Goal: Find contact information: Find contact information

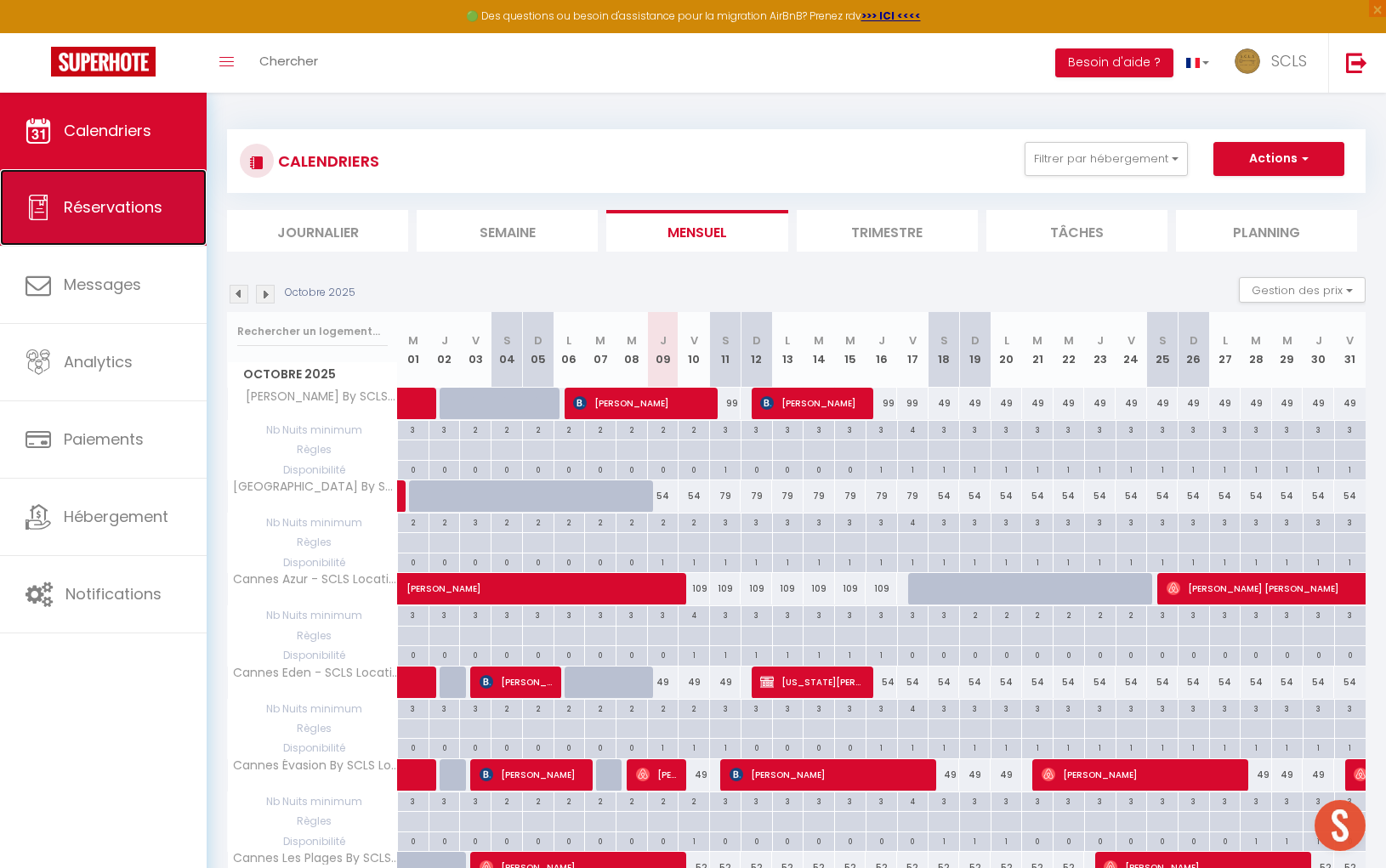
click at [140, 214] on span "Réservations" at bounding box center [113, 207] width 98 height 22
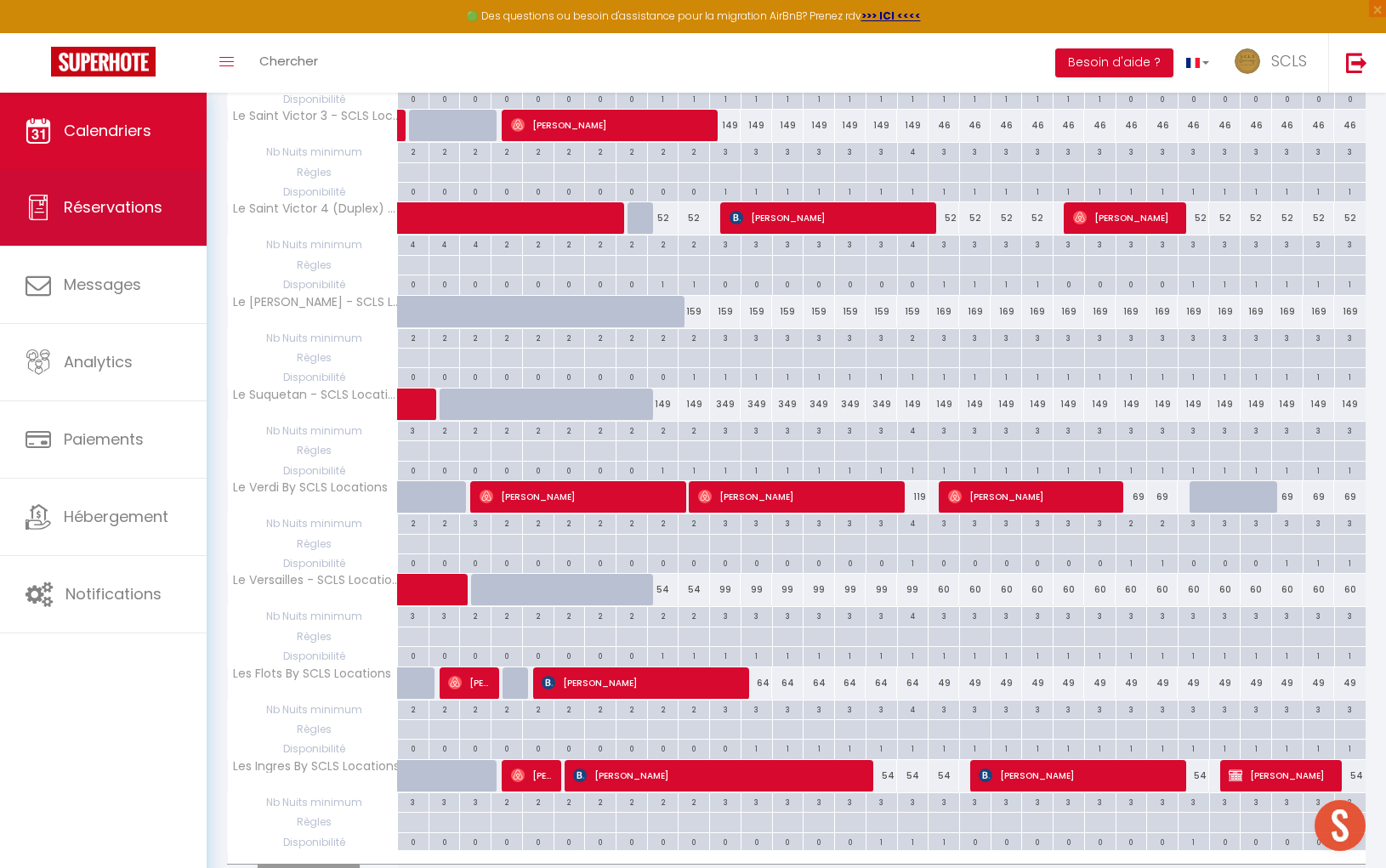
select select "not_cancelled"
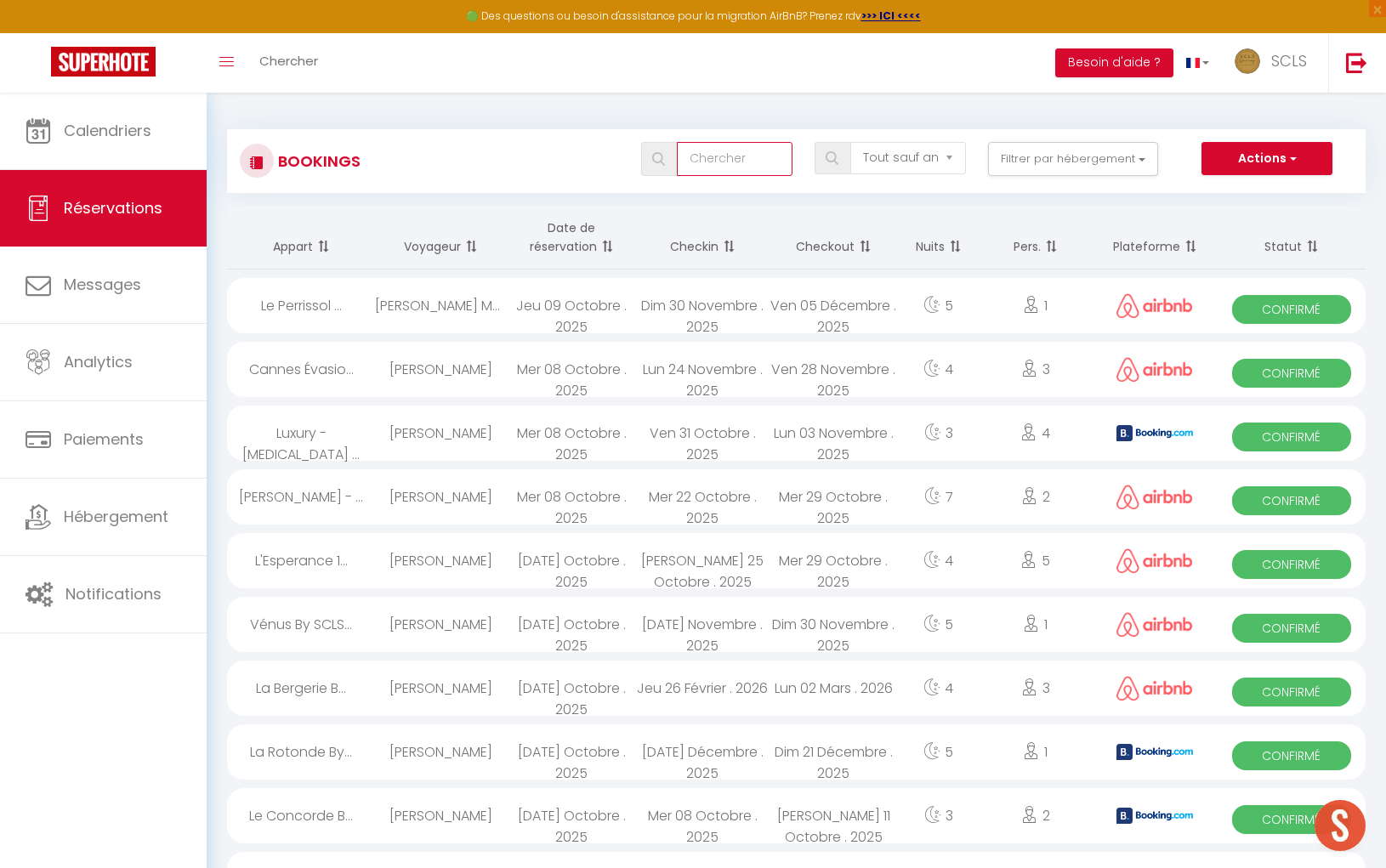
click at [733, 160] on input "text" at bounding box center [735, 159] width 116 height 34
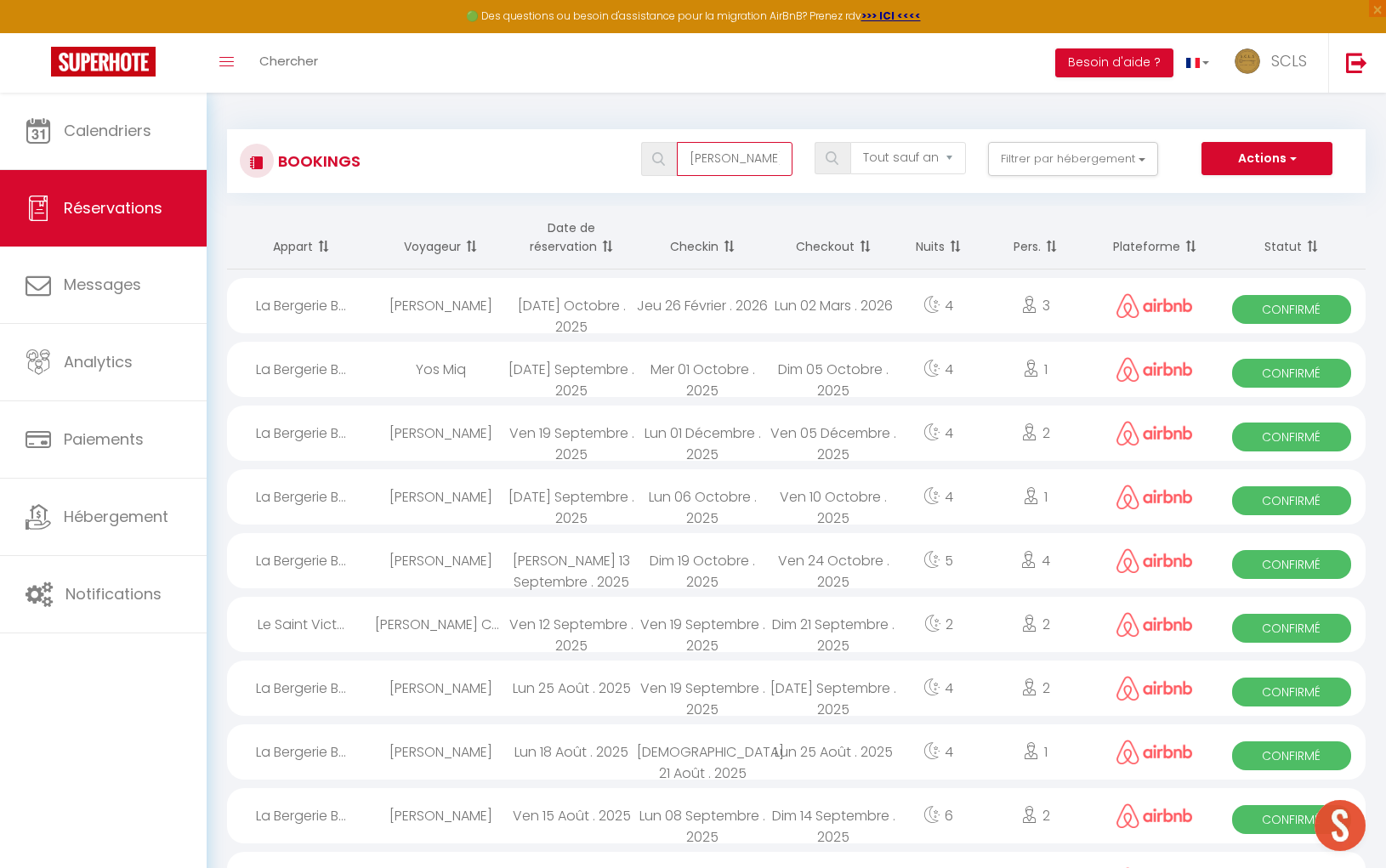
type input "[PERSON_NAME]"
click at [1278, 494] on span "Confirmé" at bounding box center [1291, 500] width 118 height 29
select select "OK"
select select "0"
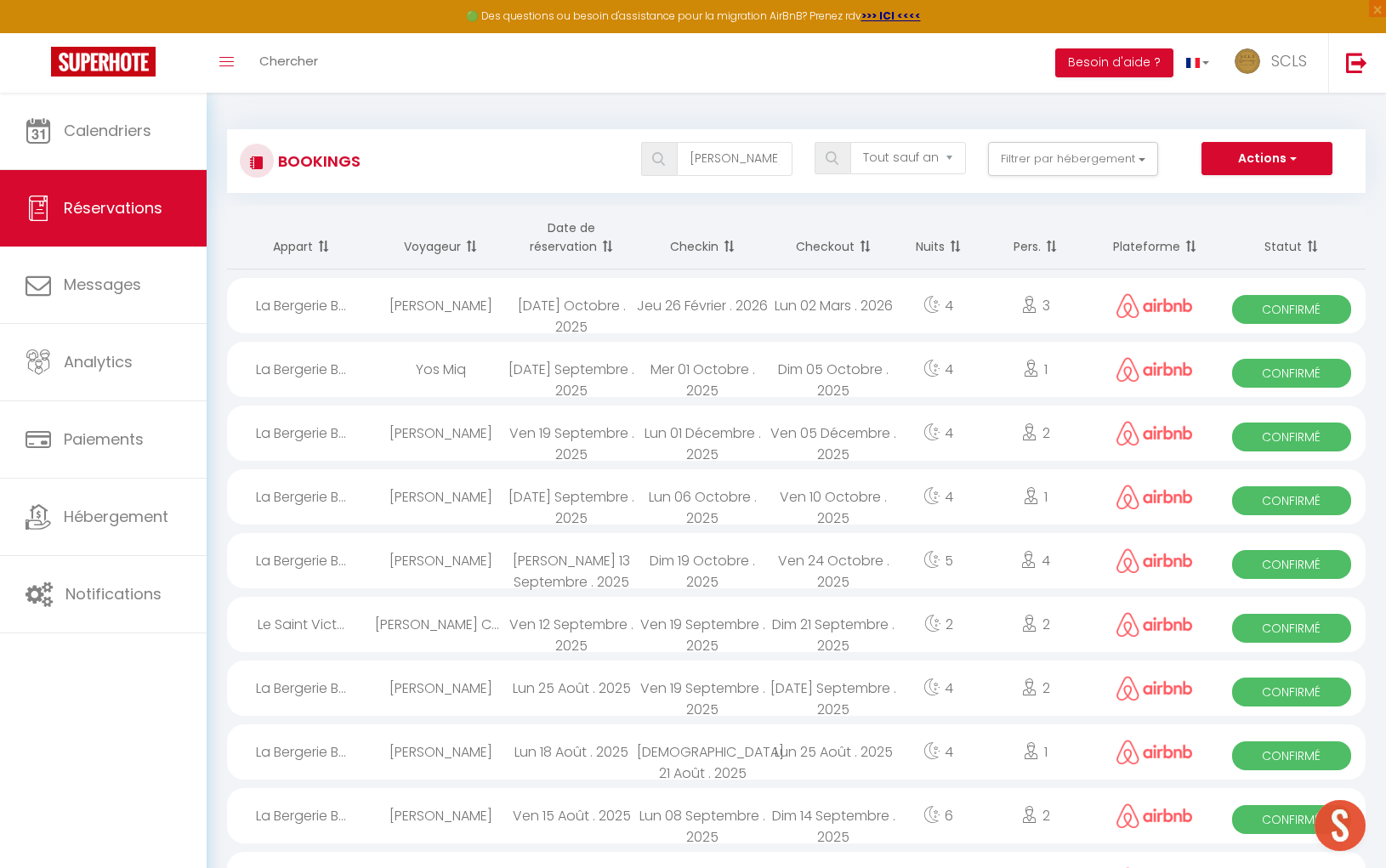
select select "0"
select select "1"
select select
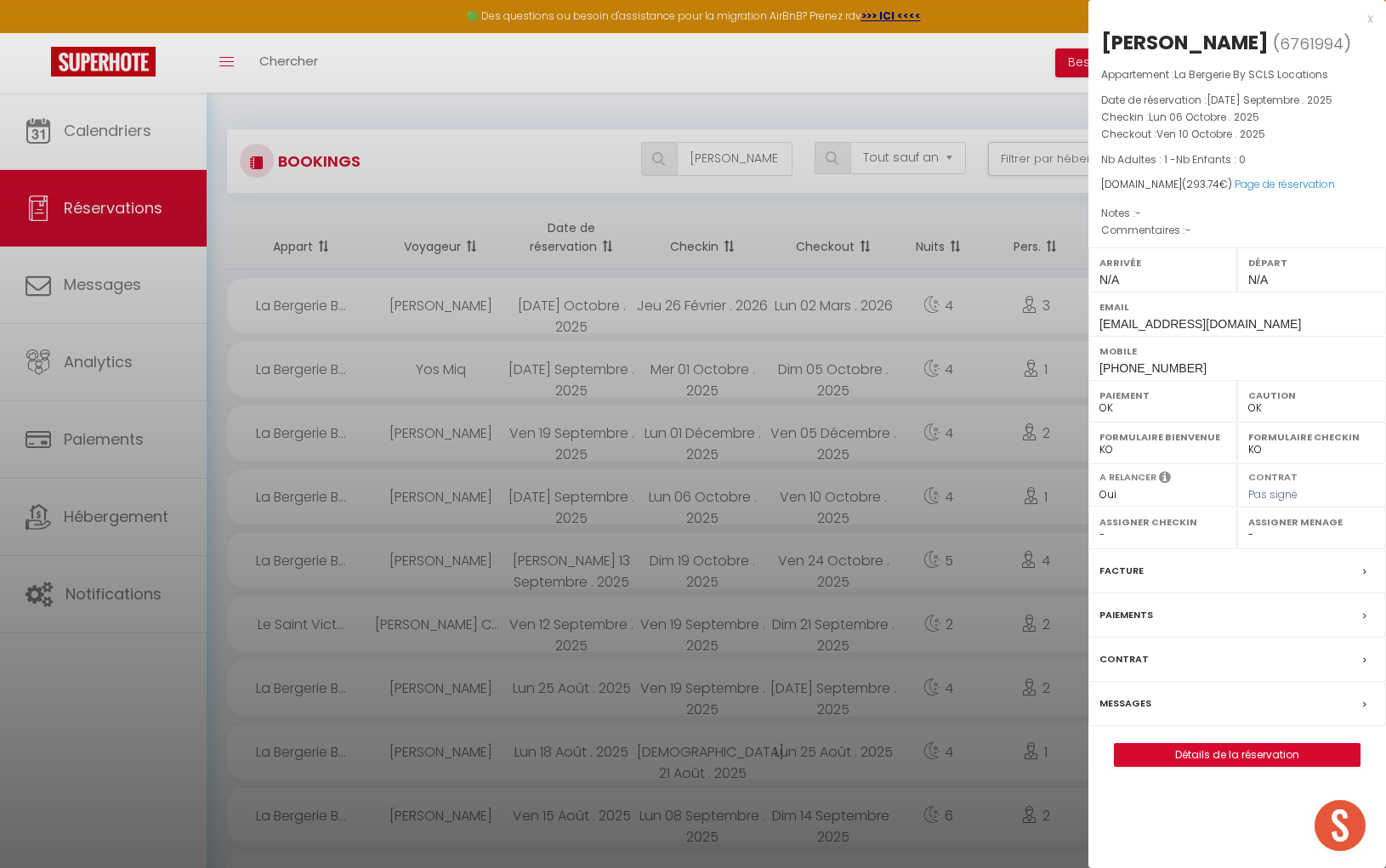
drag, startPoint x: 1103, startPoint y: 36, endPoint x: 1208, endPoint y: 42, distance: 105.2
click at [1208, 42] on div "[PERSON_NAME]" at bounding box center [1185, 42] width 167 height 27
copy div "[PERSON_NAME]"
drag, startPoint x: 1212, startPoint y: 43, endPoint x: 1313, endPoint y: 44, distance: 101.0
click at [1364, 46] on h2 "[PERSON_NAME] ( 6761994 )" at bounding box center [1237, 43] width 272 height 29
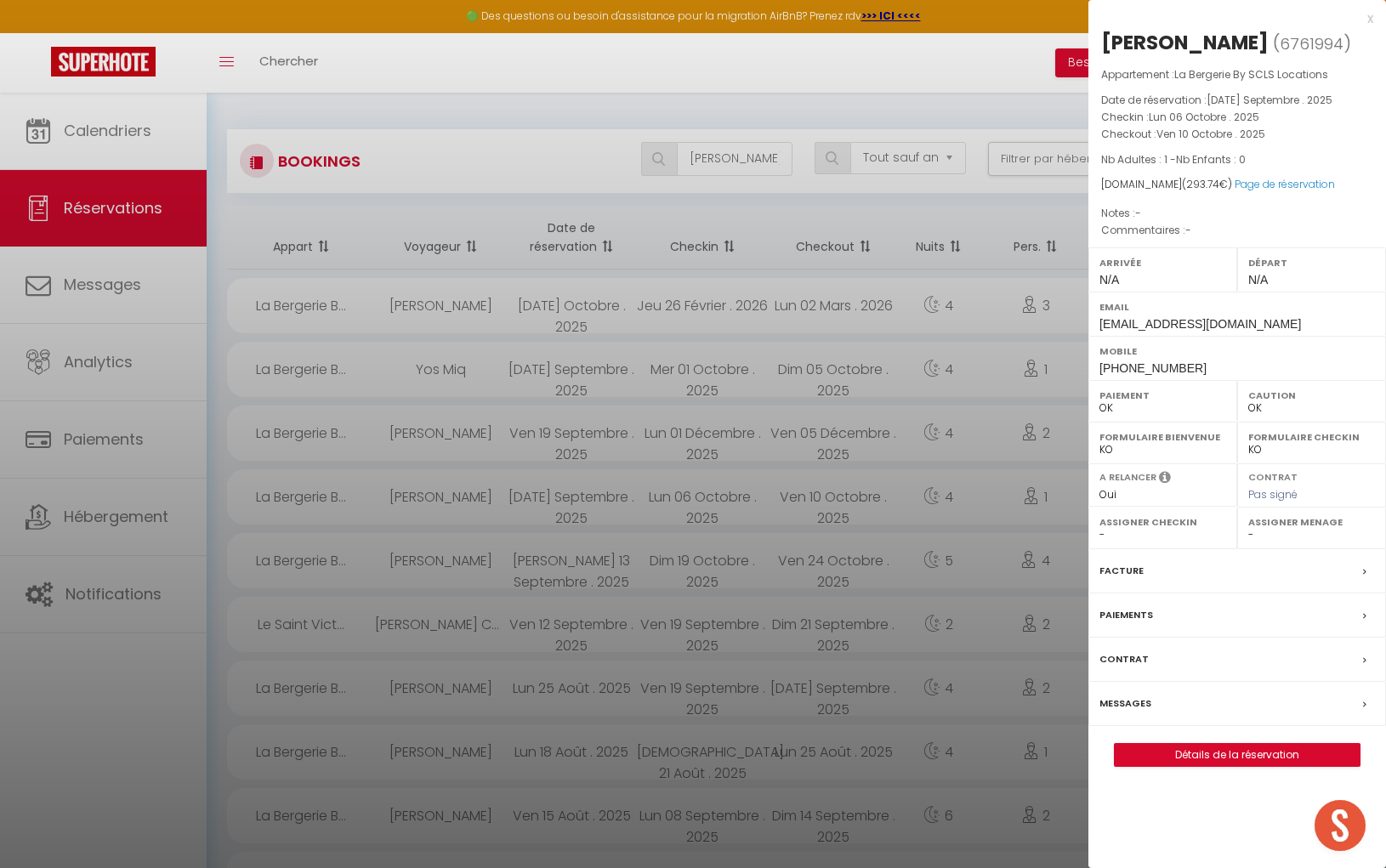
click at [1207, 44] on div "[PERSON_NAME]" at bounding box center [1185, 42] width 167 height 27
drag, startPoint x: 1209, startPoint y: 43, endPoint x: 1372, endPoint y: 46, distance: 163.0
click at [1372, 46] on h2 "[PERSON_NAME] ( 6761994 )" at bounding box center [1237, 43] width 272 height 29
copy div "Ivashkevichus"
click at [1097, 380] on div "Mobile [PHONE_NUMBER]" at bounding box center [1237, 358] width 297 height 44
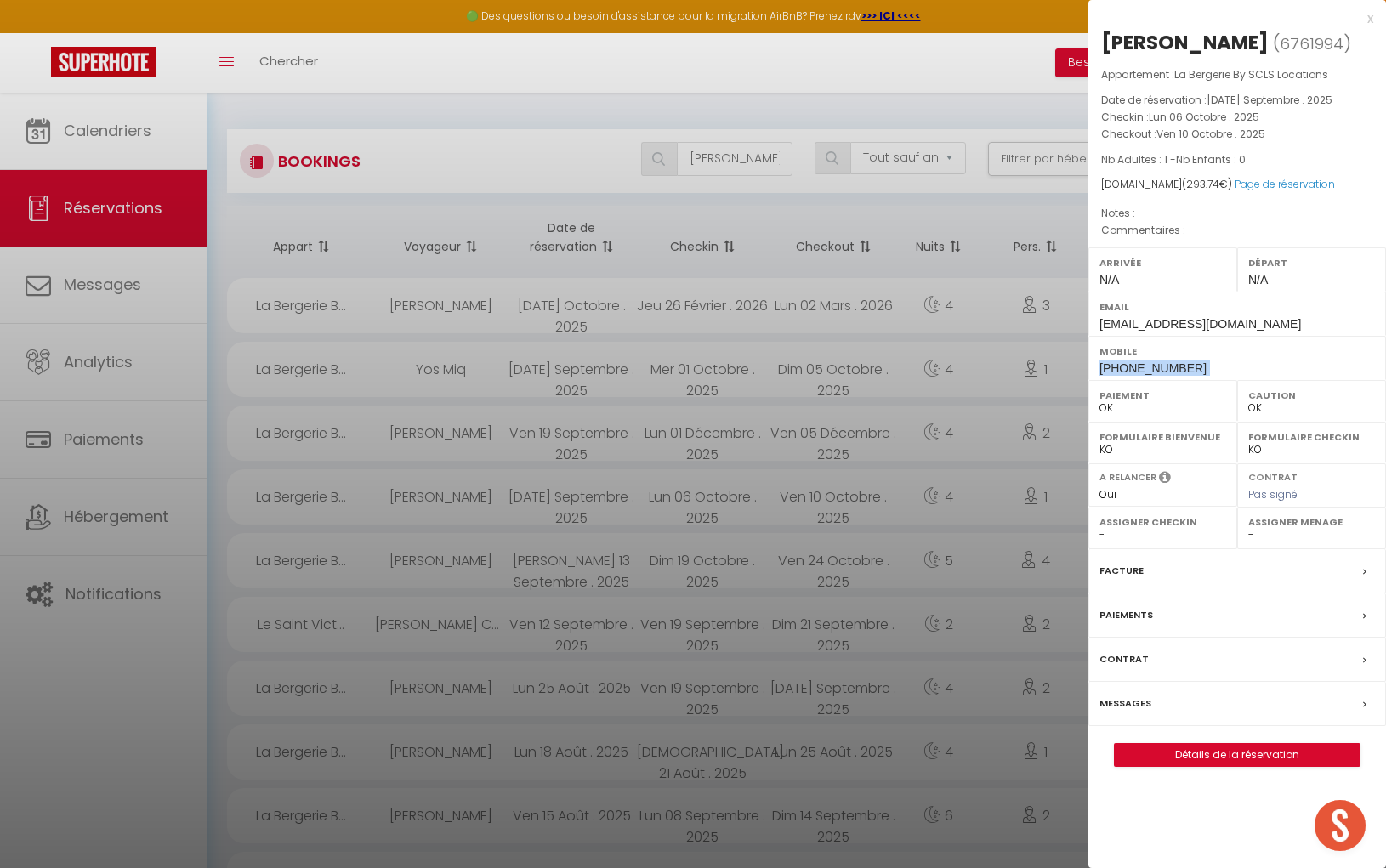
drag, startPoint x: 1097, startPoint y: 391, endPoint x: 1185, endPoint y: 397, distance: 88.2
click at [1185, 380] on div "Mobile [PHONE_NUMBER]" at bounding box center [1237, 358] width 297 height 44
copy div "[PHONE_NUMBER]"
click at [998, 247] on div at bounding box center [693, 434] width 1386 height 868
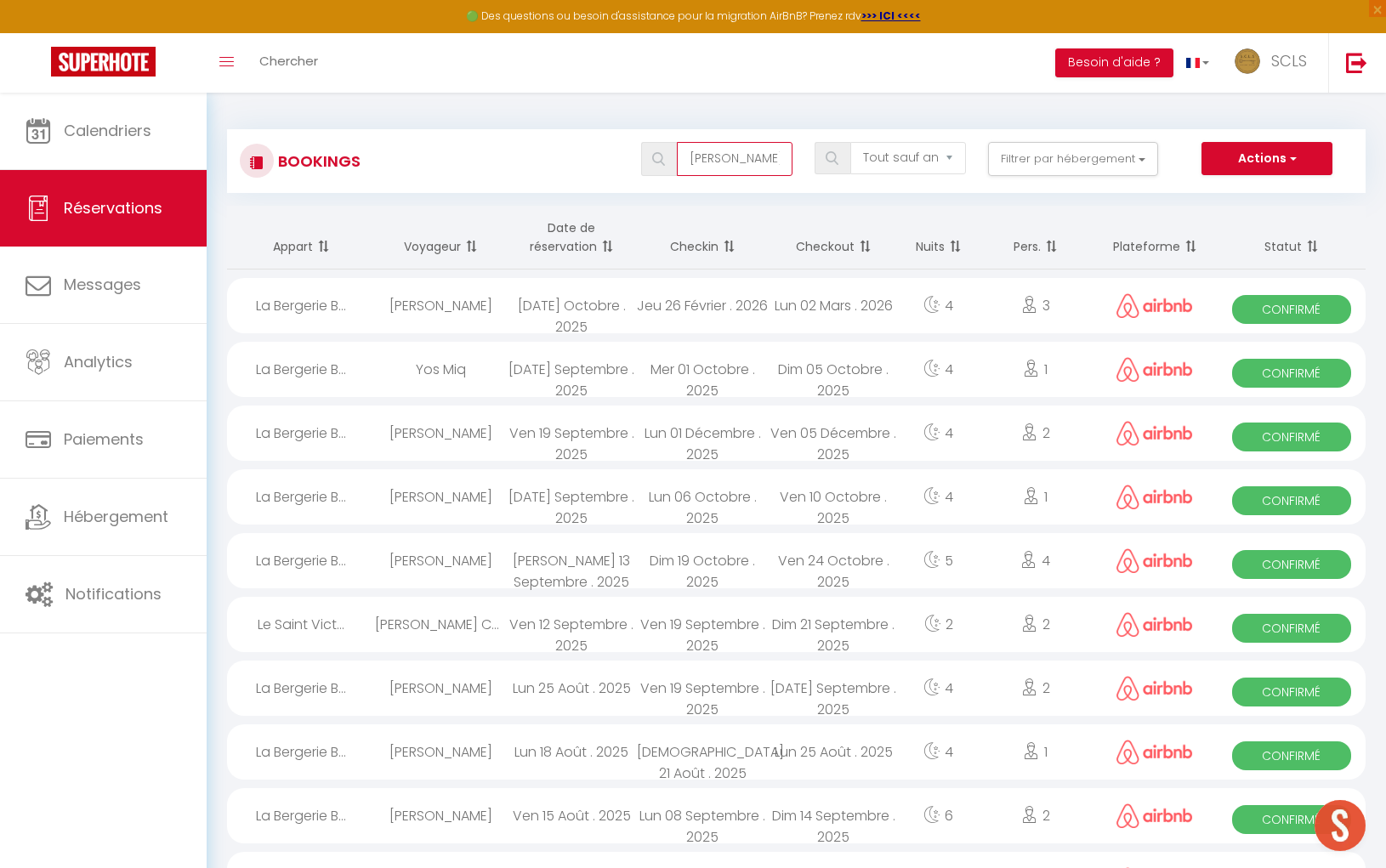
drag, startPoint x: 744, startPoint y: 162, endPoint x: 673, endPoint y: 162, distance: 71.0
click at [664, 158] on div "[PERSON_NAME]" at bounding box center [717, 159] width 152 height 34
click at [797, 152] on div "v" at bounding box center [716, 159] width 173 height 34
click at [735, 157] on input "v" at bounding box center [735, 159] width 116 height 34
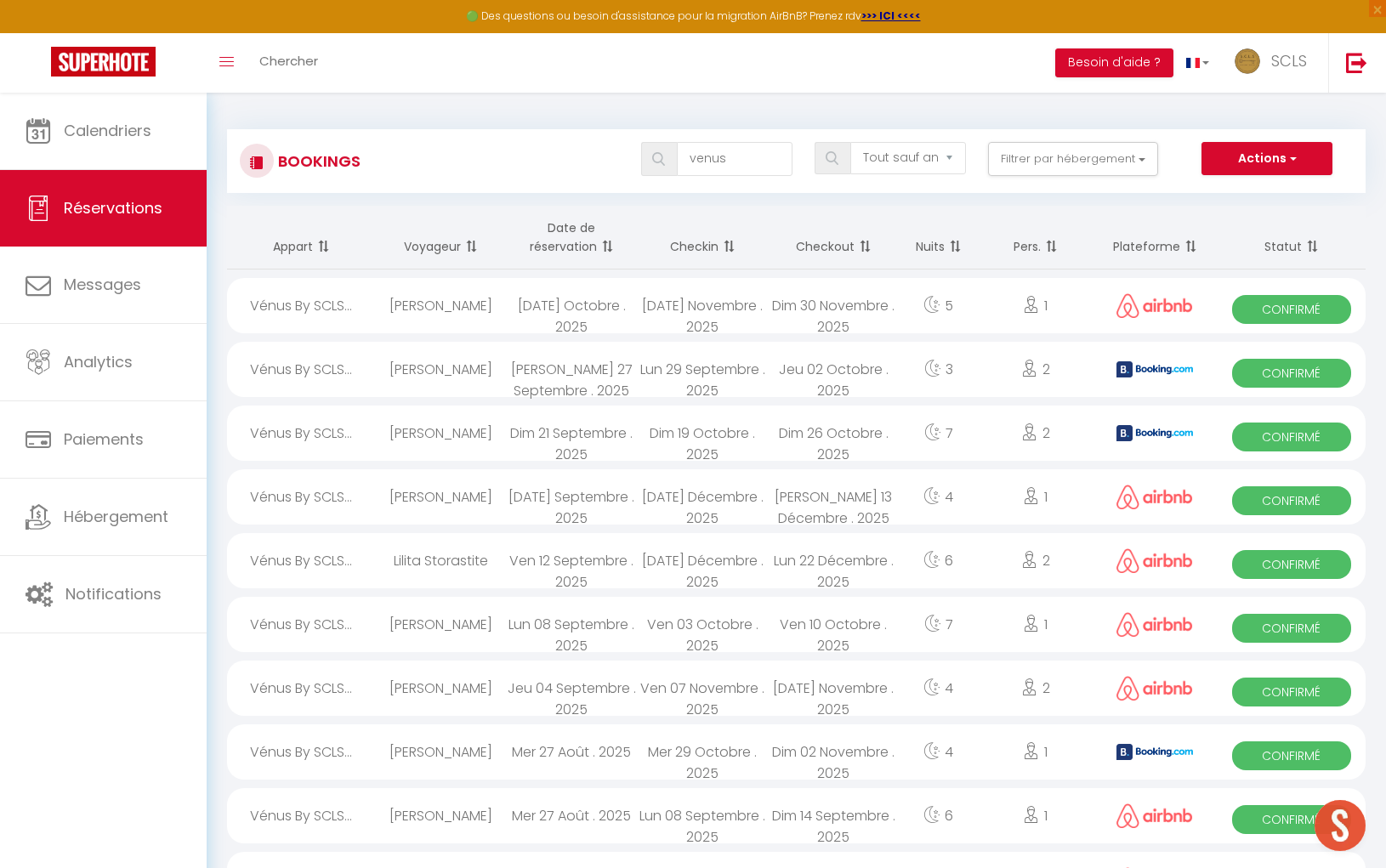
click at [665, 162] on img at bounding box center [659, 158] width 13 height 14
click at [1282, 499] on span "Confirmé" at bounding box center [1291, 500] width 118 height 29
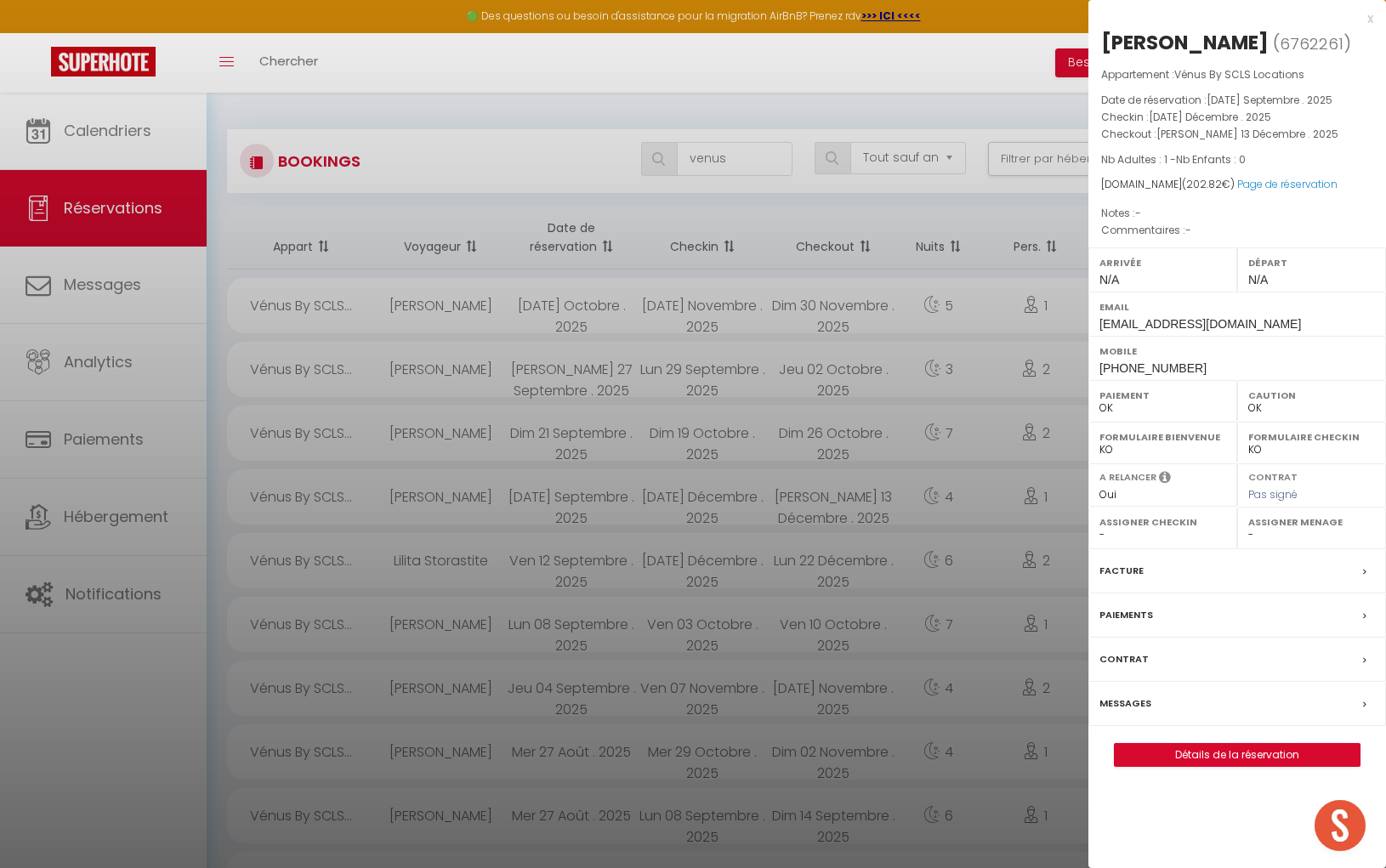
click at [1095, 38] on div "[PERSON_NAME] ( 6762261 ) Appartement : Vénus By SCLS Locations Date de réserva…" at bounding box center [1237, 397] width 297 height 738
drag, startPoint x: 1100, startPoint y: 38, endPoint x: 1176, endPoint y: 36, distance: 76.0
click at [1177, 36] on div "[PERSON_NAME]" at bounding box center [1185, 42] width 167 height 27
copy div "[PERSON_NAME]"
drag, startPoint x: 1178, startPoint y: 41, endPoint x: 1264, endPoint y: 40, distance: 86.0
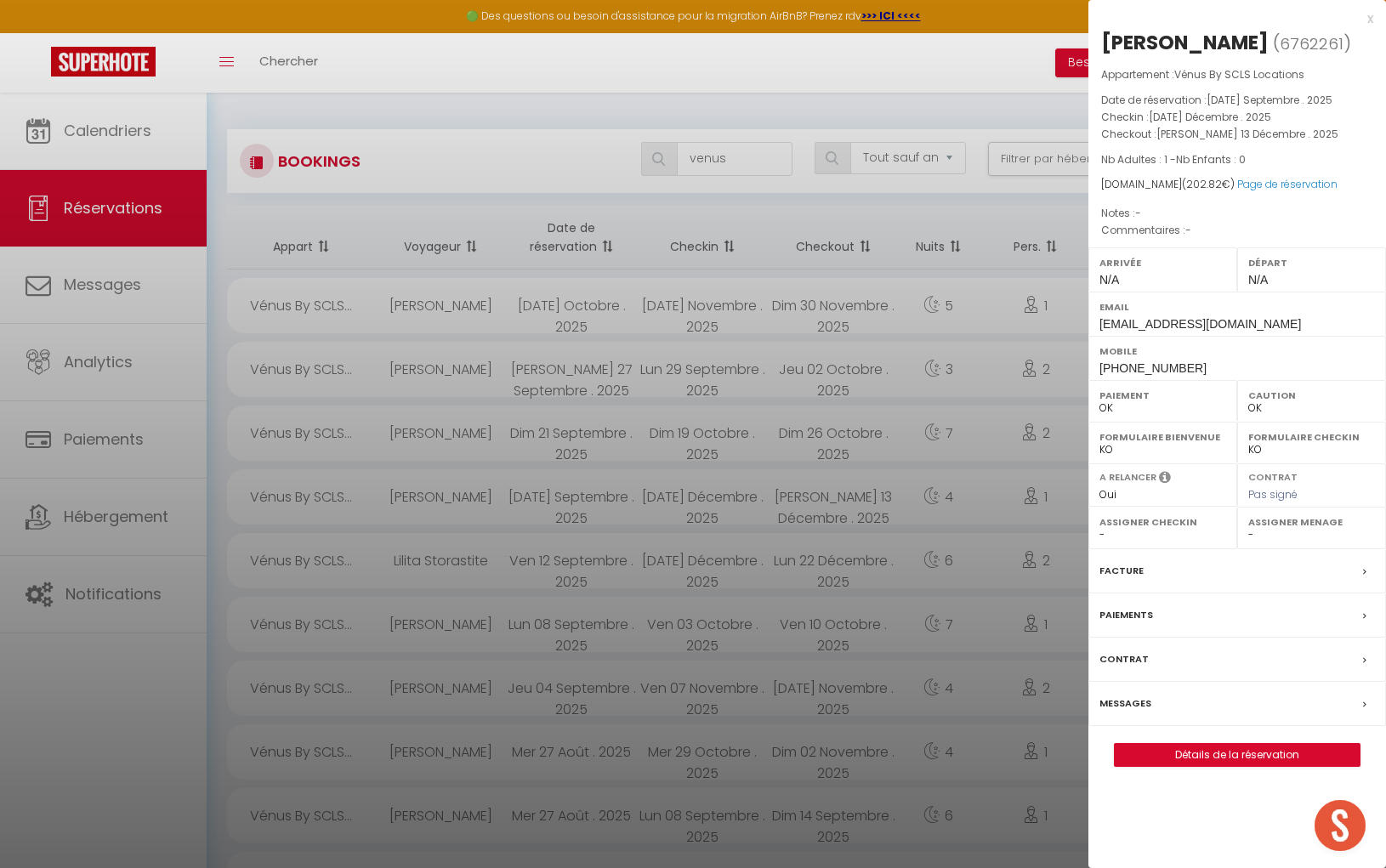
click at [1264, 39] on h2 "[PERSON_NAME] ( 6762261 )" at bounding box center [1237, 43] width 272 height 29
copy h2 "Possenti"
drag, startPoint x: 1197, startPoint y: 363, endPoint x: 1098, endPoint y: 359, distance: 99.1
click at [1092, 358] on div "Mobile [PHONE_NUMBER]" at bounding box center [1237, 358] width 297 height 44
copy span "[PHONE_NUMBER]"
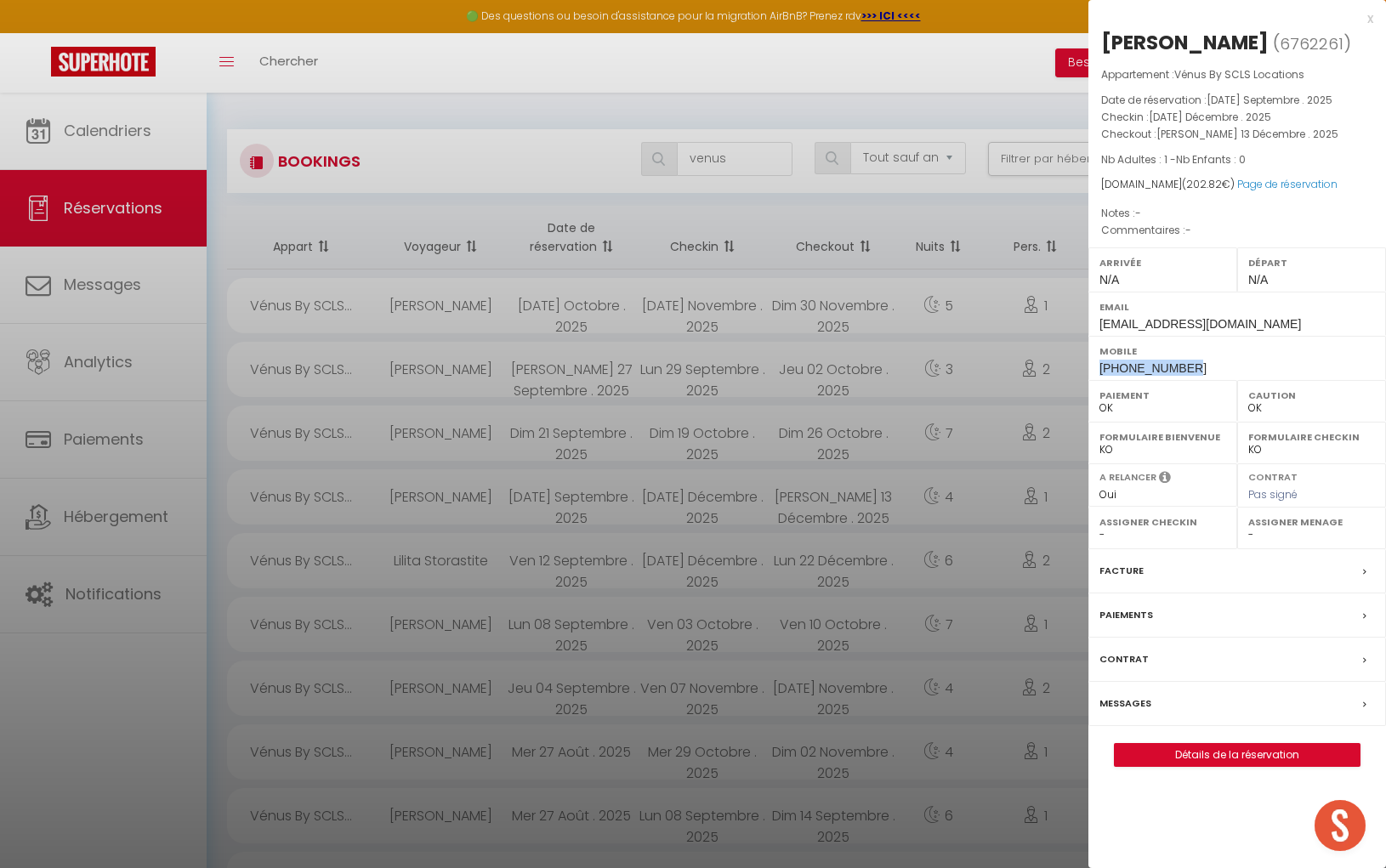
click at [726, 159] on div at bounding box center [693, 434] width 1386 height 868
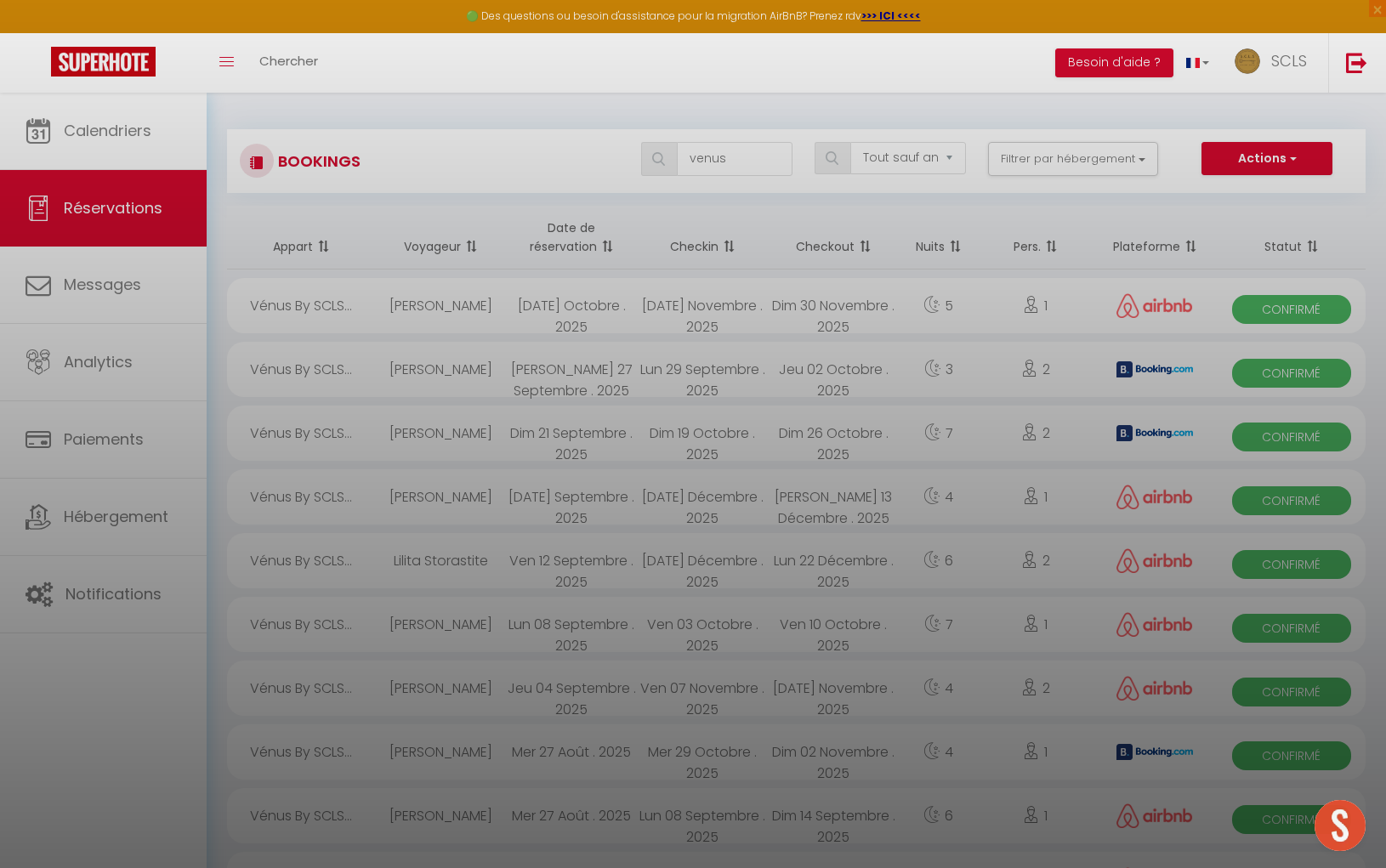
click at [726, 159] on div at bounding box center [693, 434] width 1386 height 868
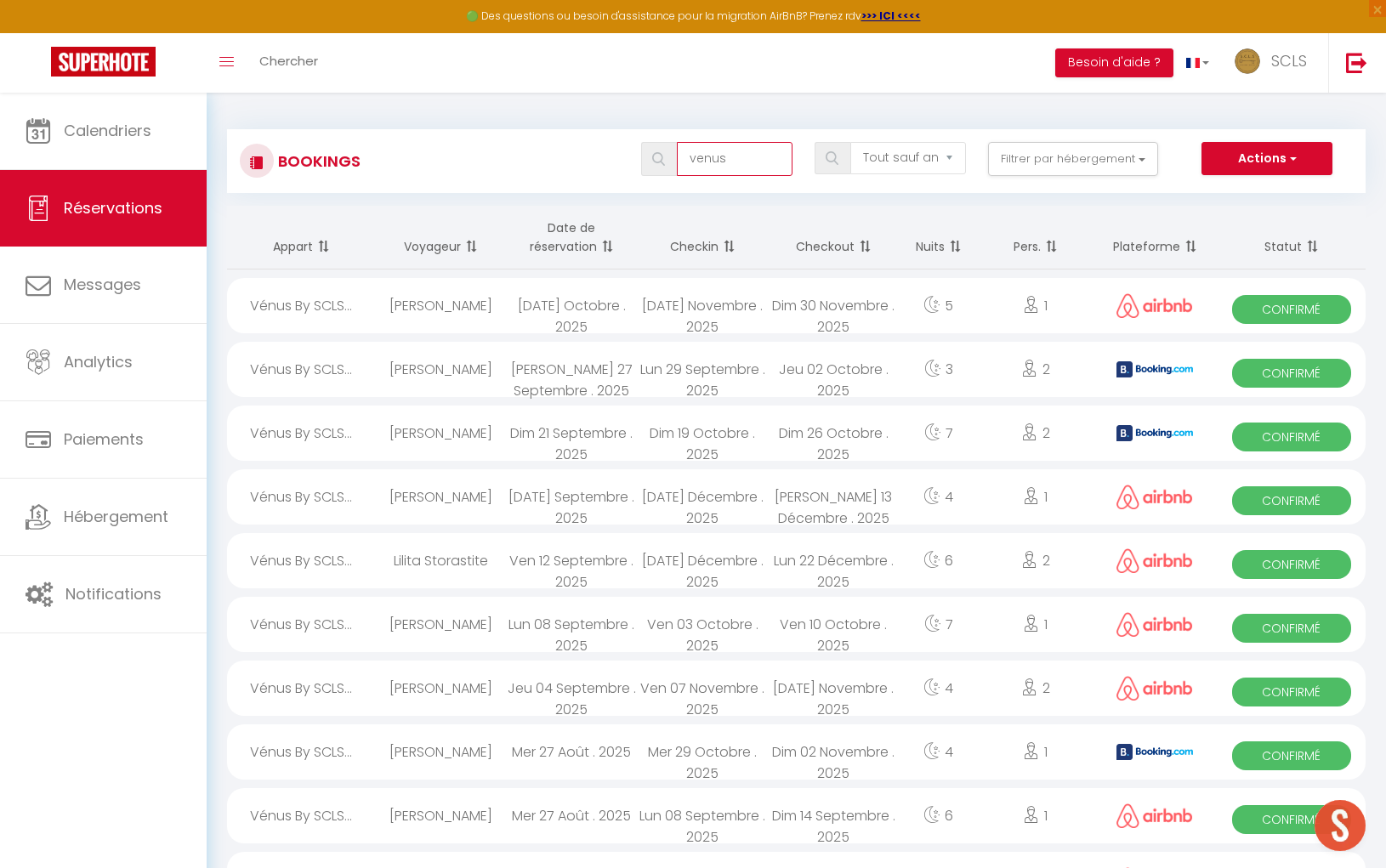
drag, startPoint x: 726, startPoint y: 159, endPoint x: 667, endPoint y: 153, distance: 59.3
click at [667, 153] on div "venus" at bounding box center [717, 159] width 152 height 34
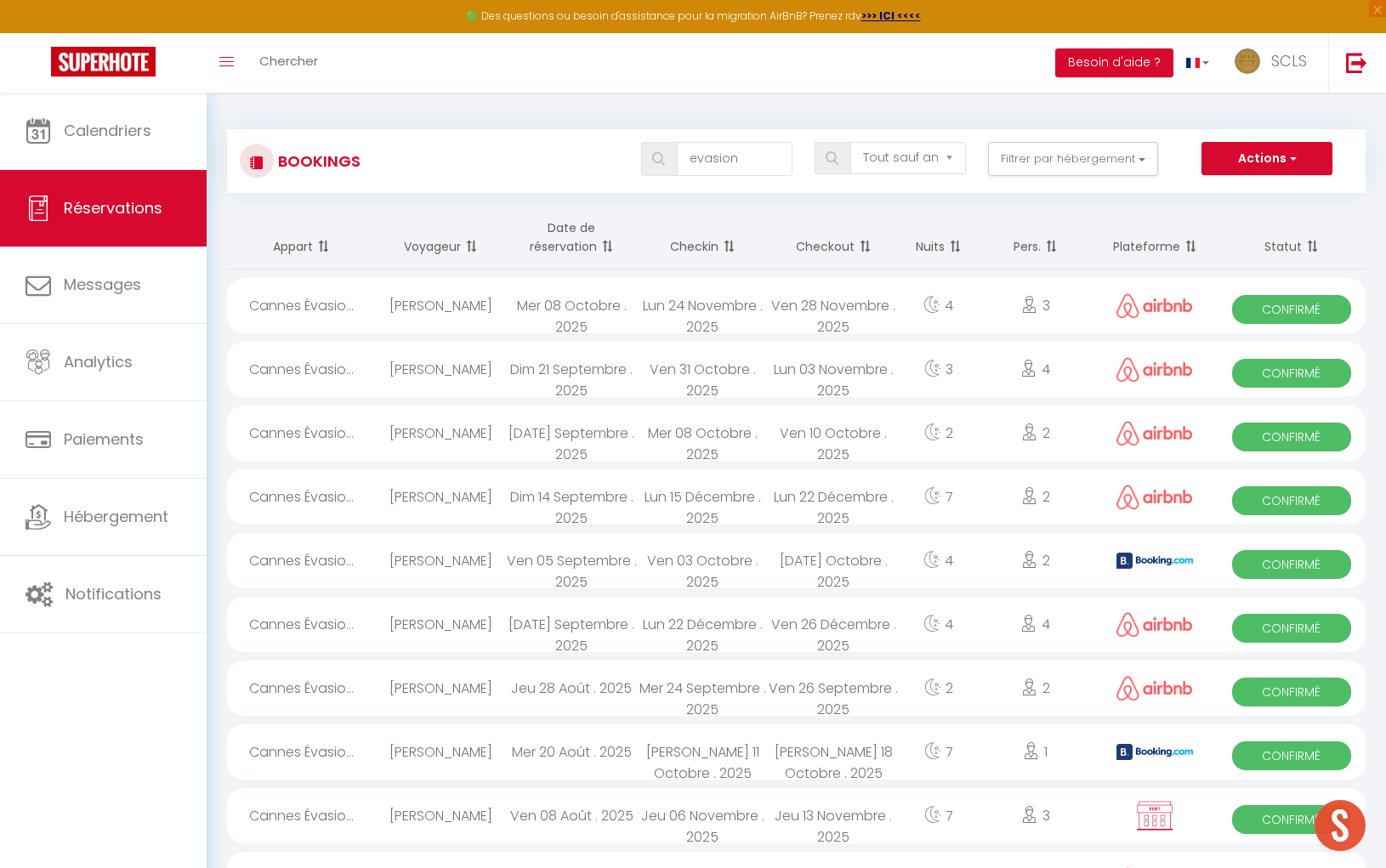
click at [1278, 438] on span "Confirmé" at bounding box center [1291, 437] width 118 height 29
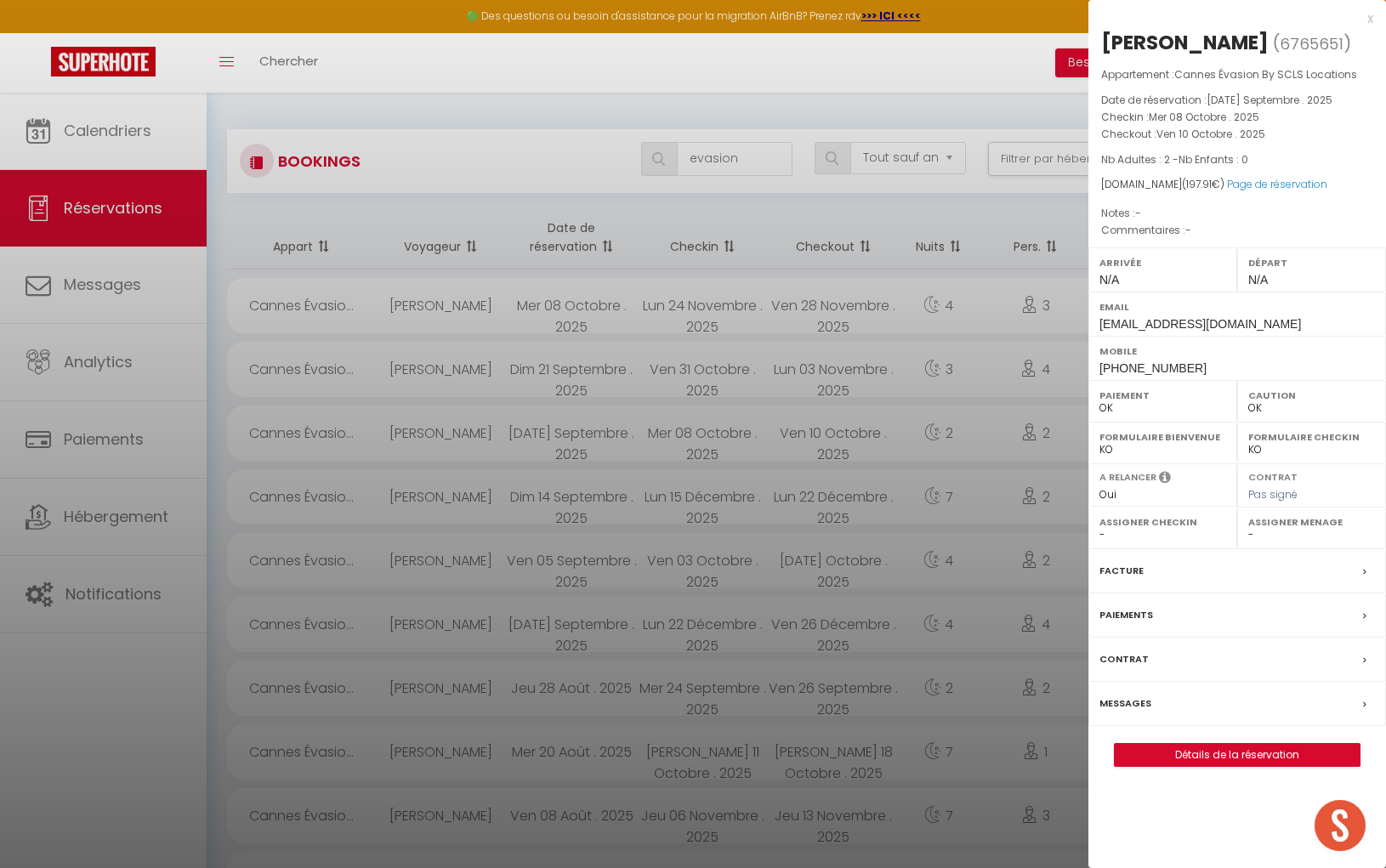
drag, startPoint x: 1099, startPoint y: 40, endPoint x: 1180, endPoint y: 39, distance: 81.0
click at [1191, 39] on div "[PERSON_NAME] ( 6765651 ) Appartement : [GEOGRAPHIC_DATA] Évasion By SCLS Locat…" at bounding box center [1237, 397] width 297 height 738
copy div "Zhuofan"
click at [1195, 39] on div "[PERSON_NAME]" at bounding box center [1185, 42] width 167 height 27
click at [1194, 39] on div "[PERSON_NAME]" at bounding box center [1185, 42] width 167 height 27
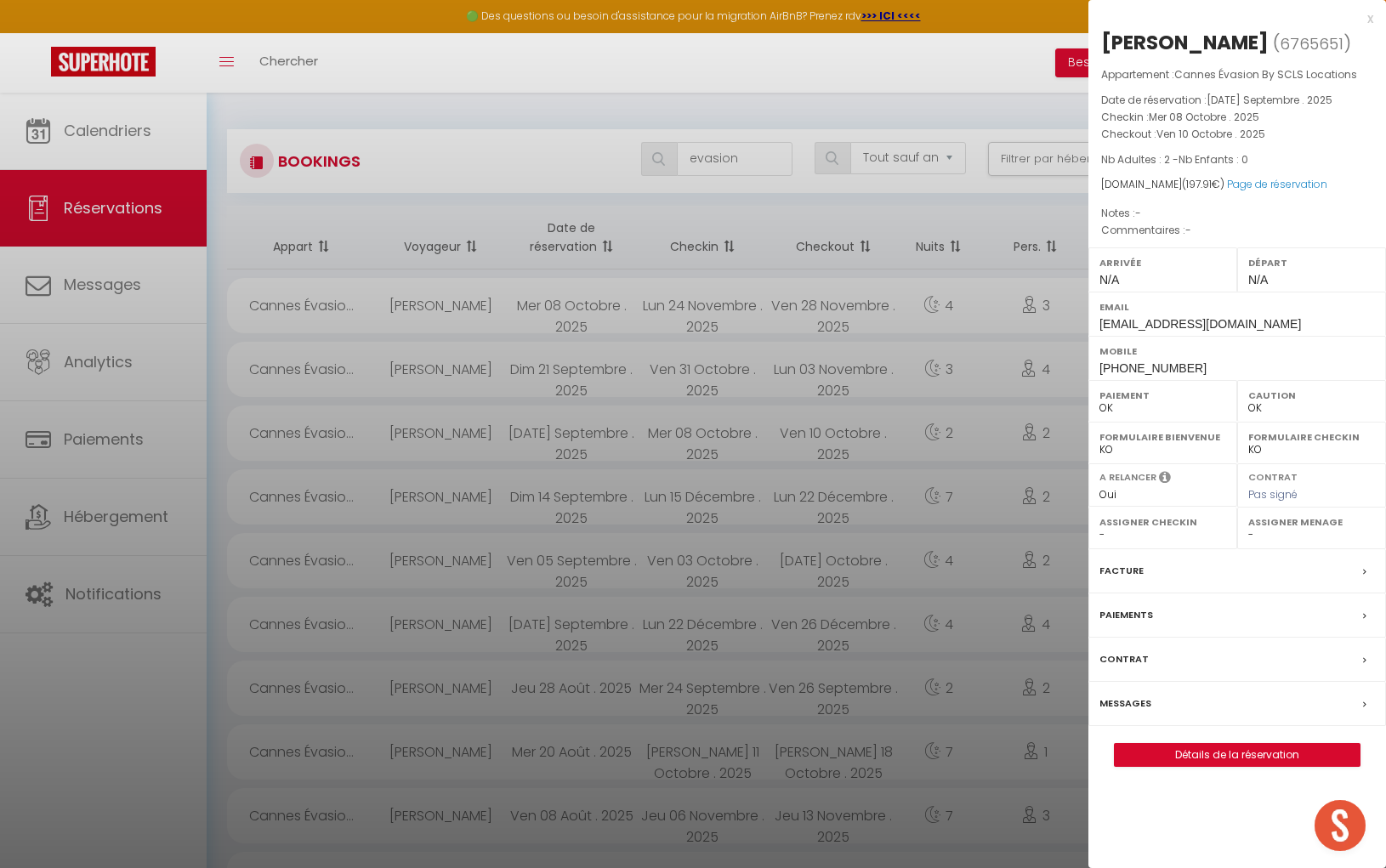
drag, startPoint x: 1189, startPoint y: 37, endPoint x: 1215, endPoint y: 37, distance: 26.0
click at [1222, 38] on h2 "[PERSON_NAME] ( 6765651 )" at bounding box center [1237, 43] width 272 height 29
copy h2 "[PERSON_NAME]"
drag, startPoint x: 1096, startPoint y: 364, endPoint x: 1219, endPoint y: 371, distance: 123.2
click at [1220, 371] on div "Mobile [PHONE_NUMBER]" at bounding box center [1237, 358] width 297 height 44
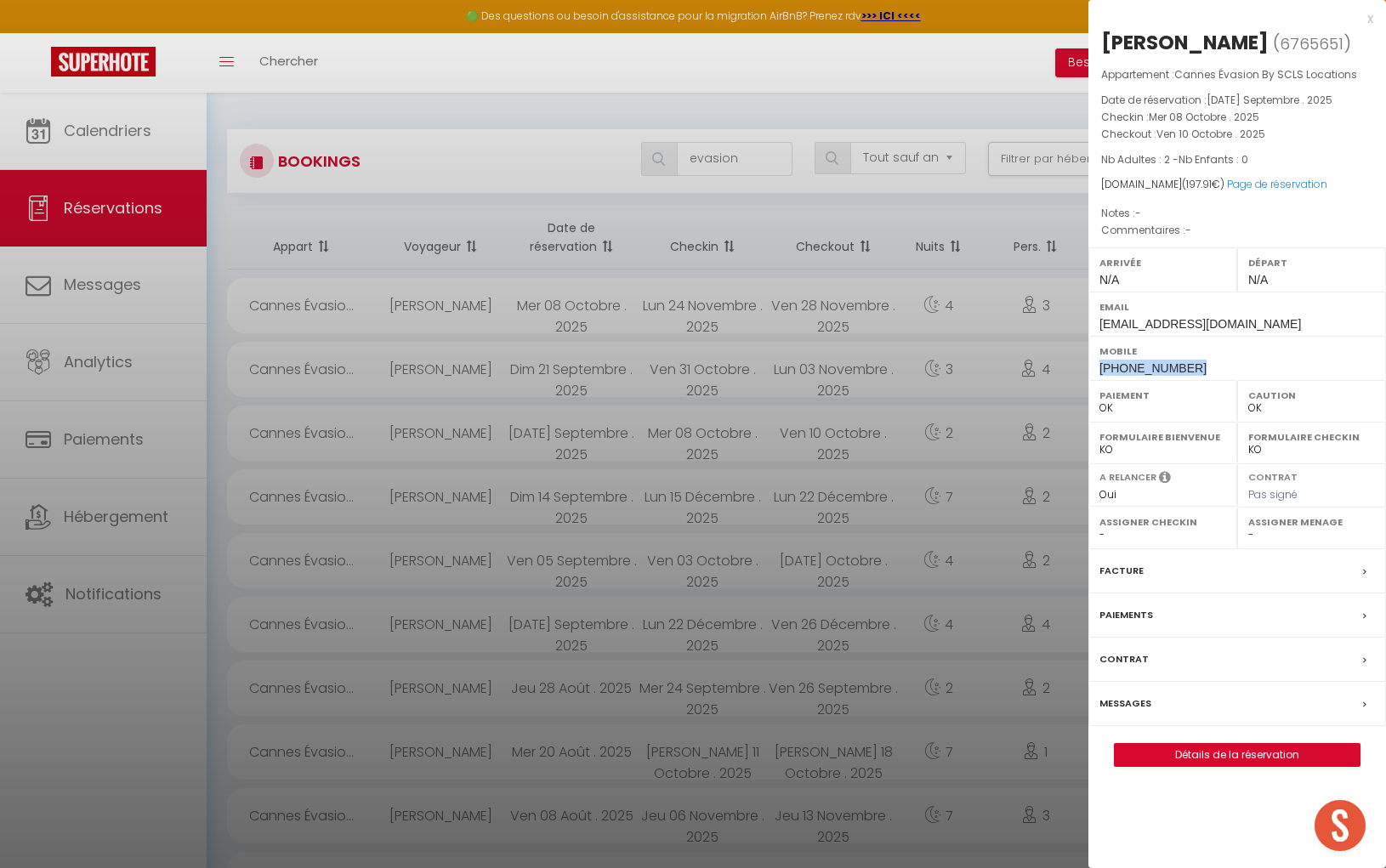
copy span "[PHONE_NUMBER]"
click at [754, 160] on div at bounding box center [693, 434] width 1386 height 868
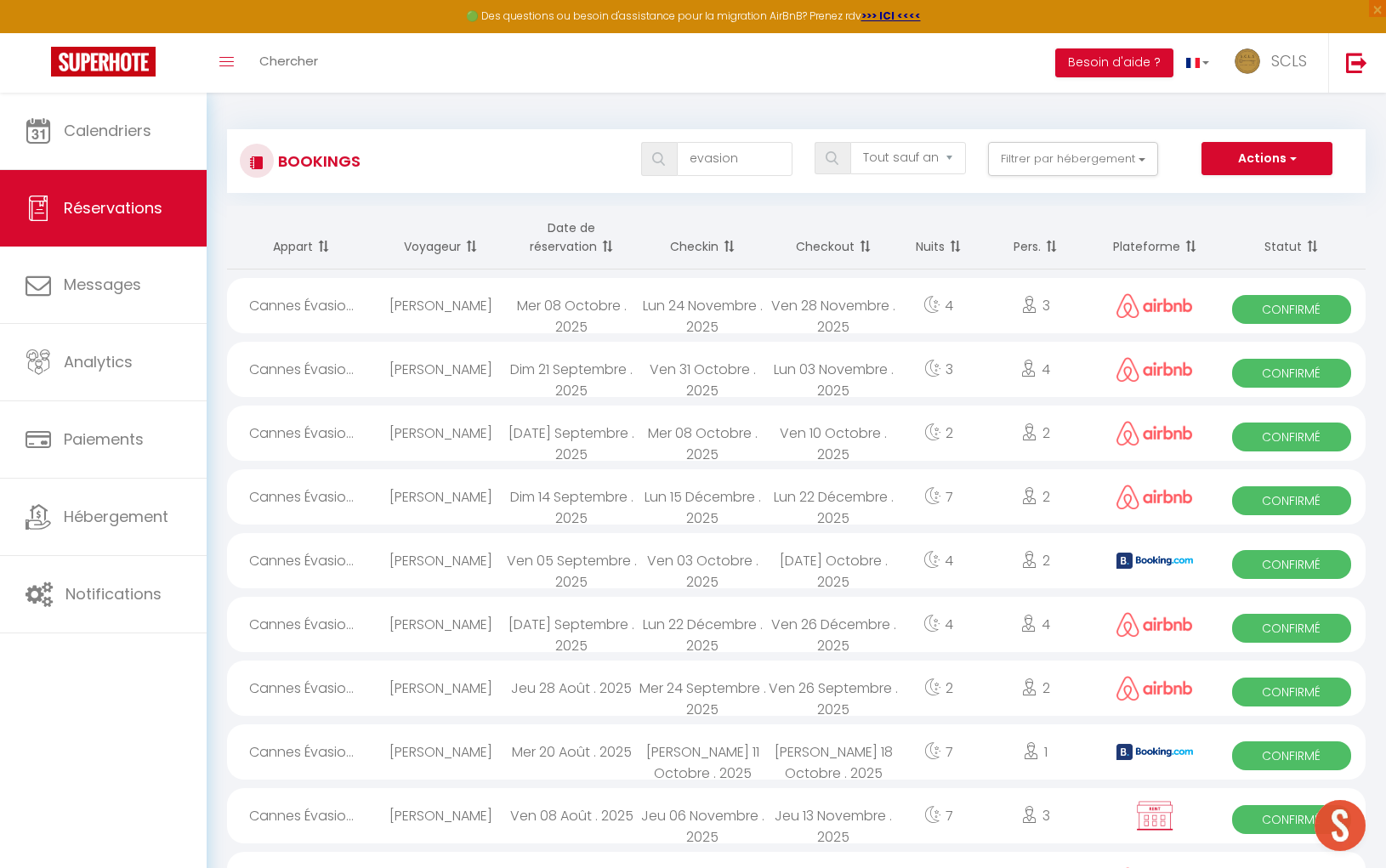
click at [754, 160] on input "evasion" at bounding box center [735, 159] width 116 height 34
drag, startPoint x: 754, startPoint y: 160, endPoint x: 693, endPoint y: 157, distance: 61.1
click at [688, 159] on input "evasion" at bounding box center [735, 159] width 116 height 34
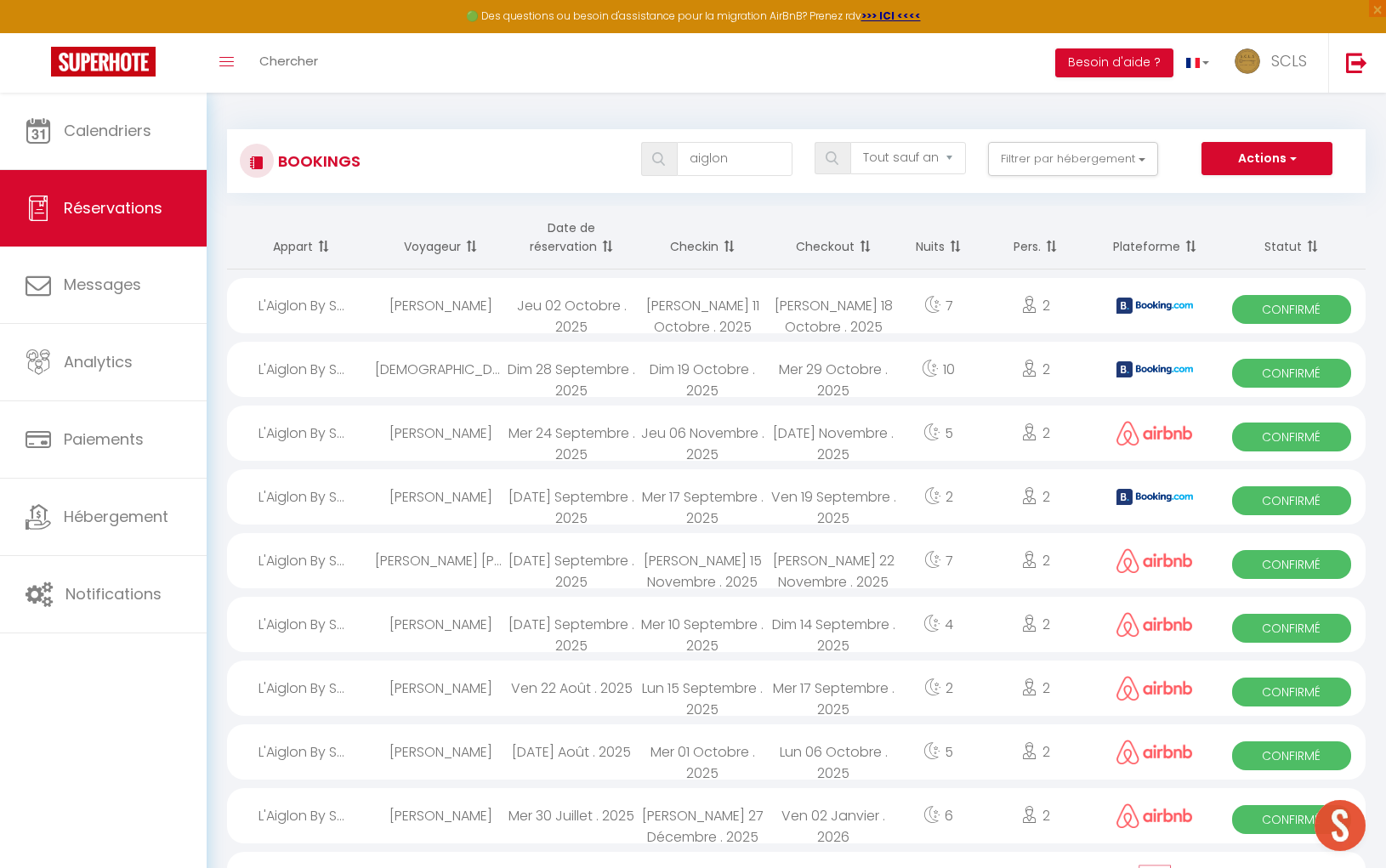
click at [1313, 568] on span "Confirmé" at bounding box center [1291, 565] width 118 height 29
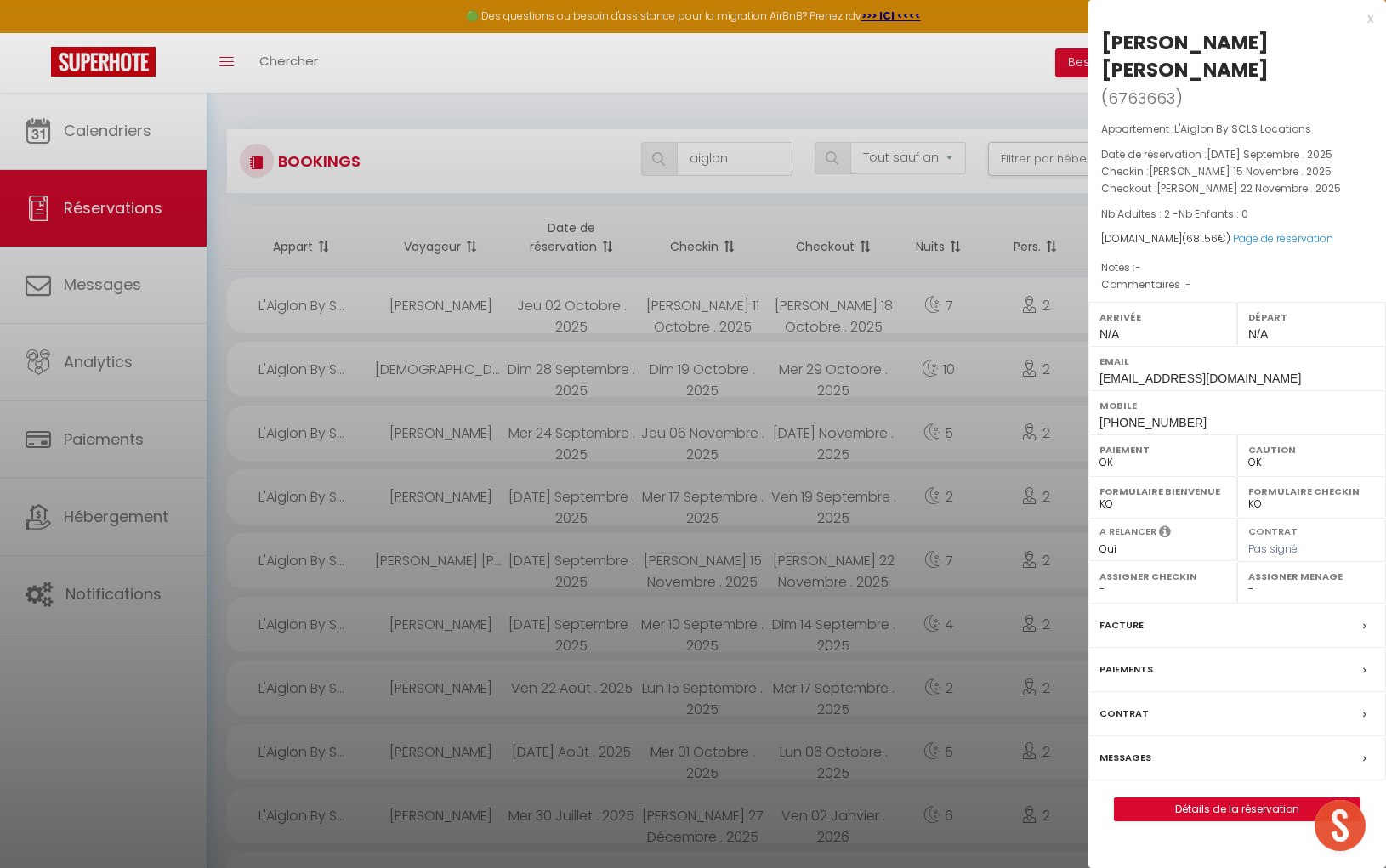
click at [1101, 43] on div "[PERSON_NAME] [PERSON_NAME]" at bounding box center [1237, 56] width 272 height 54
drag, startPoint x: 1100, startPoint y: 42, endPoint x: 1201, endPoint y: 43, distance: 101.0
click at [1202, 43] on div "[PERSON_NAME] [PERSON_NAME]" at bounding box center [1237, 56] width 272 height 54
copy div "[PERSON_NAME]"
click at [1211, 41] on div "[PERSON_NAME] [PERSON_NAME]" at bounding box center [1237, 56] width 272 height 54
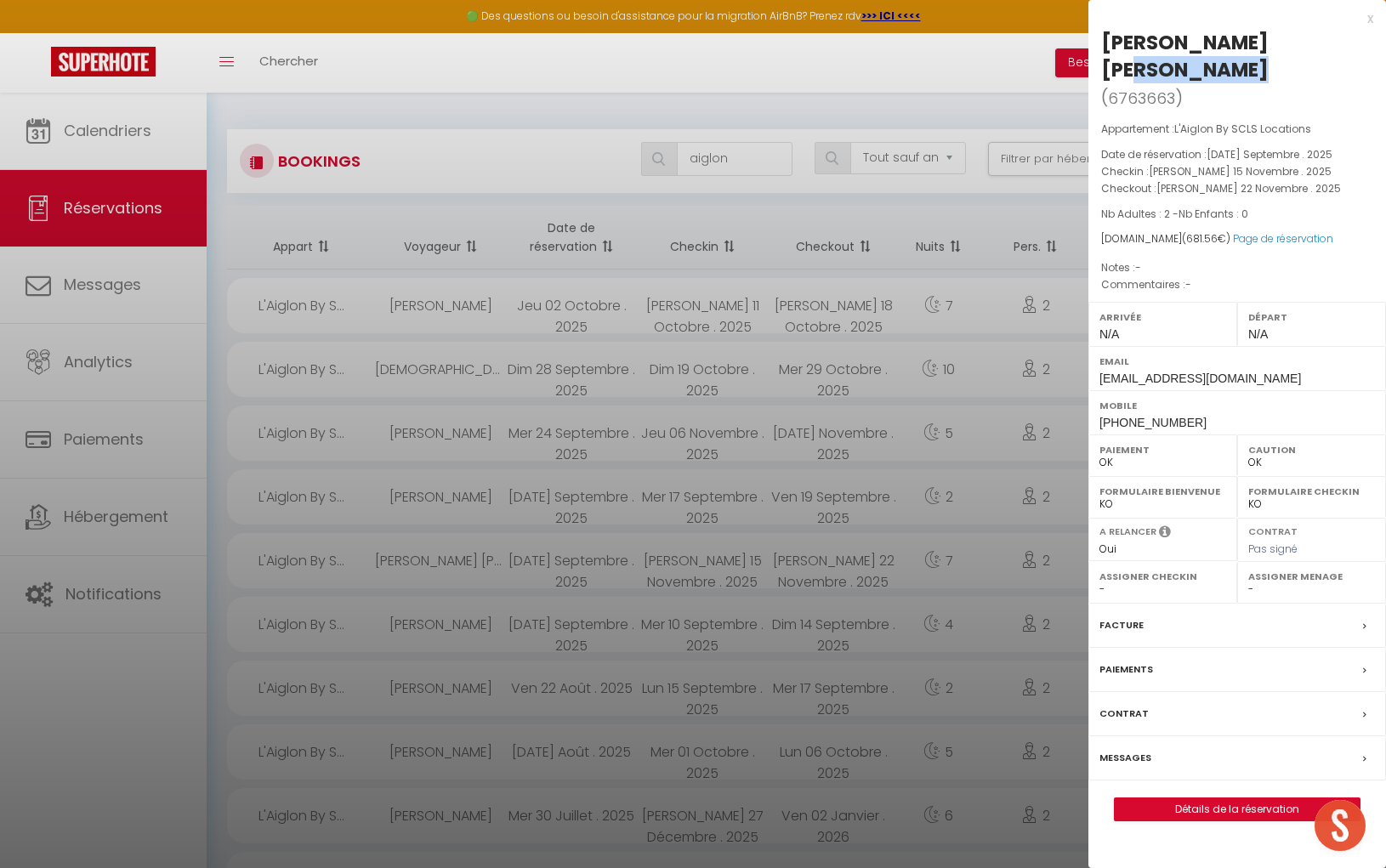
click at [1211, 42] on div "[PERSON_NAME] [PERSON_NAME]" at bounding box center [1237, 56] width 272 height 54
drag, startPoint x: 1183, startPoint y: 367, endPoint x: 1089, endPoint y: 364, distance: 94.0
click at [1091, 390] on div "Mobile [PHONE_NUMBER]" at bounding box center [1237, 412] width 297 height 44
click at [766, 159] on div at bounding box center [693, 434] width 1386 height 868
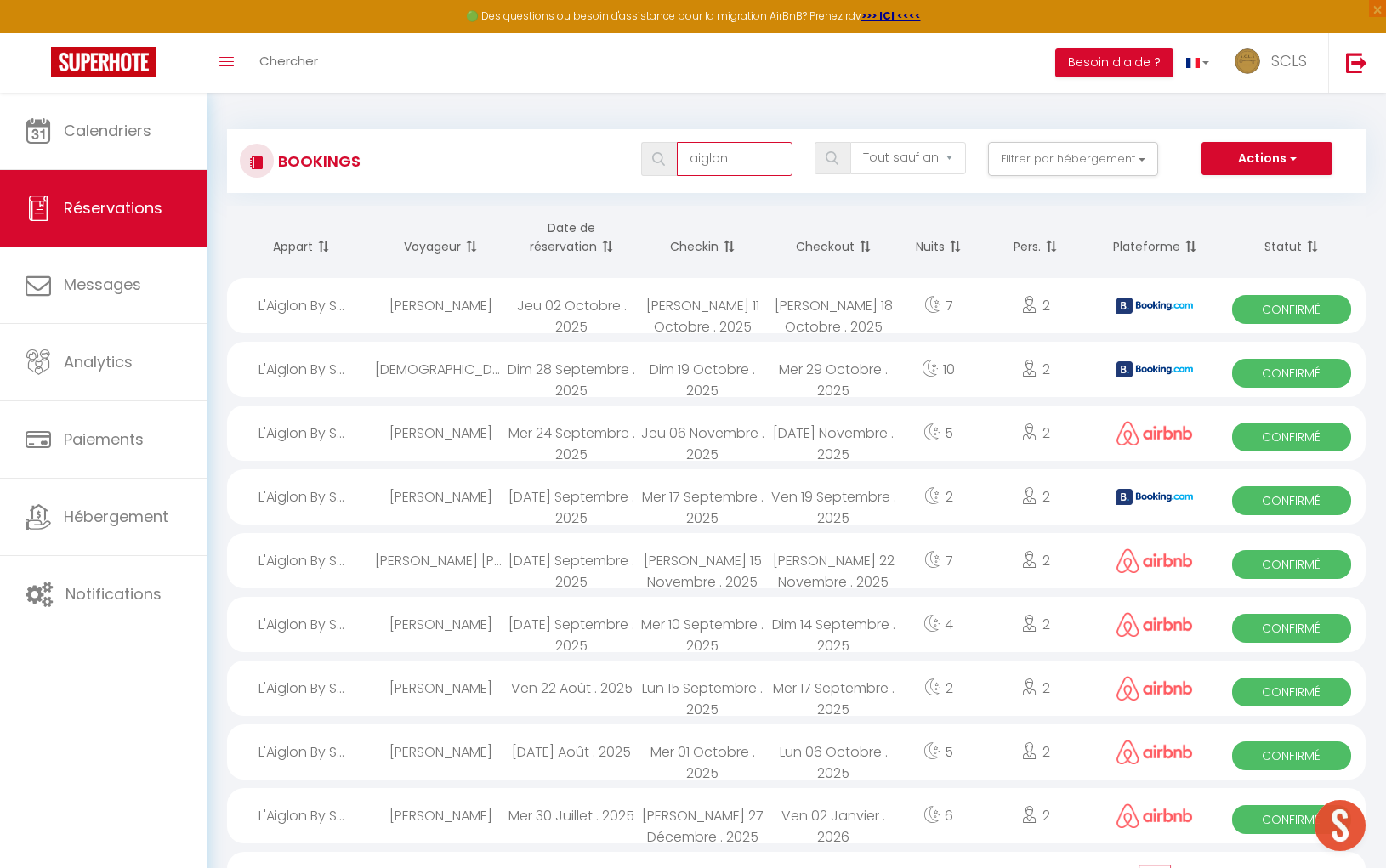
click at [738, 159] on input "aiglon" at bounding box center [735, 159] width 116 height 34
drag, startPoint x: 738, startPoint y: 159, endPoint x: 729, endPoint y: 156, distance: 9.5
click at [724, 158] on input "aiglon" at bounding box center [735, 159] width 116 height 34
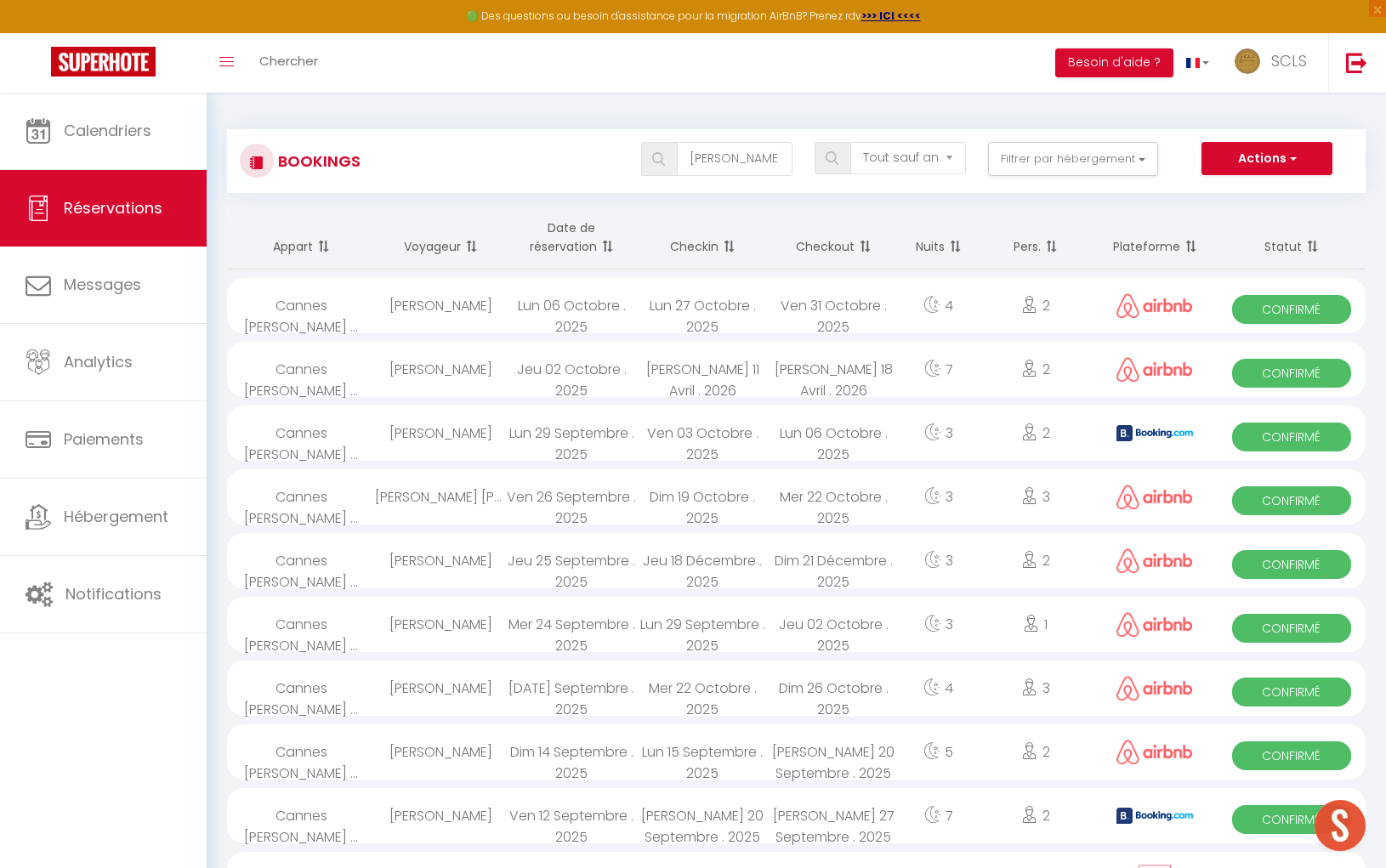
click at [1300, 693] on span "Confirmé" at bounding box center [1291, 692] width 118 height 29
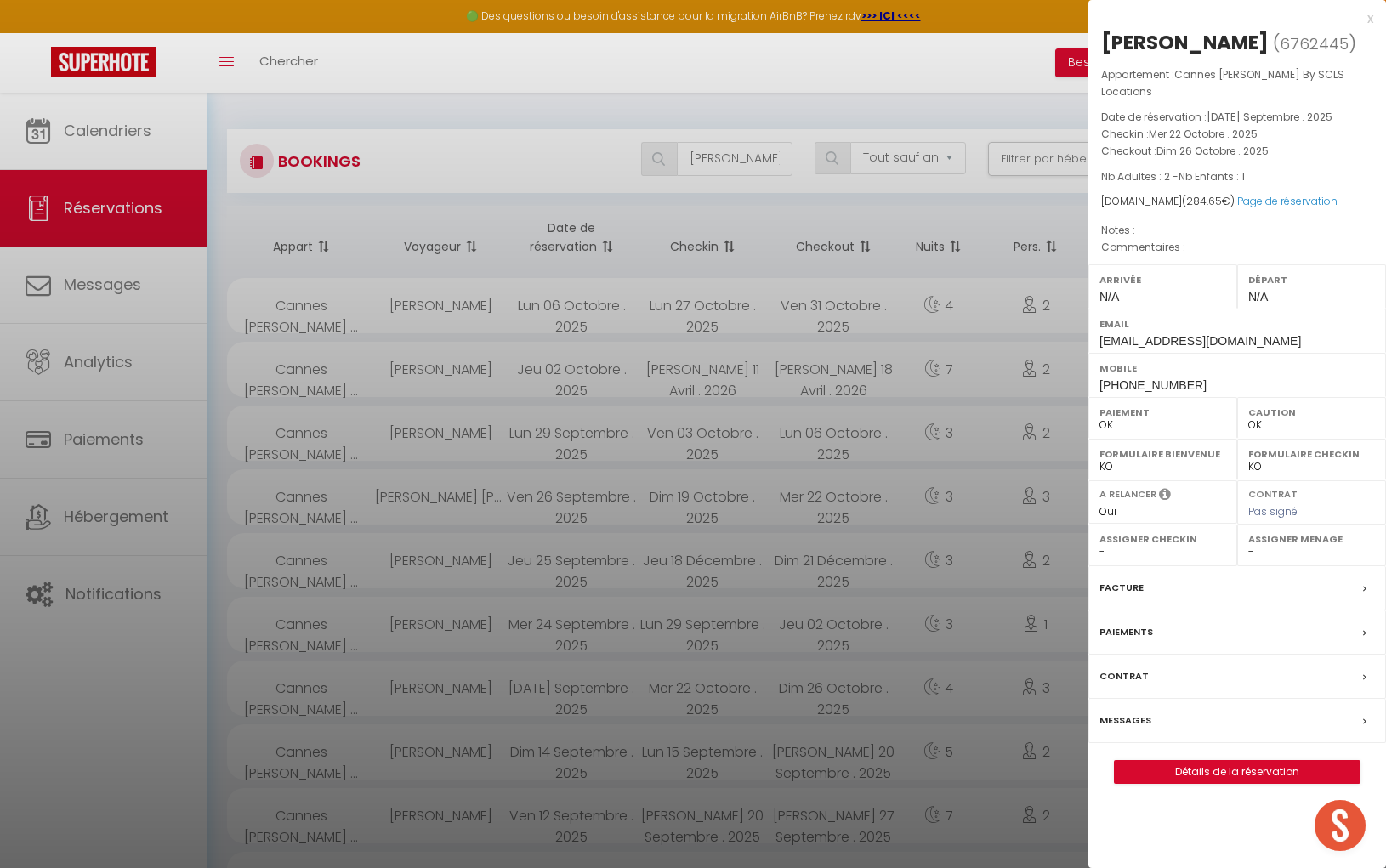
drag, startPoint x: 1102, startPoint y: 41, endPoint x: 1154, endPoint y: 37, distance: 52.2
click at [1155, 38] on div "[PERSON_NAME]" at bounding box center [1185, 42] width 167 height 27
click at [1156, 39] on div "[PERSON_NAME]" at bounding box center [1185, 42] width 167 height 27
drag, startPoint x: 1098, startPoint y: 366, endPoint x: 1193, endPoint y: 369, distance: 95.0
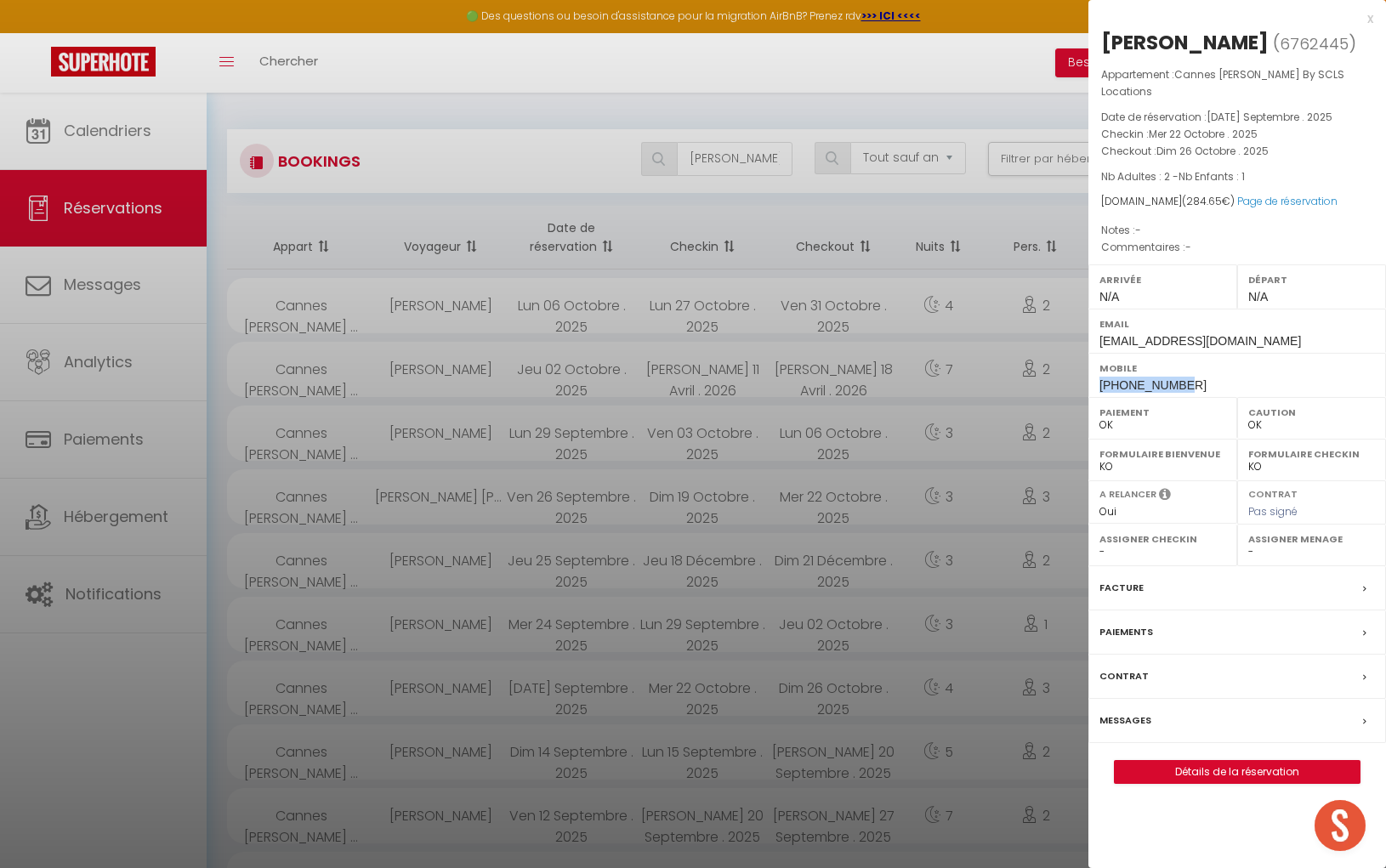
click at [1194, 369] on div "Mobile [PHONE_NUMBER]" at bounding box center [1237, 375] width 297 height 44
click at [744, 161] on div at bounding box center [693, 434] width 1386 height 868
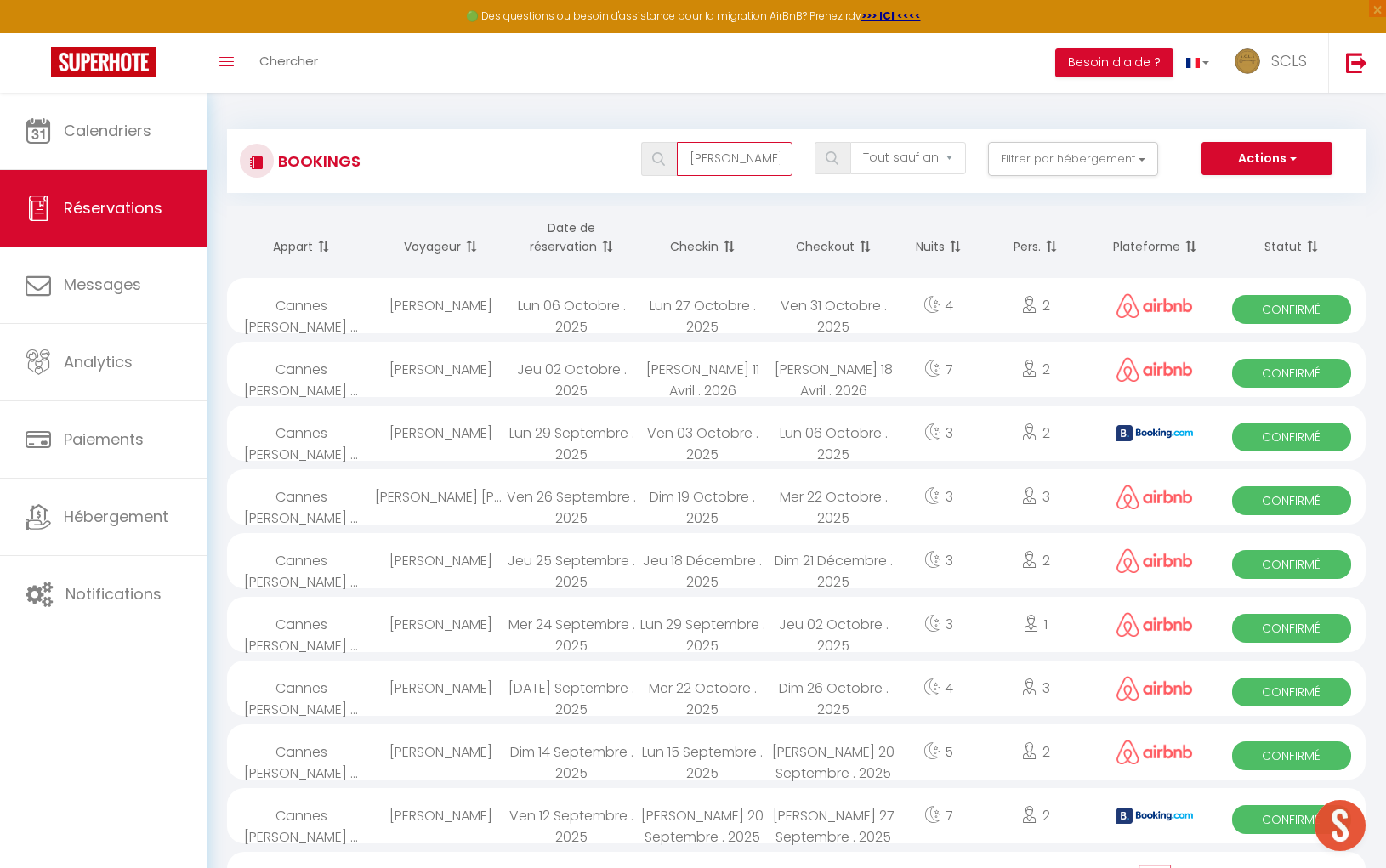
click at [744, 161] on input "[PERSON_NAME]" at bounding box center [735, 159] width 116 height 34
click at [738, 160] on input "[PERSON_NAME]" at bounding box center [735, 159] width 116 height 34
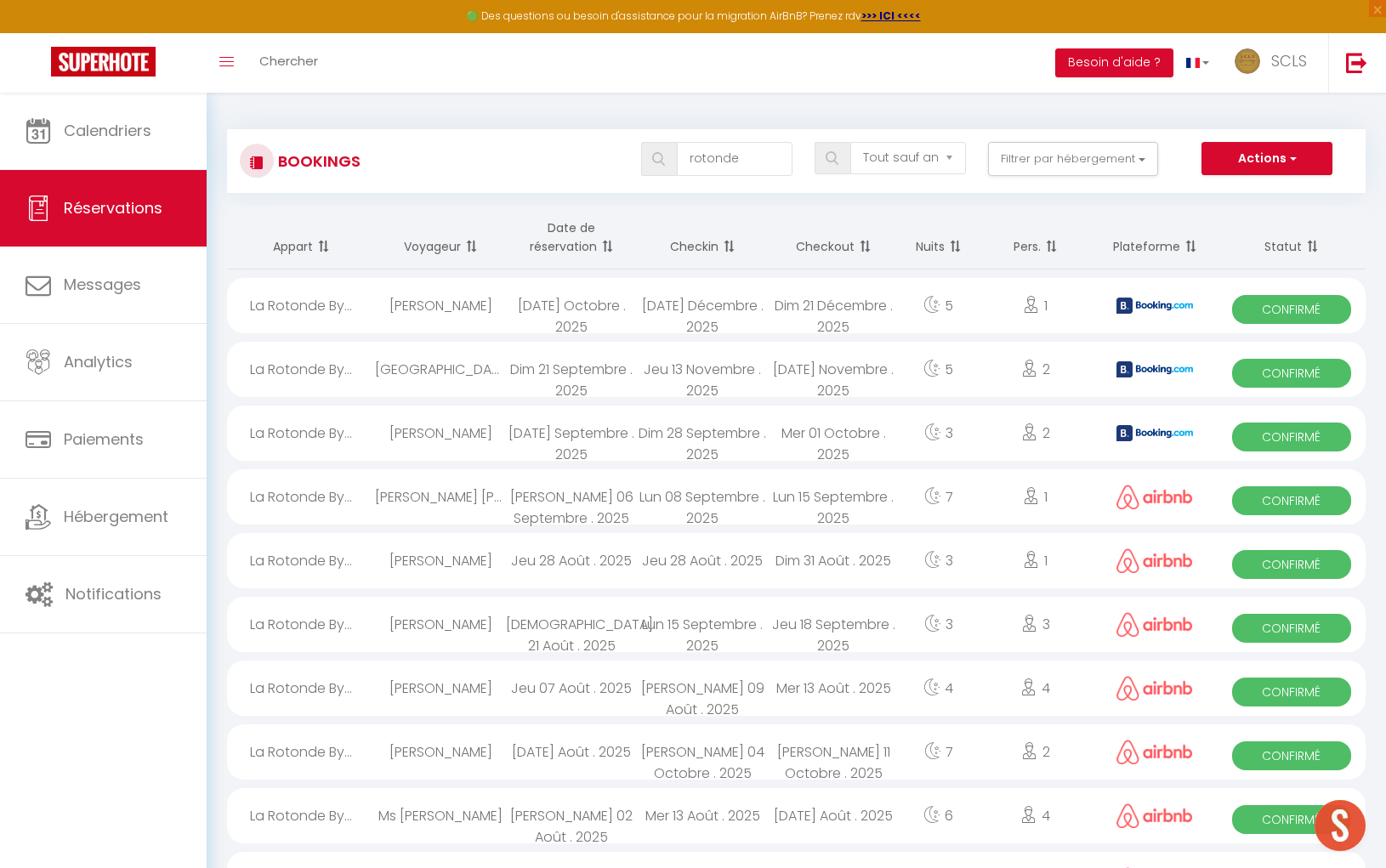
click at [1308, 434] on span "Confirmé" at bounding box center [1291, 437] width 118 height 29
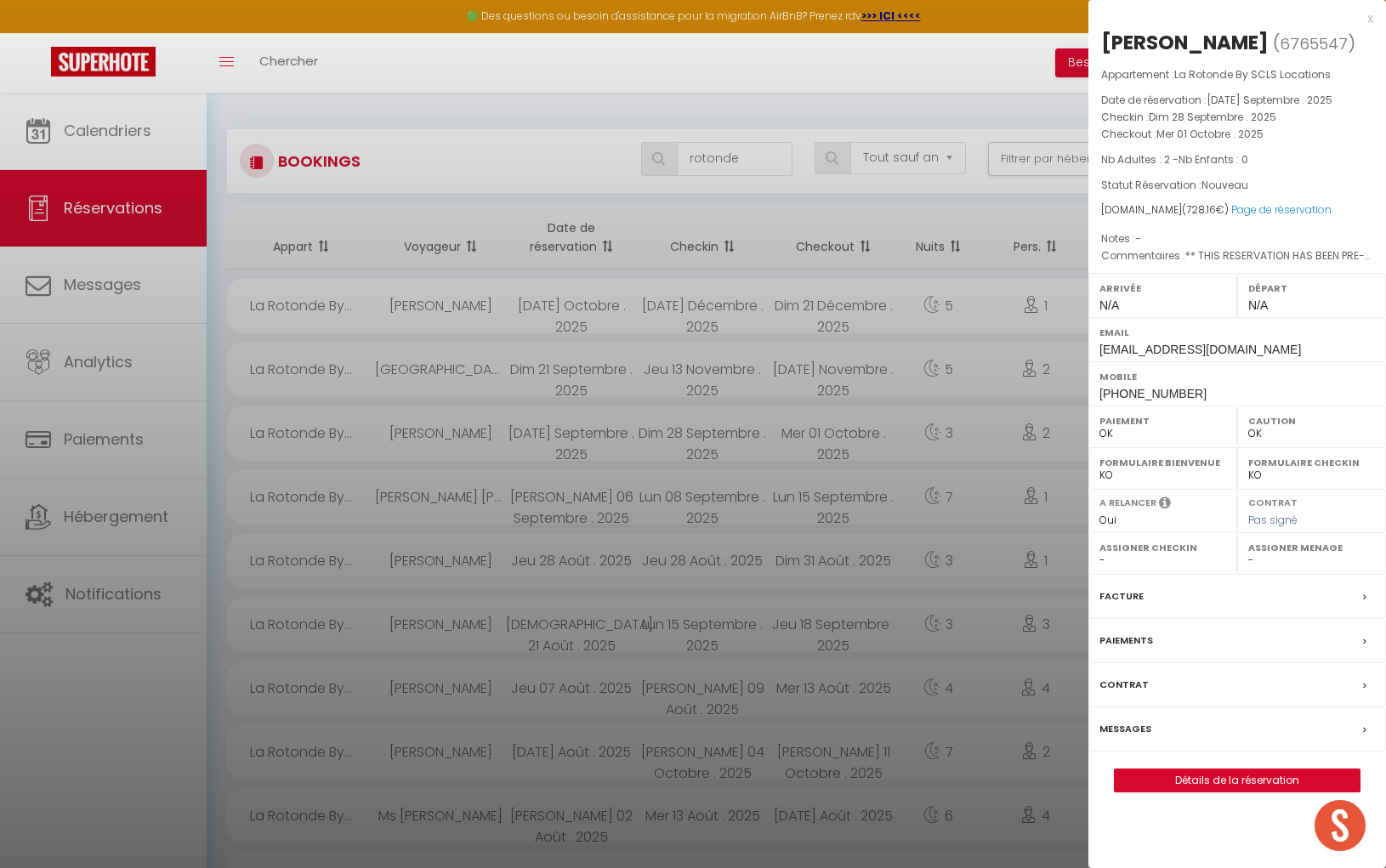
drag, startPoint x: 1105, startPoint y: 38, endPoint x: 1181, endPoint y: 42, distance: 76.1
click at [1177, 41] on div "[PERSON_NAME]" at bounding box center [1185, 42] width 167 height 27
click at [1179, 39] on div "[PERSON_NAME]" at bounding box center [1185, 42] width 167 height 27
click at [1180, 39] on div "[PERSON_NAME]" at bounding box center [1185, 42] width 167 height 27
click at [1179, 39] on div "[PERSON_NAME]" at bounding box center [1185, 42] width 167 height 27
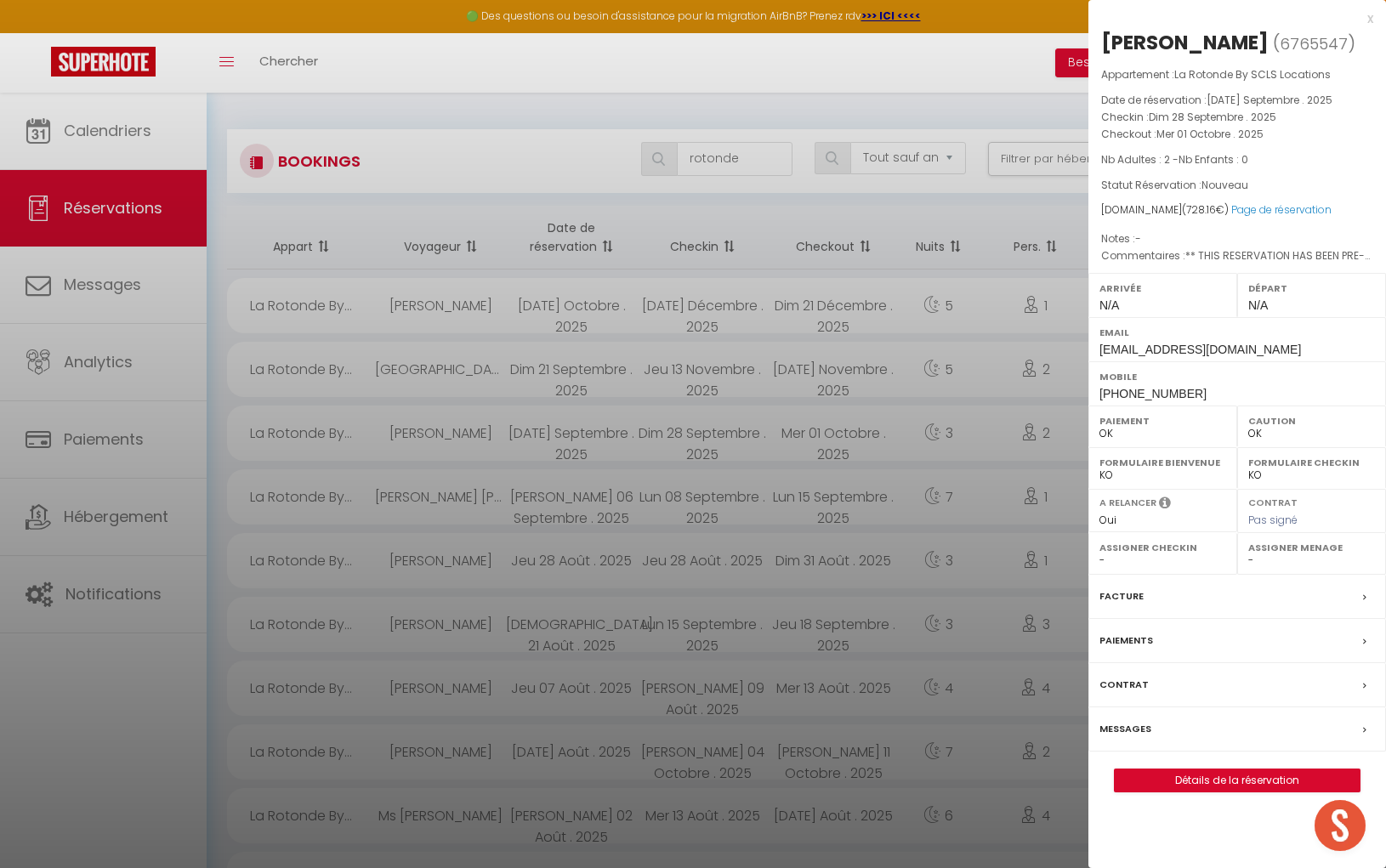
click at [1092, 388] on div "Mobile [PHONE_NUMBER]" at bounding box center [1237, 383] width 297 height 44
drag, startPoint x: 1093, startPoint y: 387, endPoint x: 1186, endPoint y: 391, distance: 93.1
click at [1186, 391] on div "Mobile [PHONE_NUMBER]" at bounding box center [1237, 383] width 297 height 44
click at [749, 159] on div at bounding box center [693, 434] width 1386 height 868
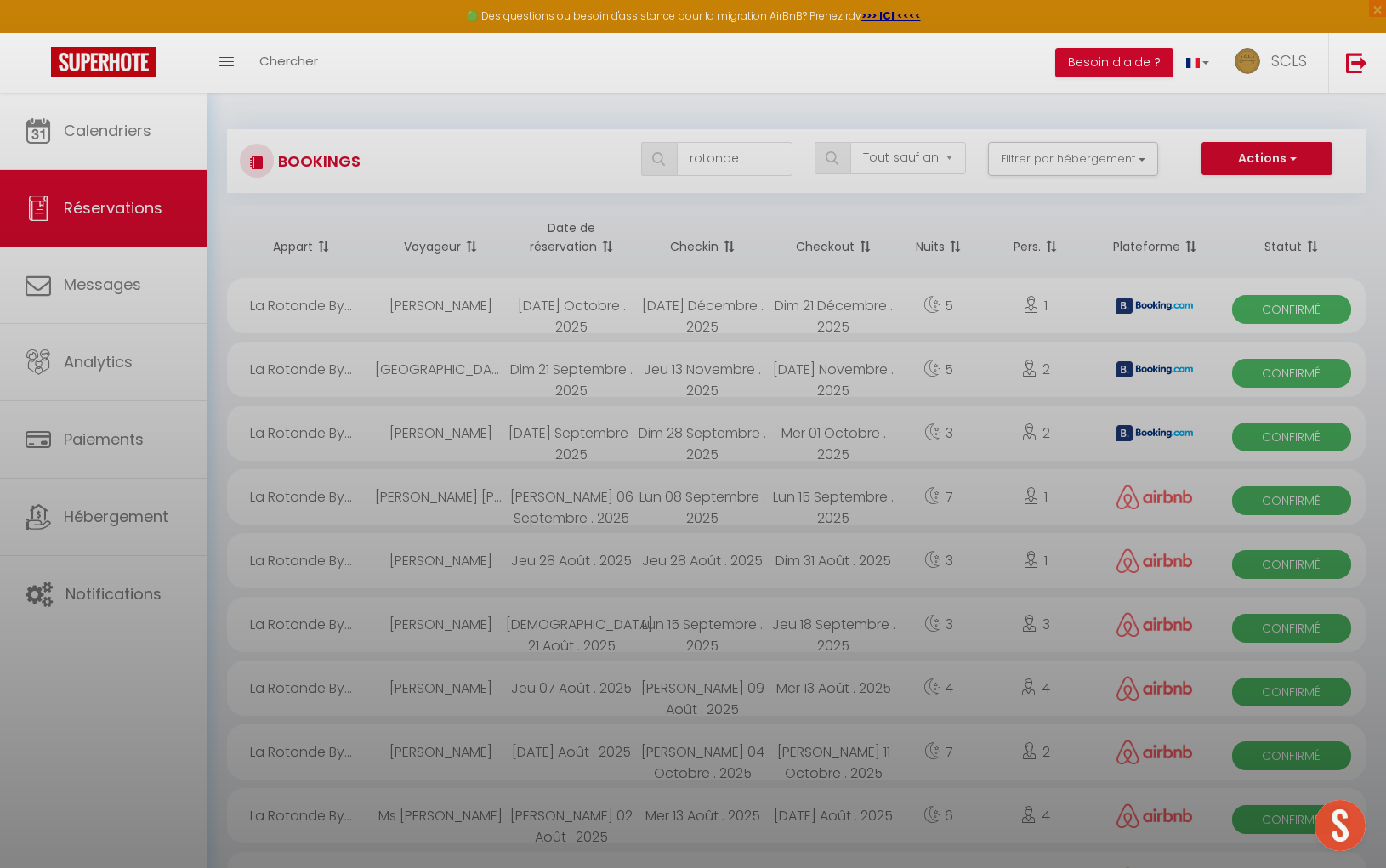
click at [749, 159] on div at bounding box center [693, 434] width 1386 height 868
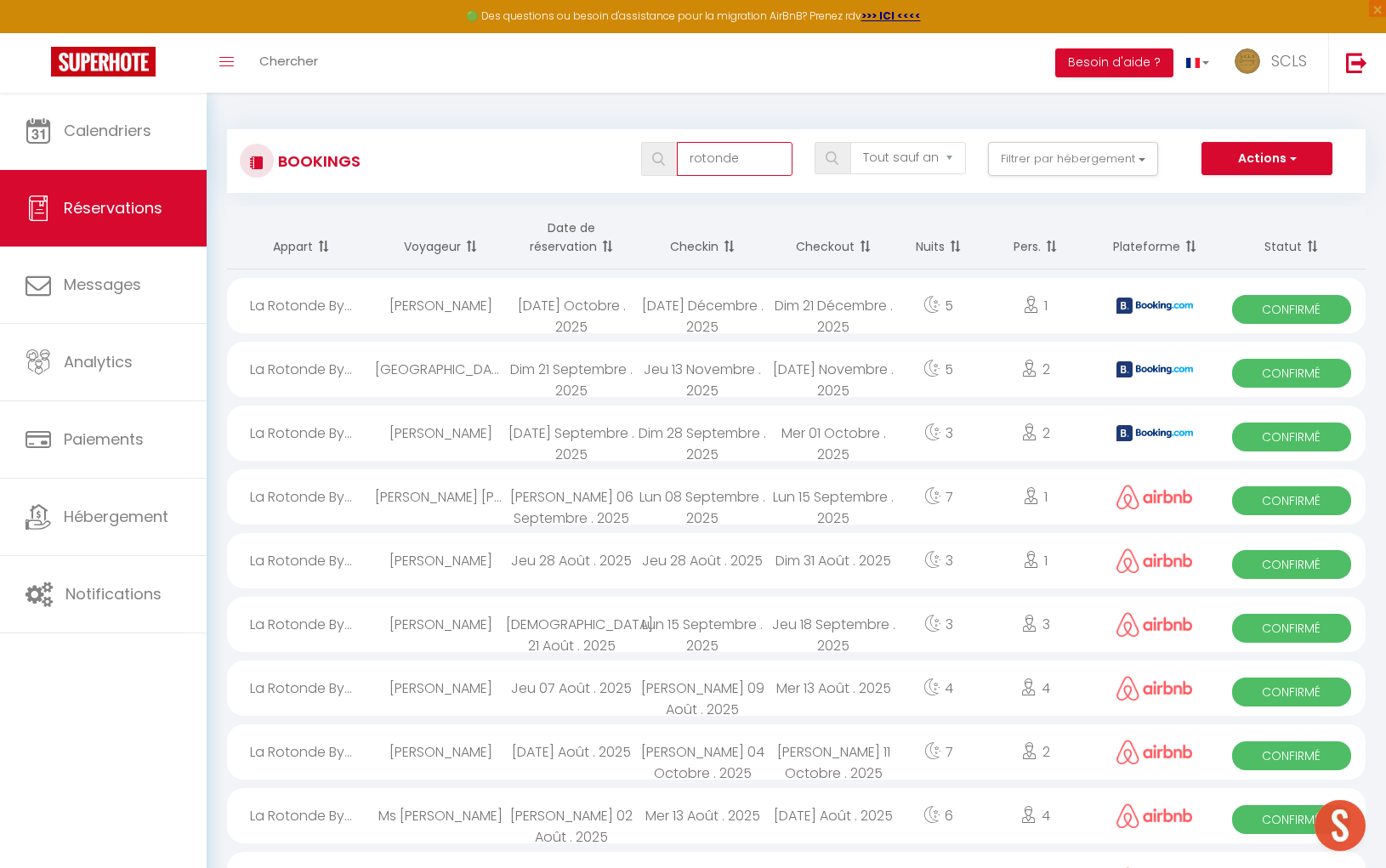
drag, startPoint x: 750, startPoint y: 159, endPoint x: 679, endPoint y: 153, distance: 71.3
click at [678, 154] on div "rotonde" at bounding box center [717, 159] width 152 height 34
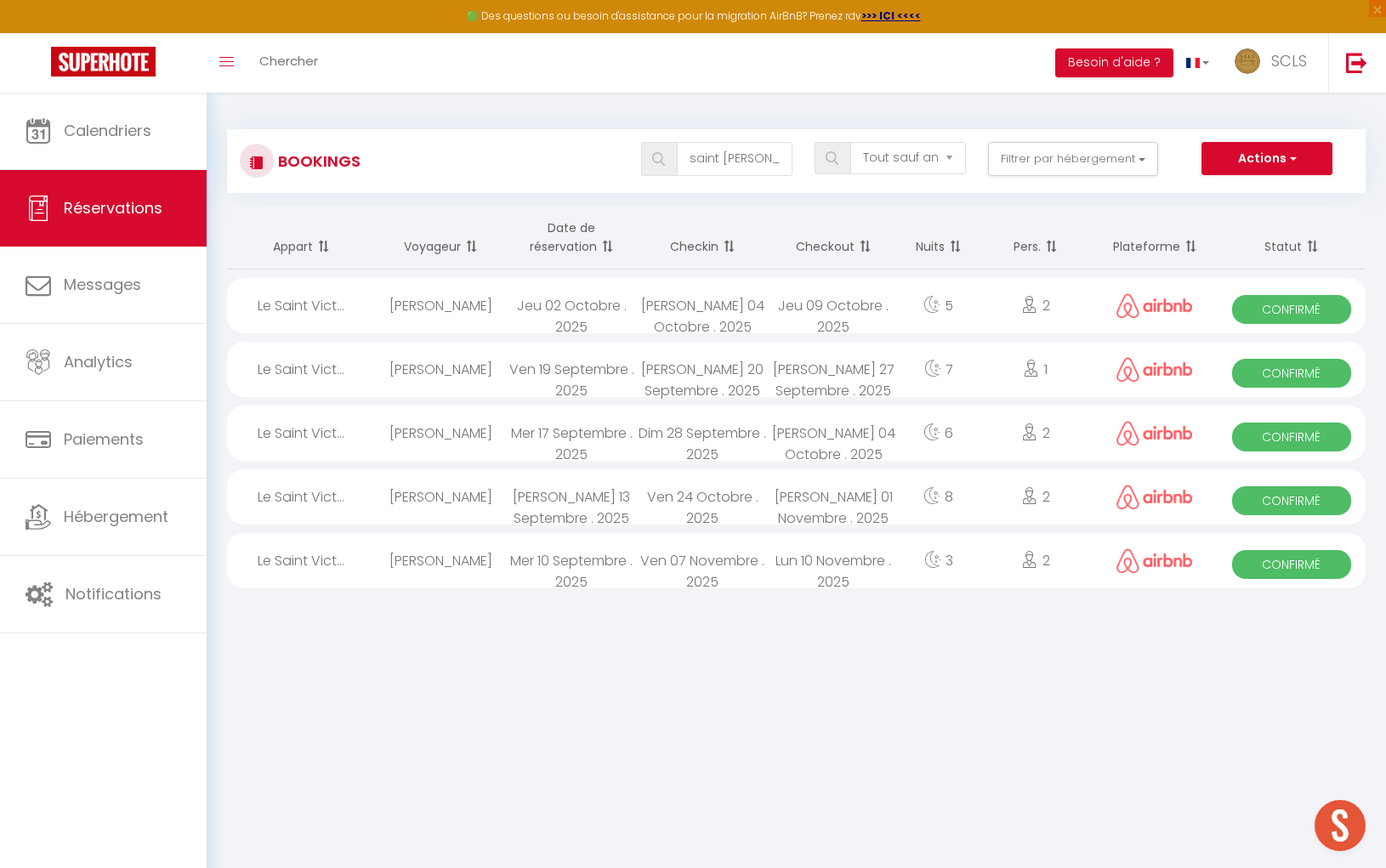
click at [1293, 438] on span "Confirmé" at bounding box center [1291, 437] width 118 height 29
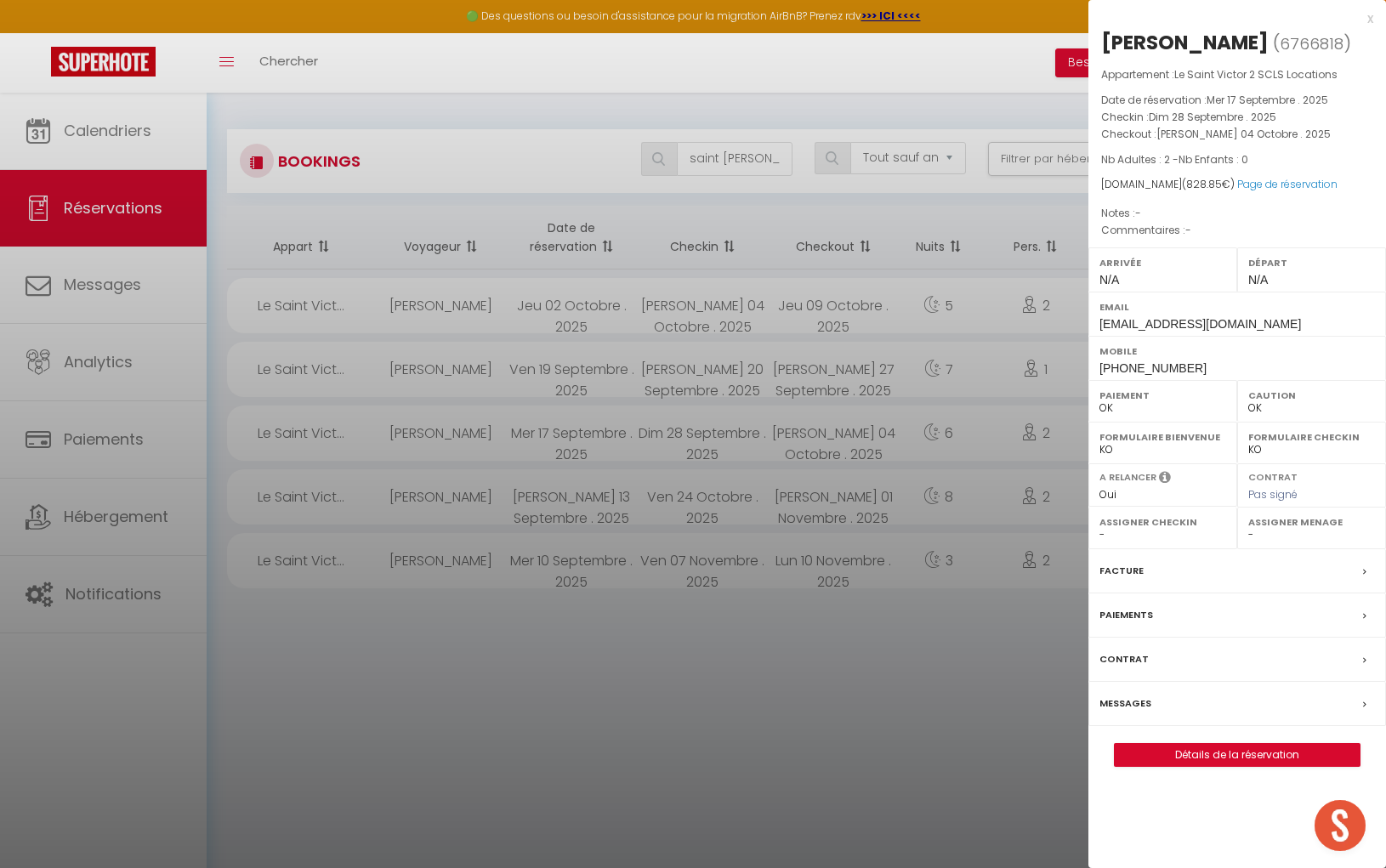
click at [1103, 40] on div "[PERSON_NAME]" at bounding box center [1185, 42] width 167 height 27
click at [1169, 42] on div "[PERSON_NAME]" at bounding box center [1185, 42] width 167 height 27
drag, startPoint x: 1093, startPoint y: 365, endPoint x: 1190, endPoint y: 367, distance: 97.0
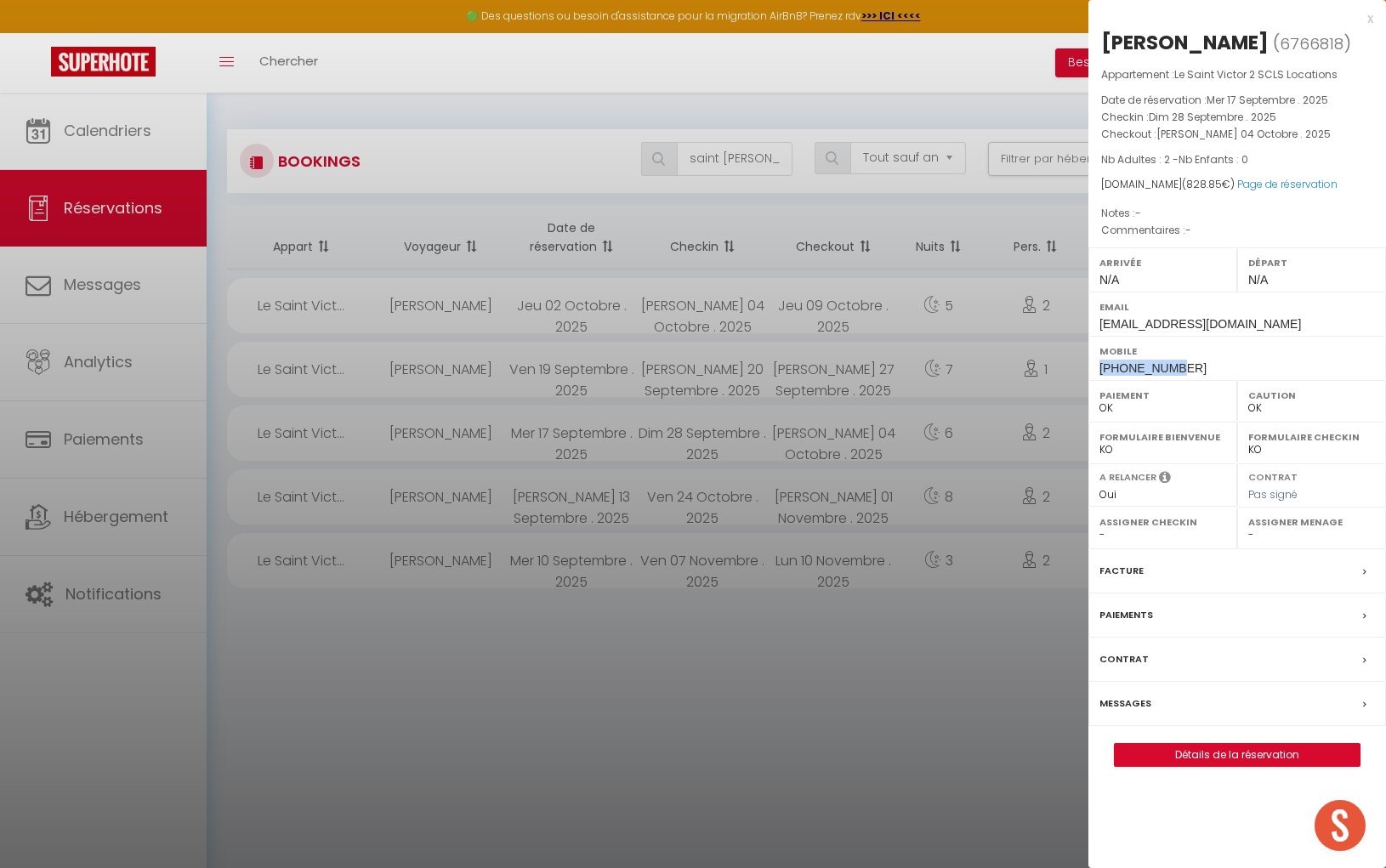
click at [1198, 368] on div "Mobile [PHONE_NUMBER]" at bounding box center [1237, 358] width 297 height 44
click at [774, 156] on div at bounding box center [693, 434] width 1386 height 868
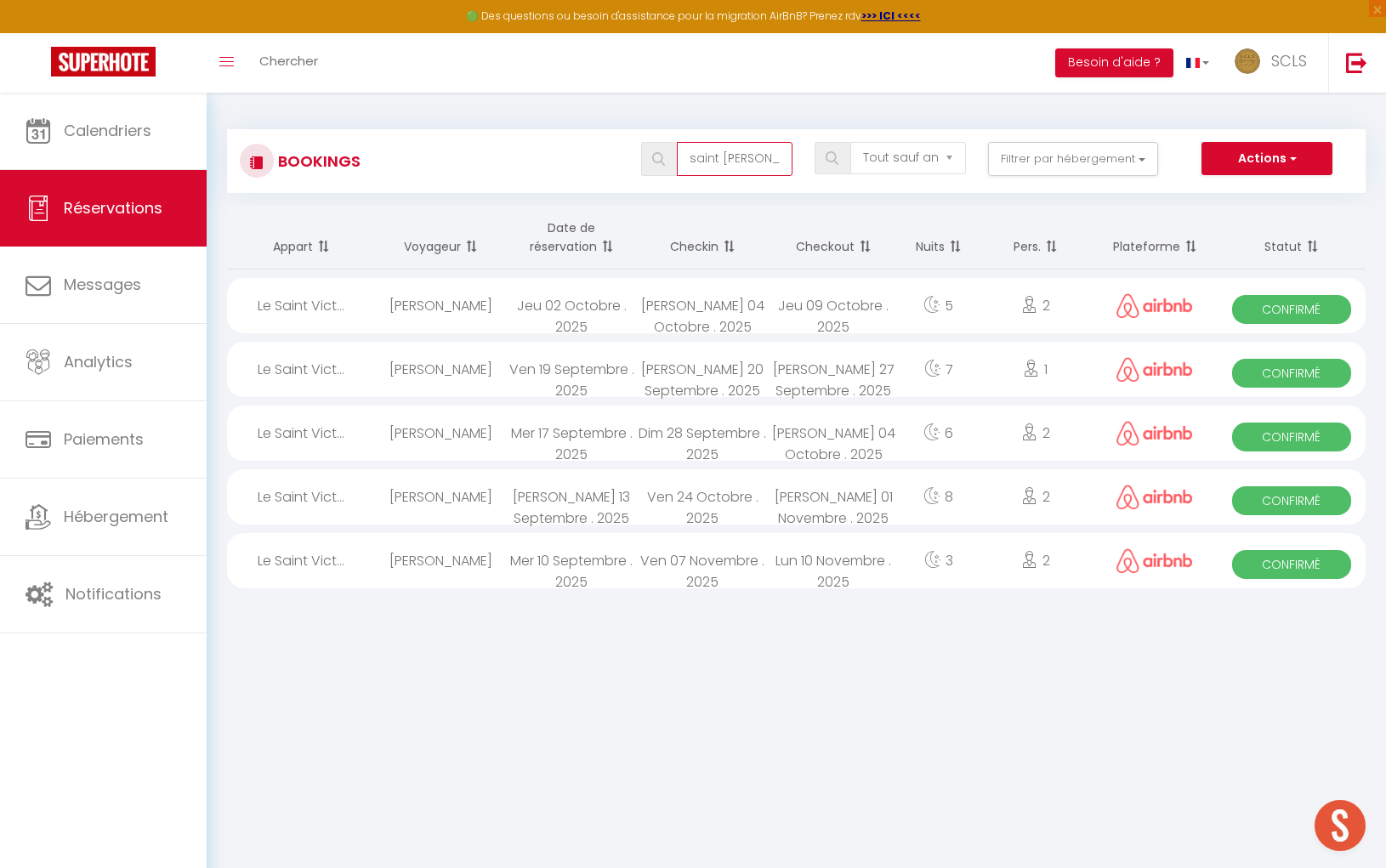
click at [774, 157] on input "saint [PERSON_NAME] 2" at bounding box center [735, 159] width 116 height 34
drag, startPoint x: 773, startPoint y: 158, endPoint x: 675, endPoint y: 152, distance: 98.2
click at [675, 151] on div "saint [PERSON_NAME] 2" at bounding box center [717, 159] width 152 height 34
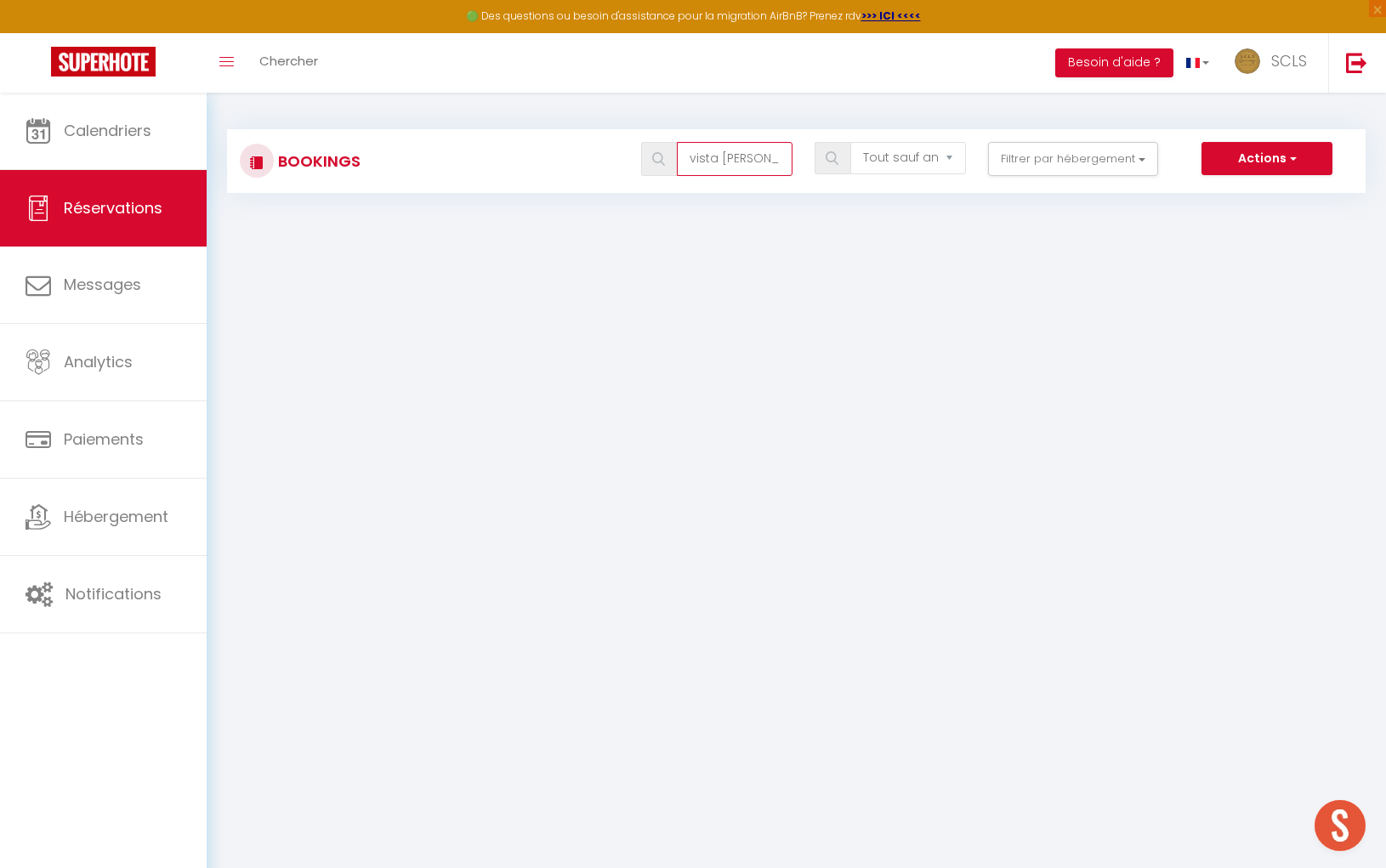
click at [720, 156] on input "vista [PERSON_NAME]" at bounding box center [735, 159] width 116 height 34
drag, startPoint x: 722, startPoint y: 159, endPoint x: 690, endPoint y: 154, distance: 32.4
click at [689, 154] on input "vista [PERSON_NAME]" at bounding box center [735, 159] width 116 height 34
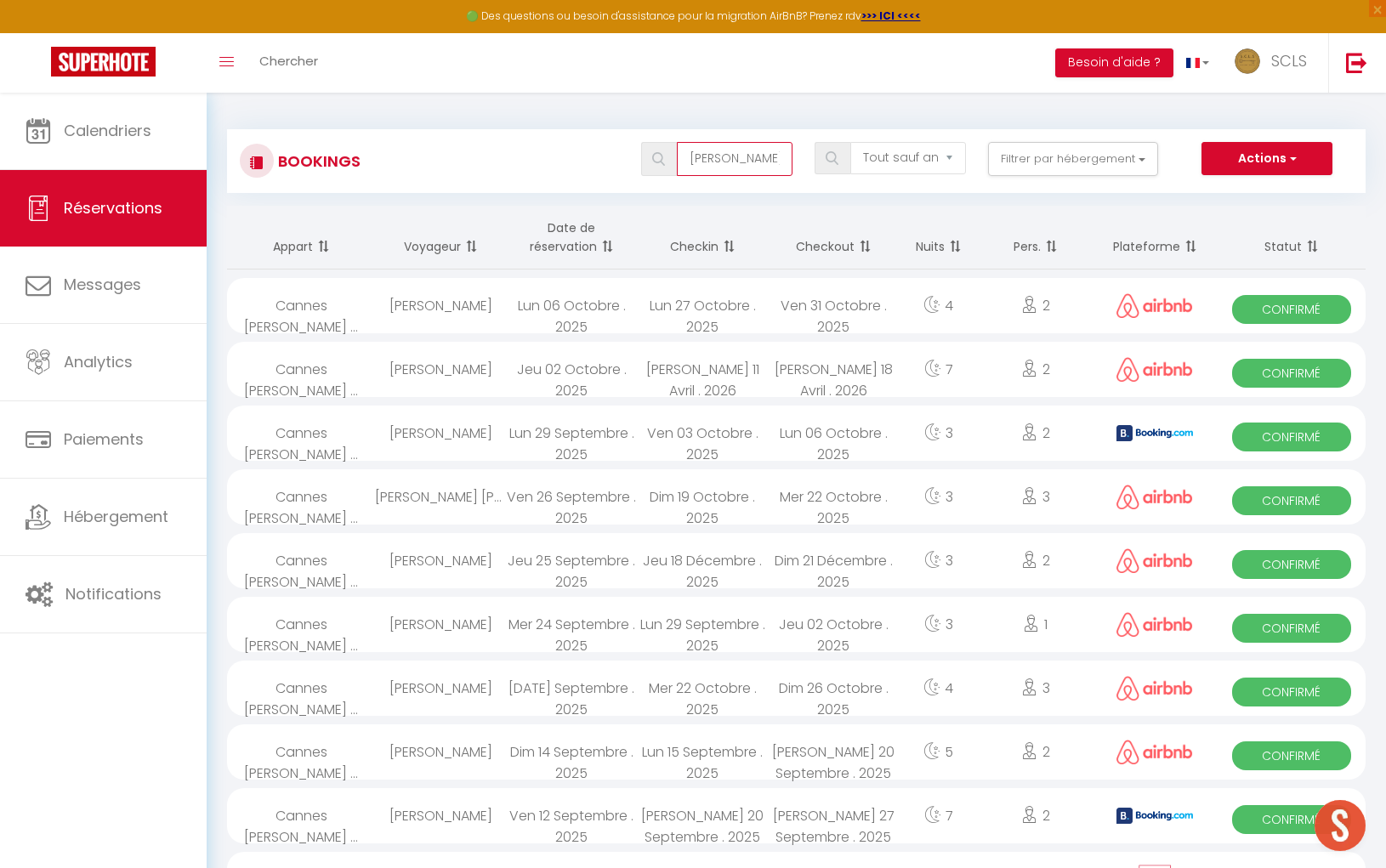
drag, startPoint x: 749, startPoint y: 163, endPoint x: 686, endPoint y: 154, distance: 63.6
click at [686, 154] on input "[PERSON_NAME]" at bounding box center [735, 159] width 116 height 34
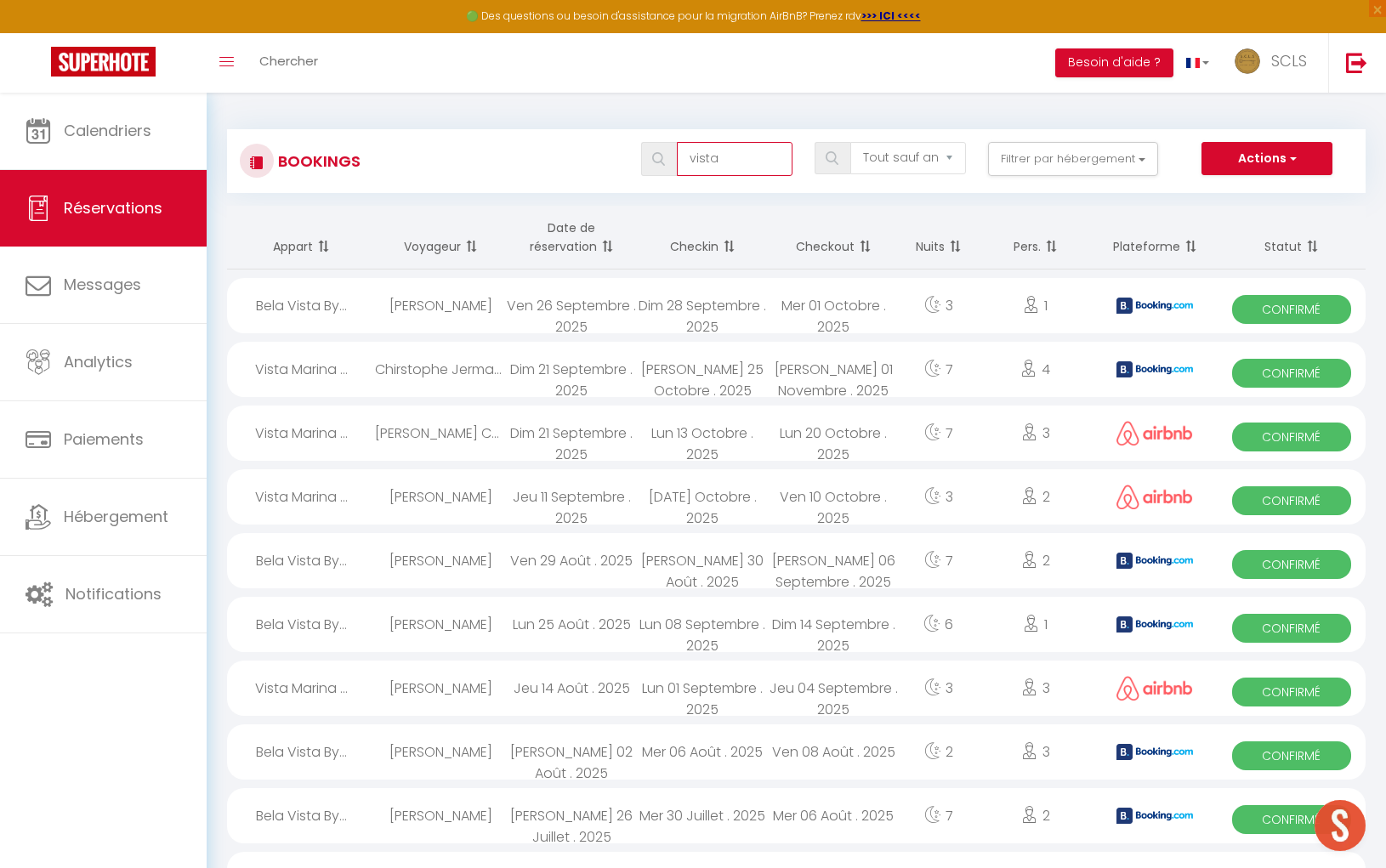
type input "vista"
click at [1301, 371] on span "Confirmé" at bounding box center [1291, 373] width 118 height 29
select select "KO"
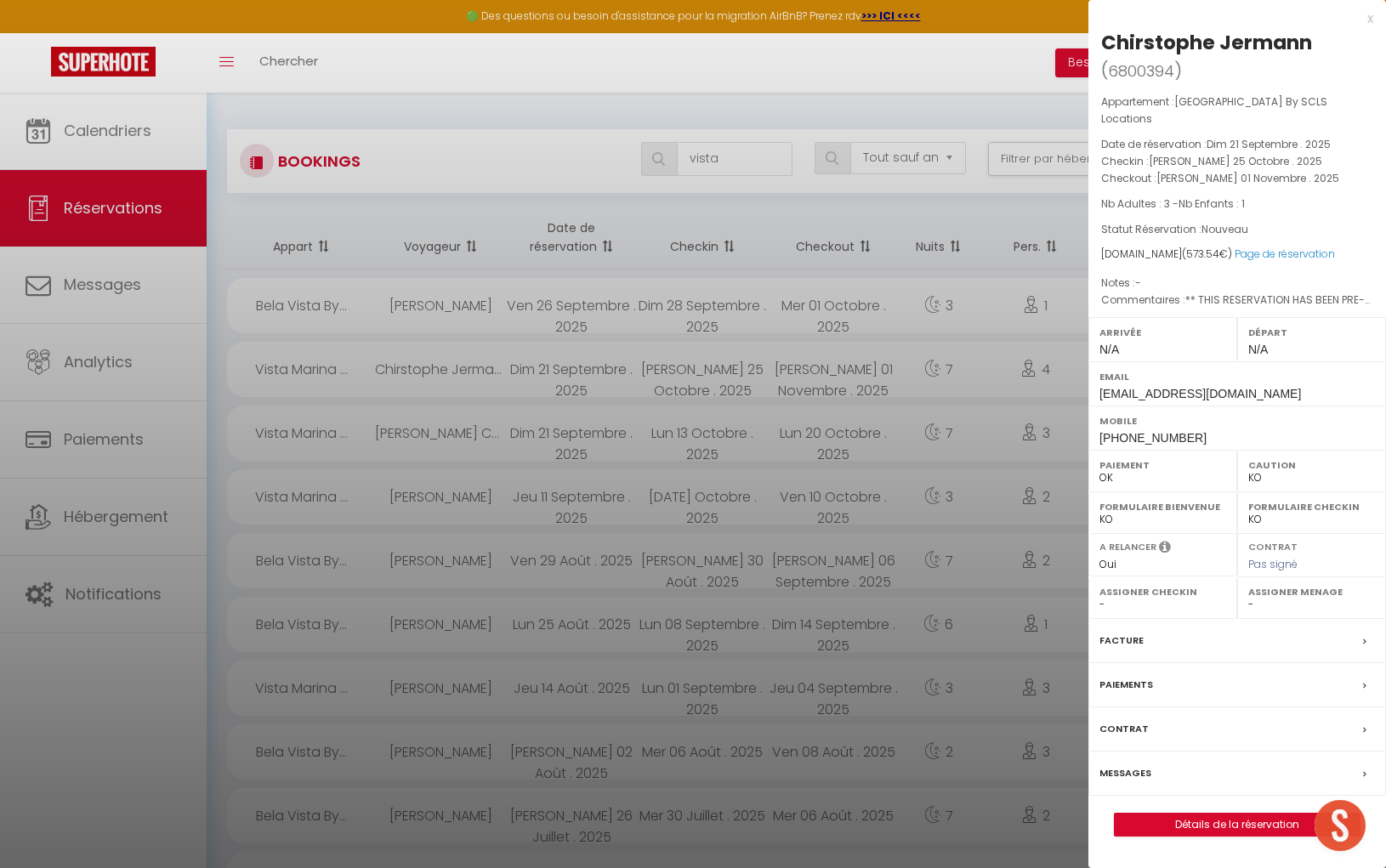
click at [1118, 42] on div "Chirstophe Jermann" at bounding box center [1206, 42] width 211 height 27
click at [1233, 42] on div "Chirstophe Jermann" at bounding box center [1206, 42] width 211 height 27
drag, startPoint x: 1193, startPoint y: 416, endPoint x: 1106, endPoint y: 415, distance: 87.0
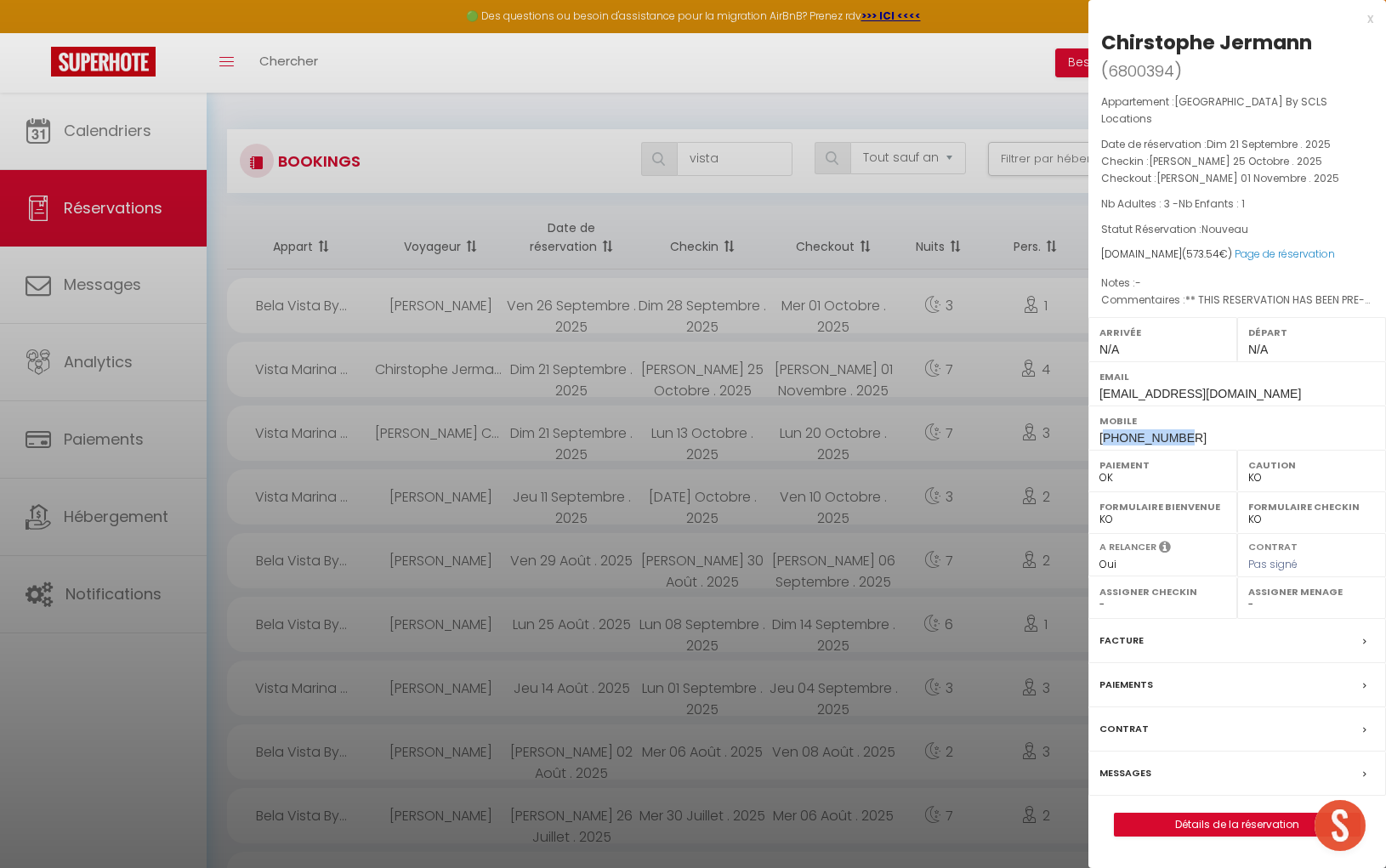
click at [1107, 415] on div "Mobile [PHONE_NUMBER]" at bounding box center [1237, 427] width 297 height 44
click at [1231, 294] on span "** THIS RESERVATION HAS BEEN PRE-PAID ** BOOKING NOTE : Payment charge is EUR 8…" at bounding box center [1233, 329] width 274 height 70
click at [1097, 417] on div "Mobile [PHONE_NUMBER]" at bounding box center [1237, 427] width 297 height 44
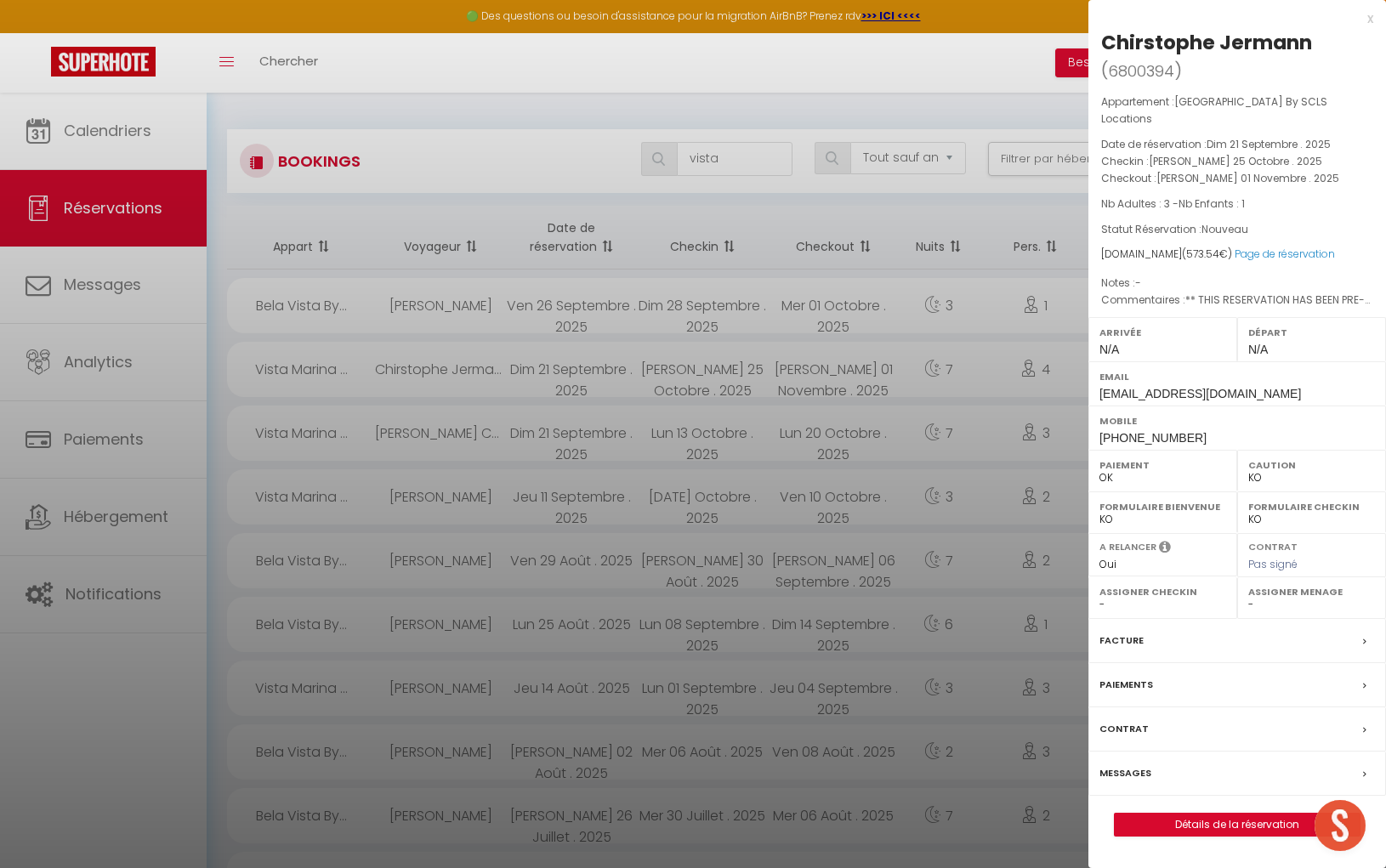
click at [716, 155] on div at bounding box center [693, 434] width 1386 height 868
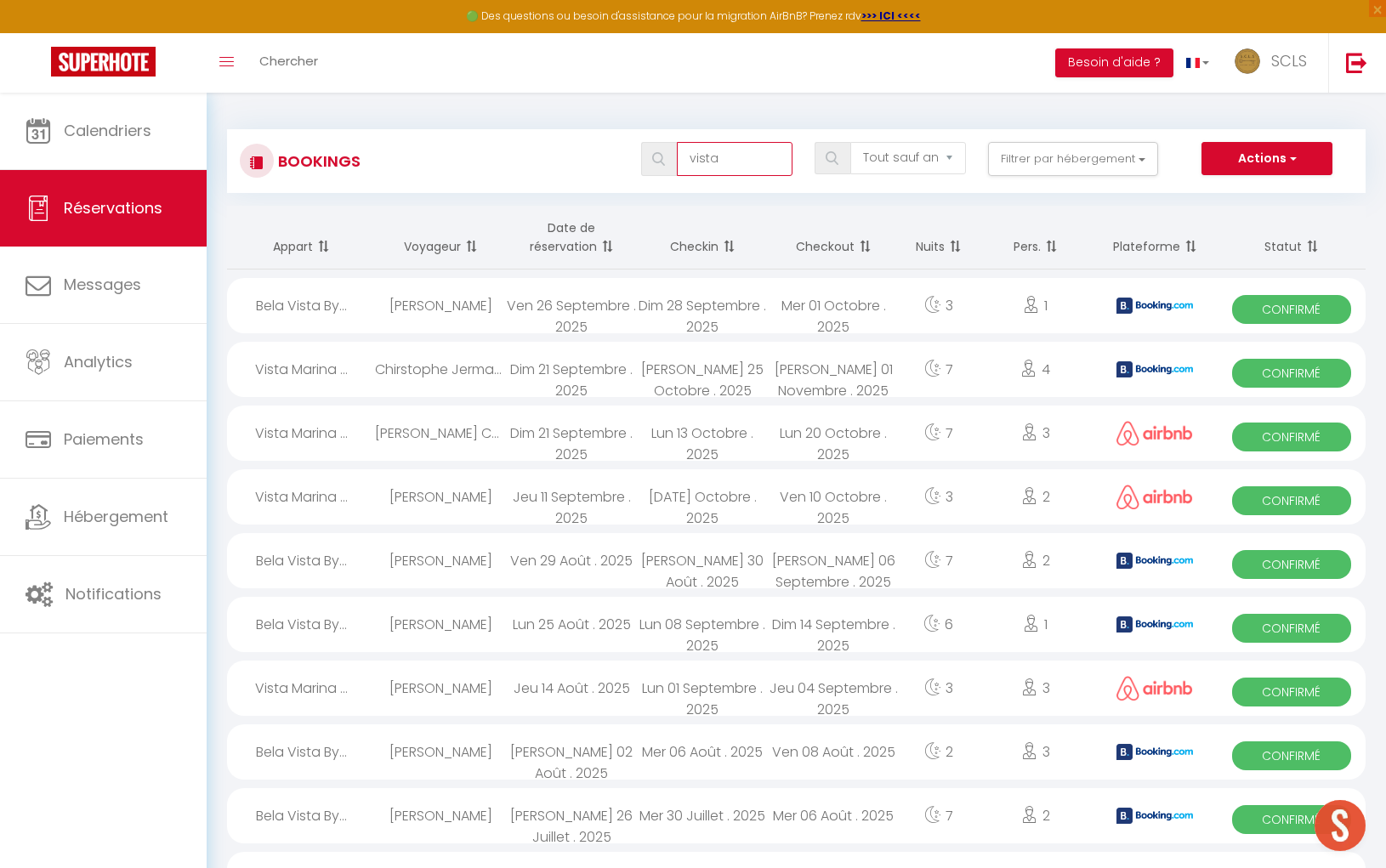
click at [722, 162] on input "vista" at bounding box center [735, 159] width 116 height 34
drag, startPoint x: 722, startPoint y: 162, endPoint x: 672, endPoint y: 160, distance: 50.0
click at [671, 161] on div "vista" at bounding box center [717, 159] width 152 height 34
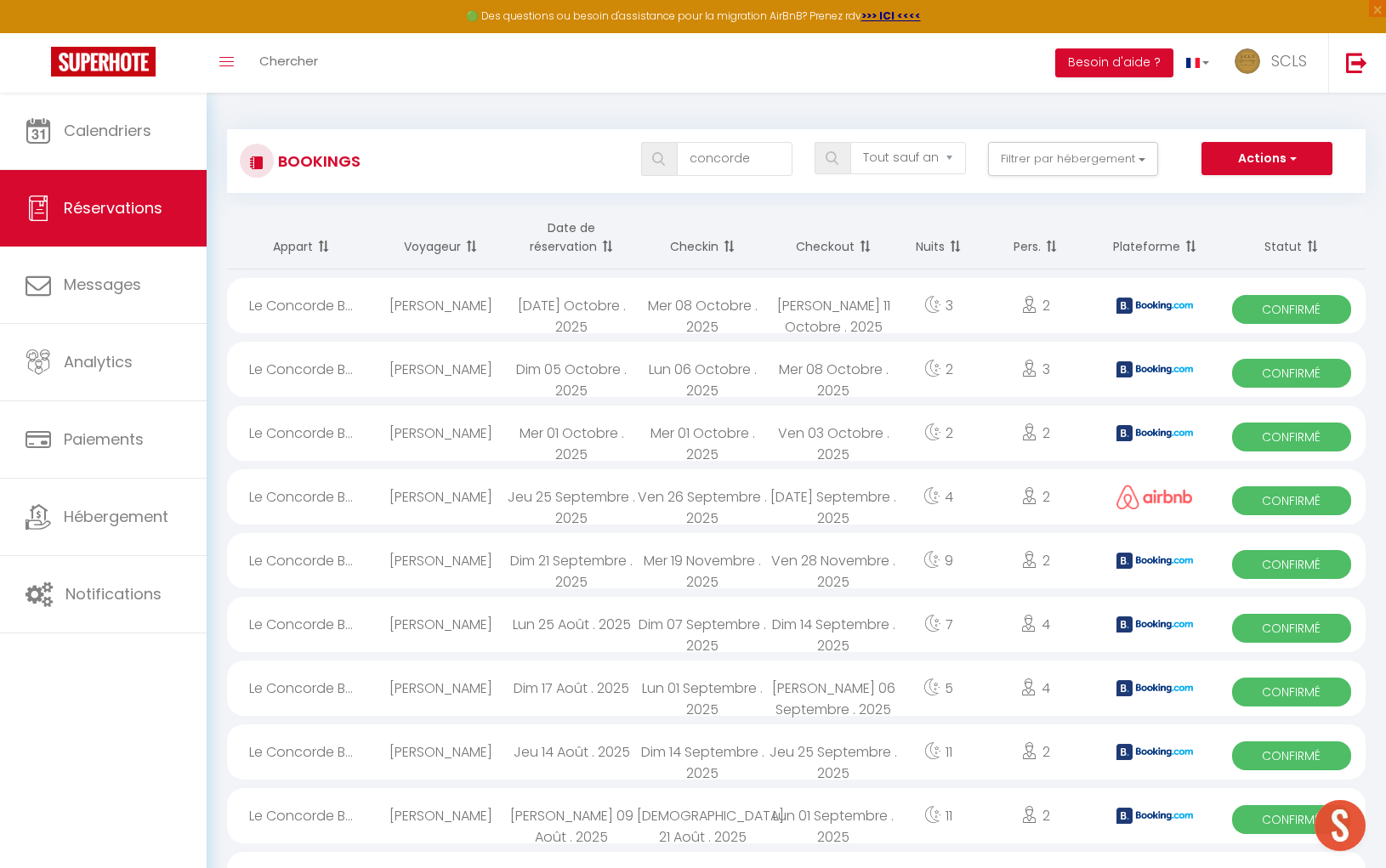
click at [659, 162] on img at bounding box center [659, 158] width 13 height 14
click at [1263, 565] on span "Confirmé" at bounding box center [1291, 565] width 118 height 29
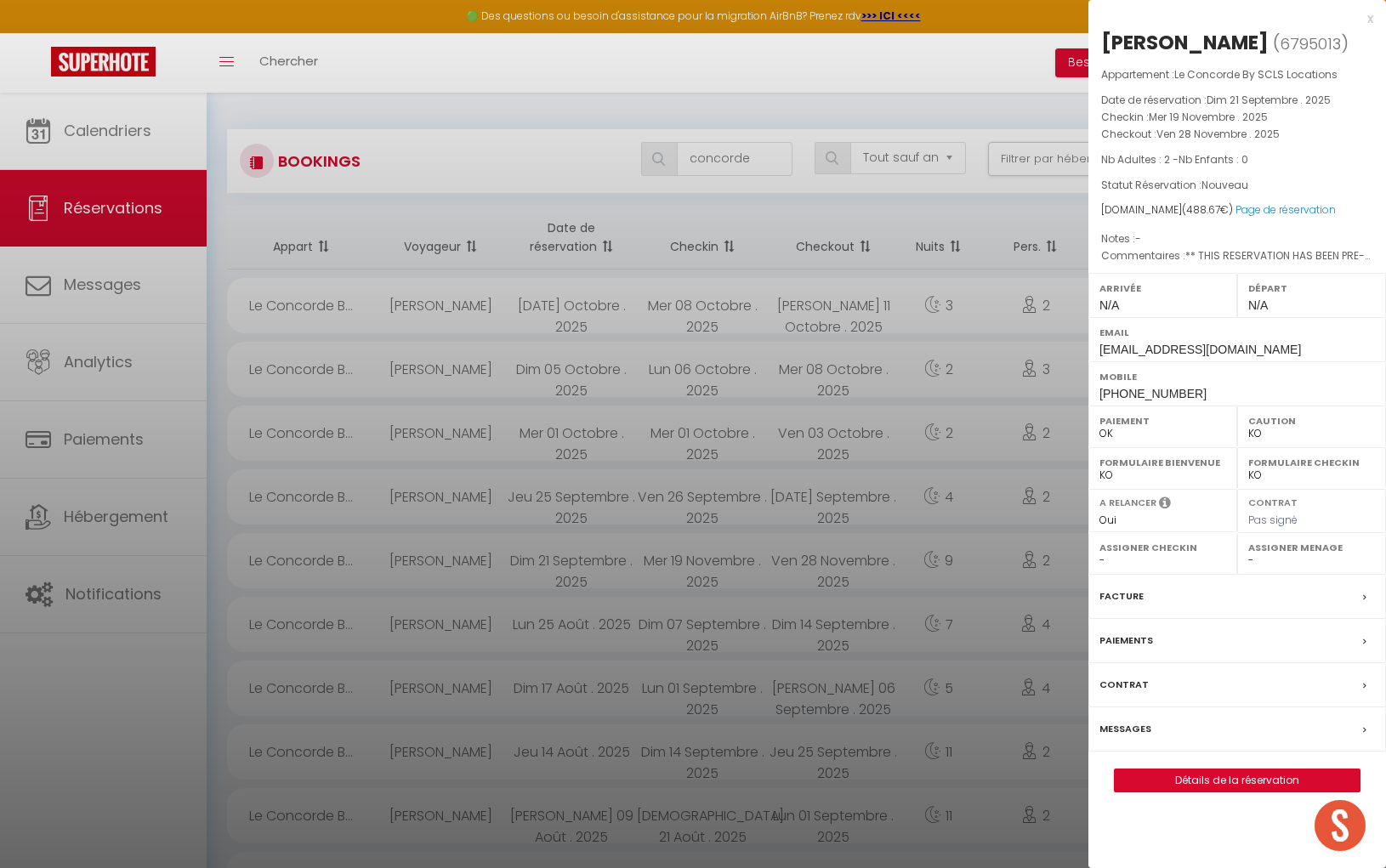
click at [1111, 43] on div "[PERSON_NAME]" at bounding box center [1185, 42] width 167 height 27
click at [1177, 42] on div "[PERSON_NAME]" at bounding box center [1185, 42] width 167 height 27
drag, startPoint x: 1098, startPoint y: 390, endPoint x: 1180, endPoint y: 393, distance: 82.1
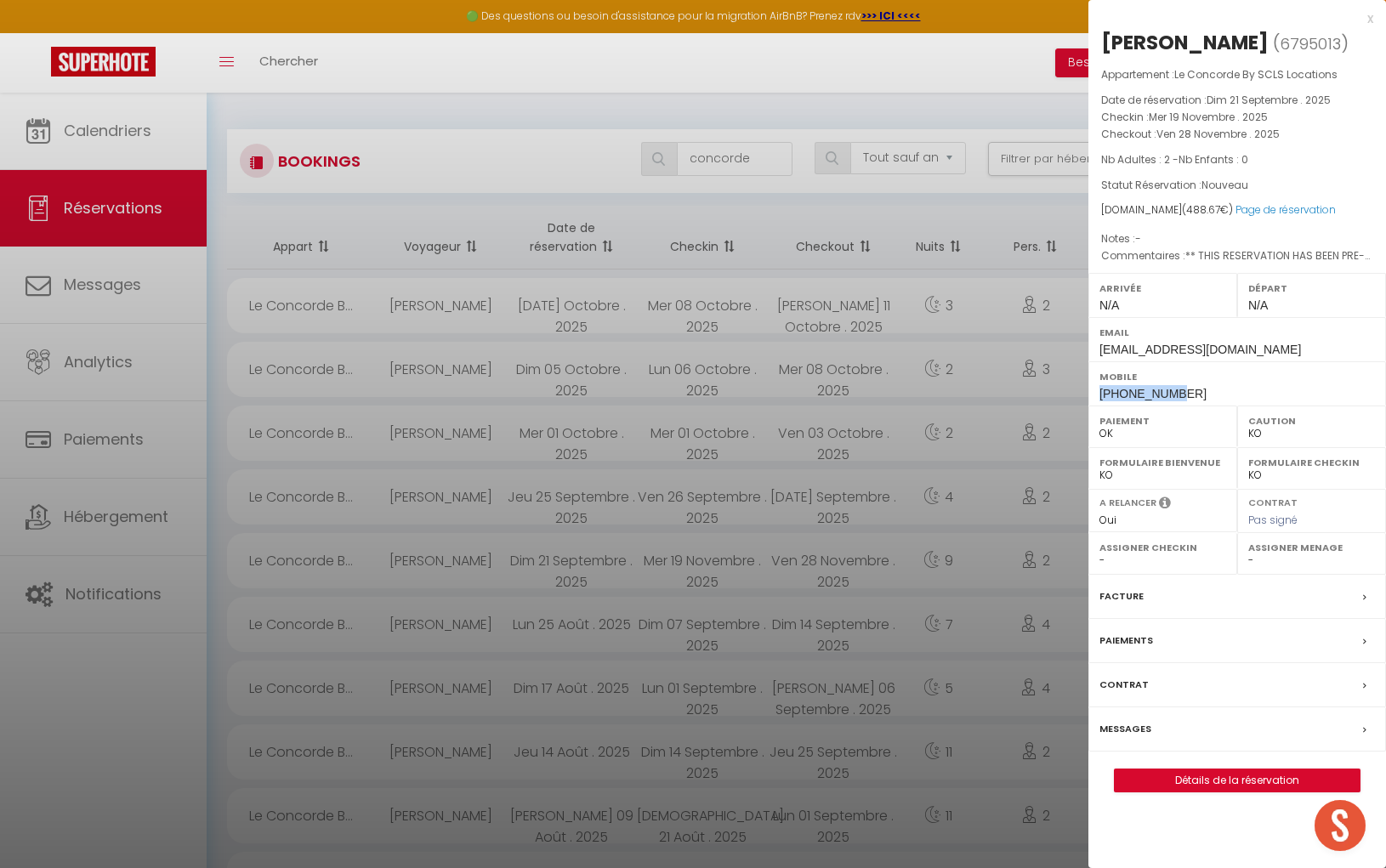
click at [1183, 393] on div "Mobile [PHONE_NUMBER]" at bounding box center [1237, 383] width 297 height 44
click at [751, 163] on div at bounding box center [693, 434] width 1386 height 868
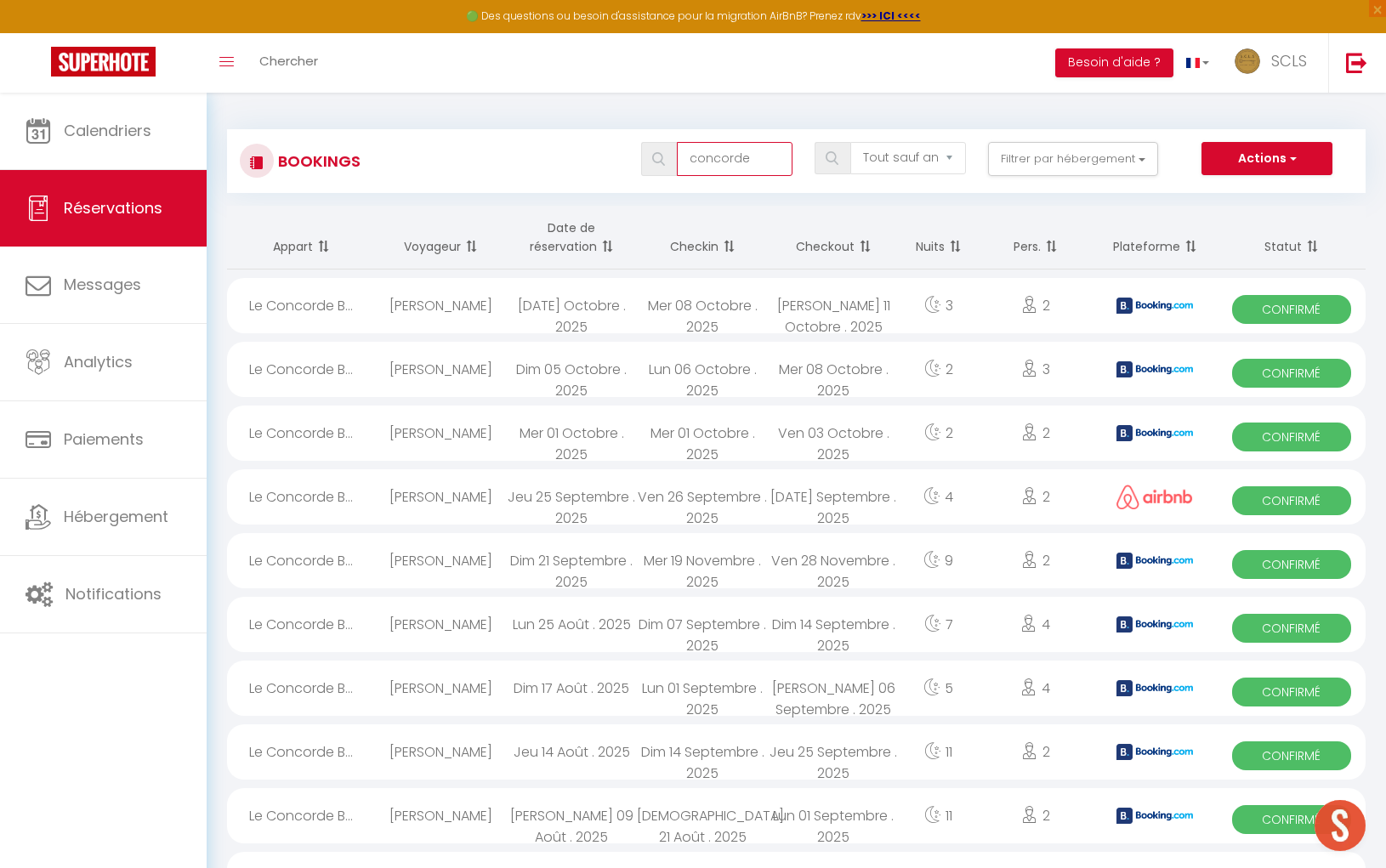
click at [750, 163] on input "concorde" at bounding box center [735, 159] width 116 height 34
click at [751, 164] on input "concorde" at bounding box center [735, 159] width 116 height 34
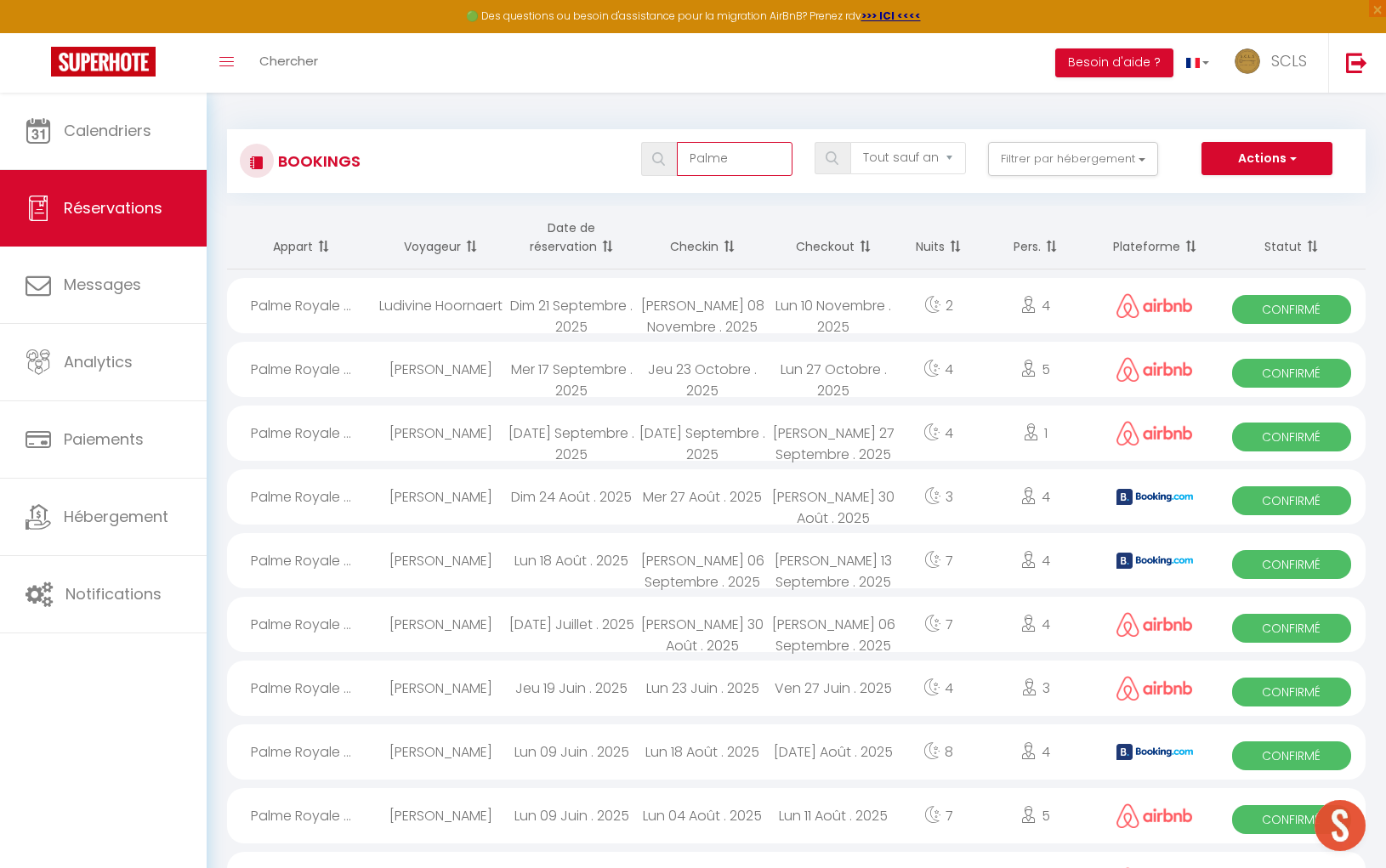
type input "Palme"
click at [1300, 317] on span "Confirmé" at bounding box center [1291, 310] width 118 height 29
select select "OK"
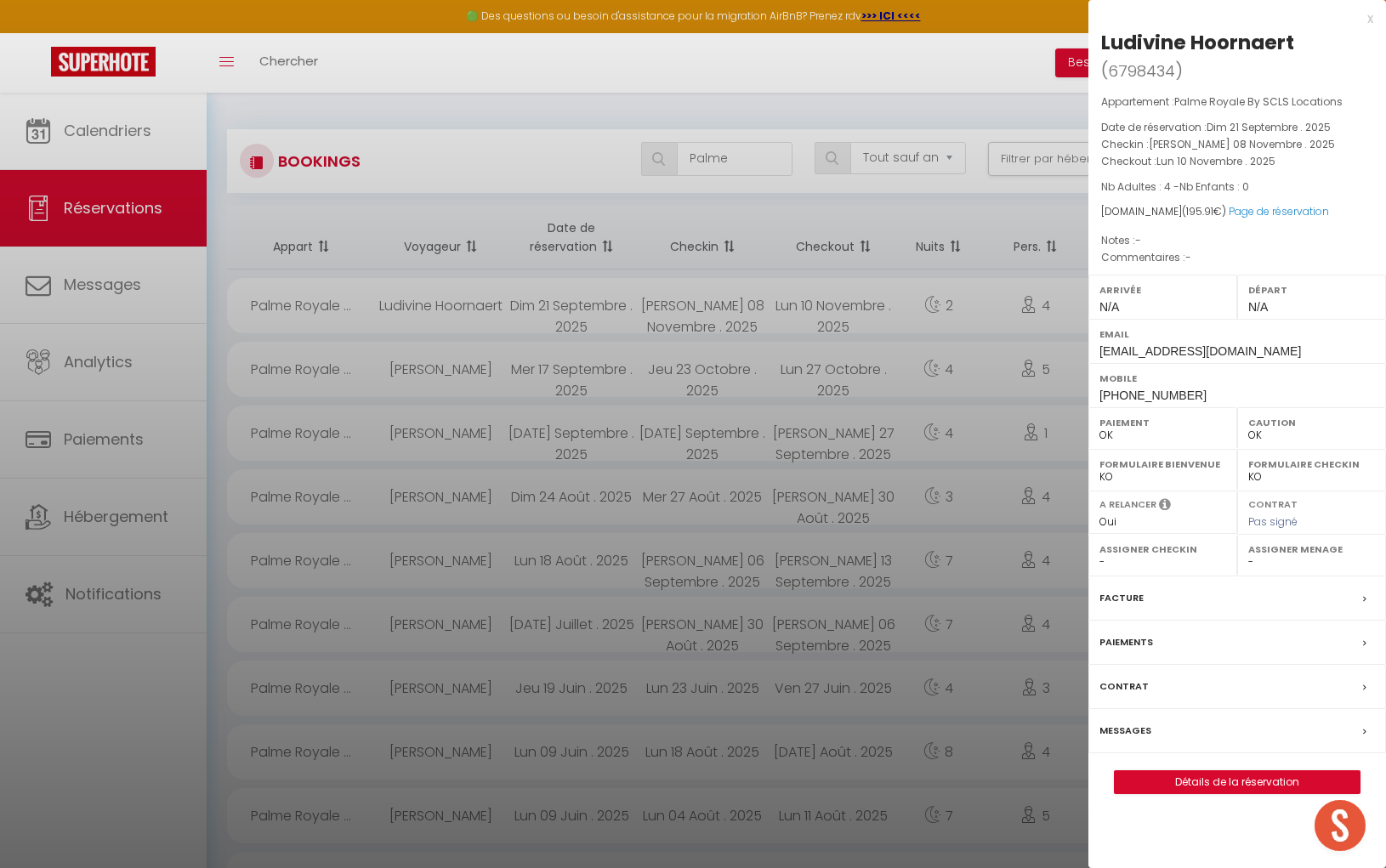
click at [1304, 315] on div "Départ N/A" at bounding box center [1311, 296] width 149 height 44
click at [1130, 47] on div "Ludivine Hoornaert" at bounding box center [1198, 42] width 193 height 27
click at [1129, 49] on div "Ludivine Hoornaert" at bounding box center [1198, 42] width 193 height 27
click at [1107, 37] on div "Ludivine Hoornaert" at bounding box center [1198, 42] width 193 height 27
click at [1106, 37] on div "Ludivine Hoornaert" at bounding box center [1198, 42] width 193 height 27
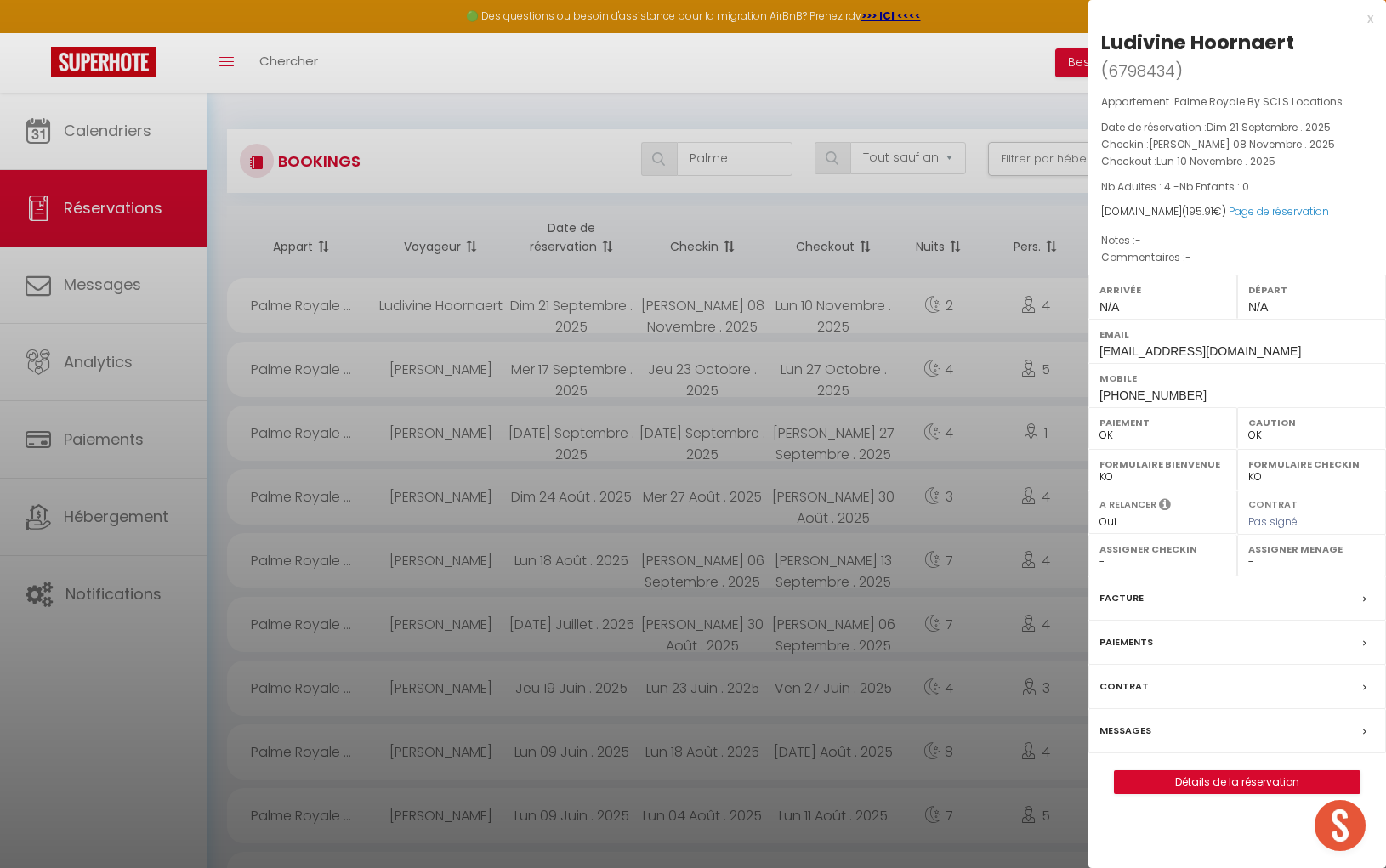
click at [1205, 41] on div "Ludivine Hoornaert" at bounding box center [1198, 42] width 193 height 27
click at [1101, 392] on span "[PHONE_NUMBER]" at bounding box center [1153, 395] width 108 height 14
drag, startPoint x: 1101, startPoint y: 392, endPoint x: 1200, endPoint y: 392, distance: 99.0
click at [1203, 392] on div "Mobile [PHONE_NUMBER]" at bounding box center [1237, 385] width 297 height 44
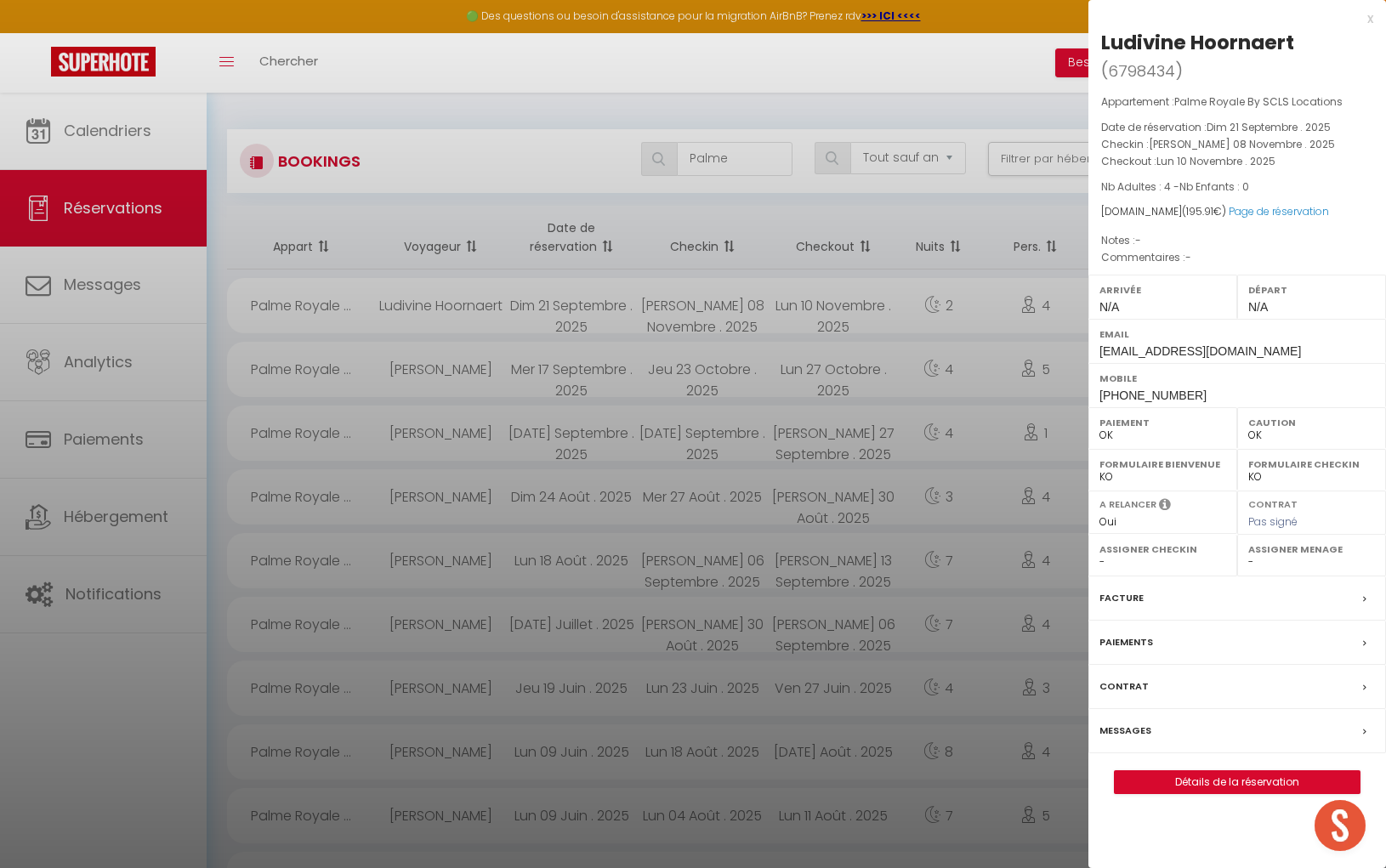
click at [739, 162] on div at bounding box center [693, 434] width 1386 height 868
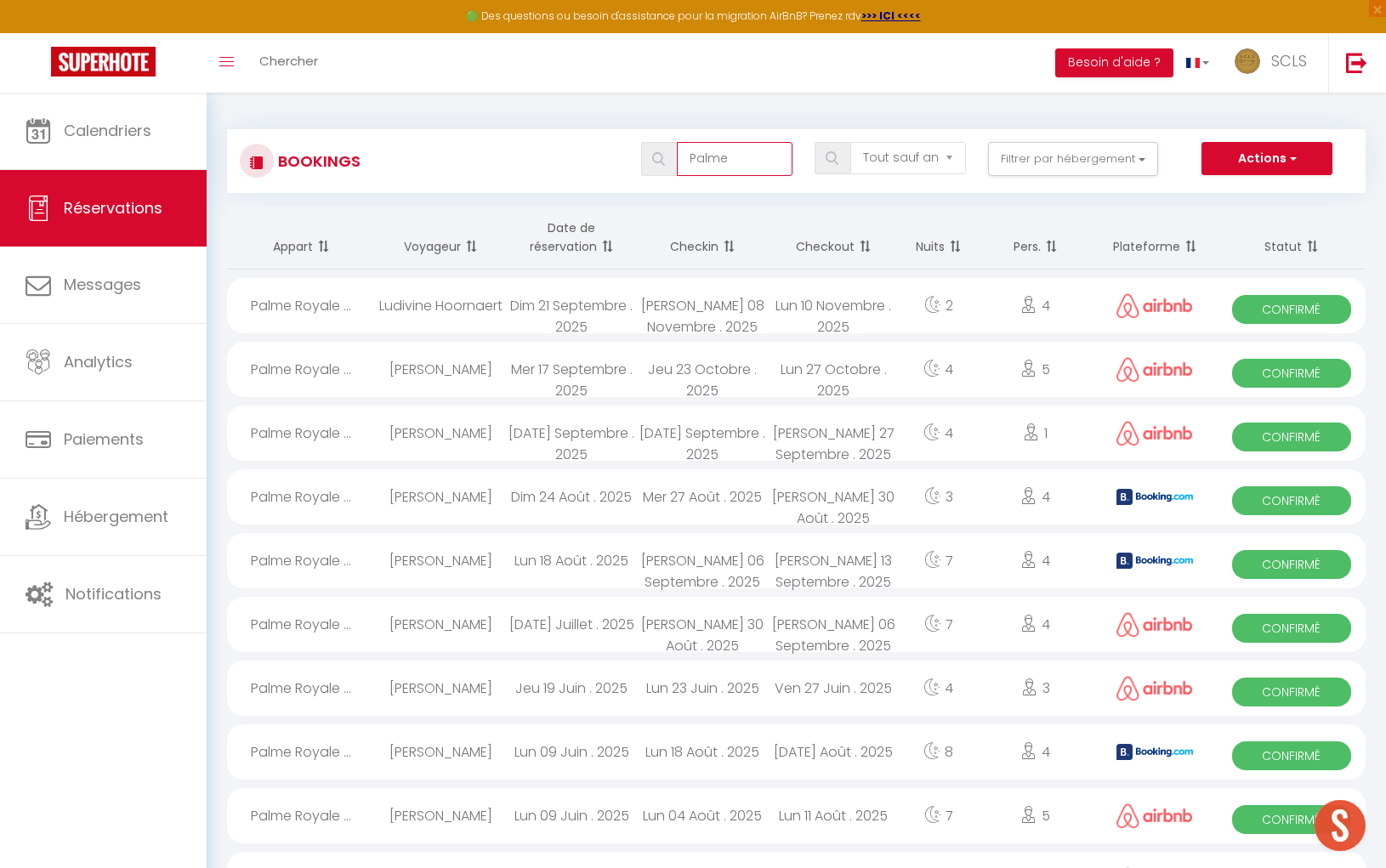
click at [734, 159] on input "Palme" at bounding box center [735, 159] width 116 height 34
drag, startPoint x: 735, startPoint y: 158, endPoint x: 679, endPoint y: 154, distance: 56.1
click at [679, 154] on input "Palme" at bounding box center [735, 159] width 116 height 34
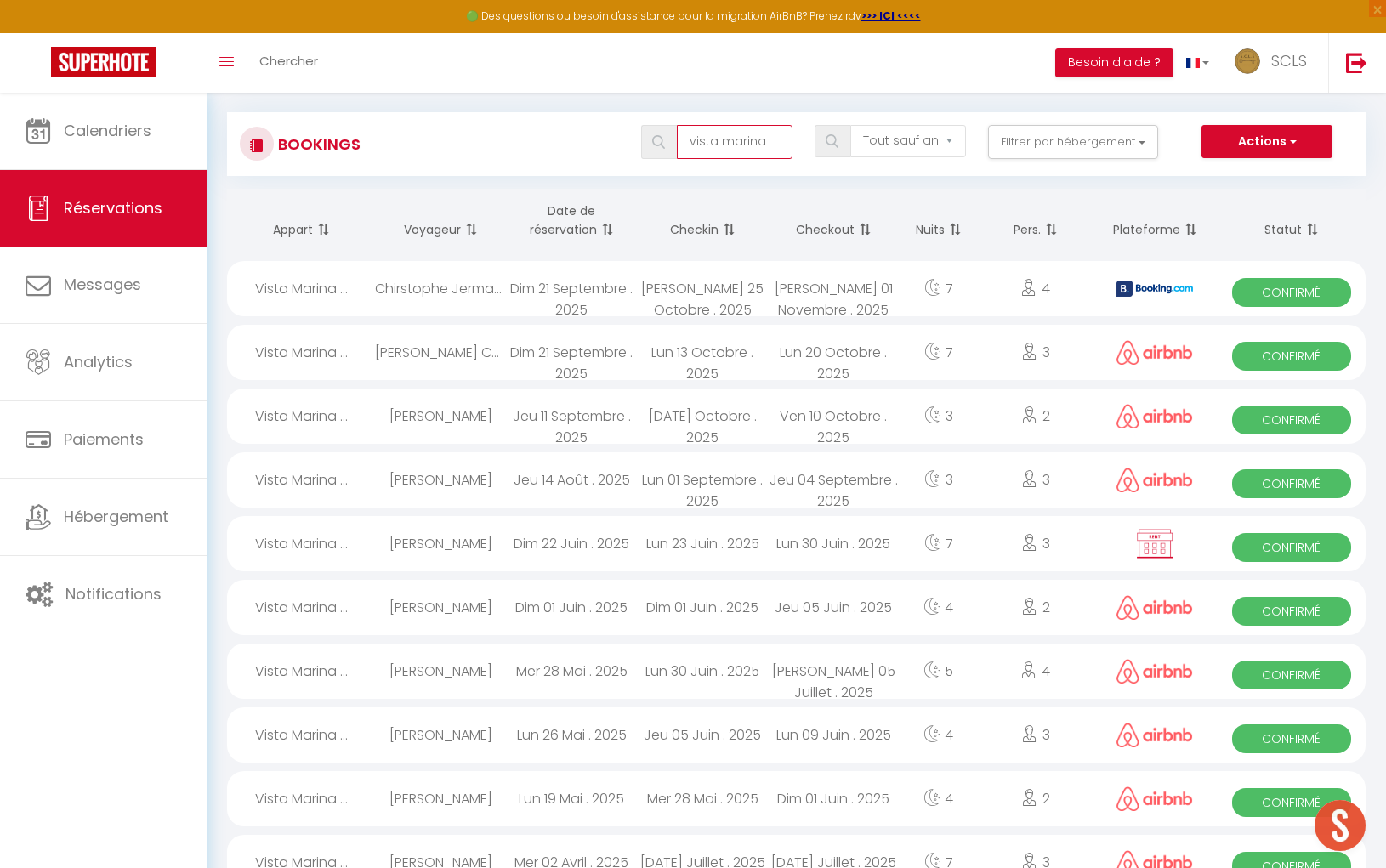
scroll to position [20, 0]
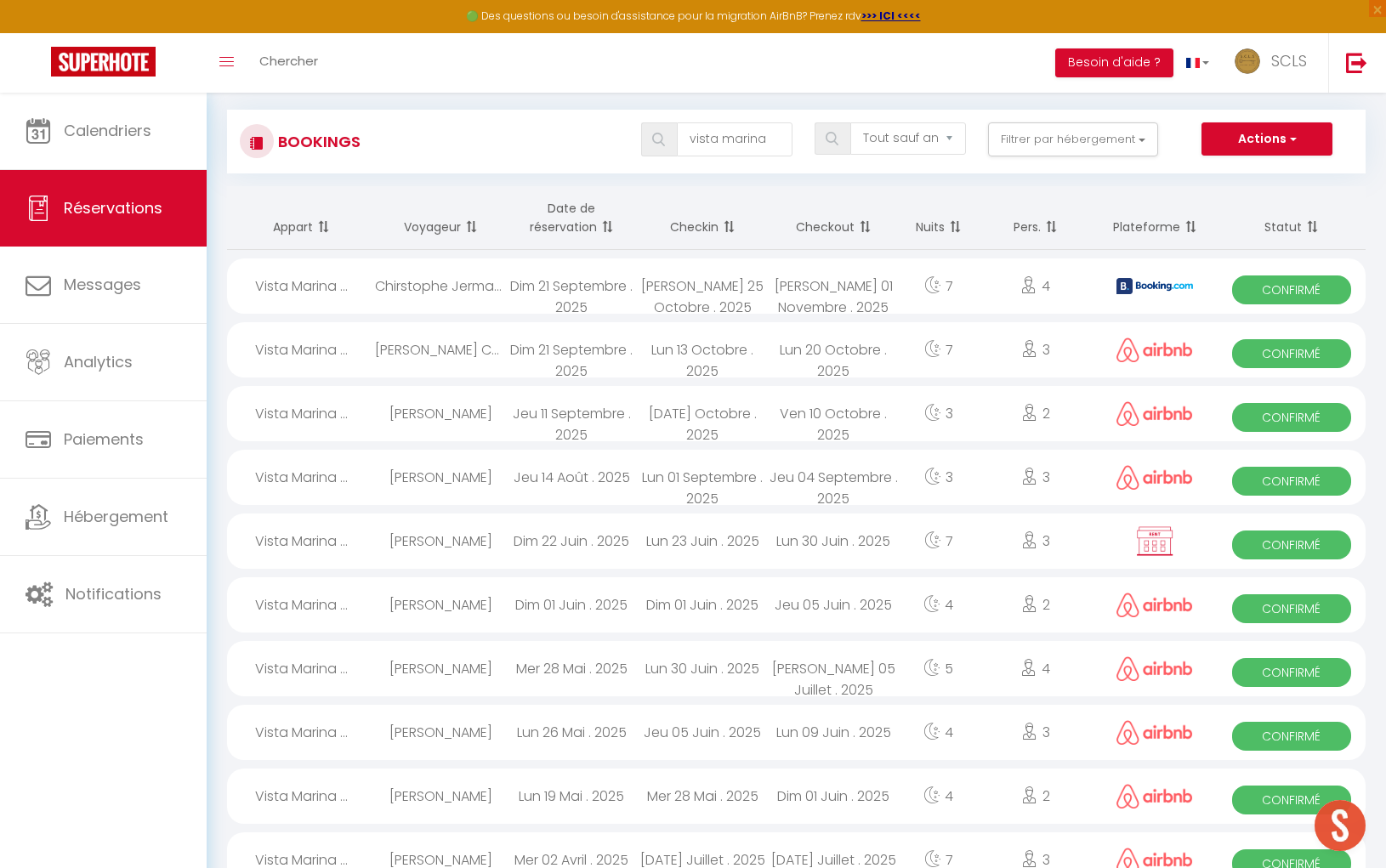
click at [1294, 354] on span "Confirmé" at bounding box center [1291, 354] width 118 height 29
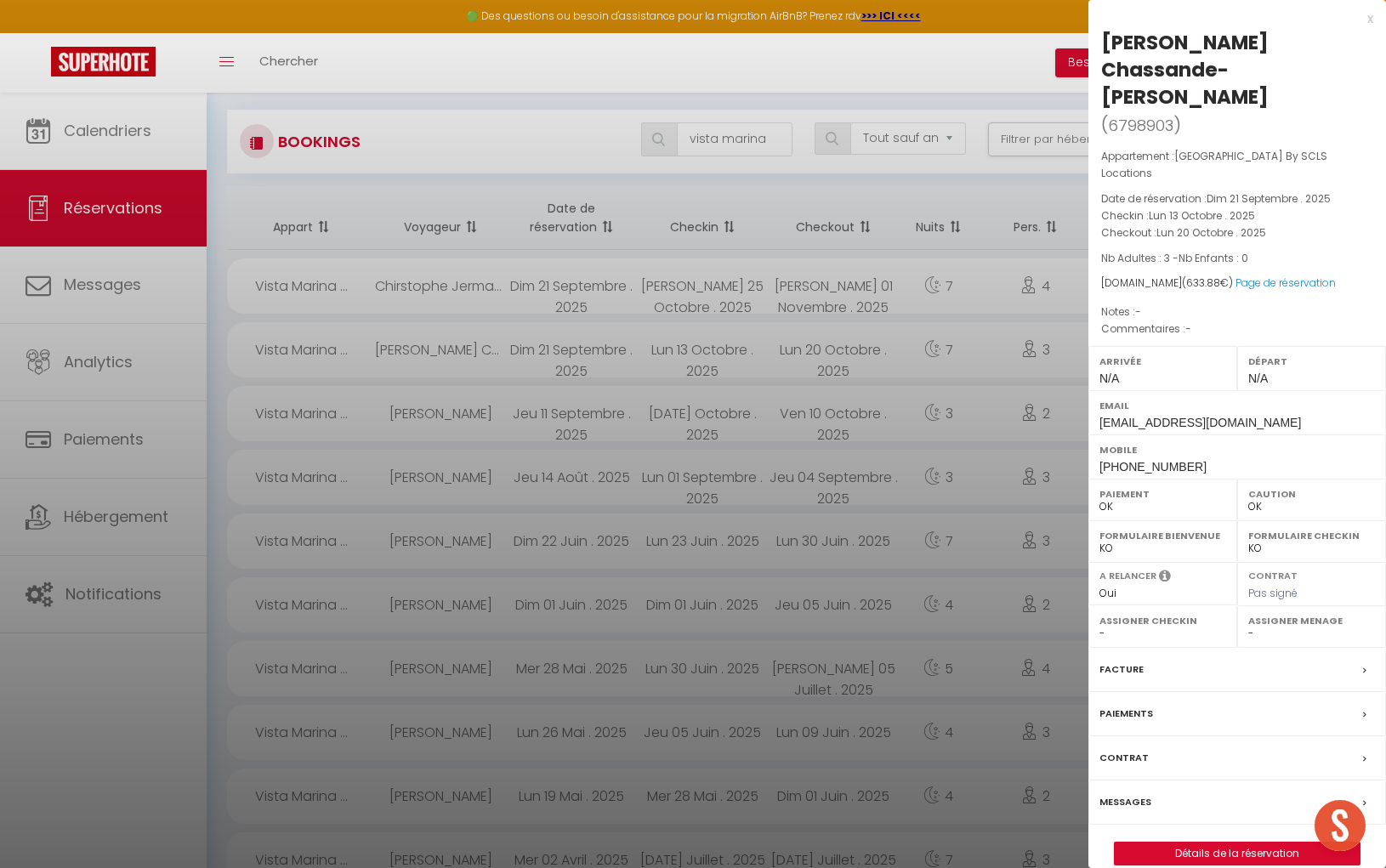
drag, startPoint x: 1105, startPoint y: 37, endPoint x: 1333, endPoint y: 34, distance: 228.0
click at [1336, 33] on div "[PERSON_NAME] Chassande-[PERSON_NAME]" at bounding box center [1237, 70] width 272 height 81
drag, startPoint x: 1099, startPoint y: 69, endPoint x: 1326, endPoint y: 66, distance: 227.0
click at [1326, 65] on div "[PERSON_NAME] Chassande-[PERSON_NAME] ( 6798903 ) Appartement : [GEOGRAPHIC_DAT…" at bounding box center [1237, 447] width 297 height 836
click at [1326, 66] on div "[PERSON_NAME] Chassande-[PERSON_NAME]" at bounding box center [1237, 70] width 272 height 81
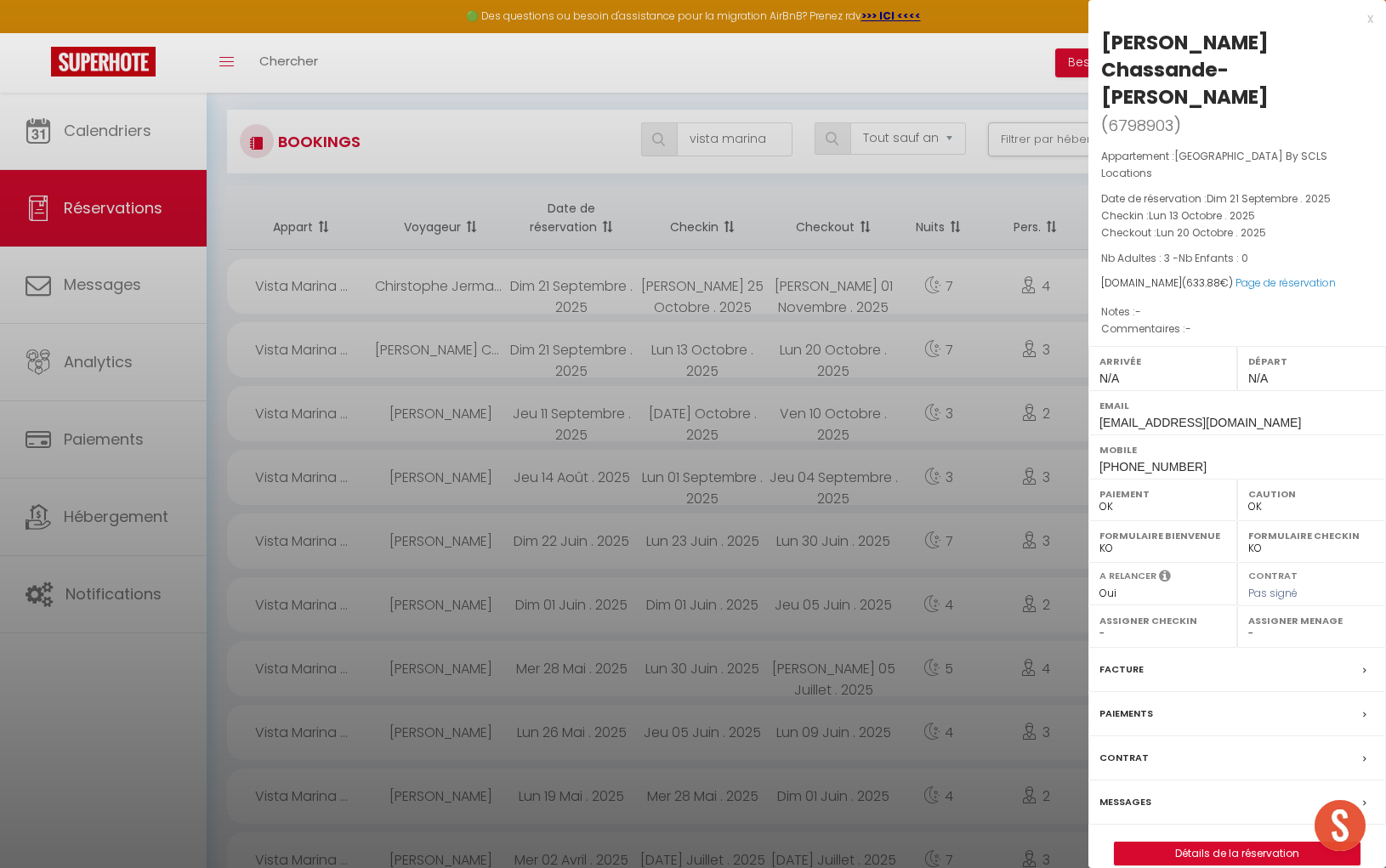
click at [1104, 71] on div "[PERSON_NAME] Chassande-[PERSON_NAME]" at bounding box center [1237, 70] width 272 height 81
drag, startPoint x: 1104, startPoint y: 71, endPoint x: 1275, endPoint y: 69, distance: 171.0
click at [1275, 69] on div "[PERSON_NAME] Chassande-[PERSON_NAME]" at bounding box center [1237, 70] width 272 height 81
click at [1096, 434] on div "Mobile [PHONE_NUMBER]" at bounding box center [1237, 456] width 297 height 44
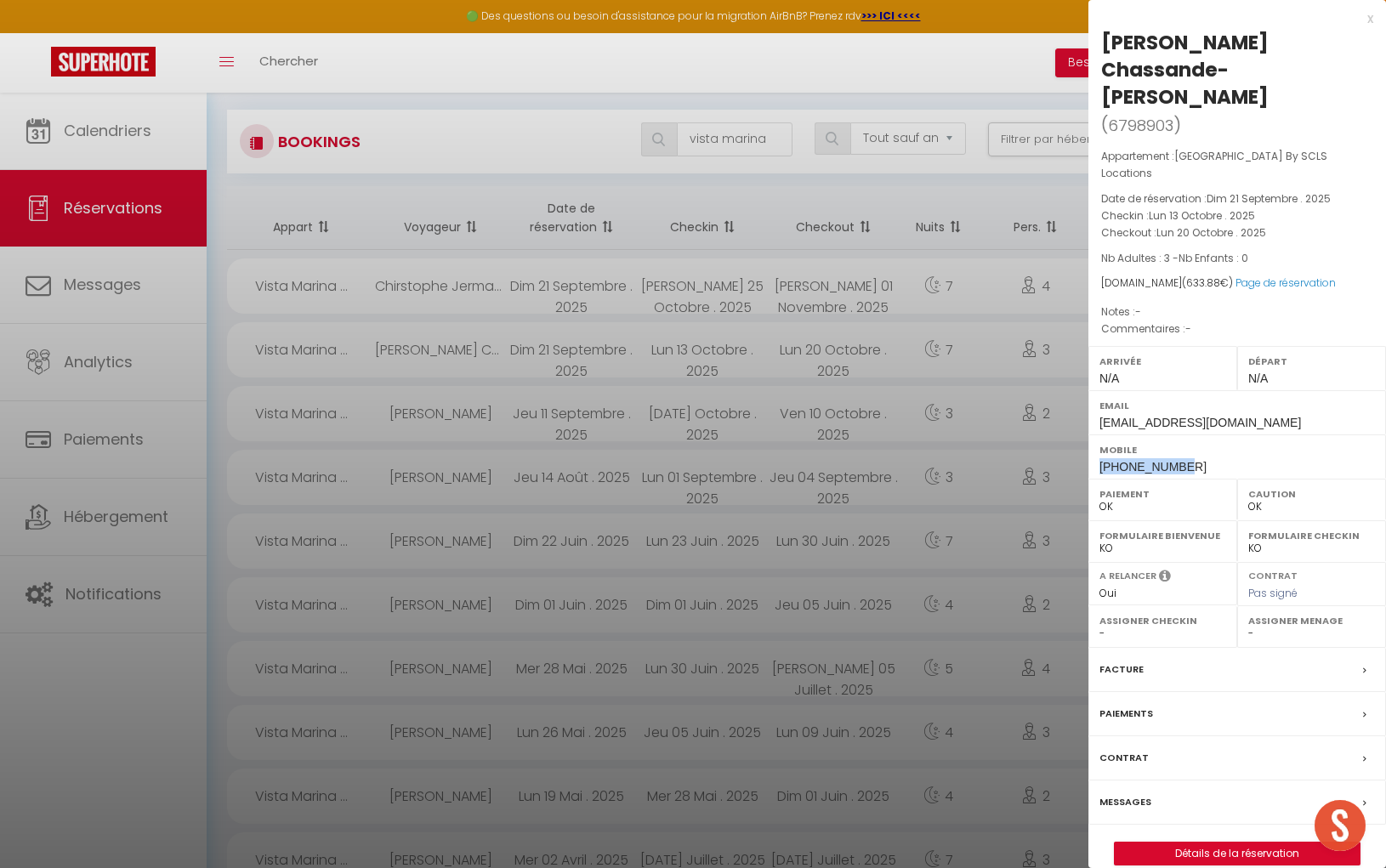
drag, startPoint x: 1099, startPoint y: 418, endPoint x: 1201, endPoint y: 417, distance: 102.0
click at [1202, 434] on div "Mobile [PHONE_NUMBER]" at bounding box center [1237, 456] width 297 height 44
click at [756, 141] on div at bounding box center [693, 434] width 1386 height 868
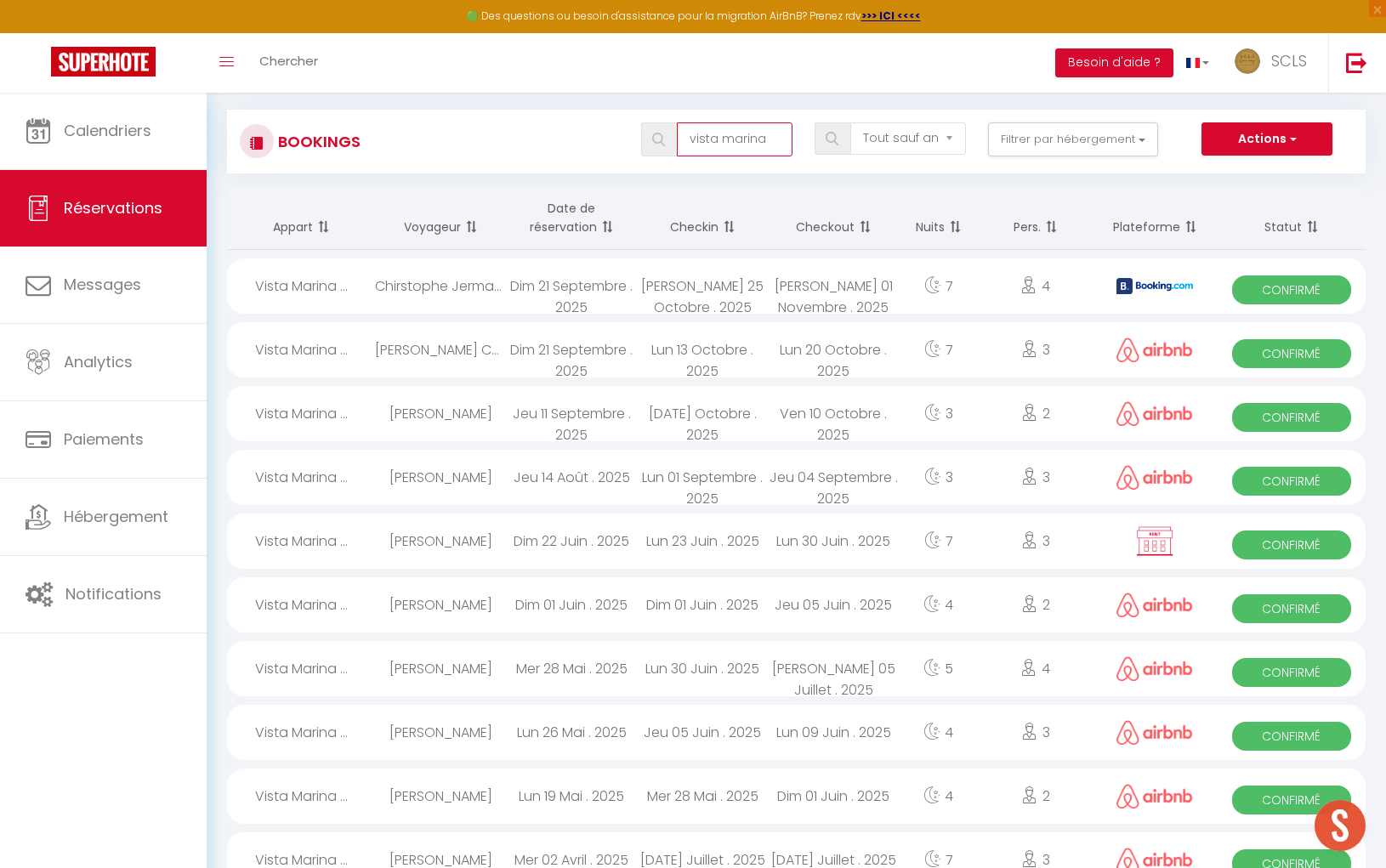
click at [755, 141] on input "vista marina" at bounding box center [735, 140] width 116 height 34
drag, startPoint x: 772, startPoint y: 137, endPoint x: 678, endPoint y: 138, distance: 94.0
click at [678, 138] on div "vista marina" at bounding box center [717, 140] width 152 height 34
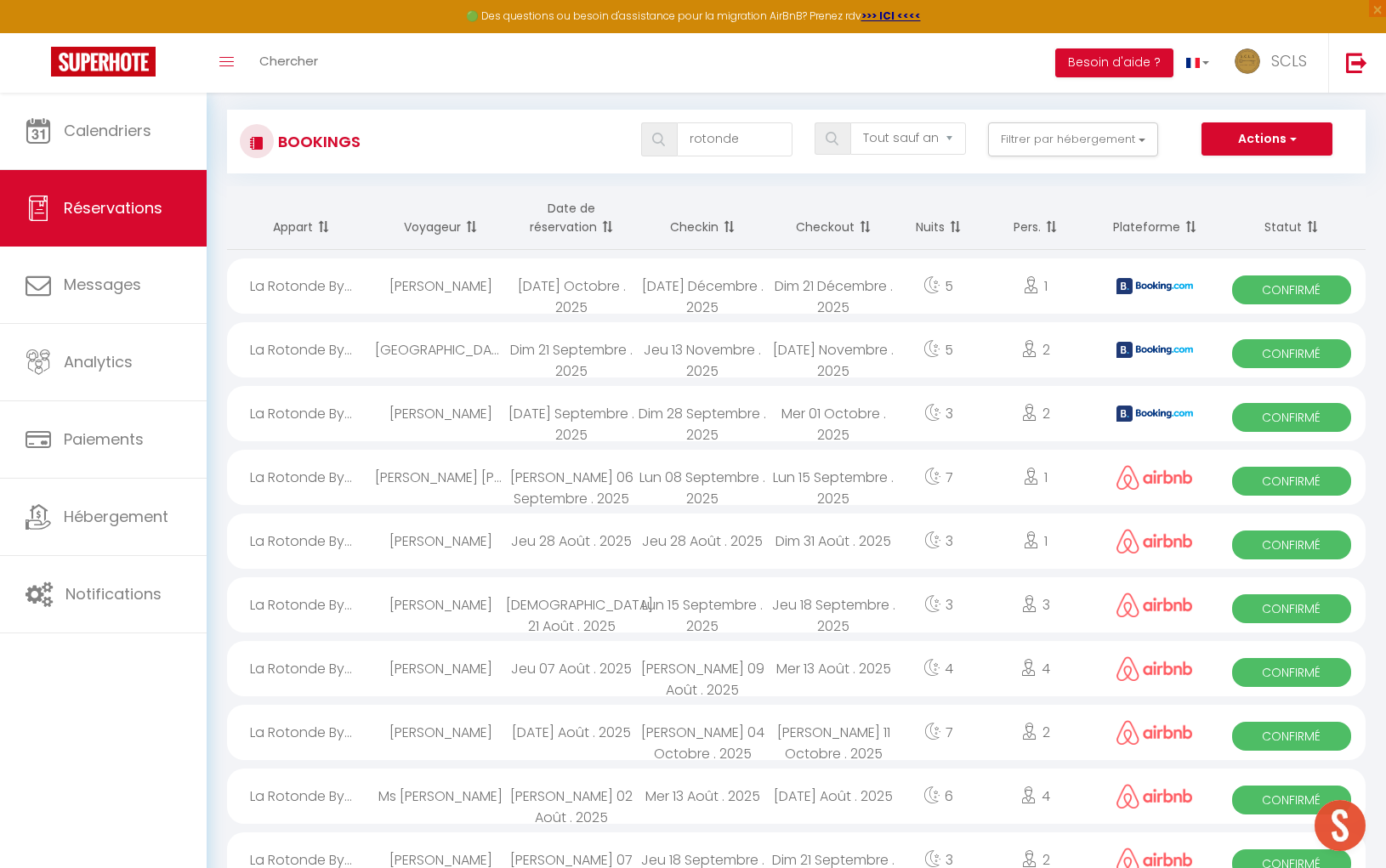
click at [1274, 354] on span "Confirmé" at bounding box center [1291, 354] width 118 height 29
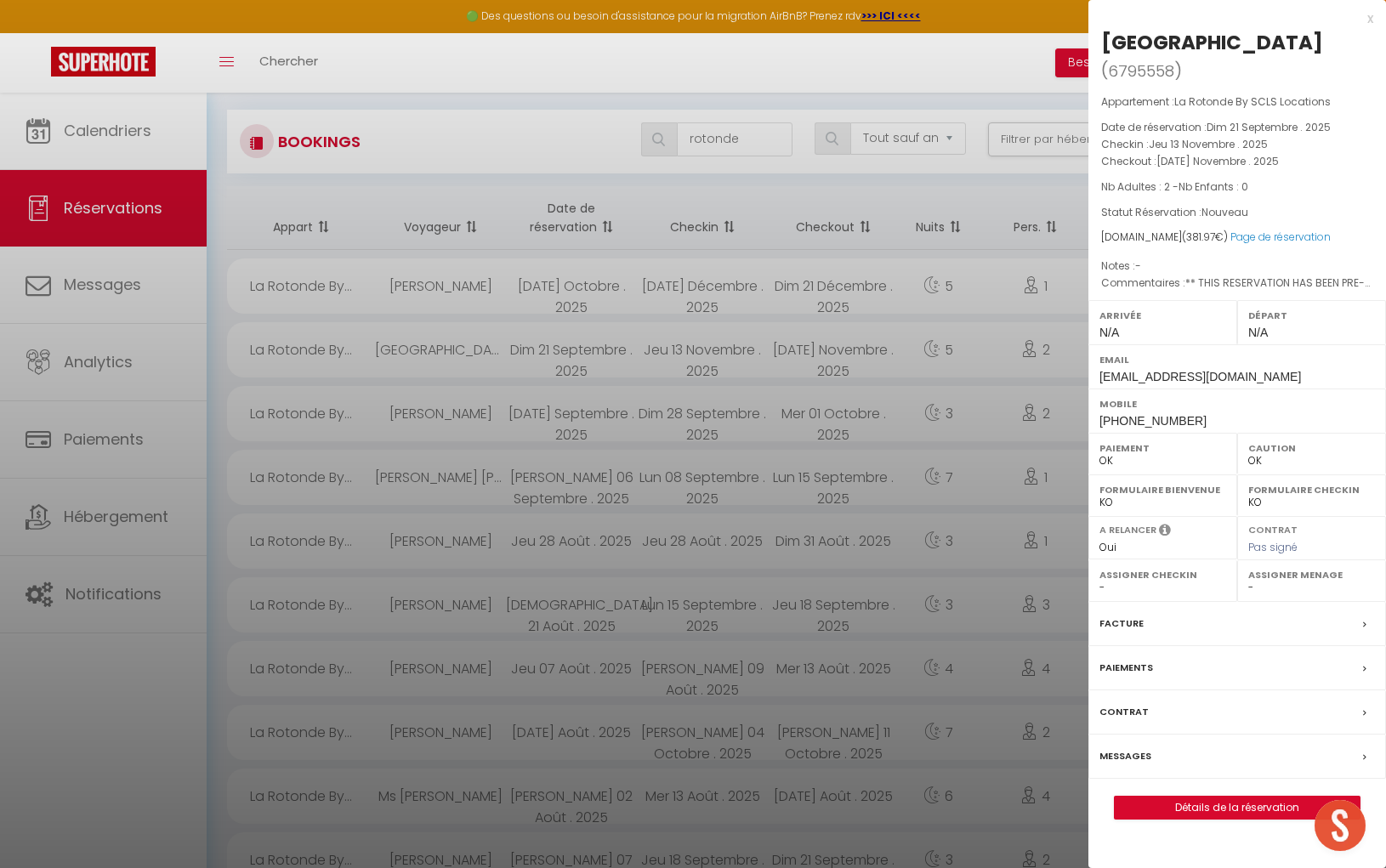
click at [1113, 46] on div "[GEOGRAPHIC_DATA]" at bounding box center [1213, 42] width 222 height 27
click at [1206, 48] on div "[GEOGRAPHIC_DATA]" at bounding box center [1213, 42] width 222 height 27
click at [1095, 389] on div "Mobile [PHONE_NUMBER]" at bounding box center [1237, 410] width 297 height 44
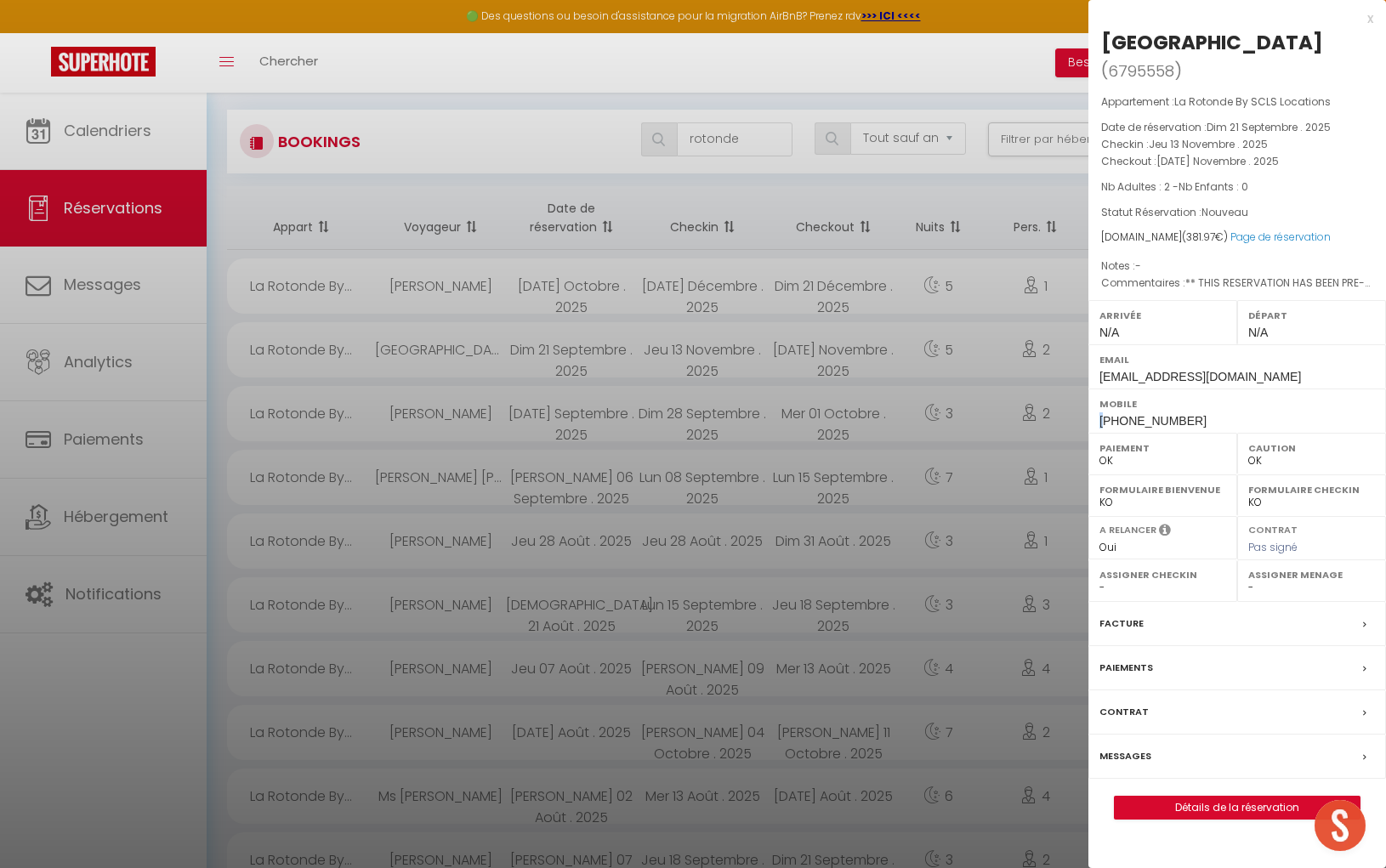
click at [1095, 389] on div "Mobile [PHONE_NUMBER]" at bounding box center [1237, 410] width 297 height 44
click at [1094, 389] on div "Mobile [PHONE_NUMBER]" at bounding box center [1237, 410] width 297 height 44
click at [740, 132] on div at bounding box center [693, 434] width 1386 height 868
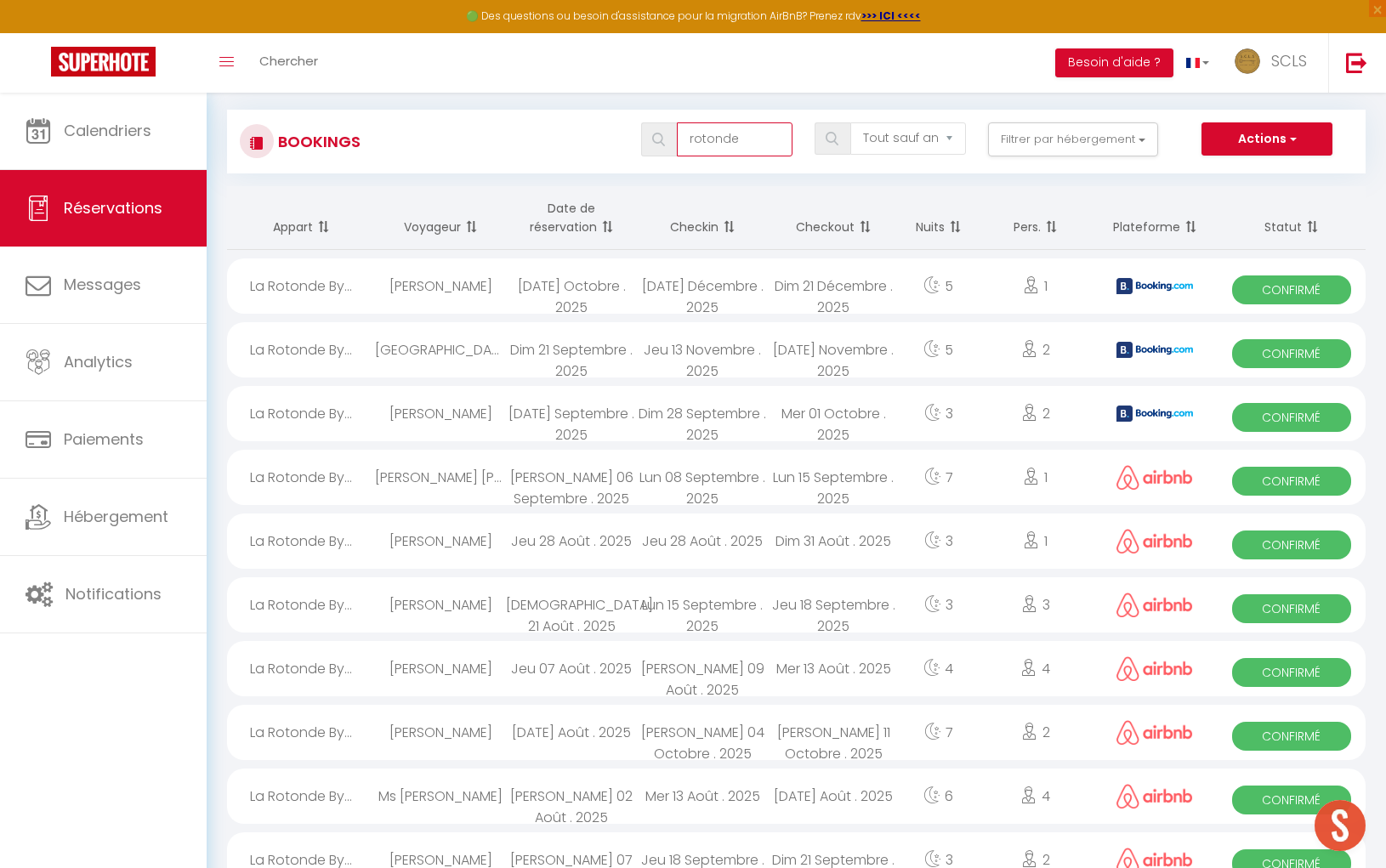
click at [737, 141] on input "rotonde" at bounding box center [735, 140] width 116 height 34
drag, startPoint x: 737, startPoint y: 141, endPoint x: 678, endPoint y: 140, distance: 59.0
click at [678, 140] on div "rotonde" at bounding box center [717, 140] width 152 height 34
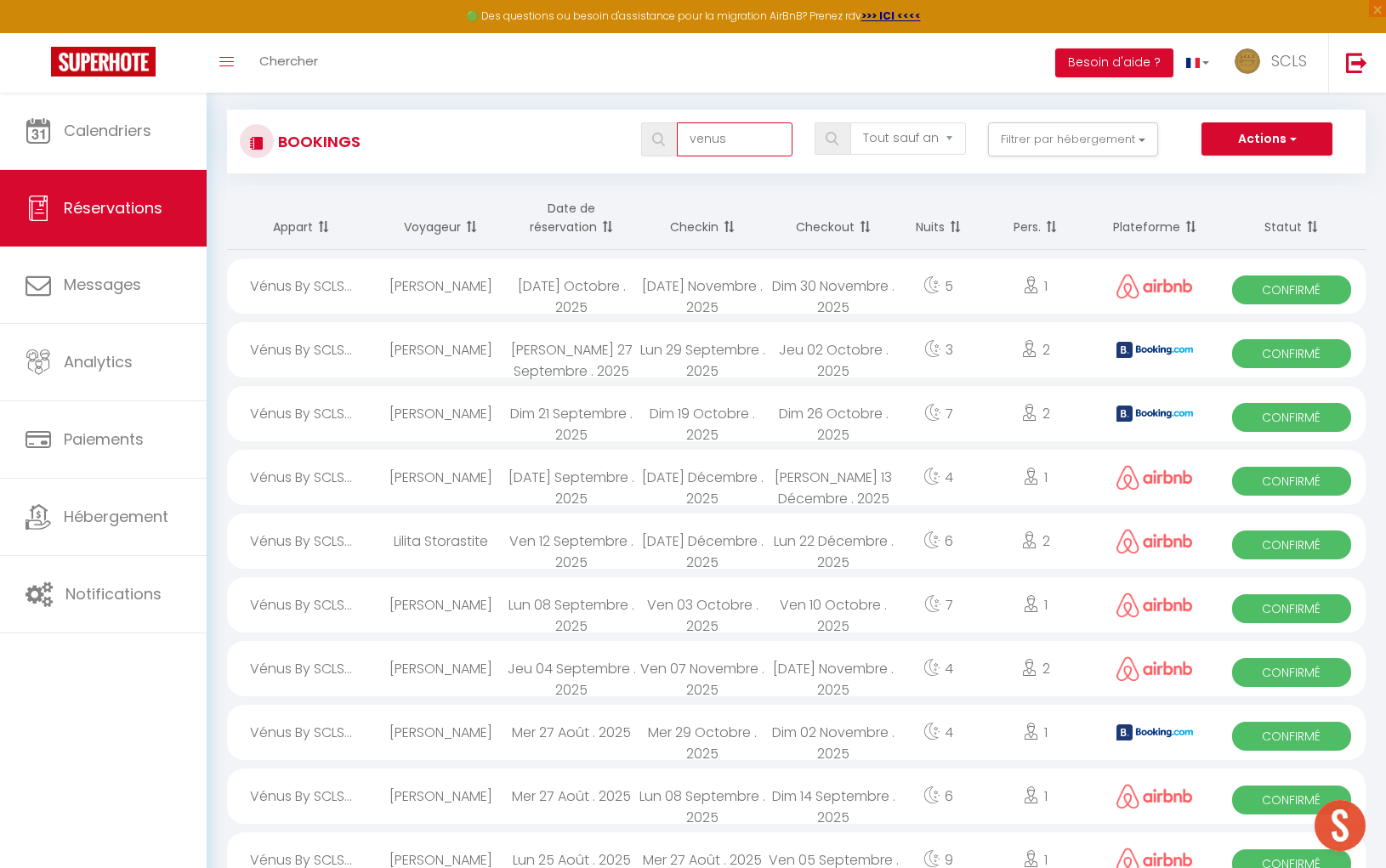
type input "venus"
click at [1306, 415] on span "Confirmé" at bounding box center [1291, 417] width 118 height 29
select select "KO"
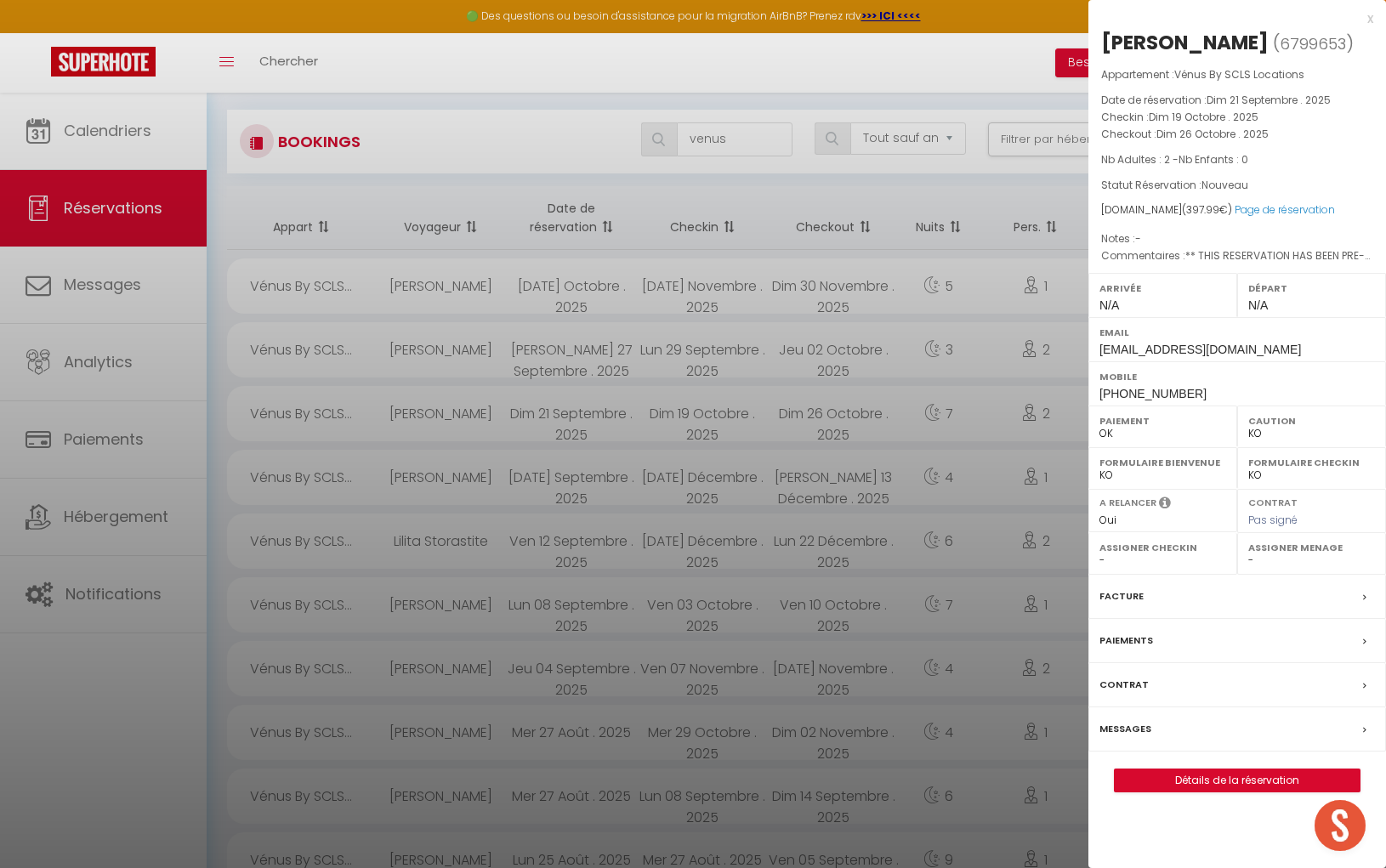
click at [1142, 43] on div "[PERSON_NAME]" at bounding box center [1185, 42] width 167 height 27
click at [1143, 43] on div "[PERSON_NAME]" at bounding box center [1185, 42] width 167 height 27
click at [1249, 39] on div "[PERSON_NAME]" at bounding box center [1185, 42] width 167 height 27
click at [1091, 388] on div "Mobile [PHONE_NUMBER]" at bounding box center [1237, 383] width 297 height 44
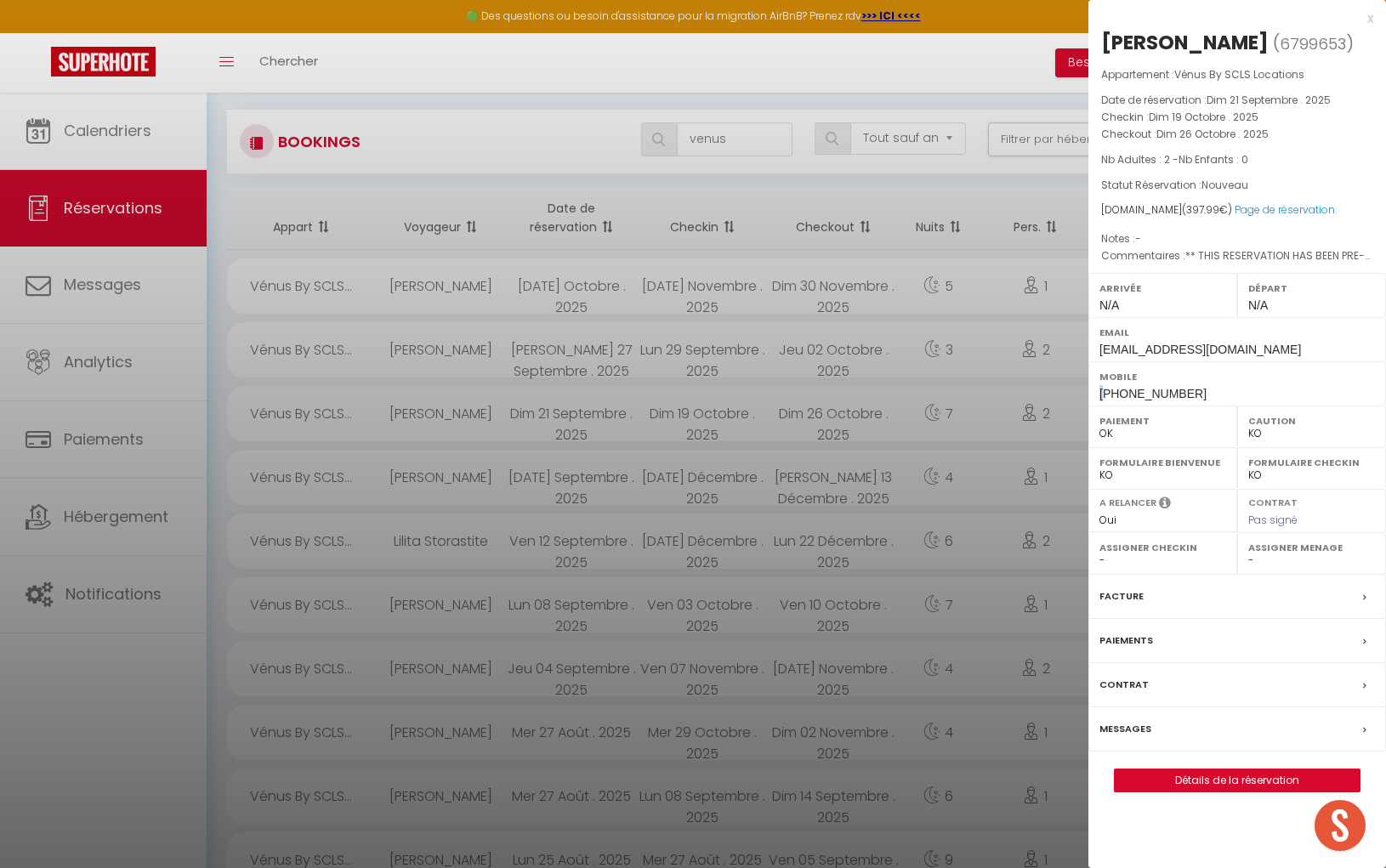
click at [1091, 388] on div "Mobile [PHONE_NUMBER]" at bounding box center [1237, 383] width 297 height 44
click at [1091, 389] on div "Mobile [PHONE_NUMBER]" at bounding box center [1237, 383] width 297 height 44
drag, startPoint x: 1099, startPoint y: 390, endPoint x: 1198, endPoint y: 391, distance: 99.0
click at [1203, 390] on div "Mobile [PHONE_NUMBER]" at bounding box center [1237, 383] width 297 height 44
click at [729, 141] on div at bounding box center [693, 434] width 1386 height 868
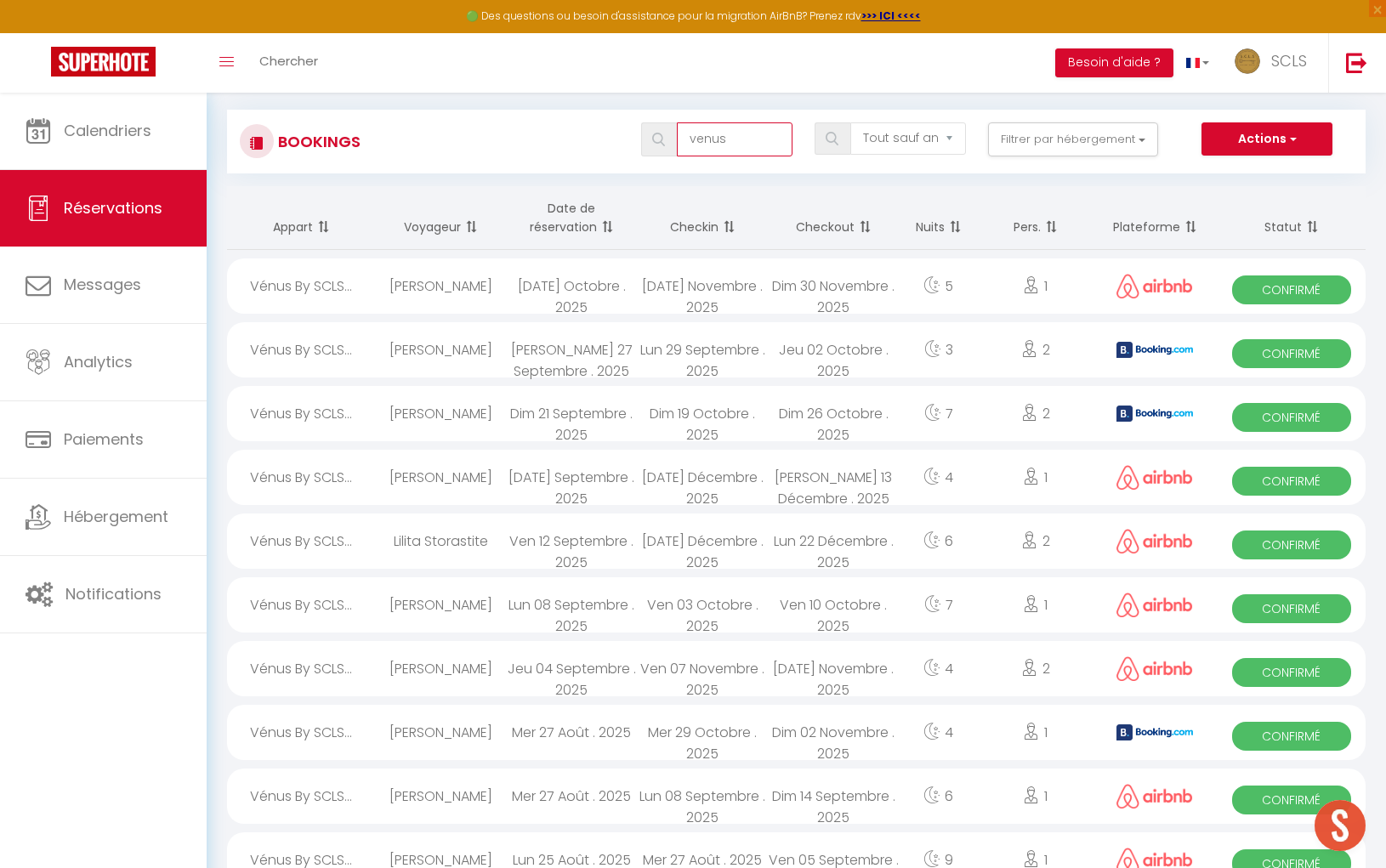
click at [731, 139] on input "venus" at bounding box center [735, 140] width 116 height 34
drag, startPoint x: 730, startPoint y: 139, endPoint x: 663, endPoint y: 135, distance: 67.1
click at [660, 135] on div "venus" at bounding box center [717, 140] width 152 height 34
click at [754, 137] on input "venus" at bounding box center [735, 140] width 116 height 34
drag, startPoint x: 754, startPoint y: 137, endPoint x: 686, endPoint y: 133, distance: 68.1
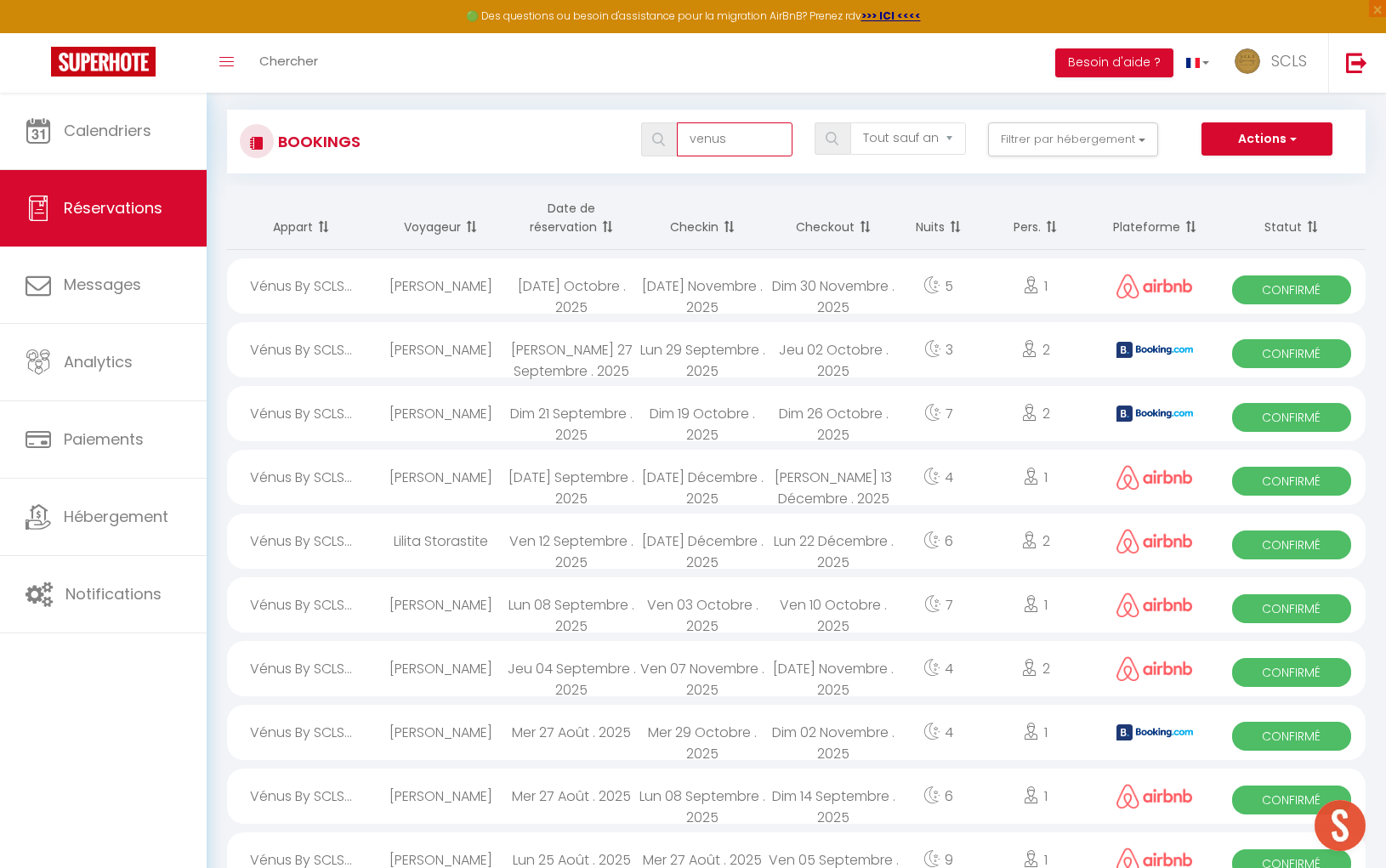
click at [686, 134] on input "venus" at bounding box center [735, 140] width 116 height 34
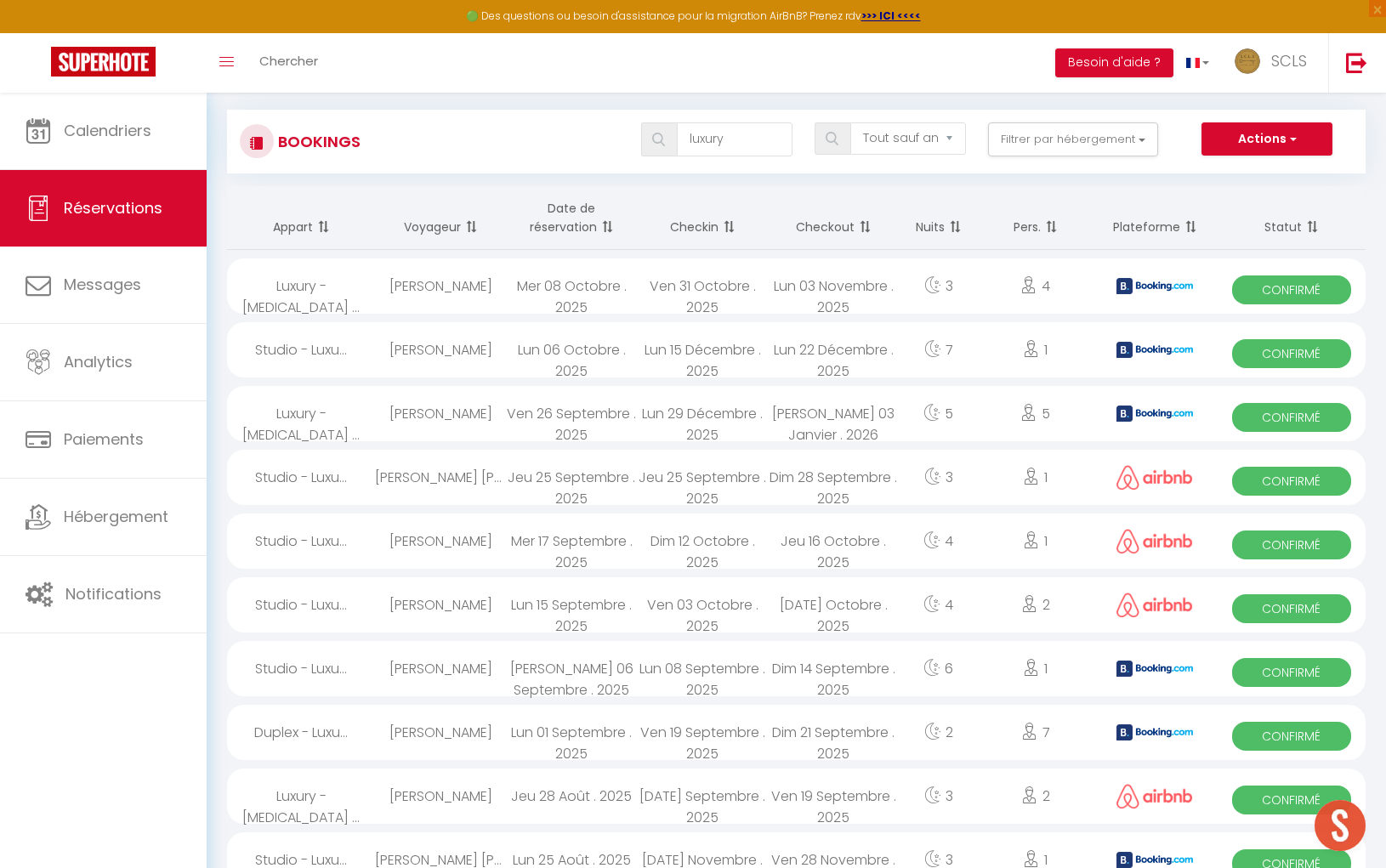
click at [1303, 282] on span "Confirmé" at bounding box center [1291, 290] width 118 height 29
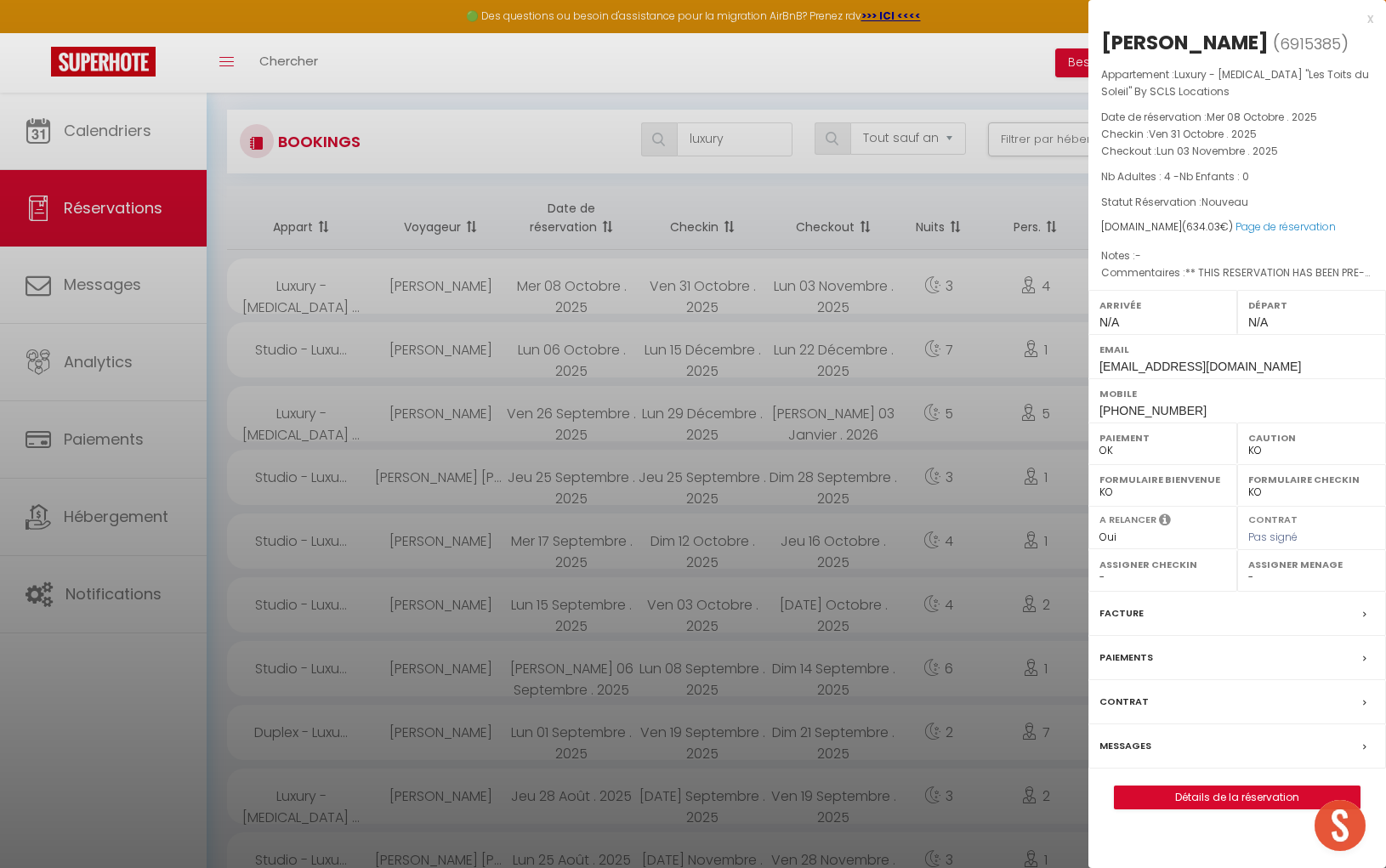
click at [1149, 39] on div "[PERSON_NAME]" at bounding box center [1185, 42] width 167 height 27
click at [1205, 42] on div "[PERSON_NAME]" at bounding box center [1185, 42] width 167 height 27
click at [1094, 409] on div "Mobile [PHONE_NUMBER]" at bounding box center [1237, 400] width 297 height 44
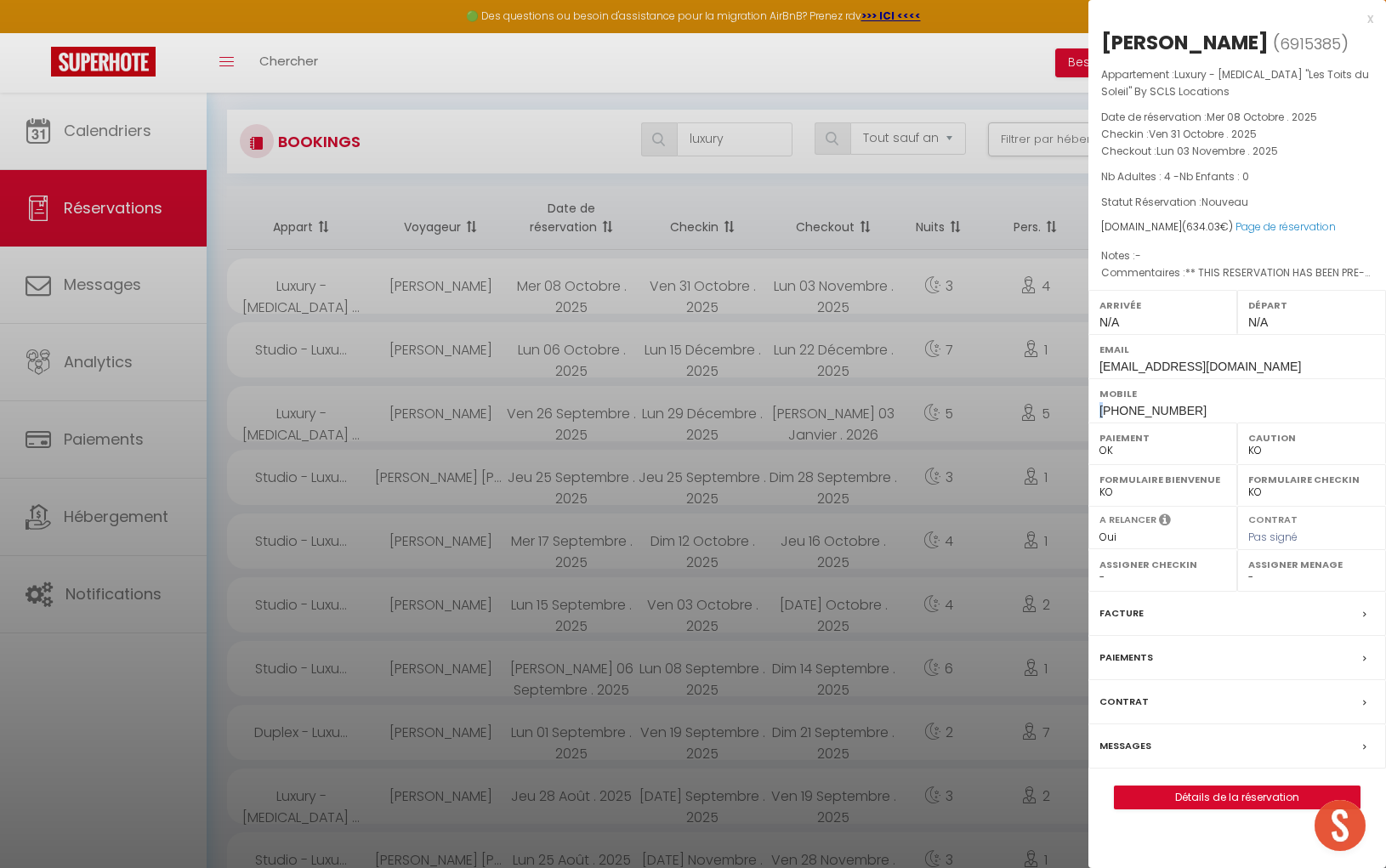
click at [1094, 409] on div "Mobile [PHONE_NUMBER]" at bounding box center [1237, 400] width 297 height 44
click at [1100, 407] on span "[PHONE_NUMBER]" at bounding box center [1153, 410] width 108 height 14
drag, startPoint x: 1100, startPoint y: 407, endPoint x: 1177, endPoint y: 412, distance: 77.2
click at [1178, 412] on span "[PHONE_NUMBER]" at bounding box center [1153, 410] width 108 height 14
click at [725, 137] on div at bounding box center [693, 434] width 1386 height 868
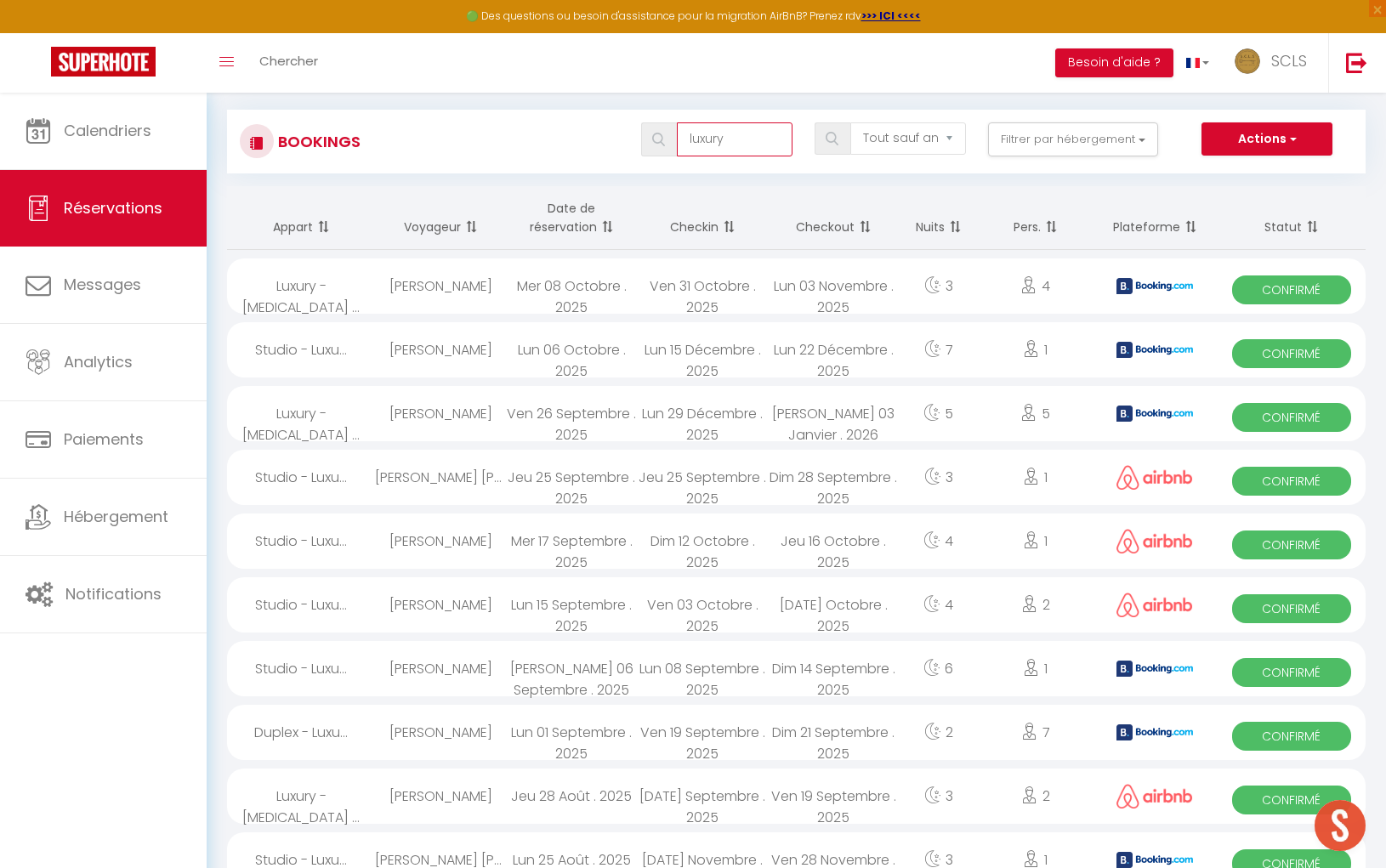
click at [739, 140] on input "luxury" at bounding box center [735, 140] width 116 height 34
drag, startPoint x: 738, startPoint y: 140, endPoint x: 709, endPoint y: 138, distance: 29.1
click at [709, 138] on input "luxury" at bounding box center [735, 140] width 116 height 34
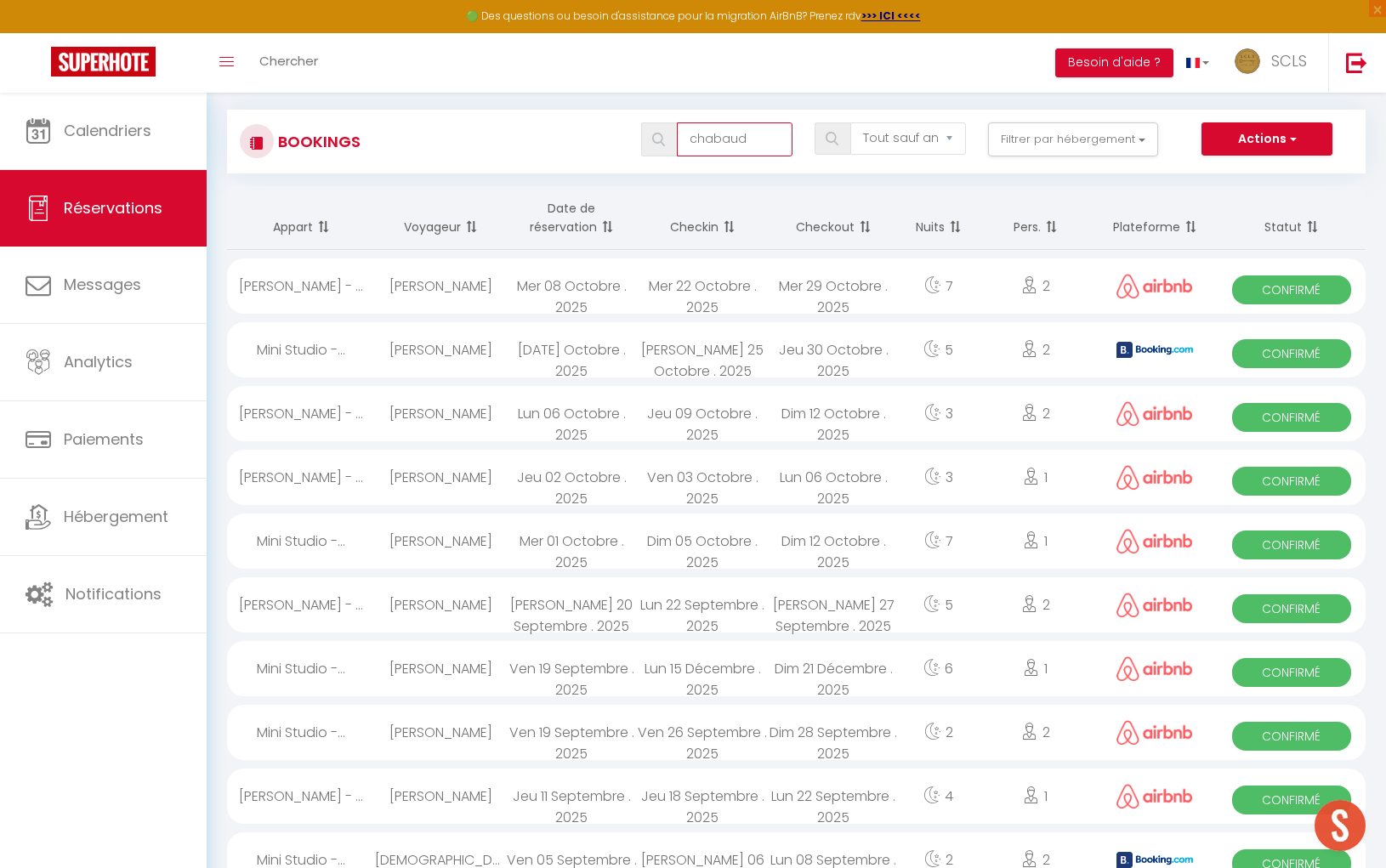
type input "chabaud"
click at [1306, 293] on span "Confirmé" at bounding box center [1291, 290] width 118 height 29
select select "OK"
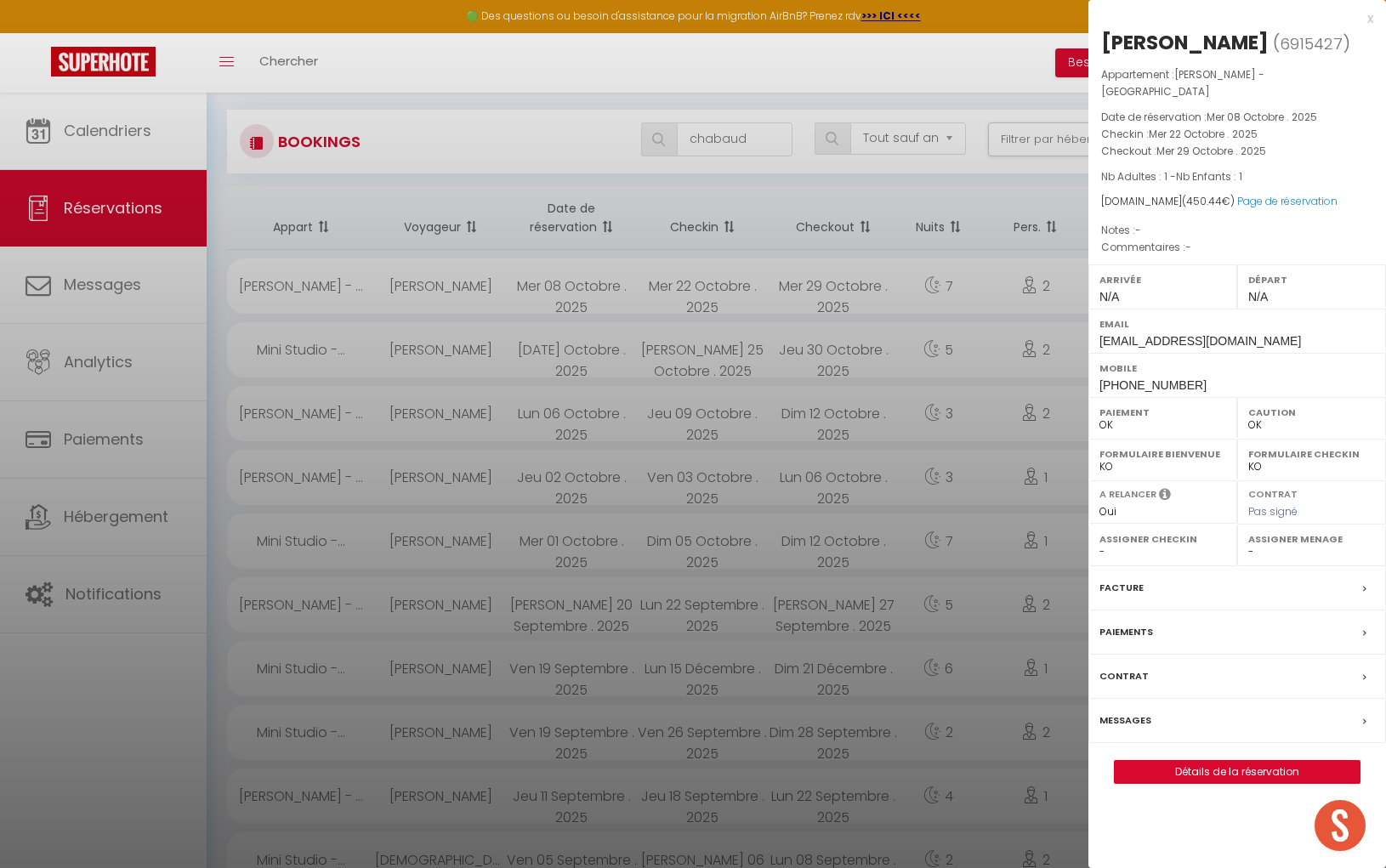
click at [1149, 44] on div "[PERSON_NAME]" at bounding box center [1185, 42] width 167 height 27
click at [1149, 43] on div "[PERSON_NAME]" at bounding box center [1185, 42] width 167 height 27
click at [1205, 39] on div "[PERSON_NAME]" at bounding box center [1185, 42] width 167 height 27
click at [1095, 365] on div "Mobile [PHONE_NUMBER]" at bounding box center [1237, 375] width 297 height 44
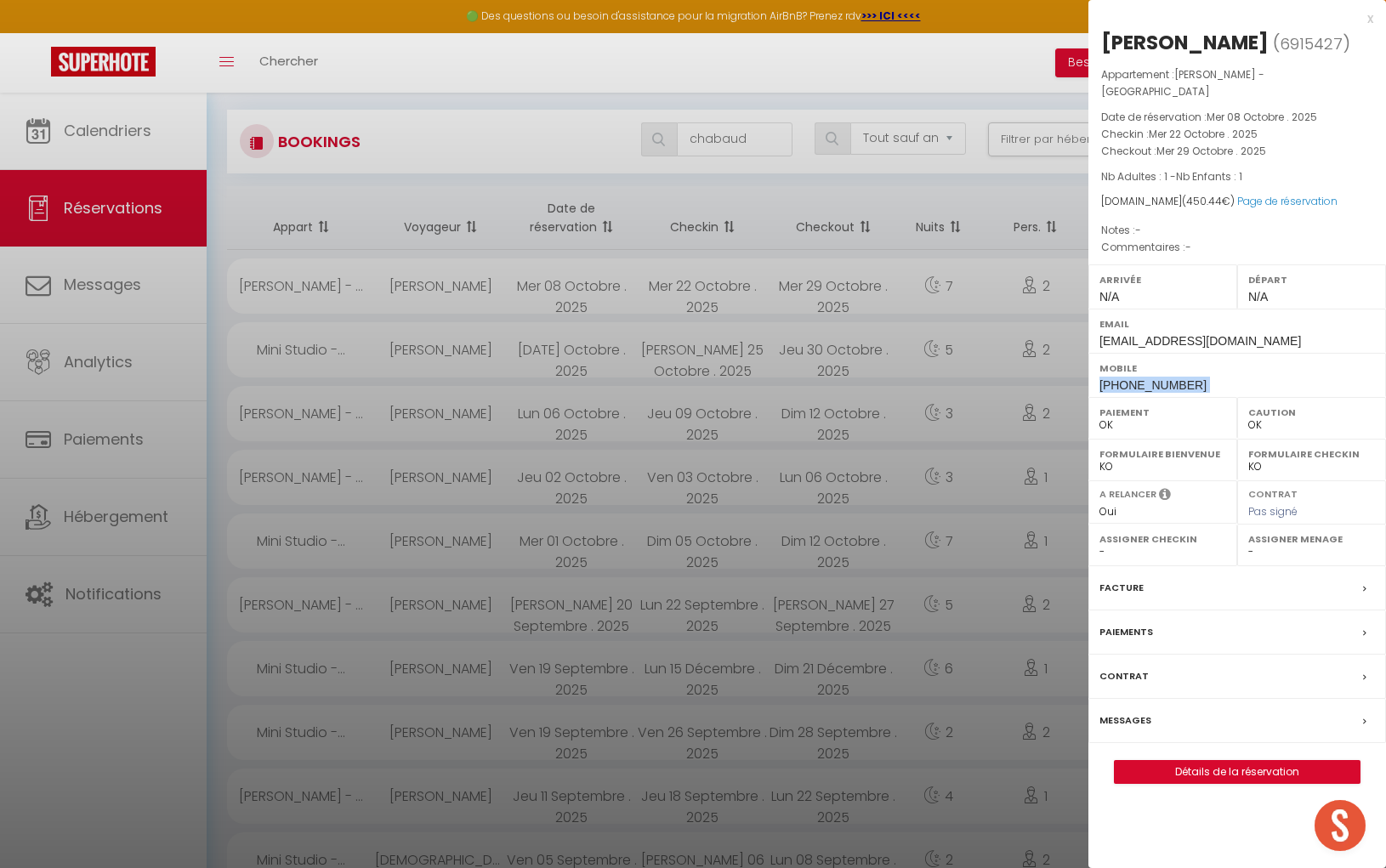
drag, startPoint x: 1095, startPoint y: 365, endPoint x: 1183, endPoint y: 369, distance: 88.1
click at [1199, 369] on div "Mobile [PHONE_NUMBER]" at bounding box center [1237, 375] width 297 height 44
click at [728, 138] on div at bounding box center [693, 434] width 1386 height 868
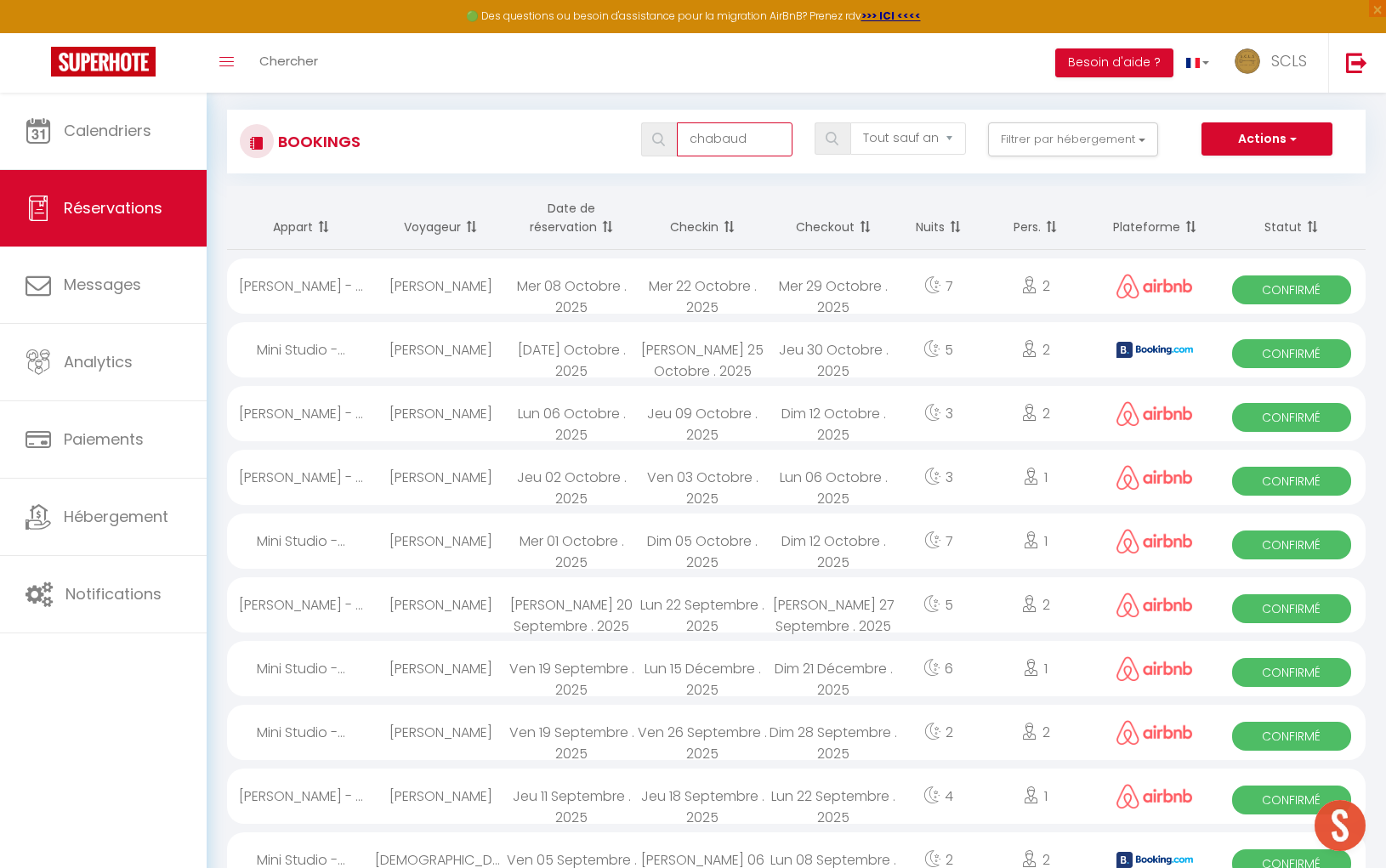
drag, startPoint x: 729, startPoint y: 138, endPoint x: 737, endPoint y: 137, distance: 8.1
click at [729, 138] on input "chabaud" at bounding box center [735, 140] width 116 height 34
drag, startPoint x: 754, startPoint y: 137, endPoint x: 682, endPoint y: 134, distance: 72.1
click at [682, 134] on input "chabaud" at bounding box center [735, 140] width 116 height 34
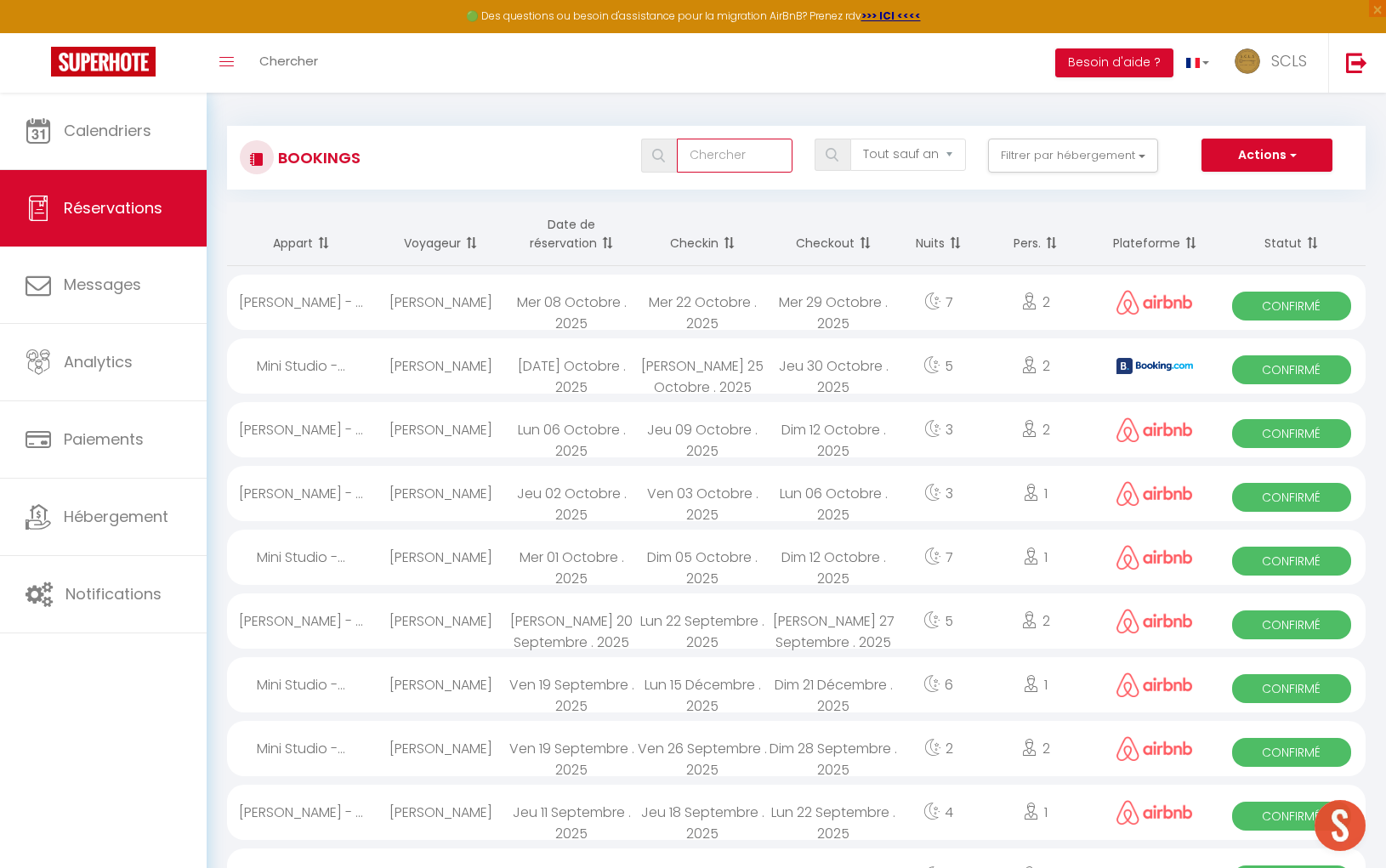
scroll to position [0, 0]
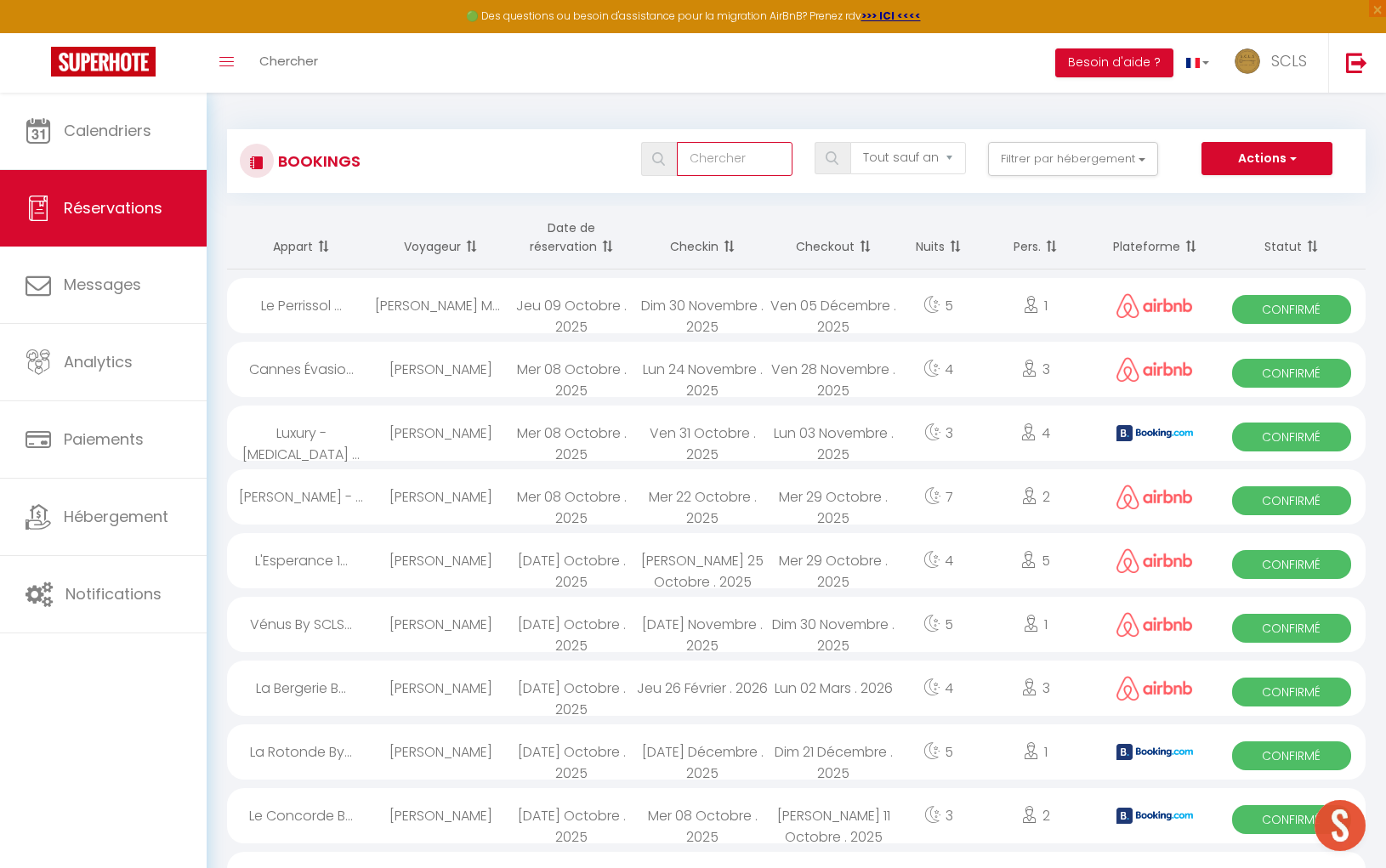
click at [732, 163] on input "text" at bounding box center [735, 159] width 116 height 34
click at [726, 166] on input "text" at bounding box center [735, 159] width 116 height 34
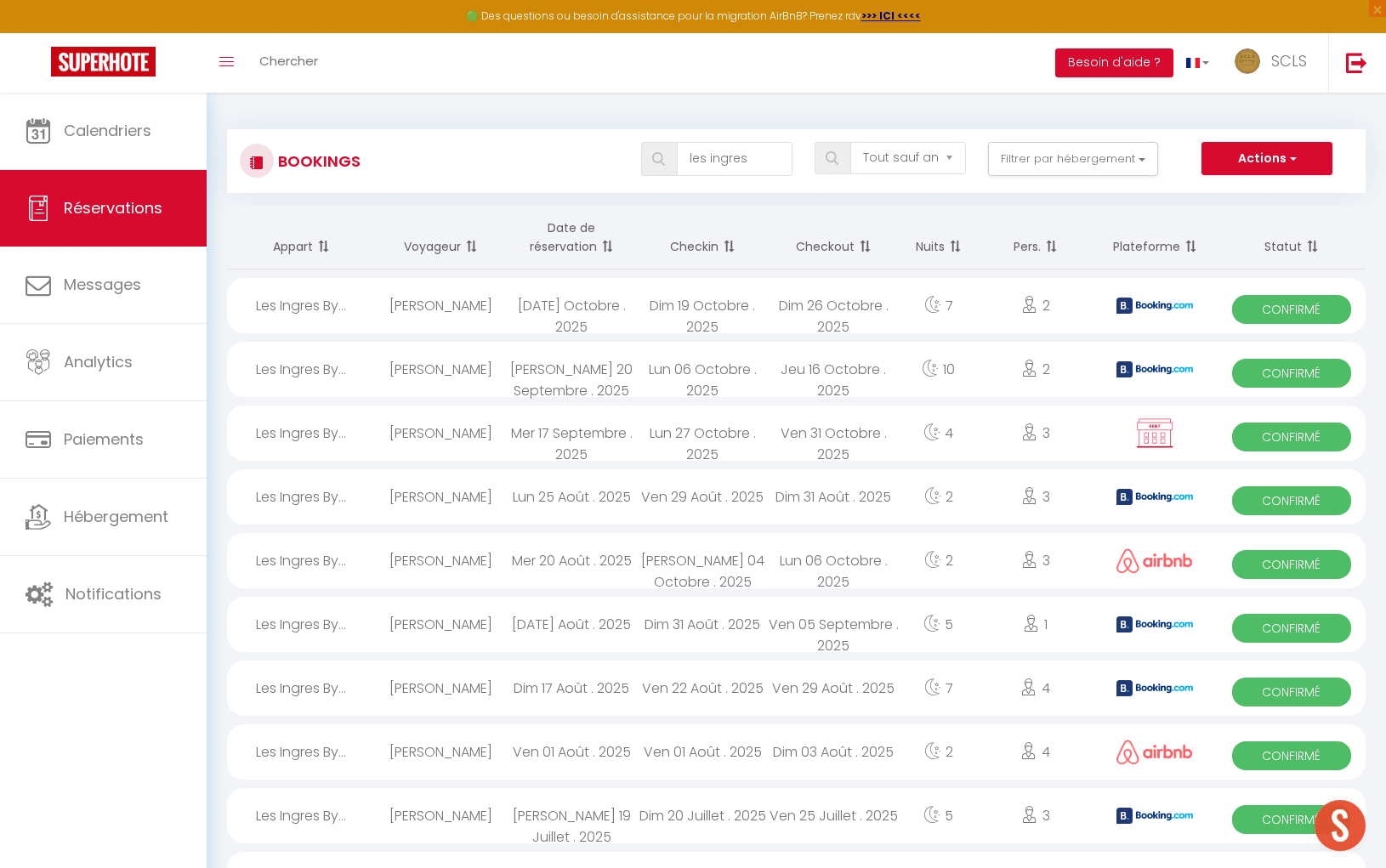
click at [1297, 304] on span "Confirmé" at bounding box center [1291, 310] width 118 height 29
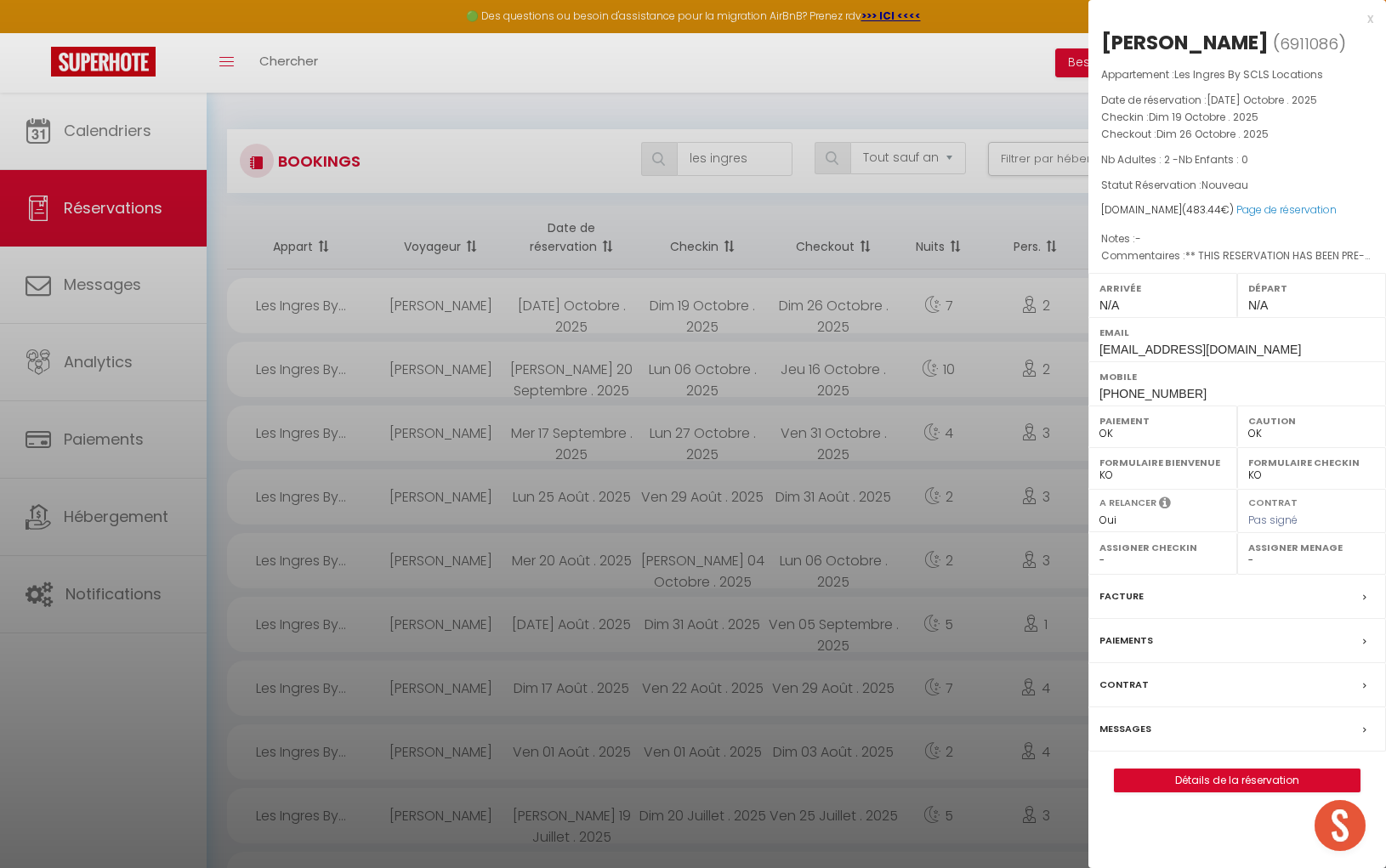
click at [1163, 46] on div "[PERSON_NAME]" at bounding box center [1185, 42] width 167 height 27
click at [1164, 45] on div "[PERSON_NAME]" at bounding box center [1185, 42] width 167 height 27
click at [1269, 44] on div "[PERSON_NAME]" at bounding box center [1185, 42] width 167 height 27
click at [1093, 406] on div "Mobile [PHONE_NUMBER]" at bounding box center [1237, 383] width 297 height 44
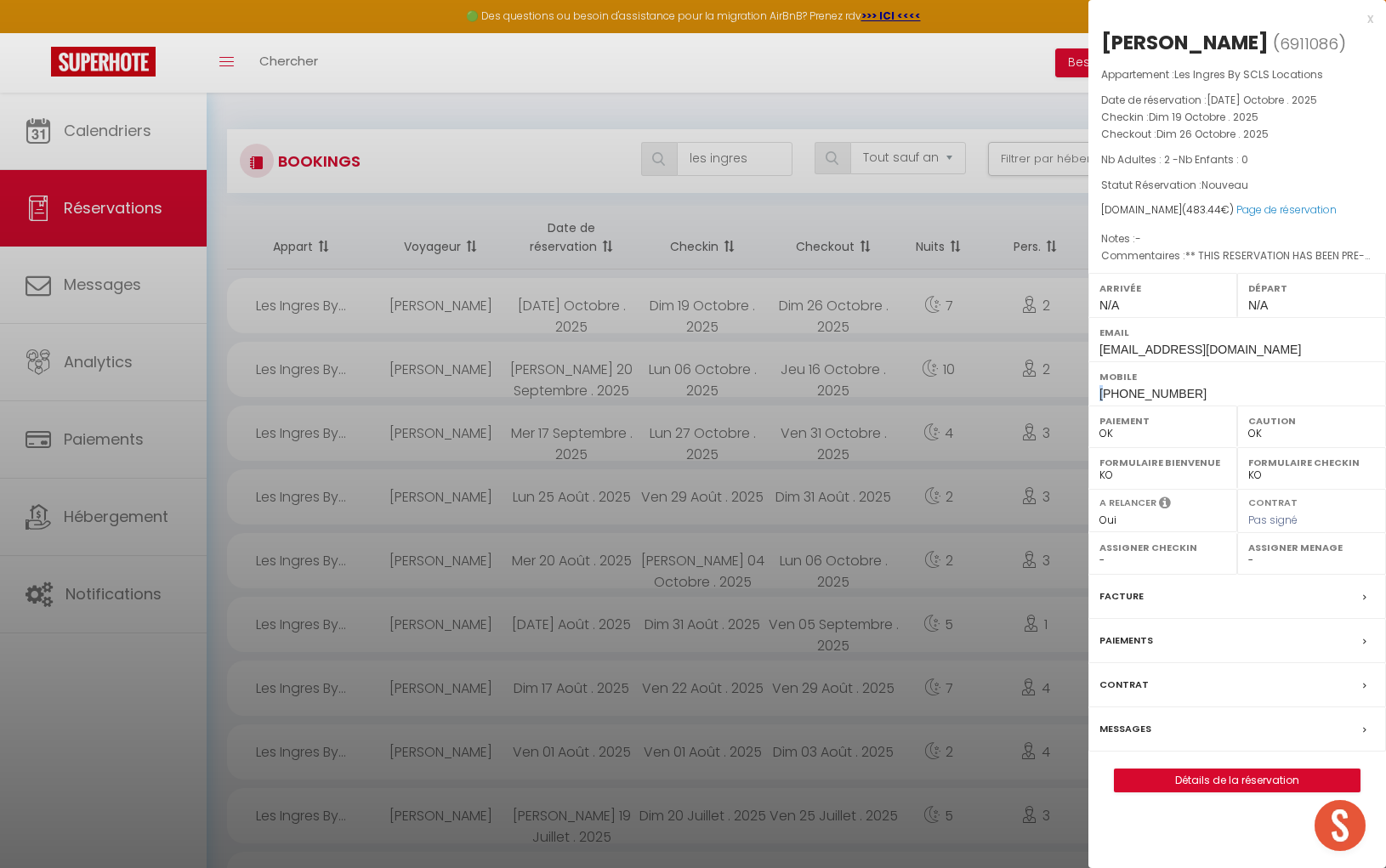
click at [1092, 406] on div "Mobile [PHONE_NUMBER]" at bounding box center [1237, 383] width 297 height 44
drag, startPoint x: 1092, startPoint y: 418, endPoint x: 1196, endPoint y: 421, distance: 104.0
click at [1200, 406] on div "Mobile [PHONE_NUMBER]" at bounding box center [1237, 383] width 297 height 44
click at [756, 160] on div at bounding box center [693, 434] width 1386 height 868
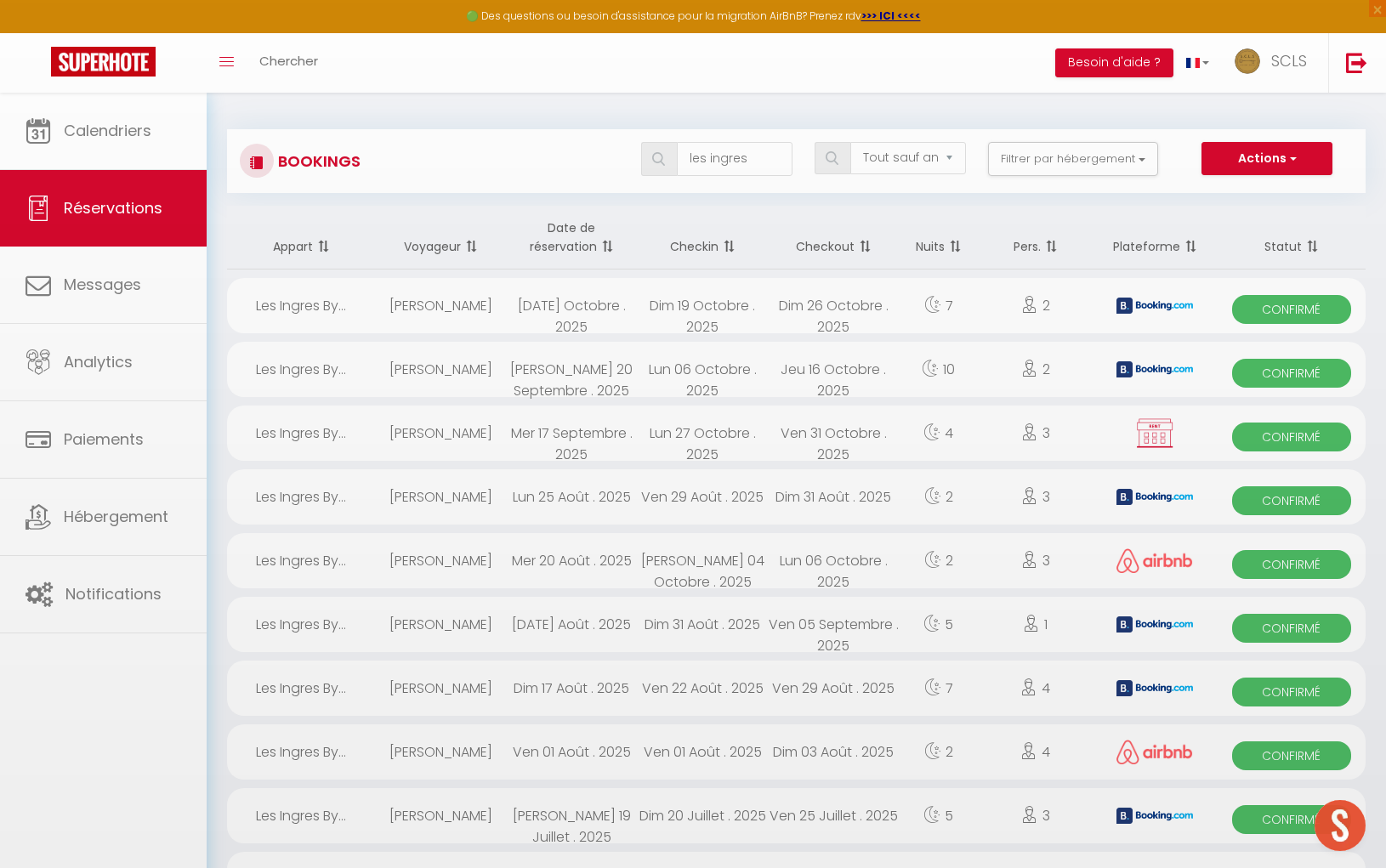
click at [756, 159] on div at bounding box center [693, 434] width 1386 height 868
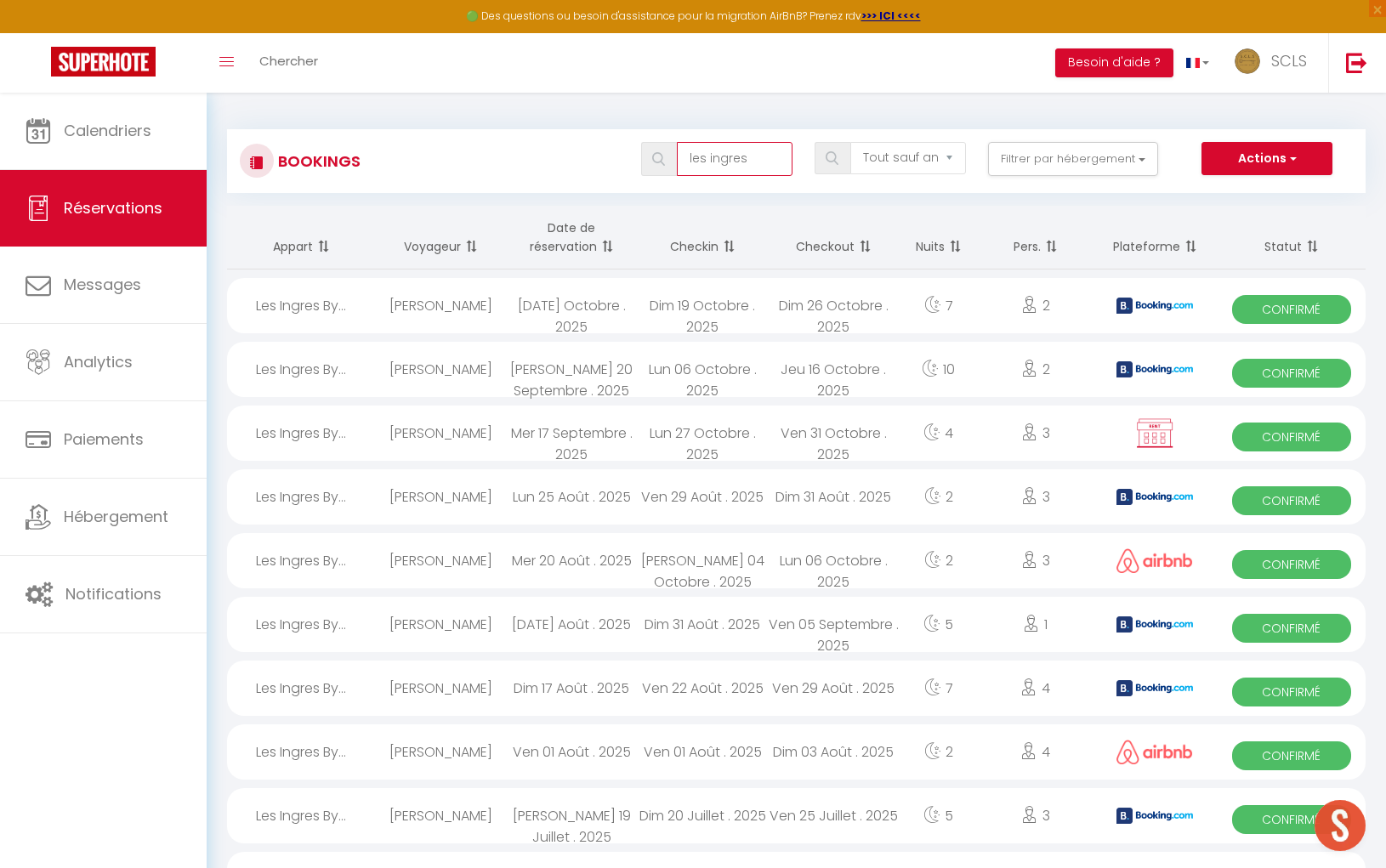
drag, startPoint x: 756, startPoint y: 159, endPoint x: 667, endPoint y: 154, distance: 89.1
click at [667, 154] on div "les ingres" at bounding box center [717, 159] width 152 height 34
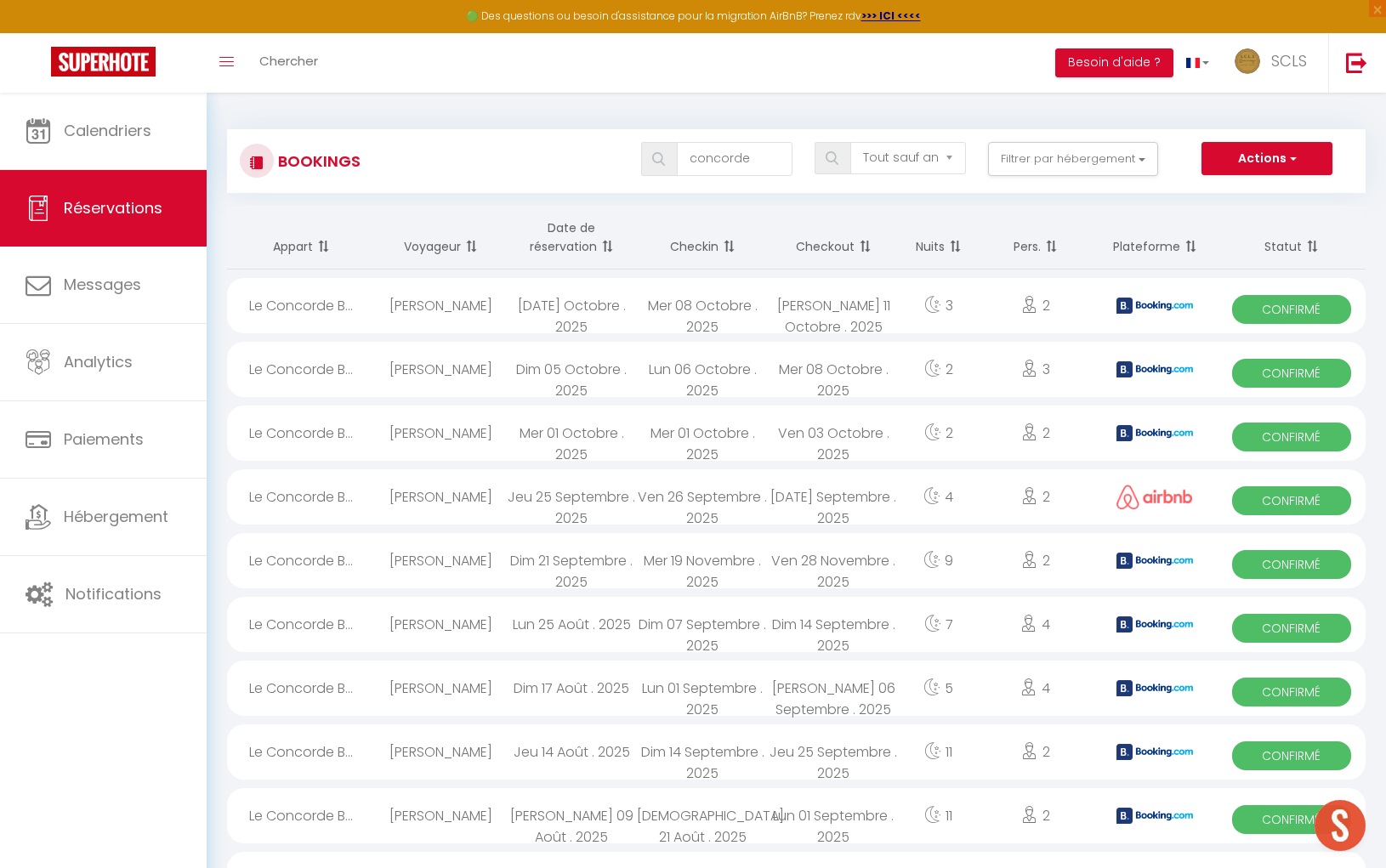
click at [1292, 311] on span "Confirmé" at bounding box center [1291, 310] width 118 height 29
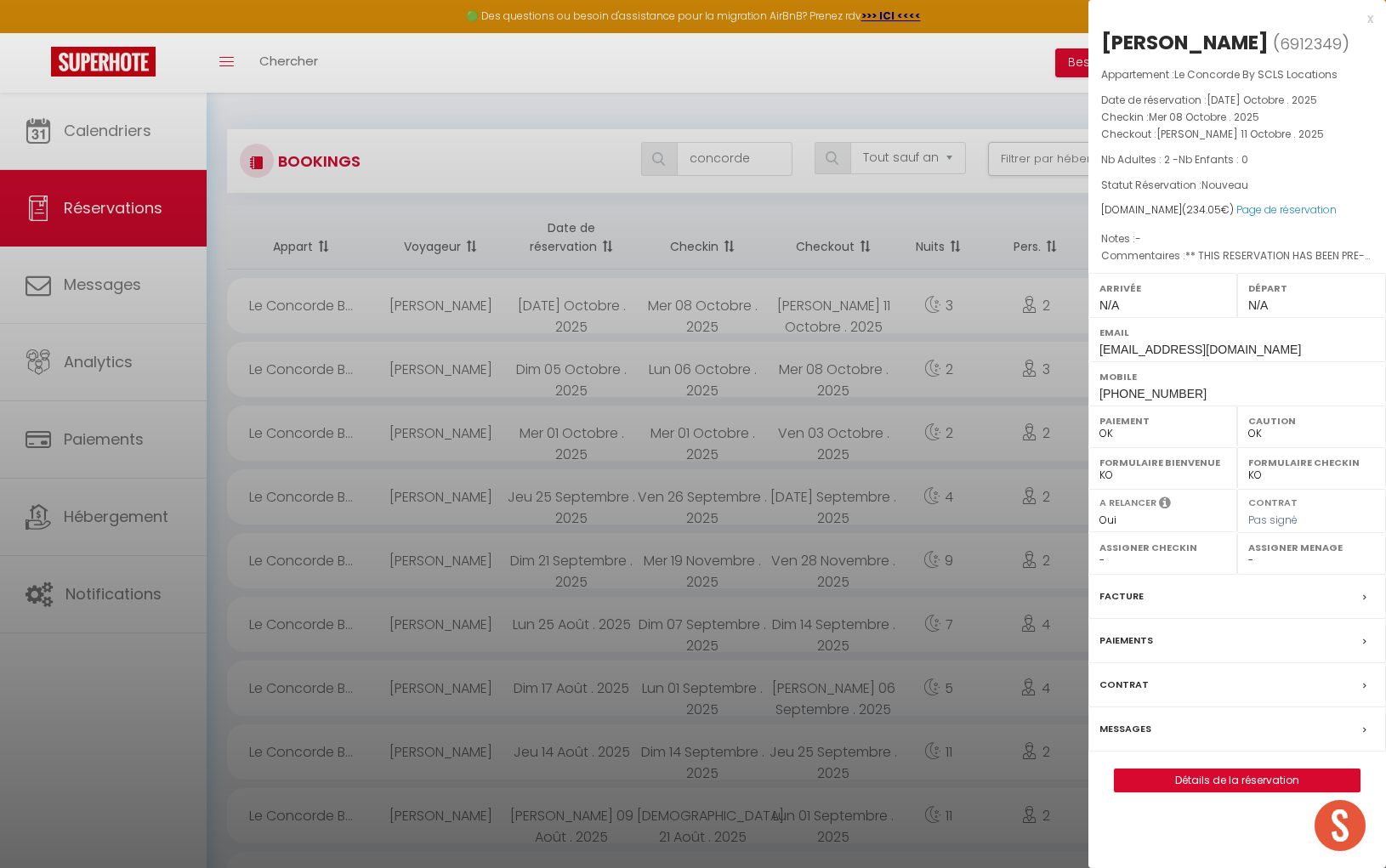
click at [1157, 51] on div "[PERSON_NAME]" at bounding box center [1185, 42] width 167 height 27
click at [1269, 35] on div "[PERSON_NAME]" at bounding box center [1185, 42] width 167 height 27
click at [1097, 406] on div "Mobile [PHONE_NUMBER]" at bounding box center [1237, 383] width 297 height 44
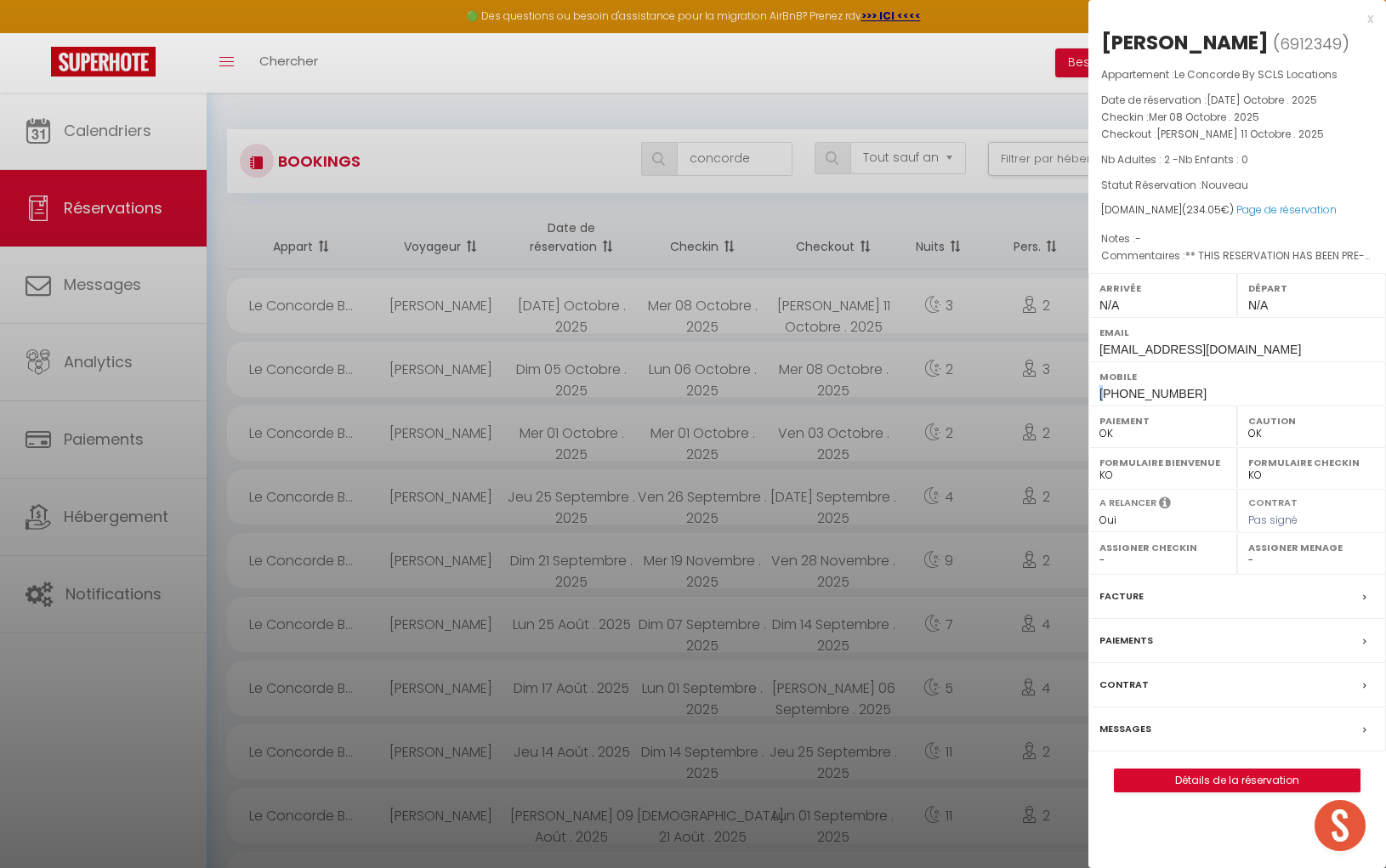
click at [1097, 406] on div "Mobile [PHONE_NUMBER]" at bounding box center [1237, 383] width 297 height 44
click at [1100, 400] on span "[PHONE_NUMBER]" at bounding box center [1153, 393] width 108 height 14
drag, startPoint x: 1100, startPoint y: 418, endPoint x: 1208, endPoint y: 423, distance: 108.1
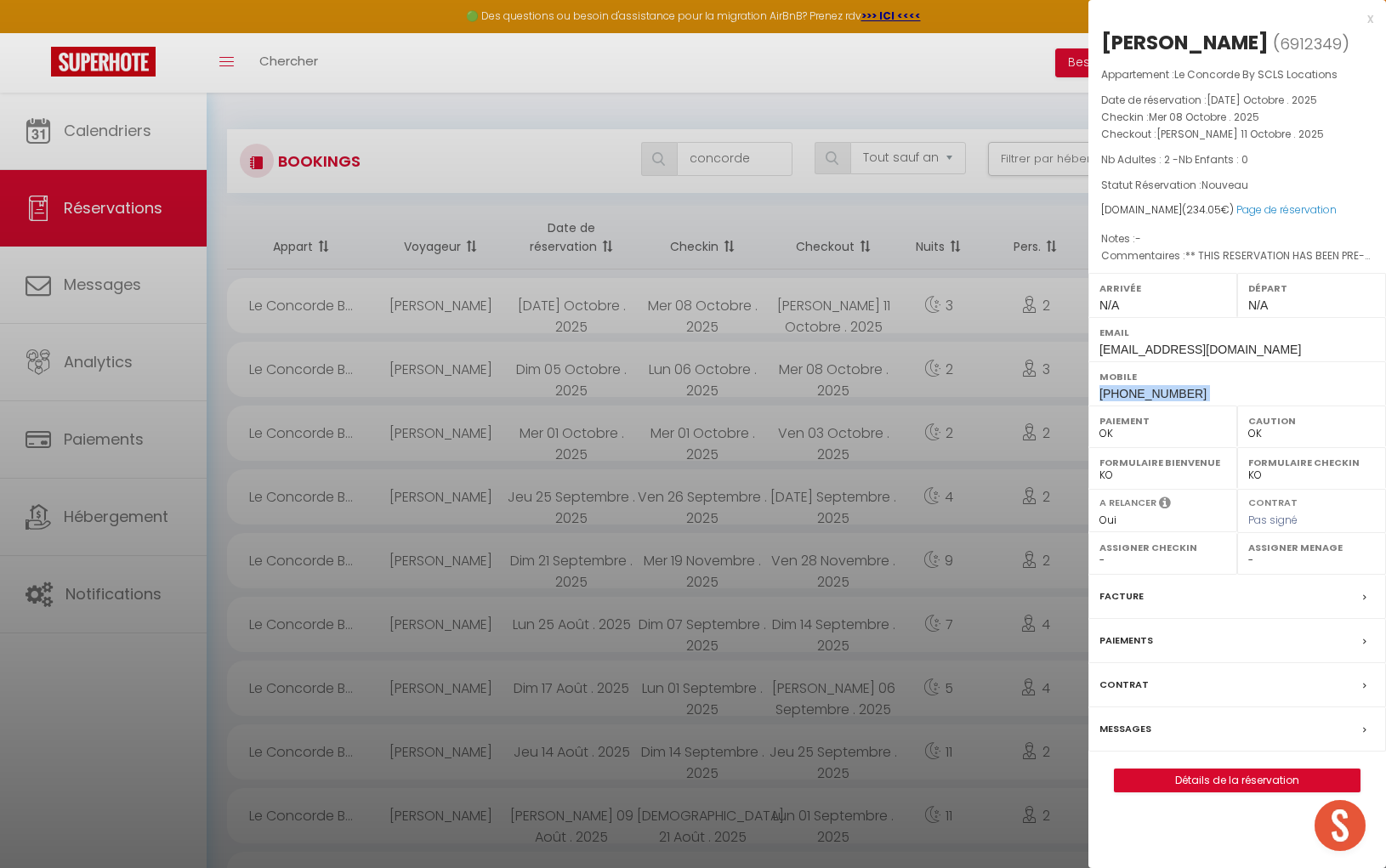
click at [1209, 406] on div "Mobile [PHONE_NUMBER]" at bounding box center [1237, 383] width 297 height 44
click at [726, 157] on div at bounding box center [693, 434] width 1386 height 868
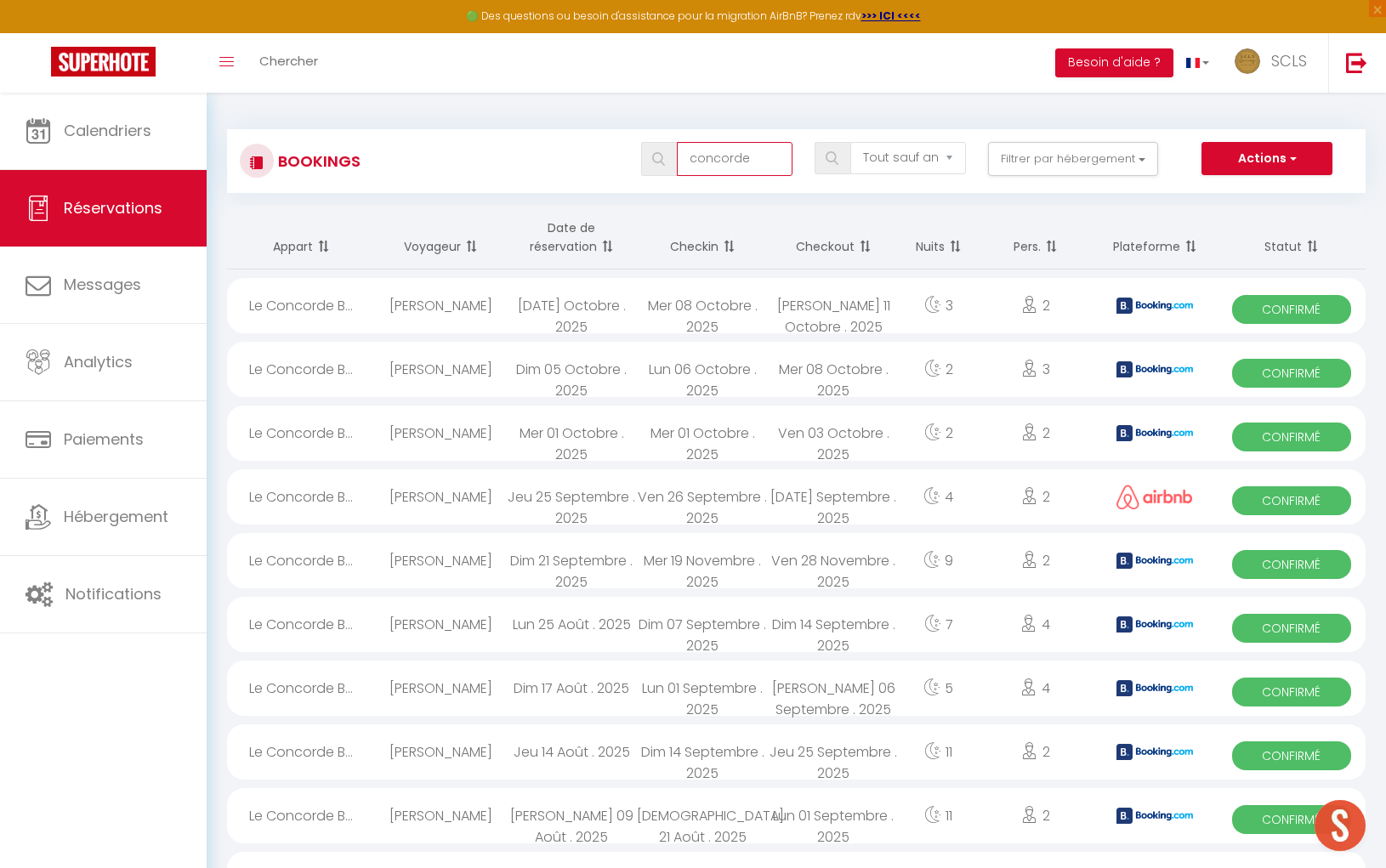
click at [735, 157] on input "concorde" at bounding box center [735, 159] width 116 height 34
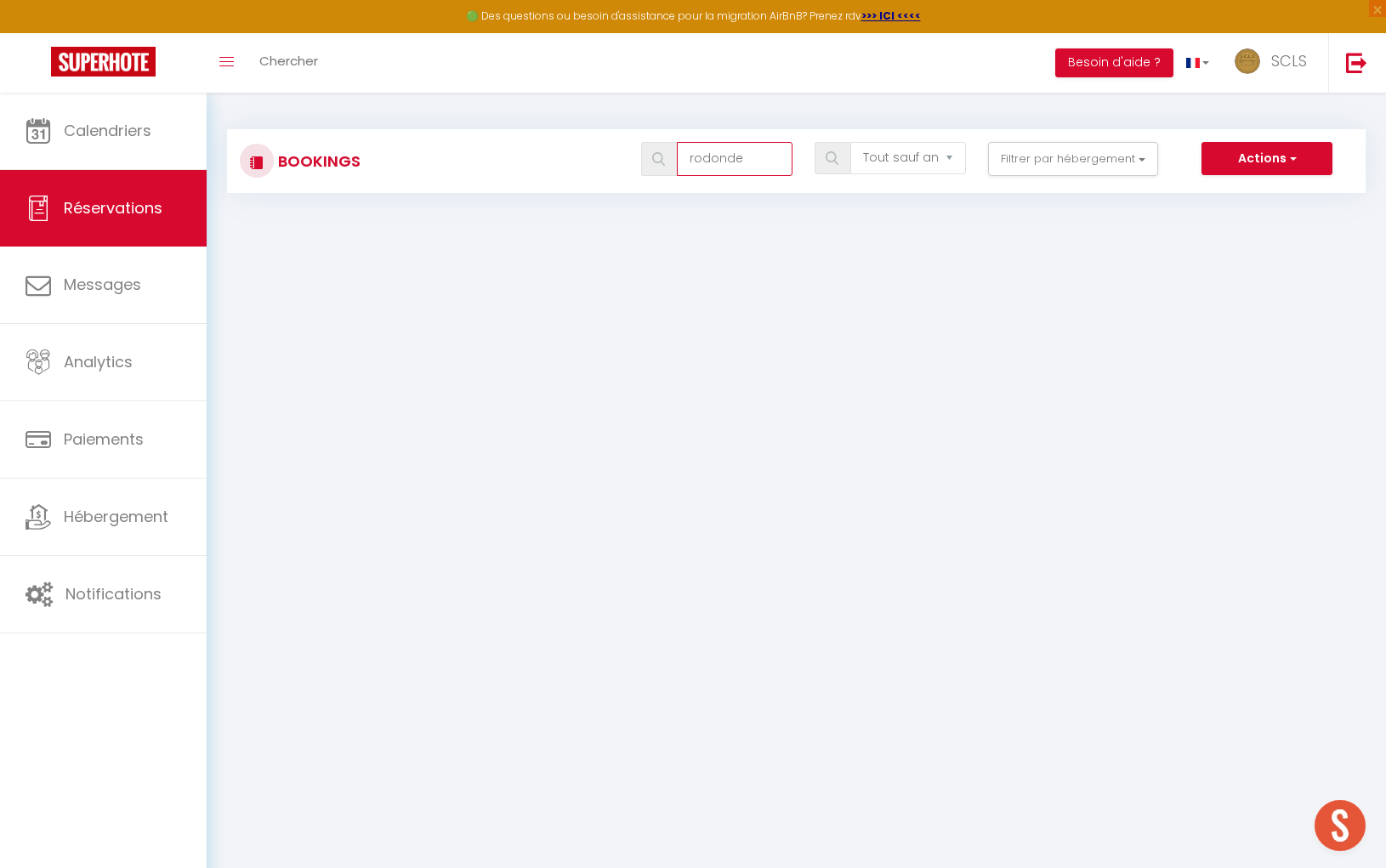
drag, startPoint x: 754, startPoint y: 165, endPoint x: 688, endPoint y: 161, distance: 66.1
click at [687, 161] on input "rodonde" at bounding box center [735, 159] width 116 height 34
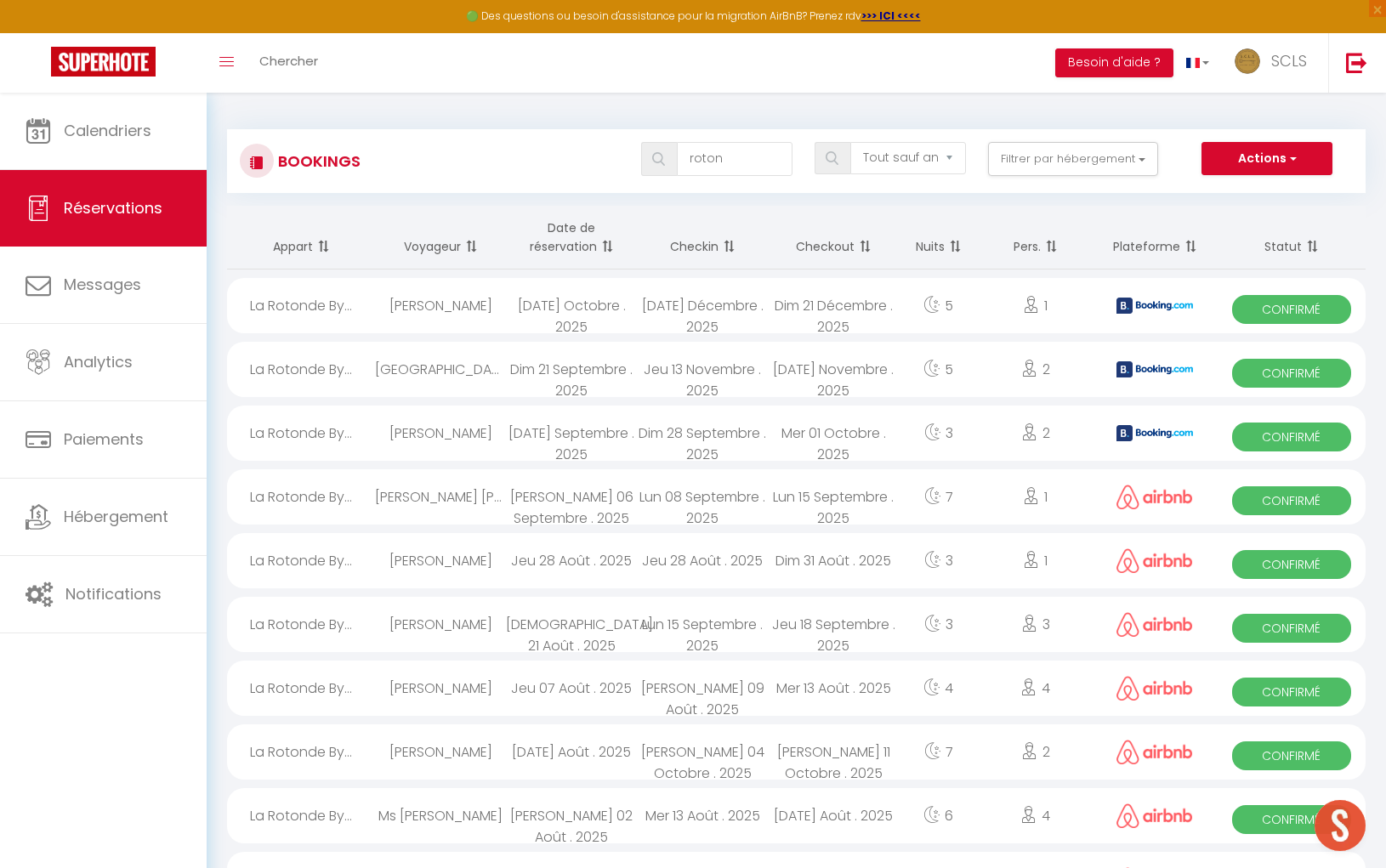
click at [1299, 306] on span "Confirmé" at bounding box center [1291, 310] width 118 height 29
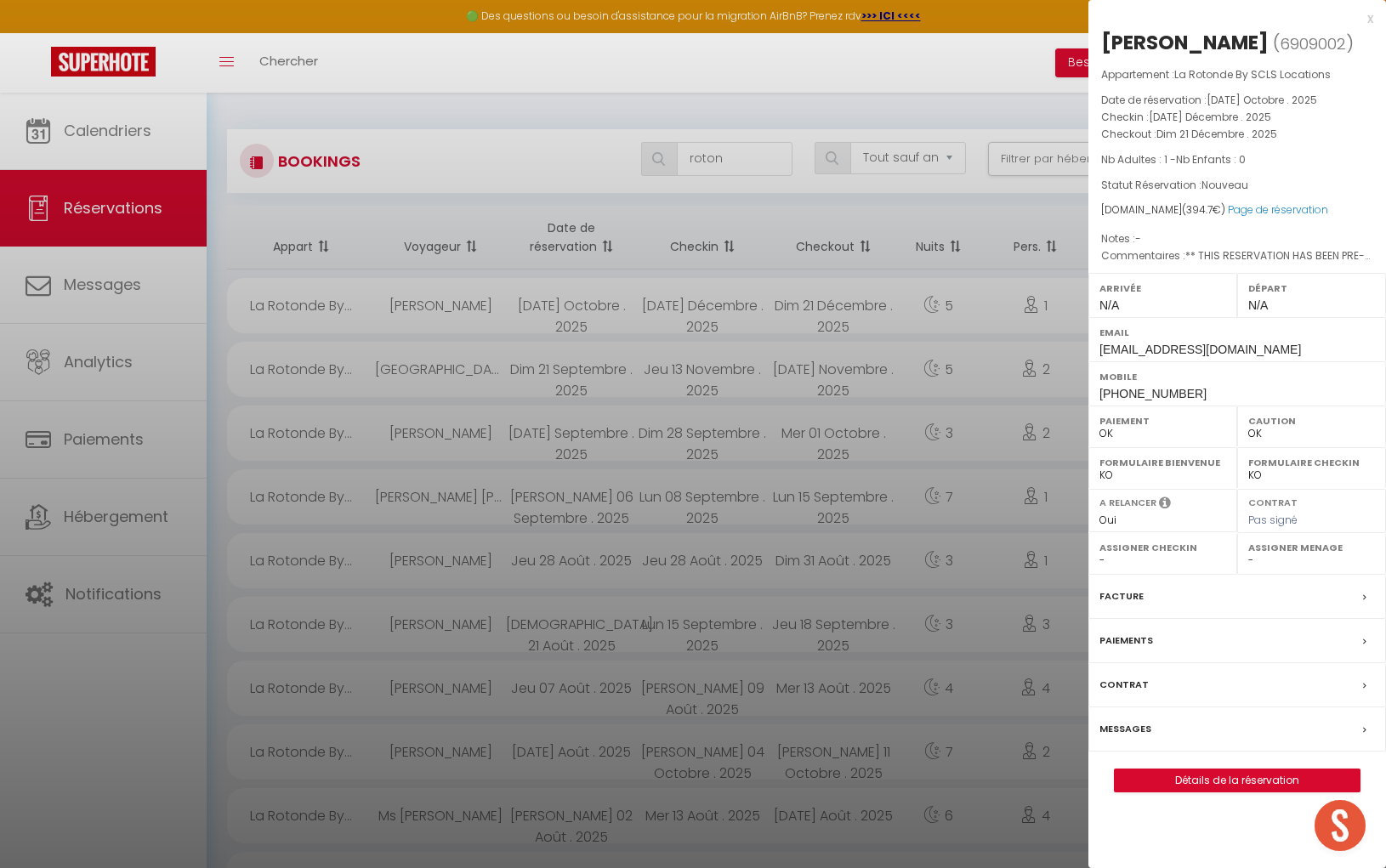
click at [1170, 42] on div "[PERSON_NAME]" at bounding box center [1185, 42] width 167 height 27
click at [1230, 44] on div "[PERSON_NAME]" at bounding box center [1185, 42] width 167 height 27
click at [1161, 391] on span "[PHONE_NUMBER]" at bounding box center [1153, 393] width 108 height 14
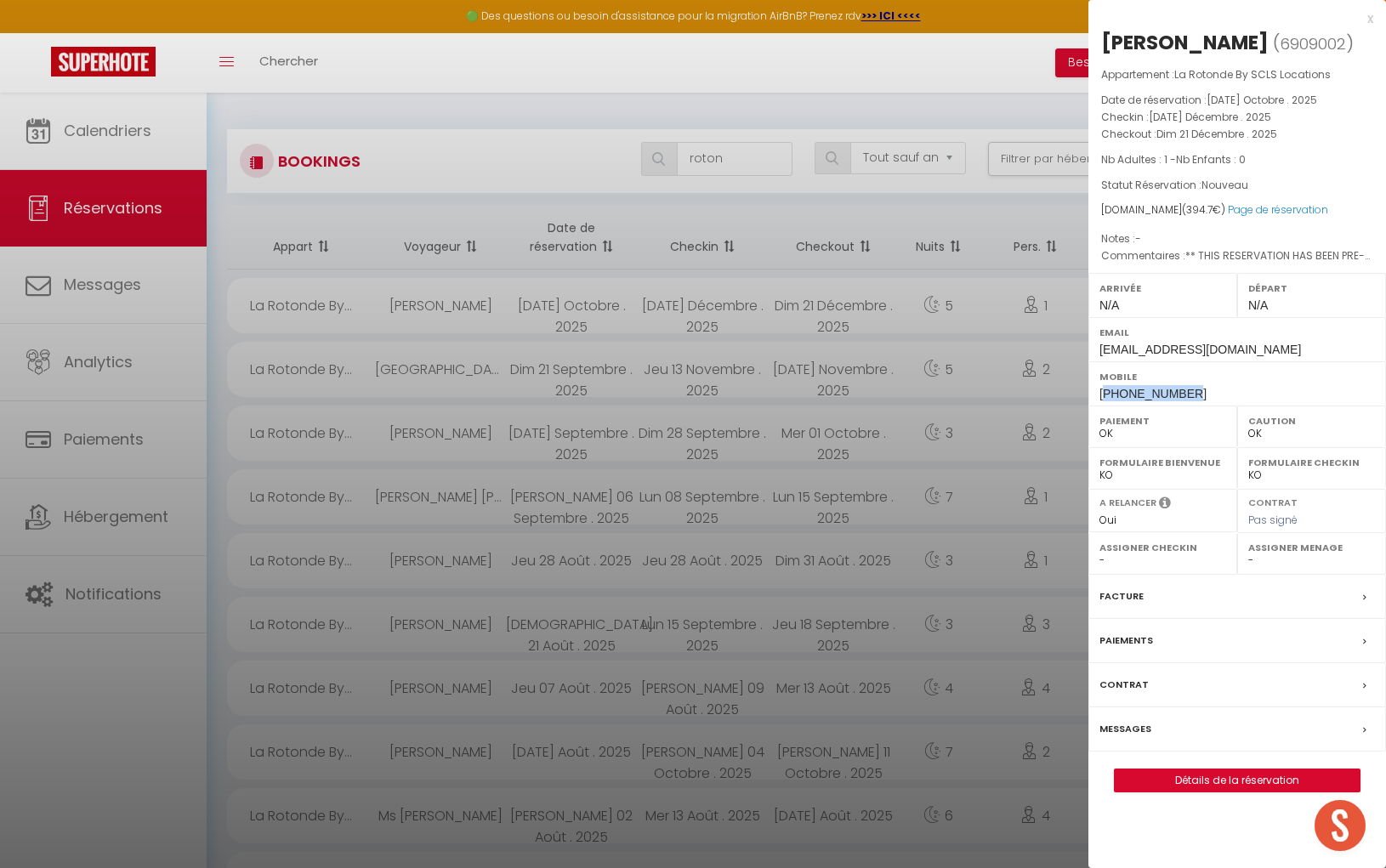
click at [1161, 391] on span "[PHONE_NUMBER]" at bounding box center [1153, 393] width 108 height 14
click at [1091, 388] on div "Mobile [PHONE_NUMBER]" at bounding box center [1237, 383] width 297 height 44
drag, startPoint x: 1092, startPoint y: 388, endPoint x: 1183, endPoint y: 390, distance: 91.0
click at [1219, 391] on div "Mobile [PHONE_NUMBER]" at bounding box center [1237, 383] width 297 height 44
click at [724, 164] on div at bounding box center [693, 434] width 1386 height 868
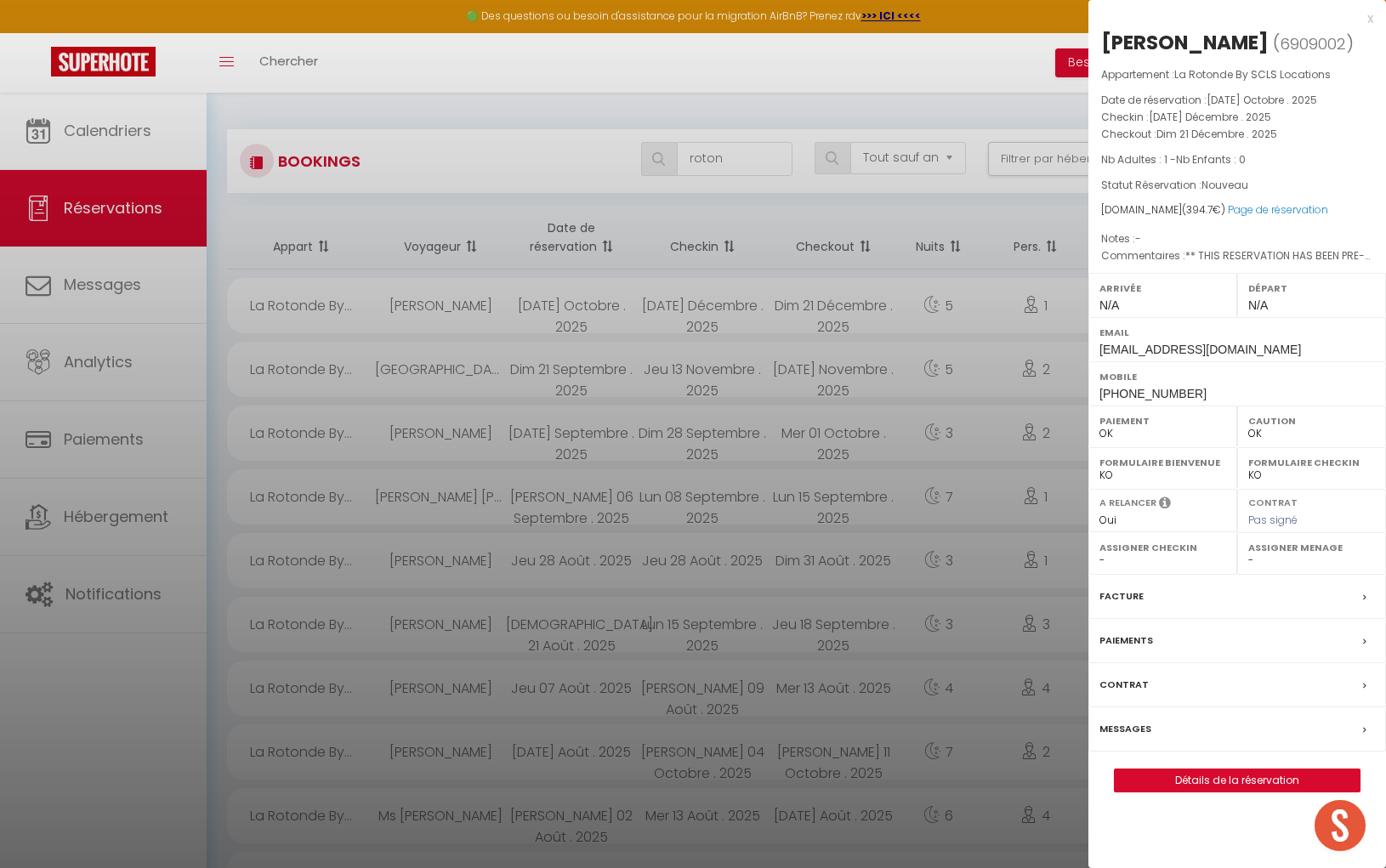
click at [724, 164] on div at bounding box center [693, 434] width 1386 height 868
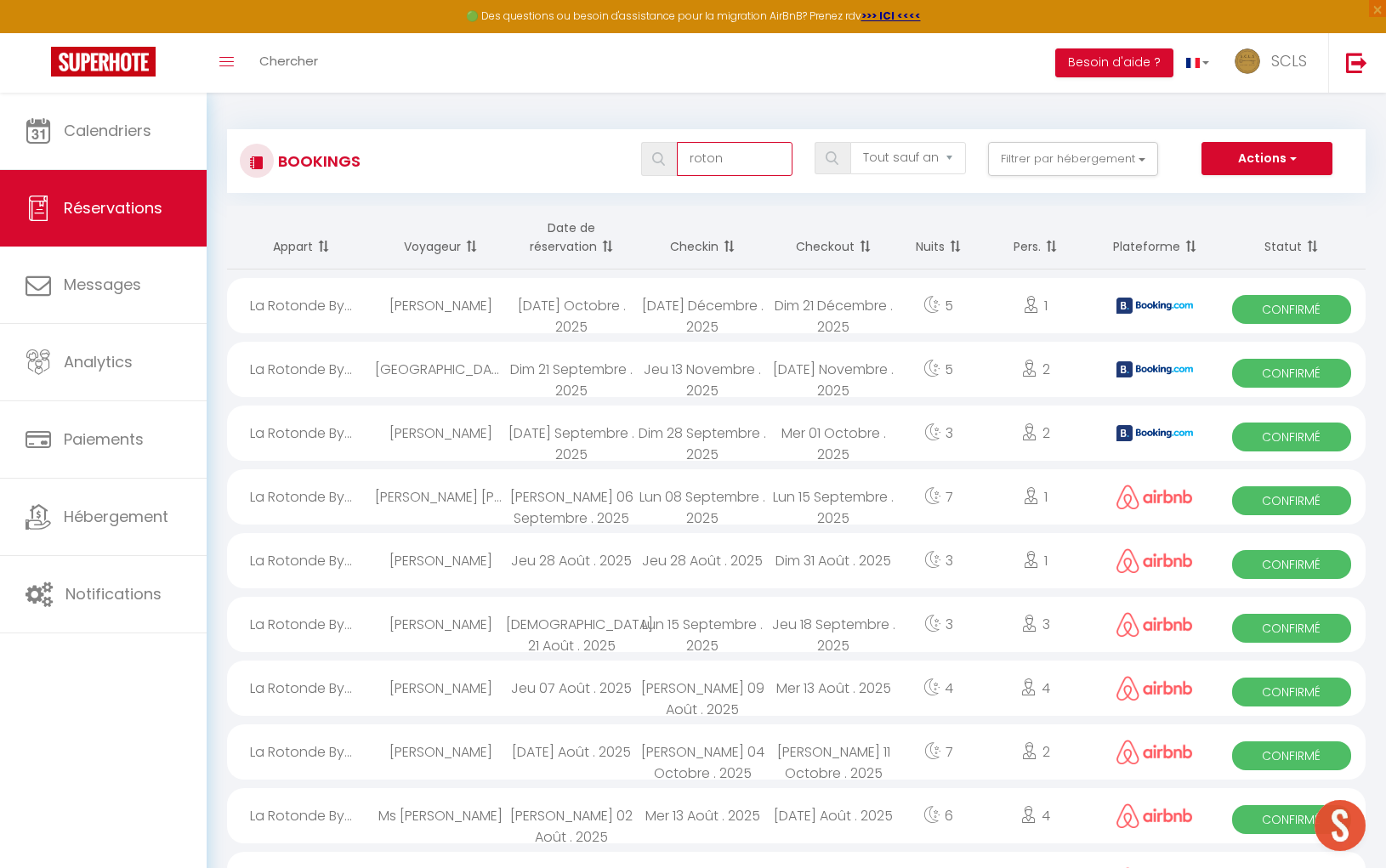
click at [726, 162] on input "roton" at bounding box center [735, 159] width 116 height 34
drag, startPoint x: 726, startPoint y: 162, endPoint x: 707, endPoint y: 161, distance: 19.0
click at [707, 162] on input "roton" at bounding box center [735, 159] width 116 height 34
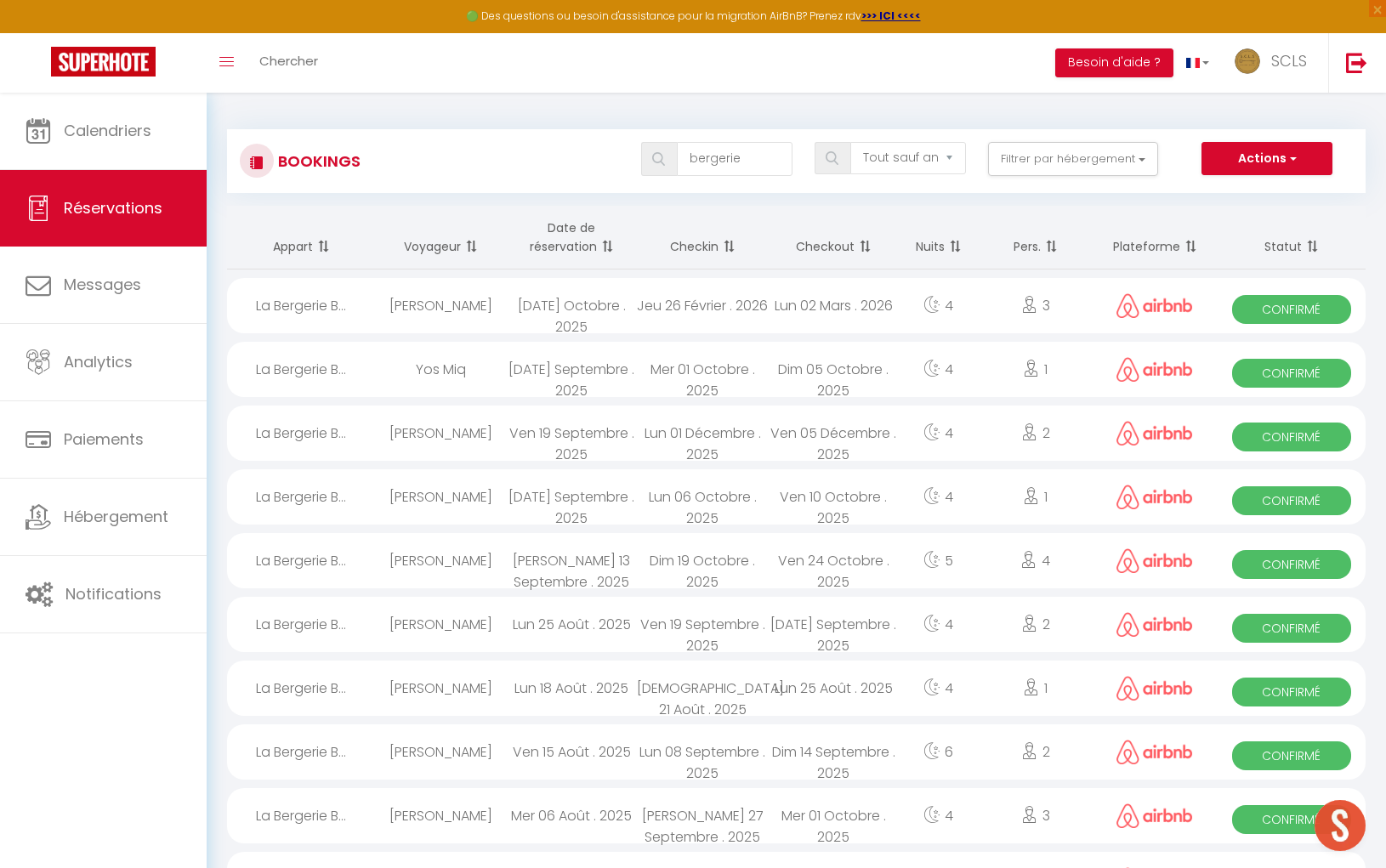
click at [1295, 311] on span "Confirmé" at bounding box center [1291, 310] width 118 height 29
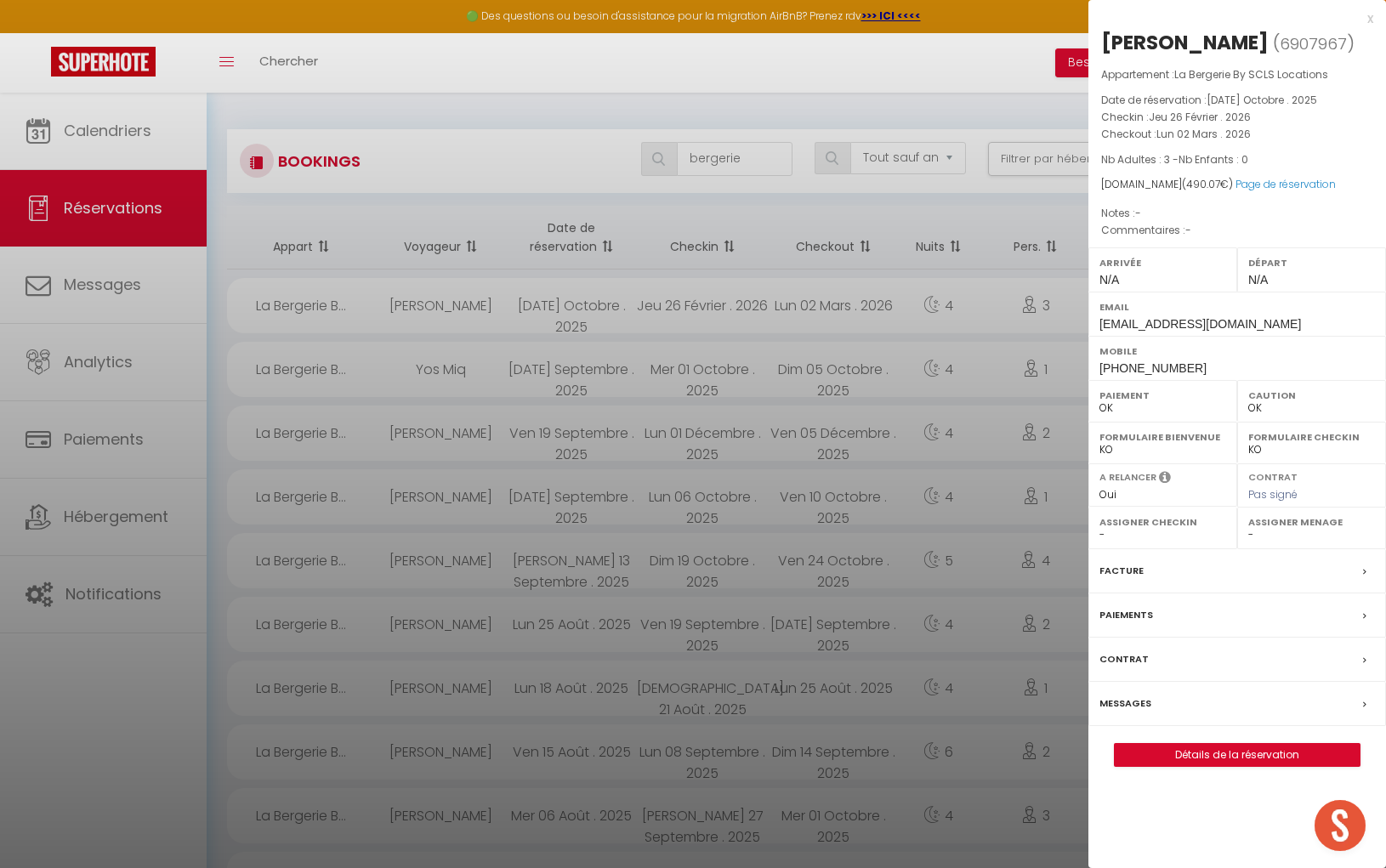
click at [1120, 40] on div "[PERSON_NAME]" at bounding box center [1185, 42] width 167 height 27
click at [1164, 42] on div "[PERSON_NAME]" at bounding box center [1185, 42] width 167 height 27
click at [1100, 363] on span "[PHONE_NUMBER]" at bounding box center [1153, 368] width 108 height 14
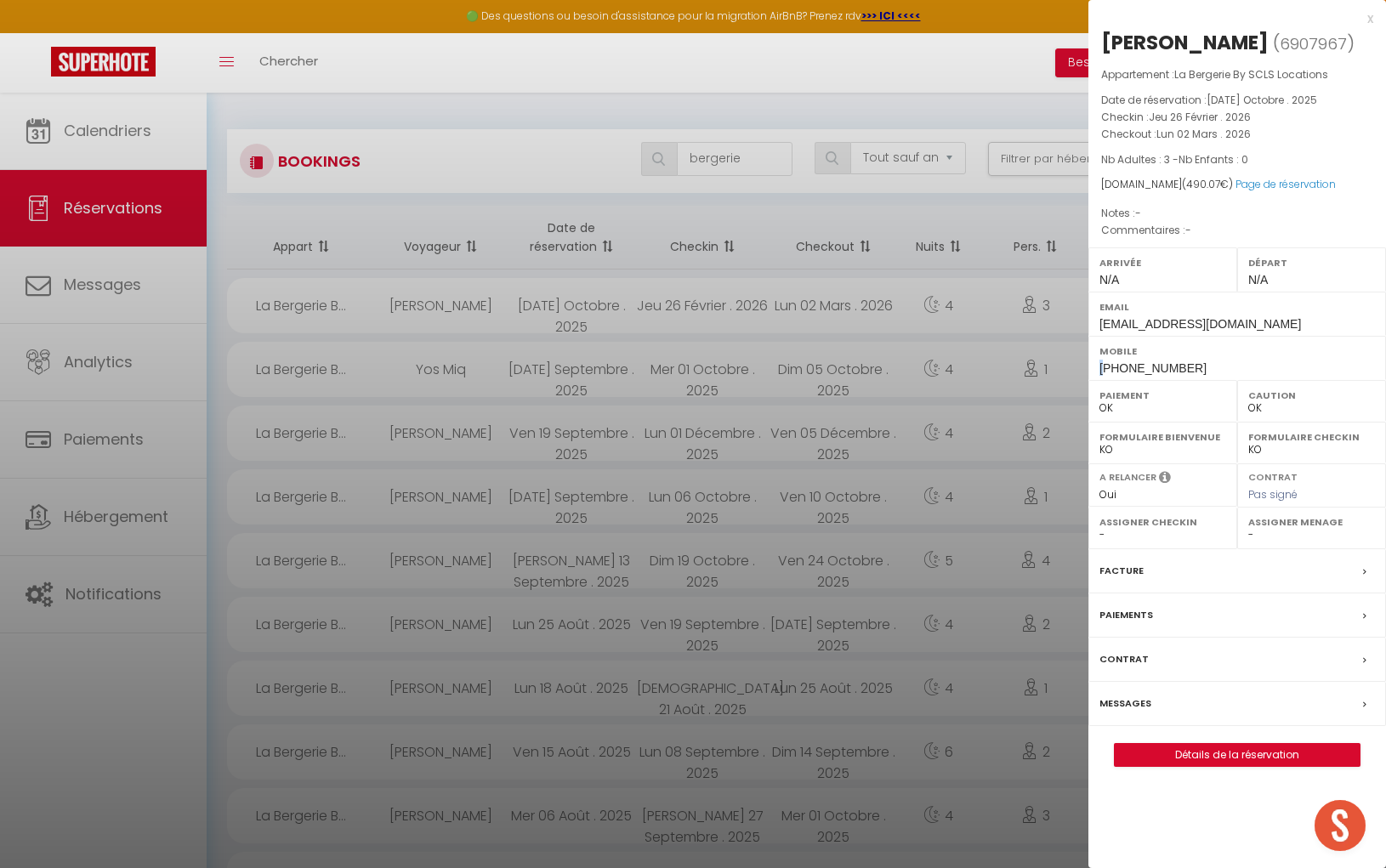
click at [1100, 363] on span "[PHONE_NUMBER]" at bounding box center [1153, 368] width 108 height 14
click at [718, 157] on div at bounding box center [693, 434] width 1386 height 868
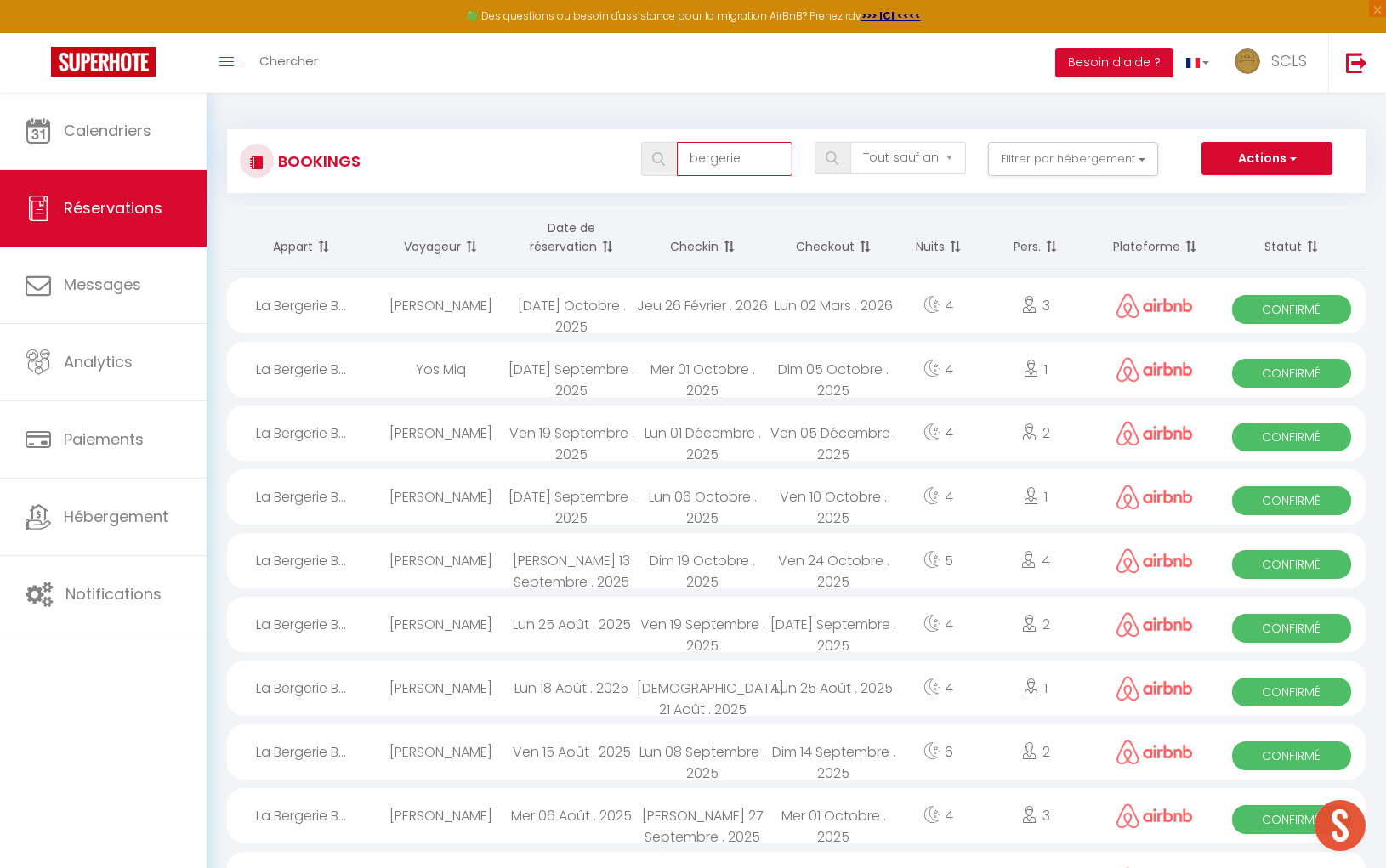
click at [744, 155] on input "bergerie" at bounding box center [735, 159] width 116 height 34
click at [743, 155] on input "bergerie" at bounding box center [735, 159] width 116 height 34
drag, startPoint x: 743, startPoint y: 155, endPoint x: 688, endPoint y: 156, distance: 55.0
click at [688, 157] on input "bergerie" at bounding box center [735, 159] width 116 height 34
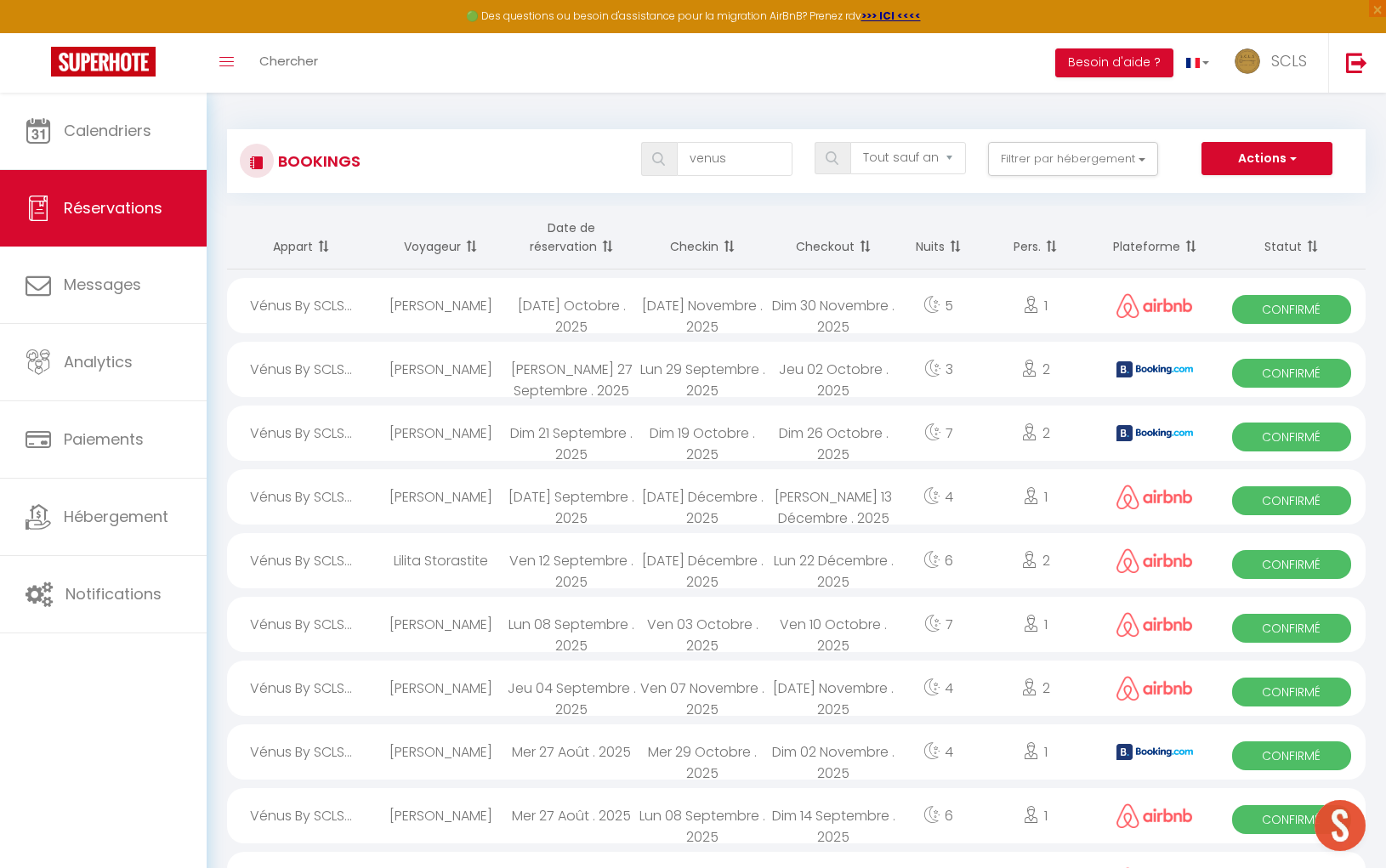
click at [1324, 306] on span "Confirmé" at bounding box center [1291, 310] width 118 height 29
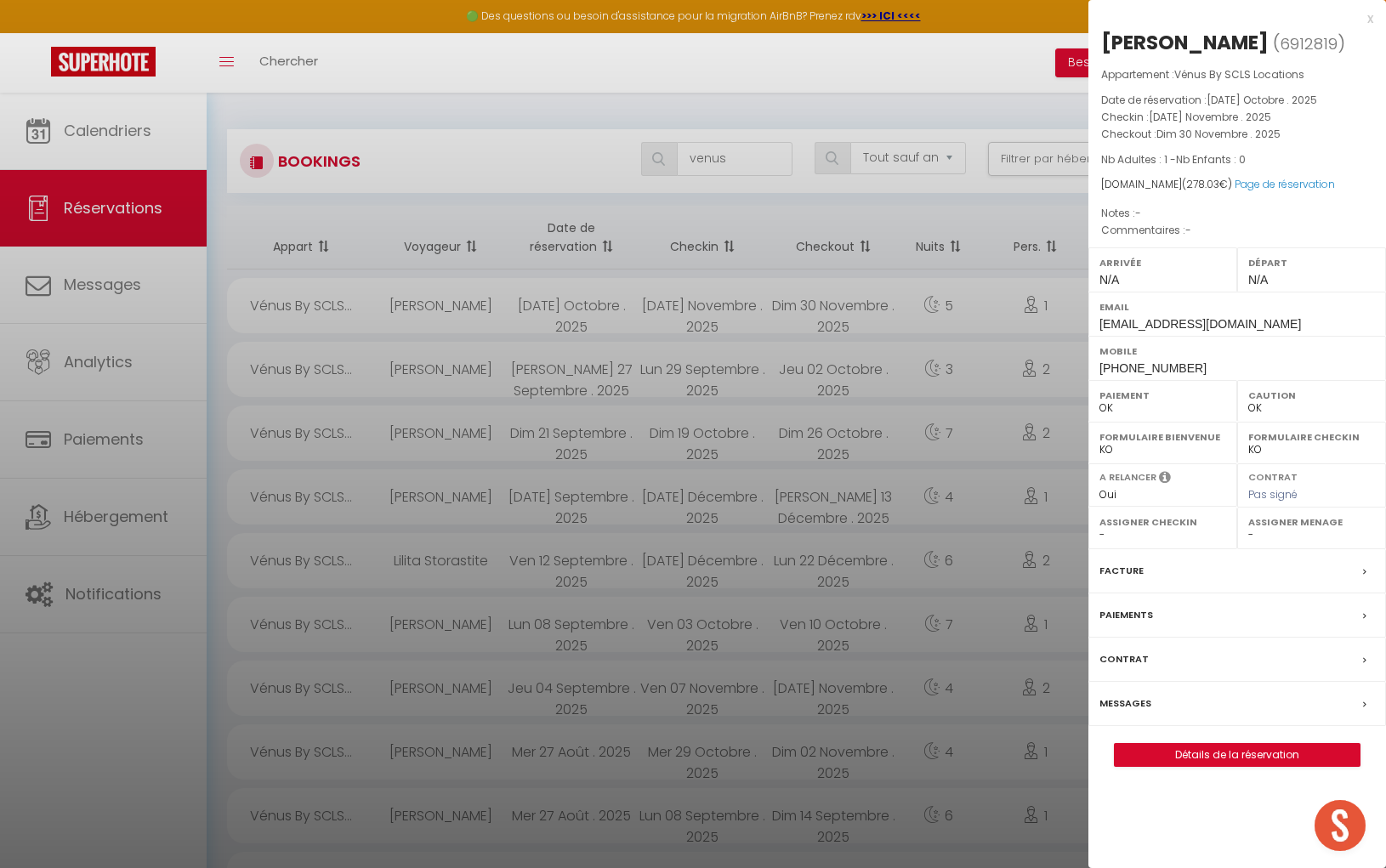
click at [1143, 38] on div "[PERSON_NAME]" at bounding box center [1185, 42] width 167 height 27
click at [1193, 39] on div "[PERSON_NAME]" at bounding box center [1185, 42] width 167 height 27
click at [1094, 363] on div "Mobile [PHONE_NUMBER]" at bounding box center [1237, 358] width 297 height 44
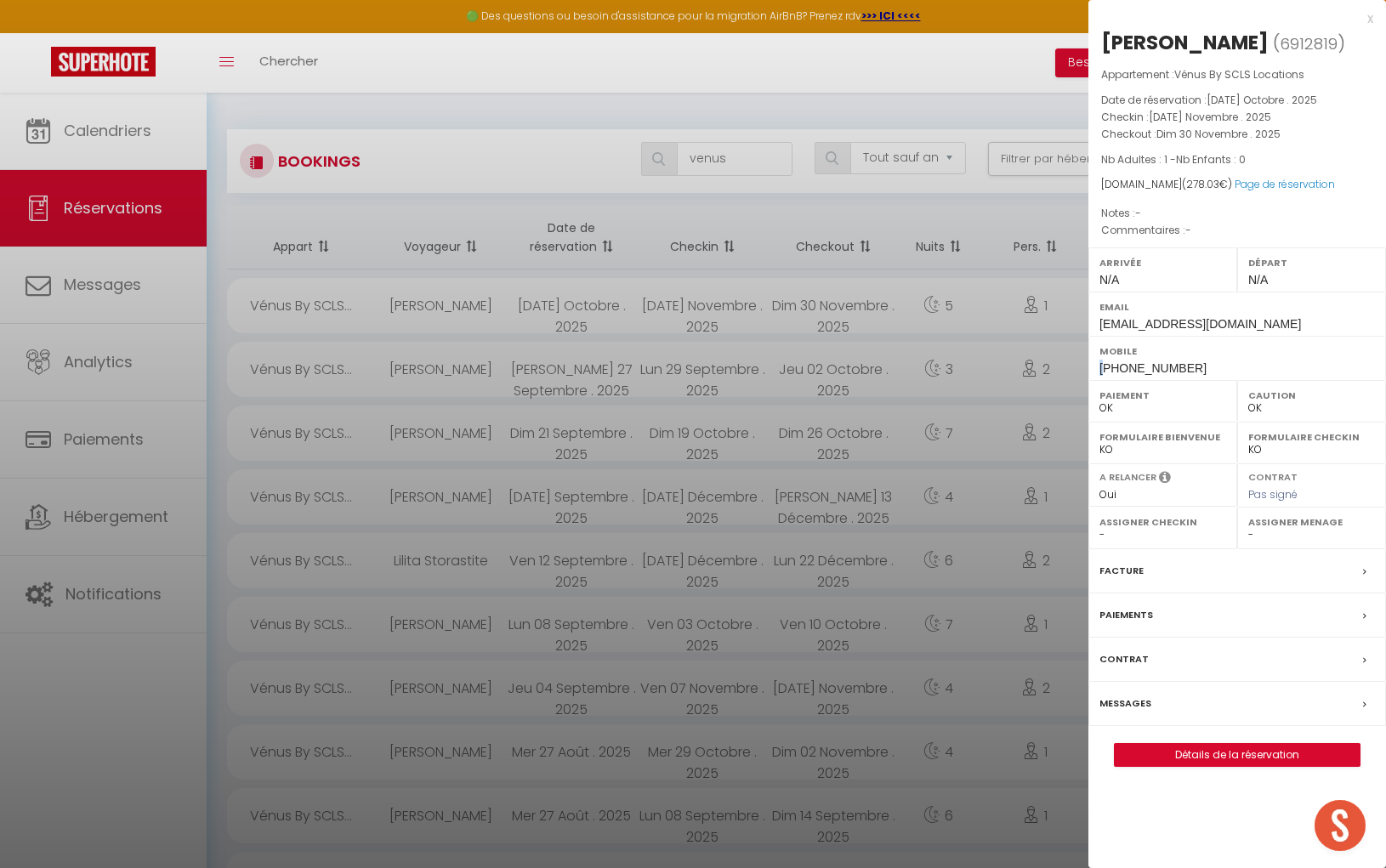
click at [1094, 363] on div "Mobile [PHONE_NUMBER]" at bounding box center [1237, 358] width 297 height 44
click at [727, 160] on div at bounding box center [693, 434] width 1386 height 868
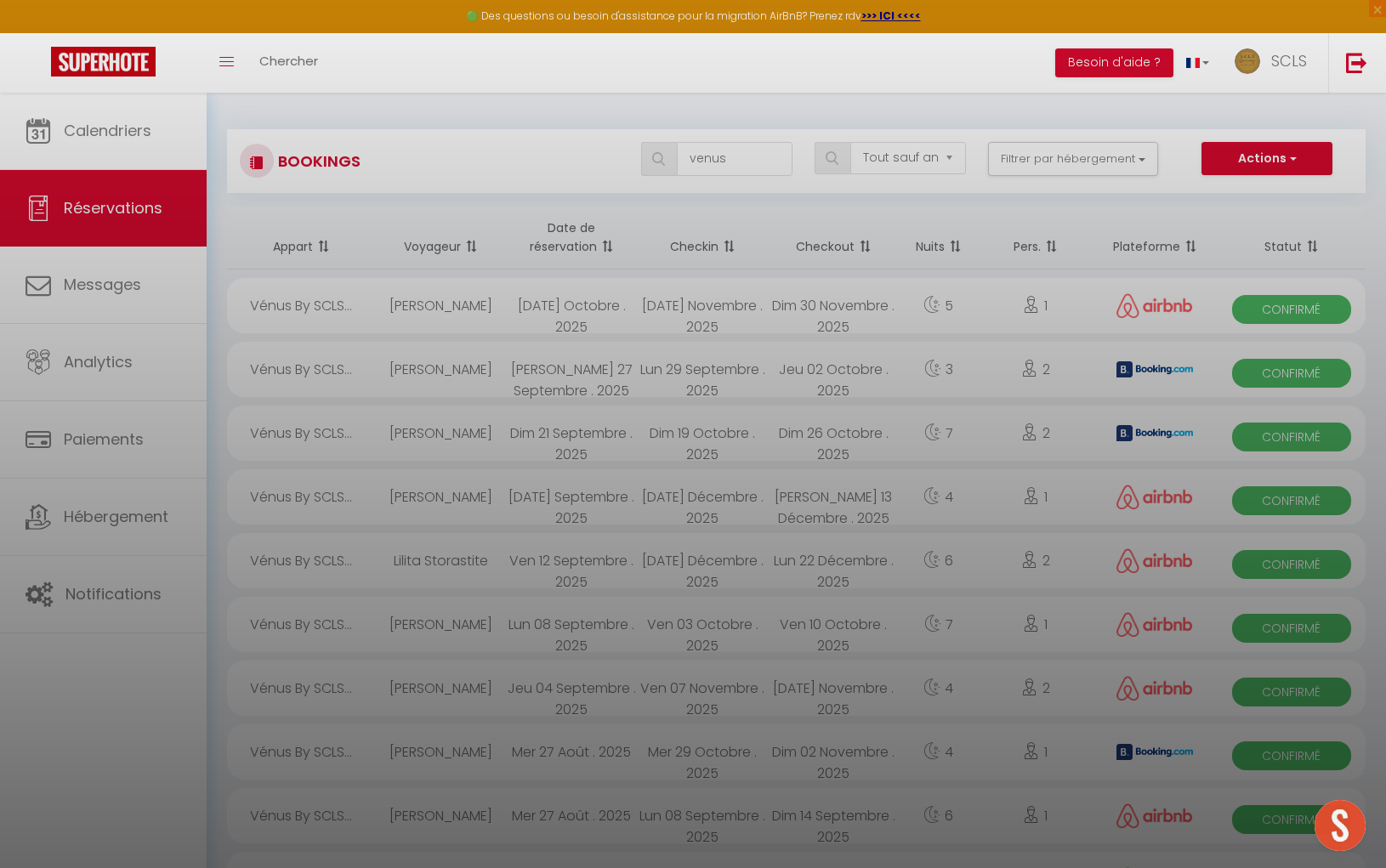
click at [727, 160] on div at bounding box center [693, 434] width 1386 height 868
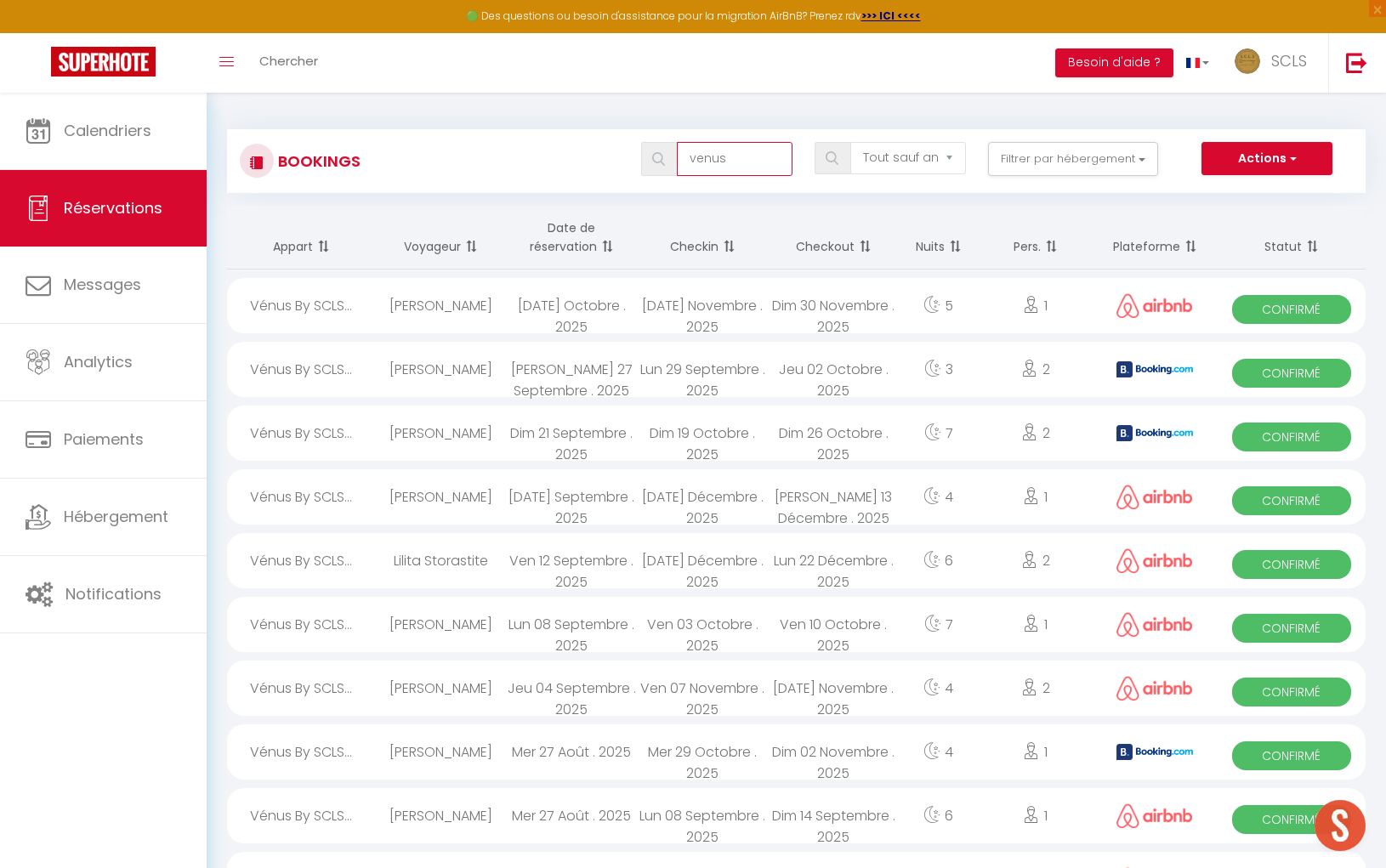
click at [727, 160] on input "venus" at bounding box center [735, 159] width 116 height 34
drag, startPoint x: 727, startPoint y: 159, endPoint x: 698, endPoint y: 158, distance: 29.0
click at [698, 158] on input "venus" at bounding box center [735, 159] width 116 height 34
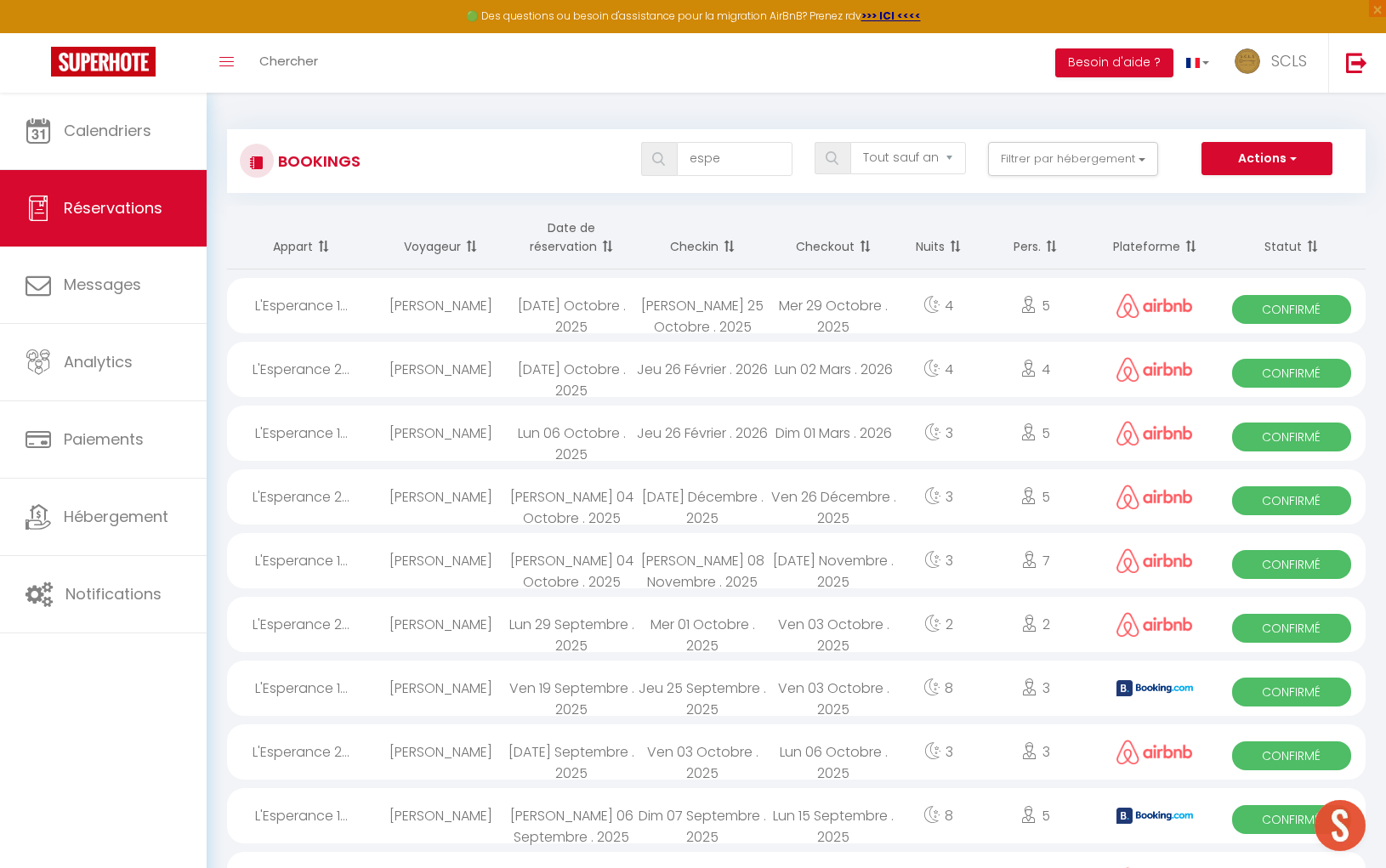
click at [1281, 315] on span "Confirmé" at bounding box center [1291, 310] width 118 height 29
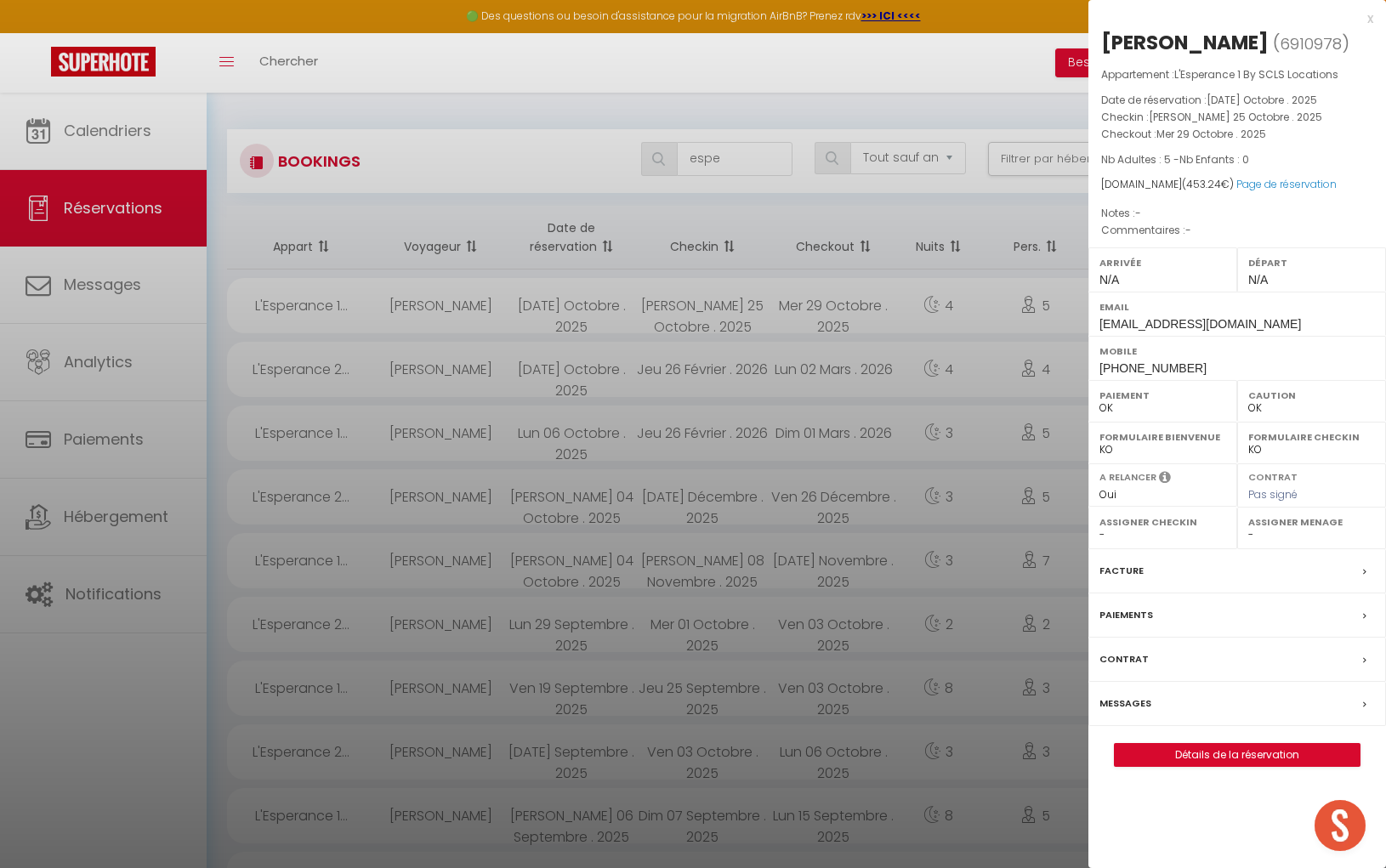
click at [1143, 44] on div "[PERSON_NAME]" at bounding box center [1185, 42] width 167 height 27
click at [1144, 43] on div "[PERSON_NAME]" at bounding box center [1185, 42] width 167 height 27
click at [1222, 42] on div "[PERSON_NAME]" at bounding box center [1185, 42] width 167 height 27
click at [1100, 367] on span "[PHONE_NUMBER]" at bounding box center [1153, 368] width 108 height 14
drag, startPoint x: 1100, startPoint y: 366, endPoint x: 1207, endPoint y: 367, distance: 107.0
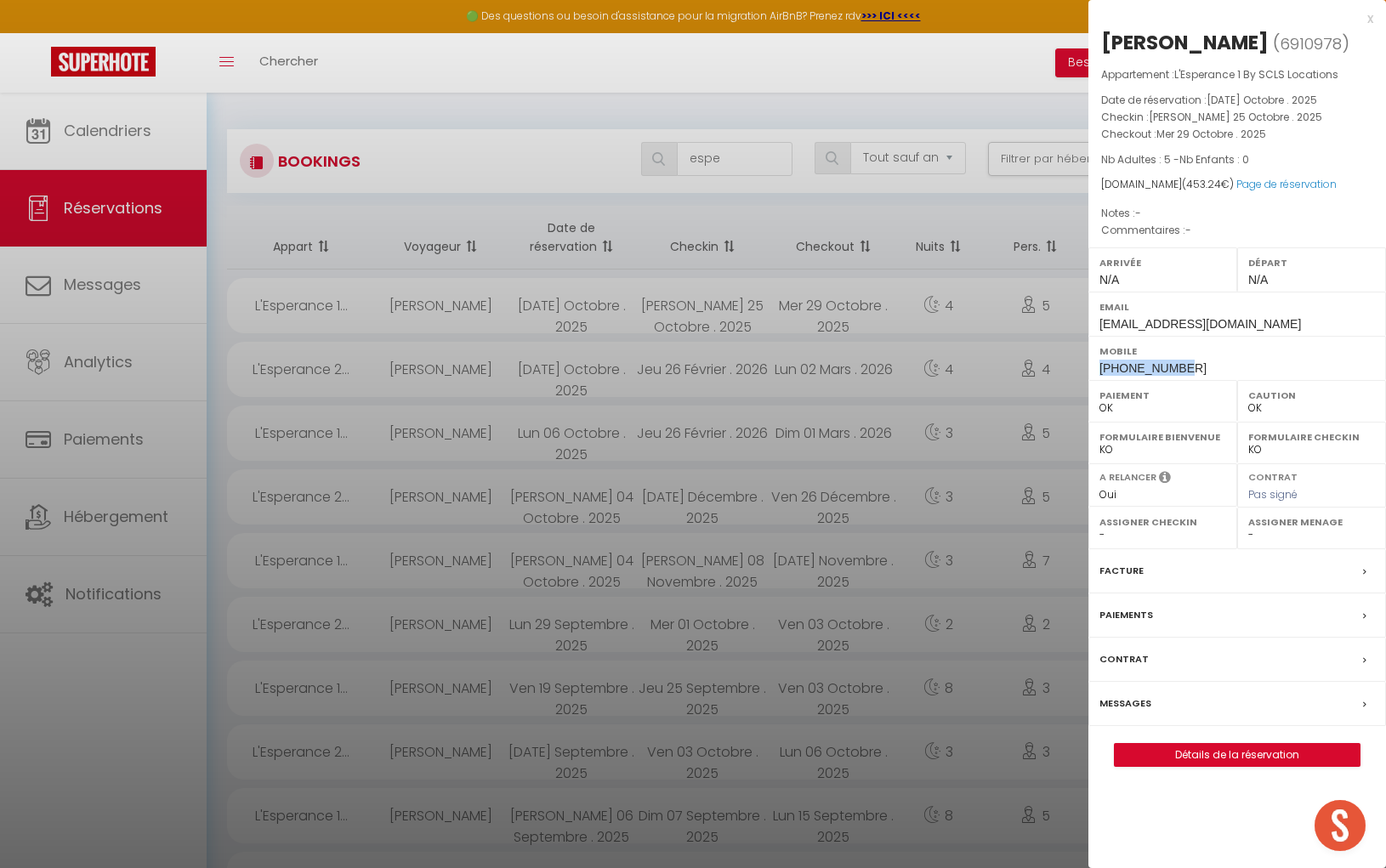
click at [1209, 366] on div "Mobile [PHONE_NUMBER]" at bounding box center [1237, 358] width 297 height 44
click at [710, 156] on div at bounding box center [693, 434] width 1386 height 868
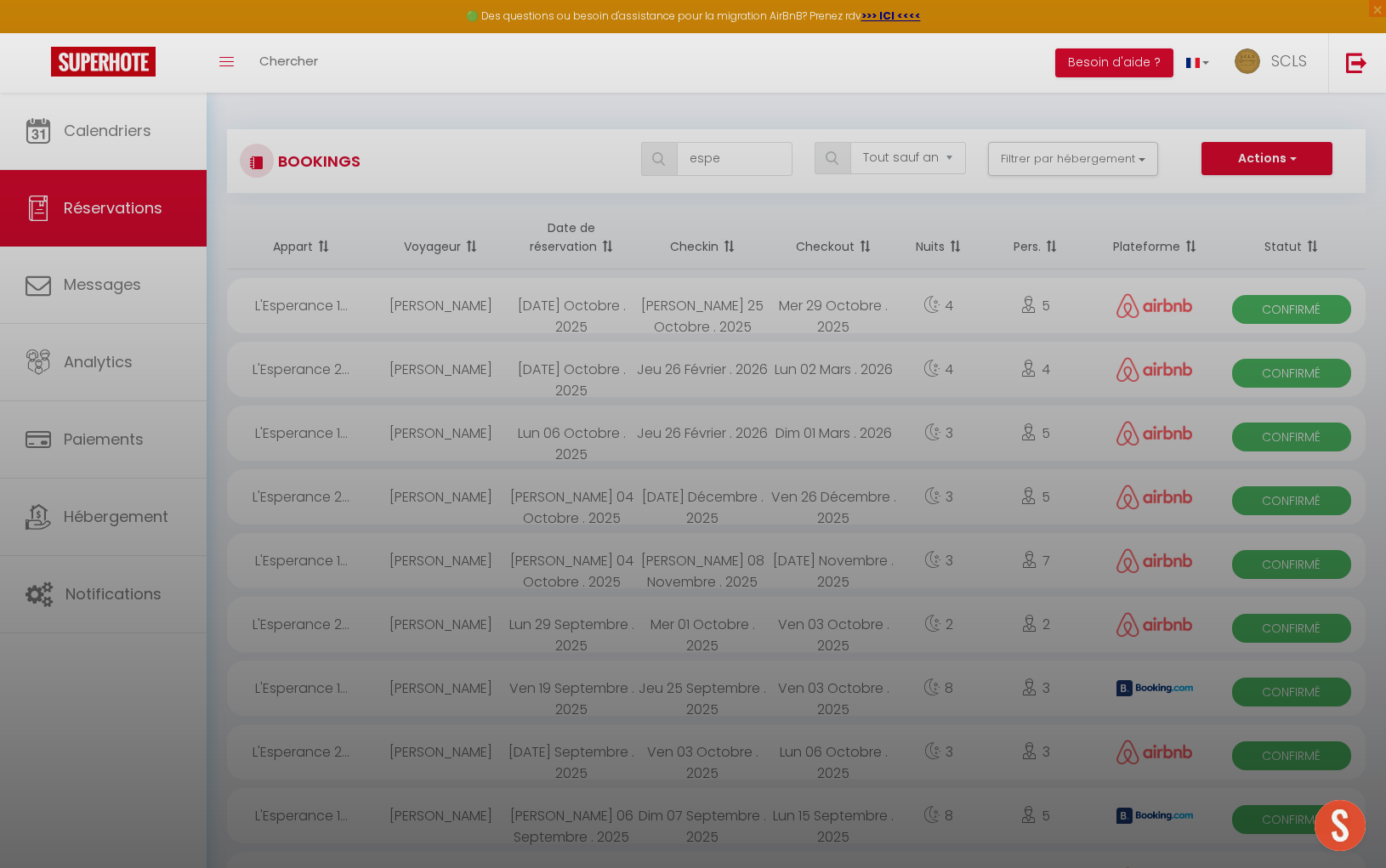
click at [710, 156] on div at bounding box center [693, 434] width 1386 height 868
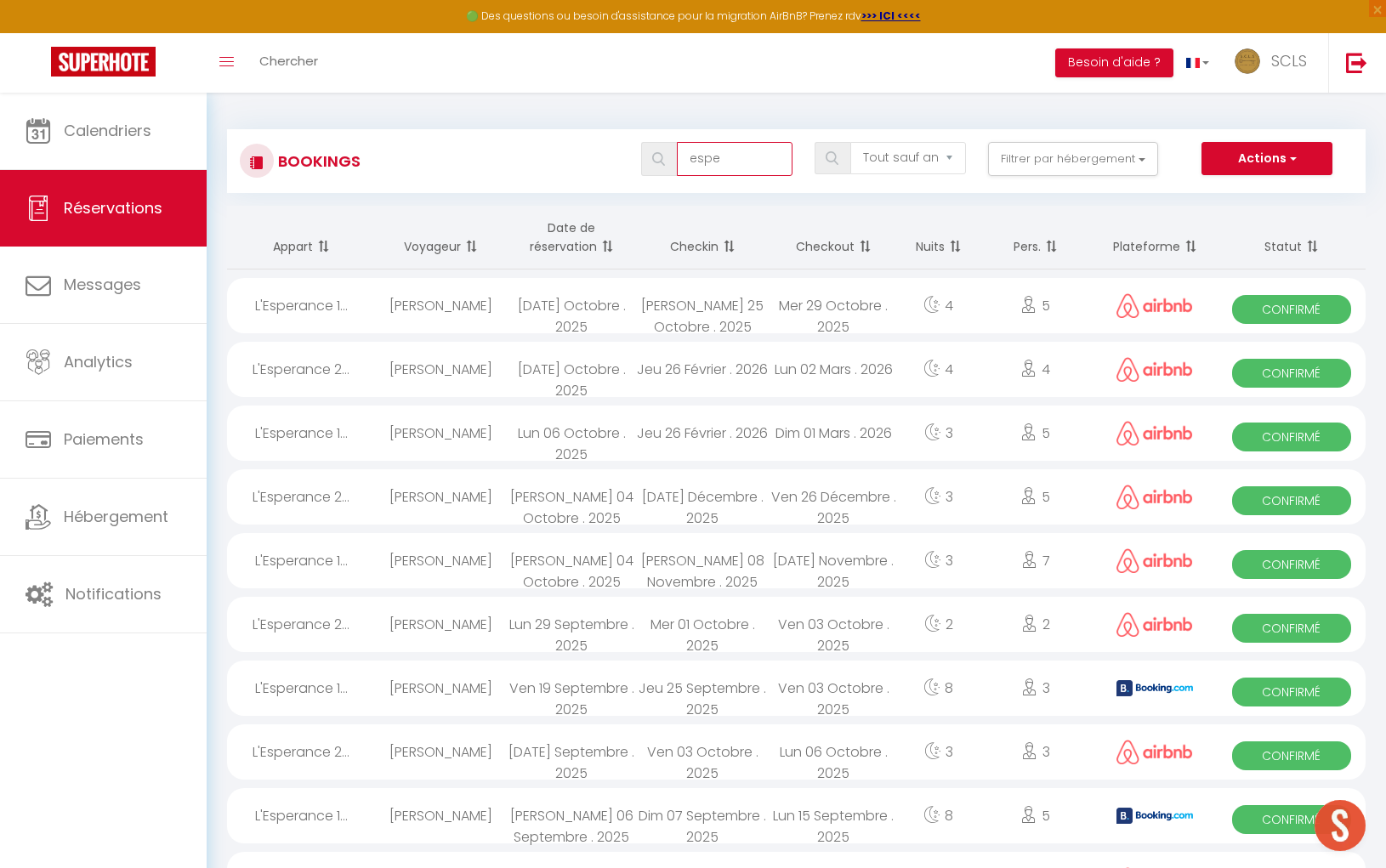
click at [710, 156] on input "espe" at bounding box center [735, 159] width 116 height 34
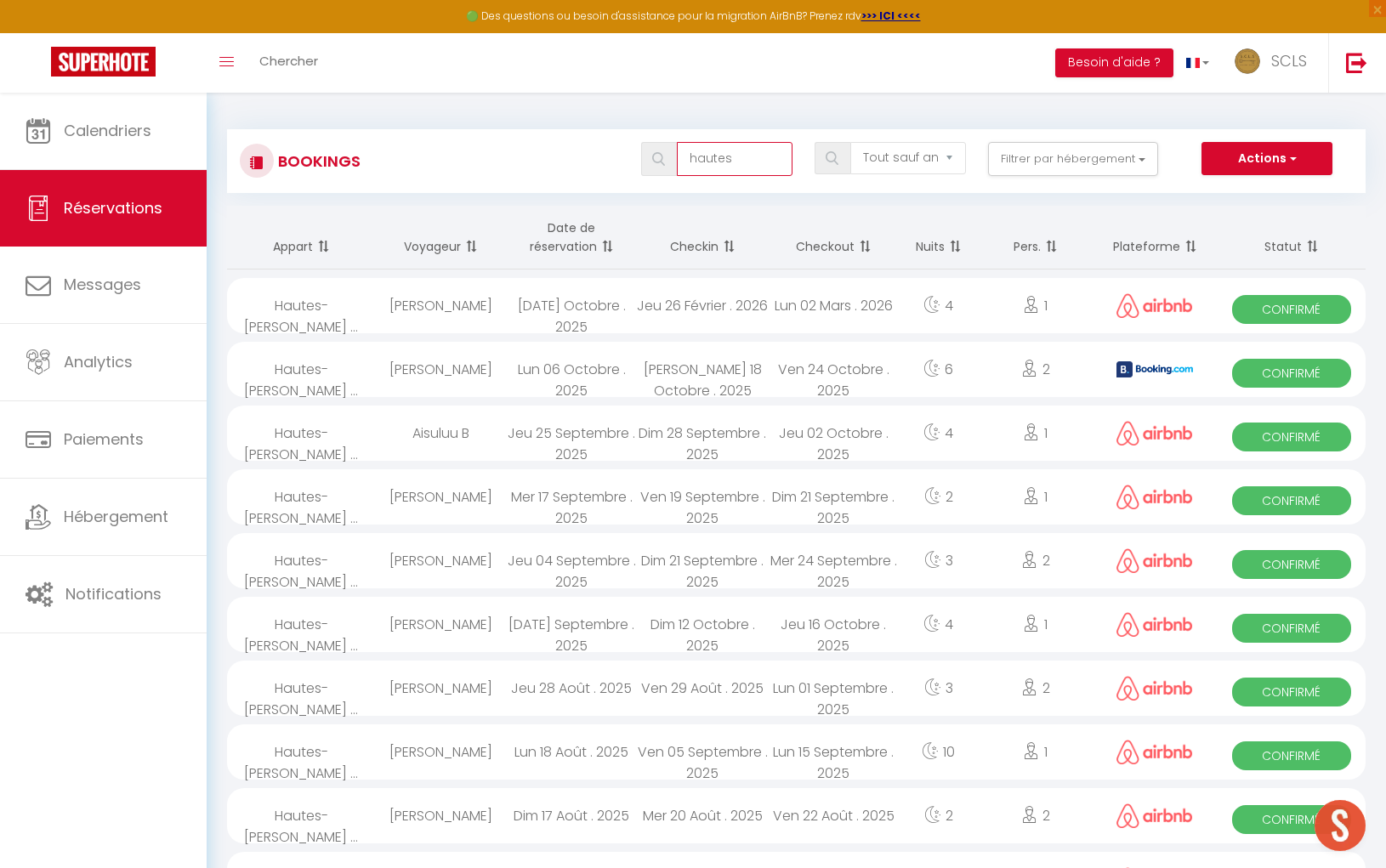
click at [710, 156] on input "hautes" at bounding box center [735, 159] width 116 height 34
type input "hautes"
click at [1291, 307] on span "Confirmé" at bounding box center [1291, 310] width 118 height 29
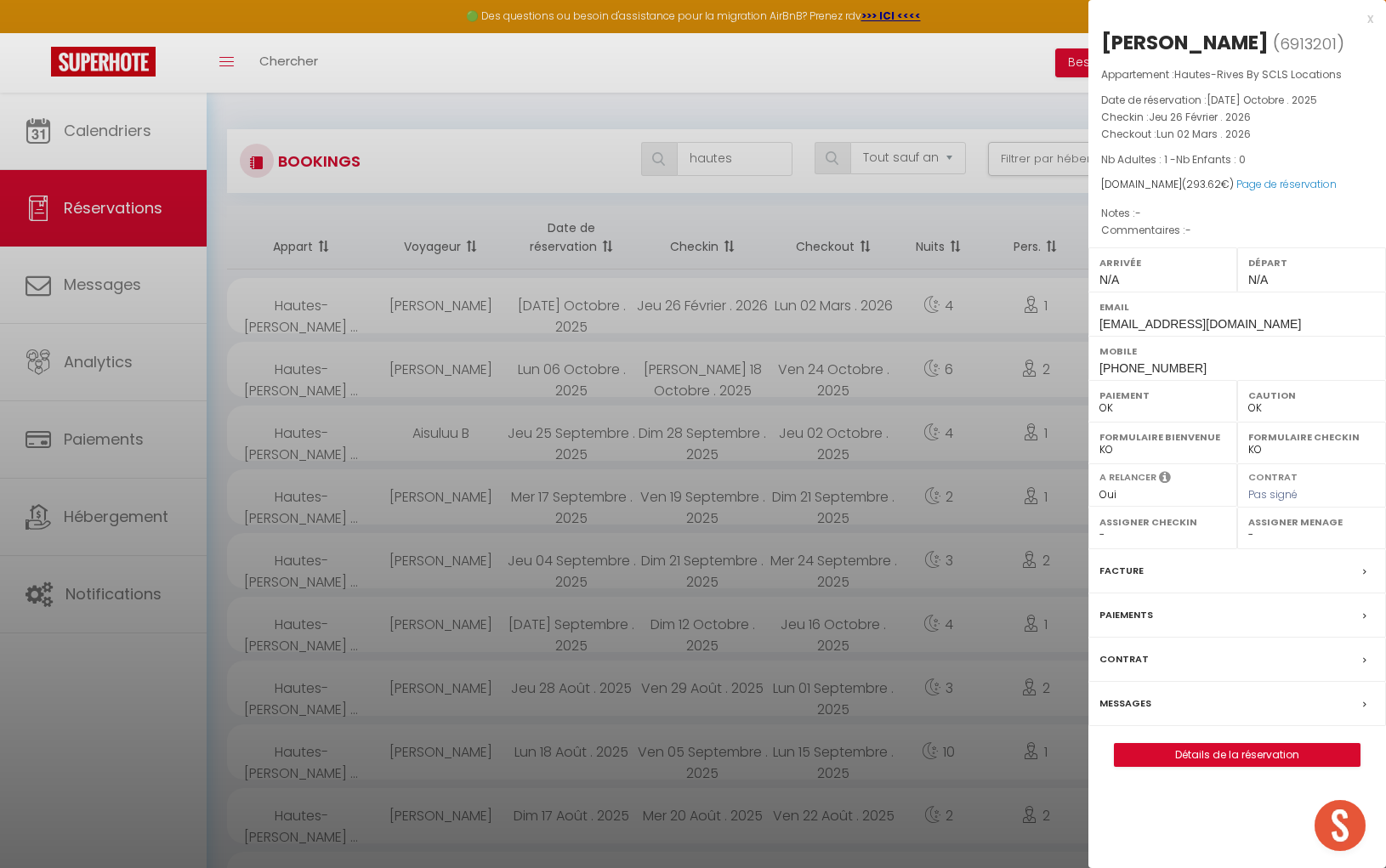
click at [1141, 26] on div "x" at bounding box center [1231, 18] width 285 height 21
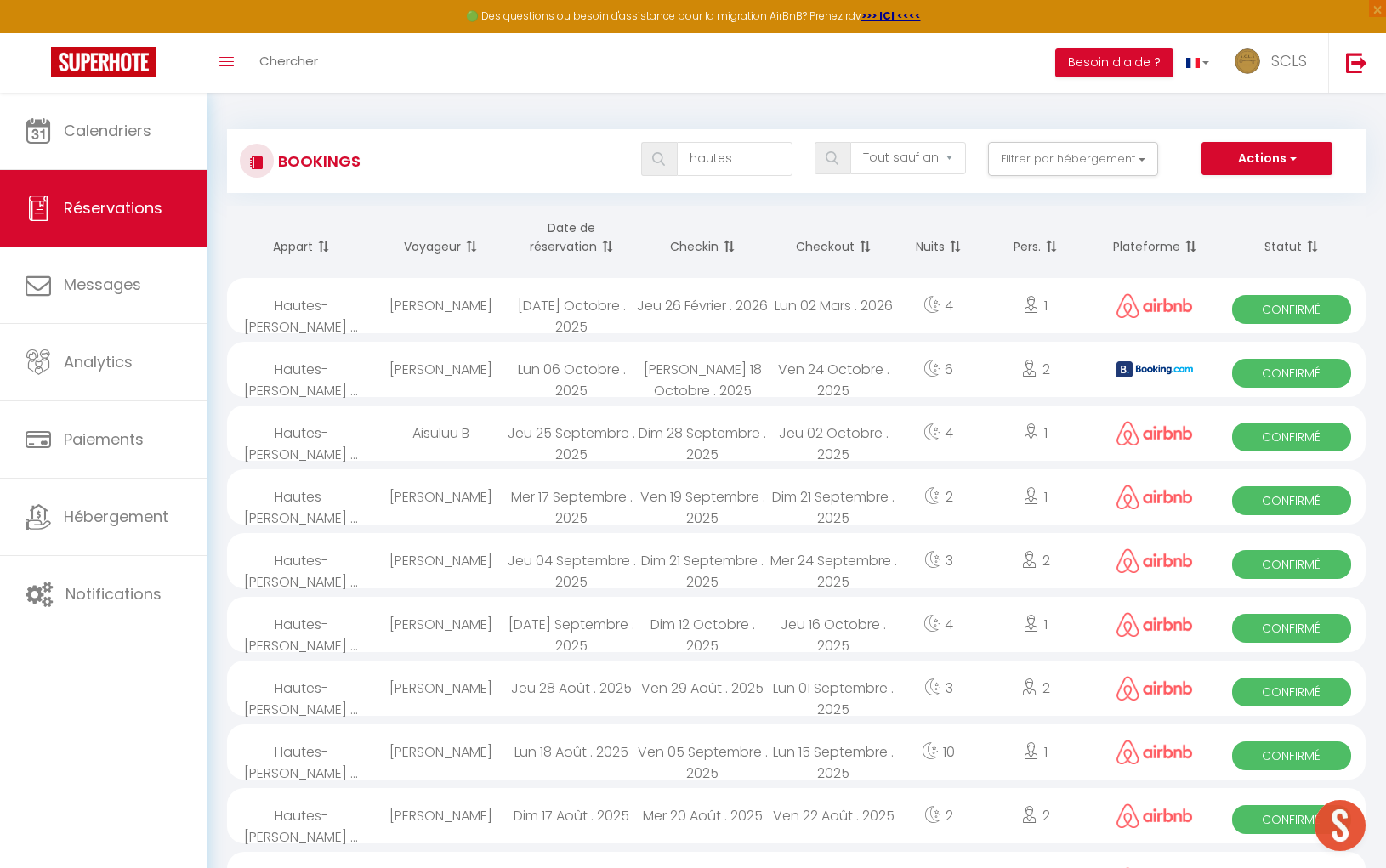
click at [1293, 311] on span "Confirmé" at bounding box center [1291, 310] width 118 height 29
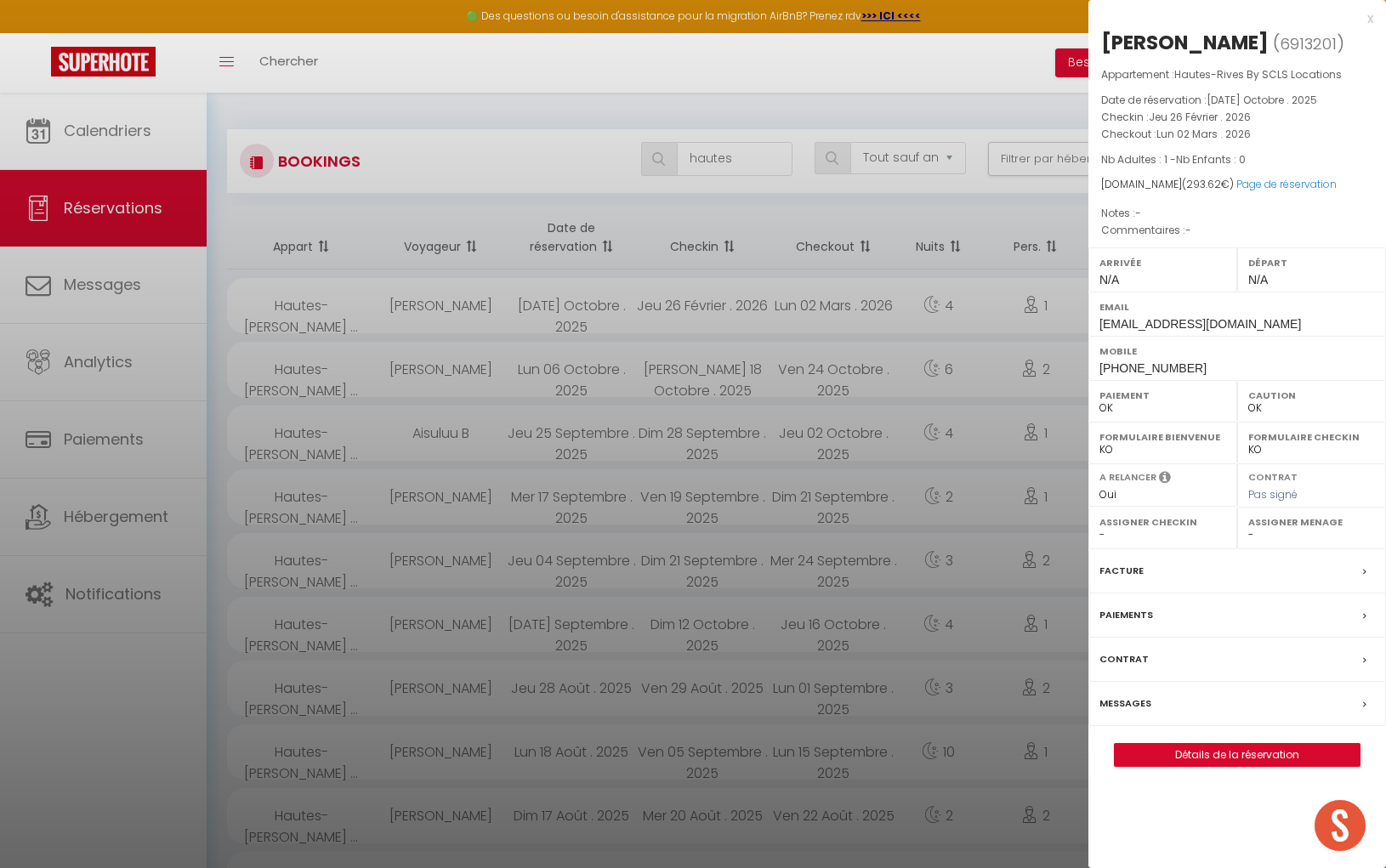
click at [1128, 40] on div "[PERSON_NAME]" at bounding box center [1185, 42] width 167 height 27
click at [1127, 40] on div "[PERSON_NAME]" at bounding box center [1185, 42] width 167 height 27
click at [1213, 41] on div "[PERSON_NAME]" at bounding box center [1185, 42] width 167 height 27
click at [1097, 367] on div "Mobile [PHONE_NUMBER]" at bounding box center [1237, 358] width 297 height 44
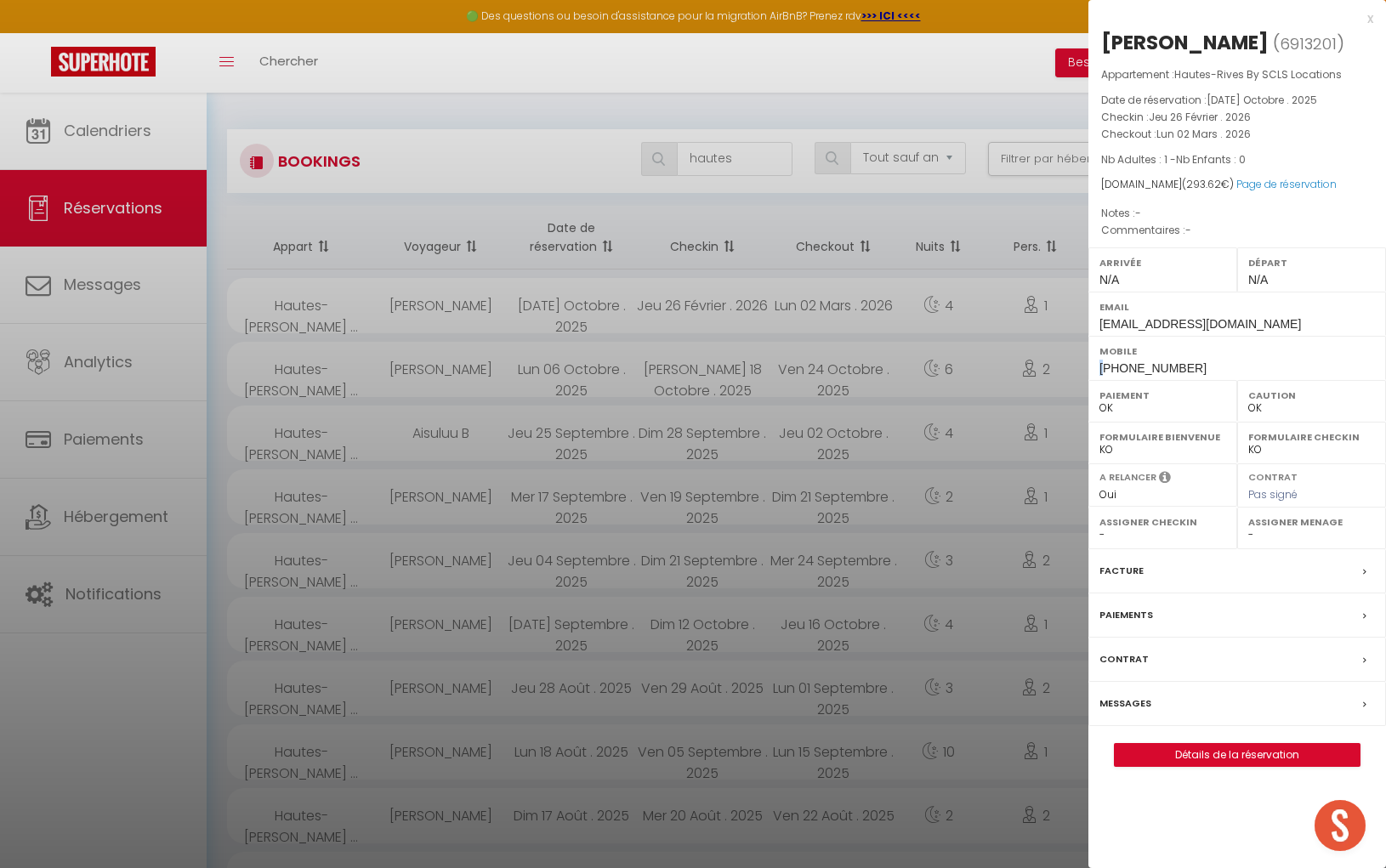
click at [1096, 367] on div "Mobile [PHONE_NUMBER]" at bounding box center [1237, 358] width 297 height 44
click at [1097, 367] on div "Mobile [PHONE_NUMBER]" at bounding box center [1237, 358] width 297 height 44
click at [1097, 366] on div "Mobile [PHONE_NUMBER]" at bounding box center [1237, 358] width 297 height 44
